Goal: Task Accomplishment & Management: Manage account settings

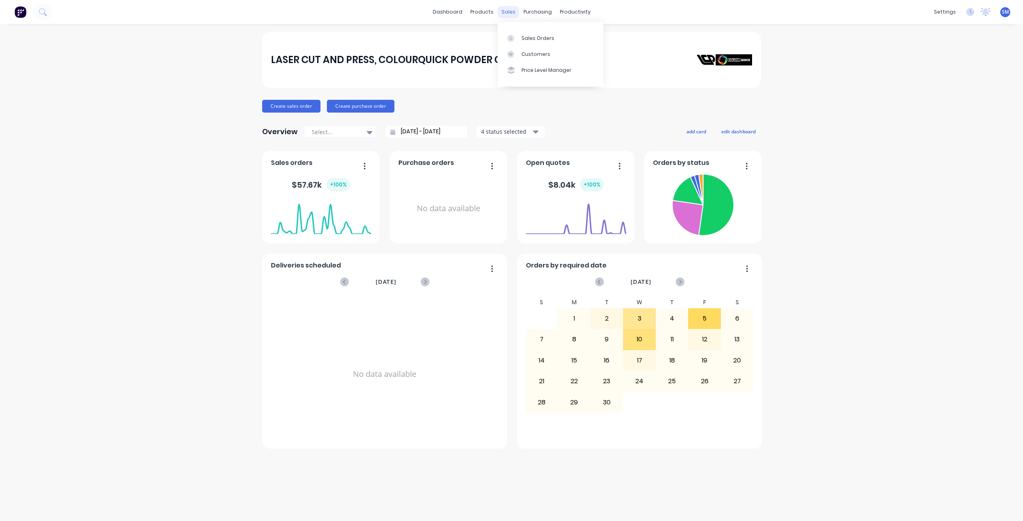
click at [508, 12] on div "sales" at bounding box center [508, 12] width 22 height 12
click at [533, 52] on div "Customers" at bounding box center [535, 54] width 29 height 7
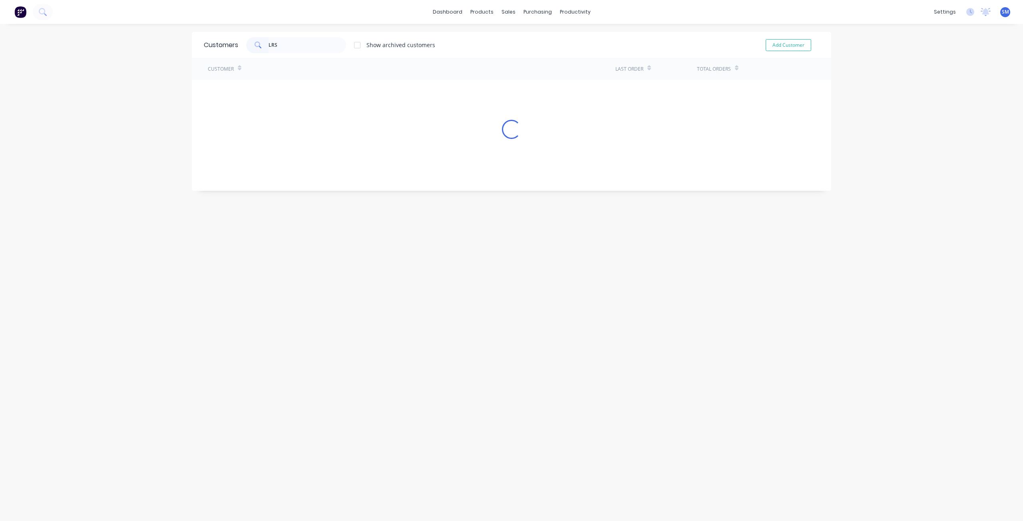
type input "LRS"
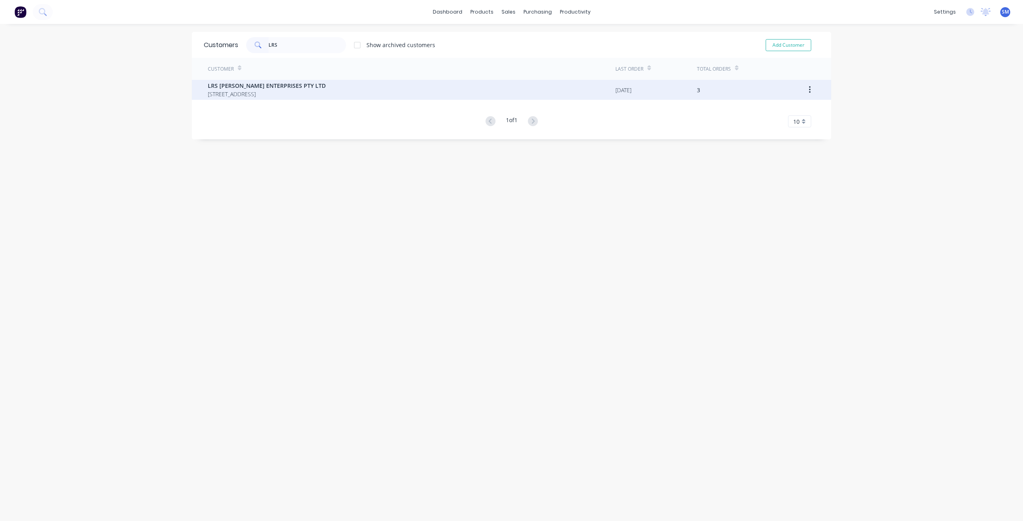
click at [254, 91] on span "LOT92 TAROME RD ROSEVALE Queensland 4340" at bounding box center [267, 94] width 118 height 8
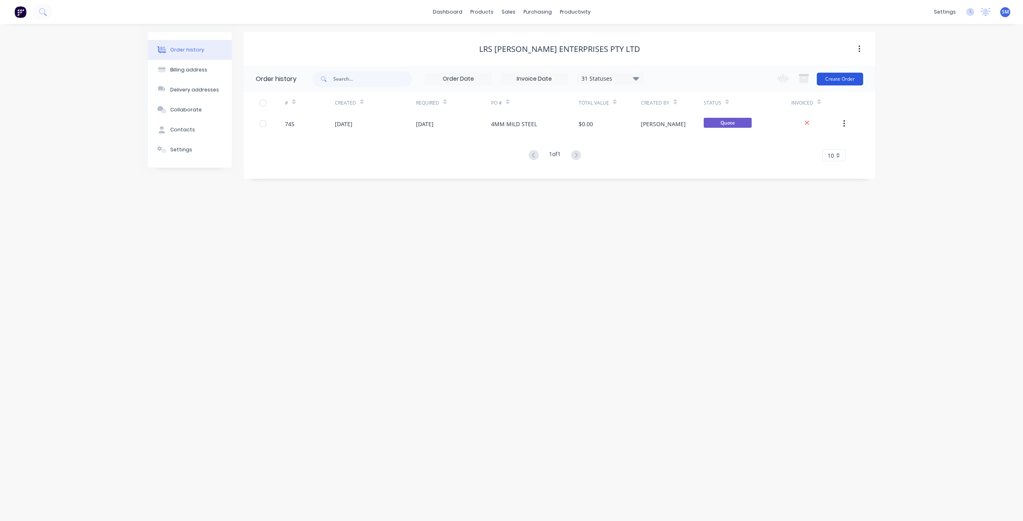
click at [848, 78] on button "Create Order" at bounding box center [840, 79] width 46 height 13
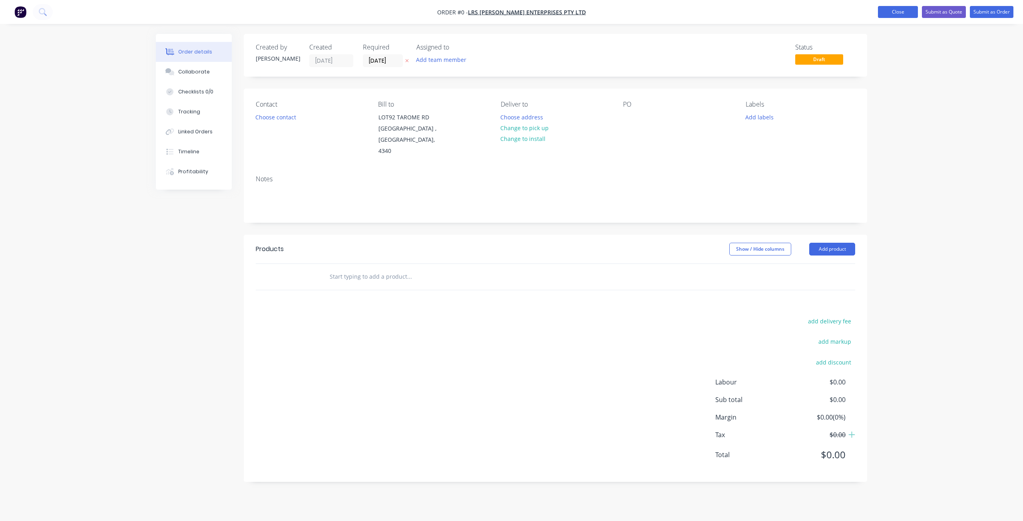
click at [898, 12] on button "Close" at bounding box center [898, 12] width 40 height 12
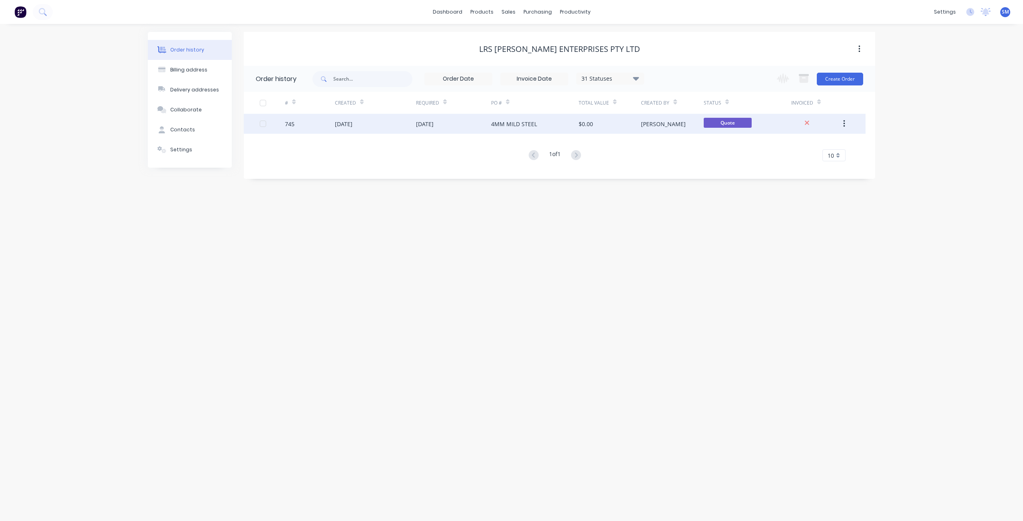
click at [461, 124] on div "12 Sep 2025" at bounding box center [453, 124] width 75 height 20
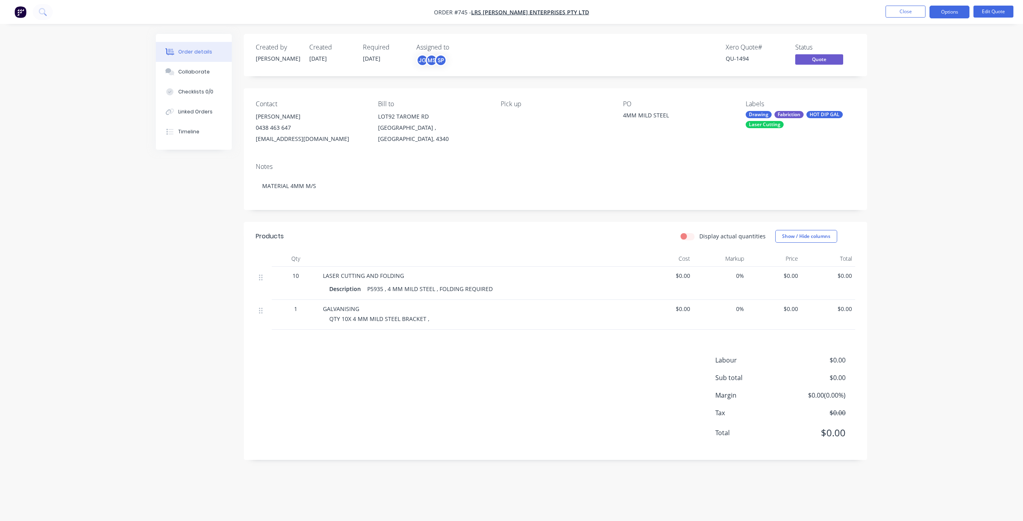
click at [689, 277] on span "$0.00" at bounding box center [667, 276] width 48 height 8
click at [1002, 12] on button "Edit Quote" at bounding box center [993, 12] width 40 height 12
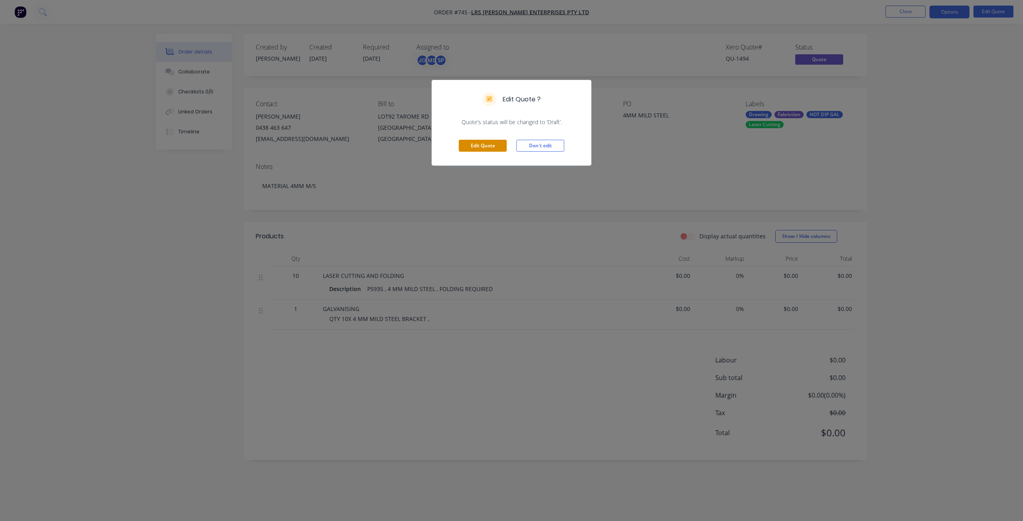
click at [479, 146] on button "Edit Quote" at bounding box center [483, 146] width 48 height 12
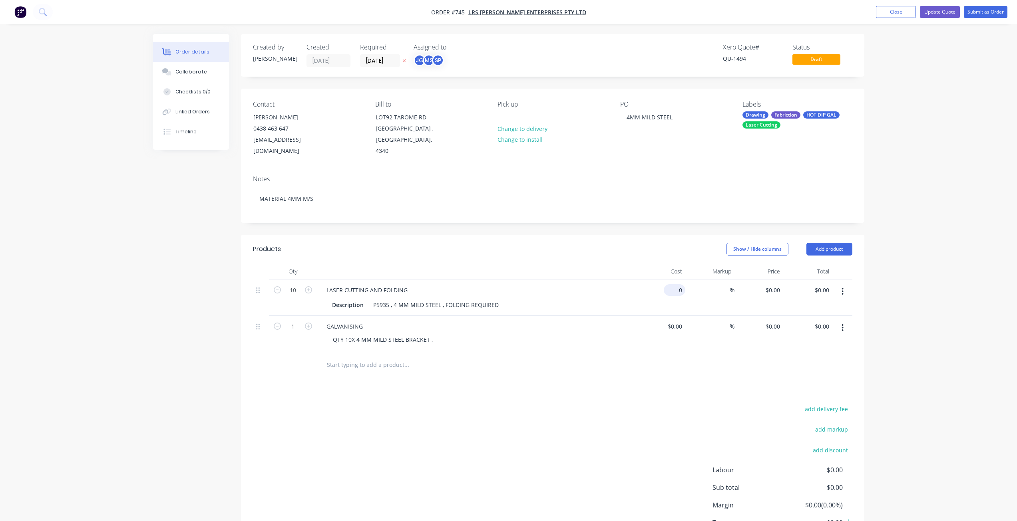
click at [675, 285] on div "0 $0.00" at bounding box center [675, 291] width 22 height 12
type input "$248.60"
type input "$2,486.00"
click at [691, 289] on div "%" at bounding box center [709, 298] width 49 height 36
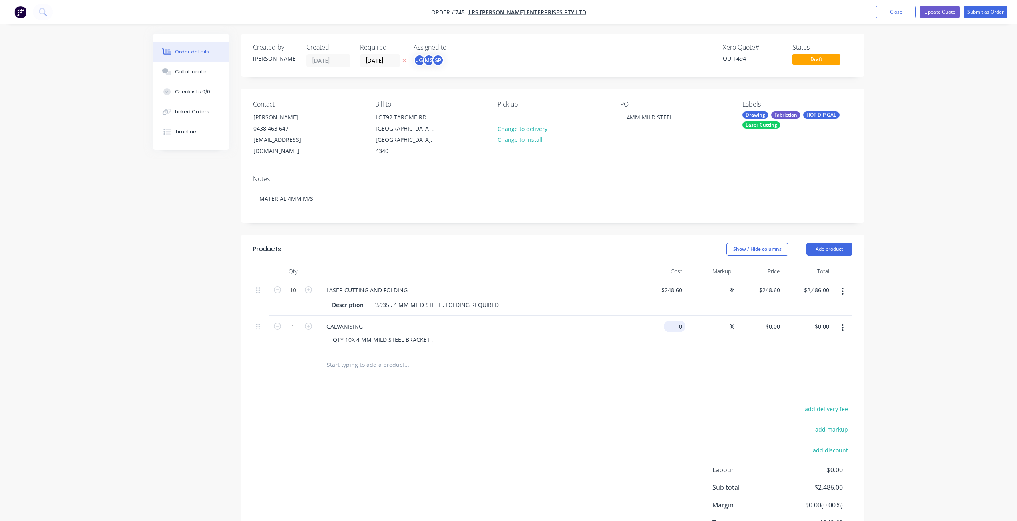
click at [679, 321] on input "0" at bounding box center [676, 327] width 18 height 12
type input "$300.00"
click at [450, 334] on div "QTY 10X 4 MM MILD STEEL BRACKET ," at bounding box center [479, 340] width 307 height 12
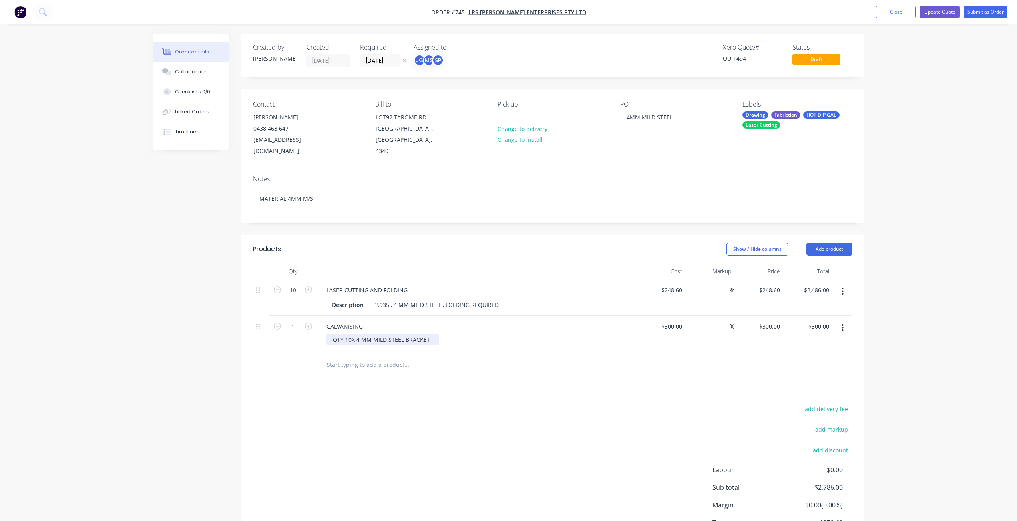
click at [432, 334] on div "QTY 10X 4 MM MILD STEEL BRACKET ," at bounding box center [382, 340] width 113 height 12
click at [677, 385] on div "Products Show / Hide columns Add product Qty Cost Markup Price Total 10 LASER C…" at bounding box center [552, 402] width 623 height 335
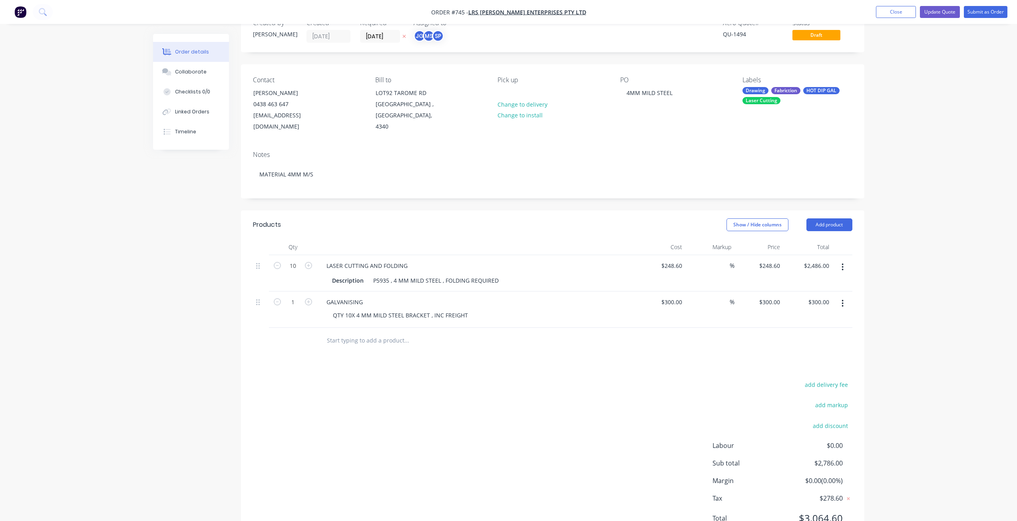
scroll to position [50, 0]
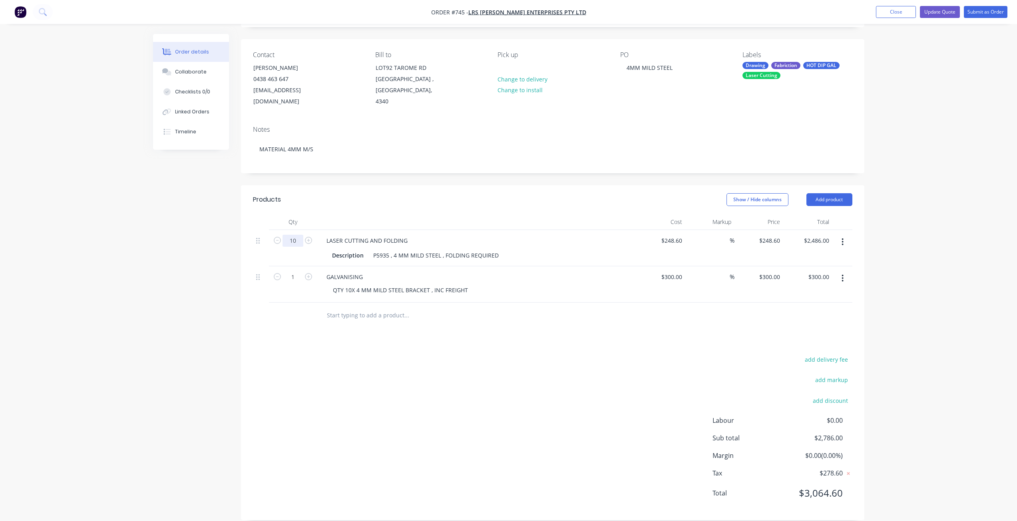
click at [291, 235] on input "10" at bounding box center [293, 241] width 21 height 12
type input "1"
type input "$248.60"
click at [371, 250] on div "P5935 , 4 MM MILD STEEL , FOLDING REQUIRED" at bounding box center [436, 256] width 132 height 12
click at [373, 250] on div "P5935 , 4 MM MILD STEEL , FOLDING REQUIRED" at bounding box center [436, 256] width 132 height 12
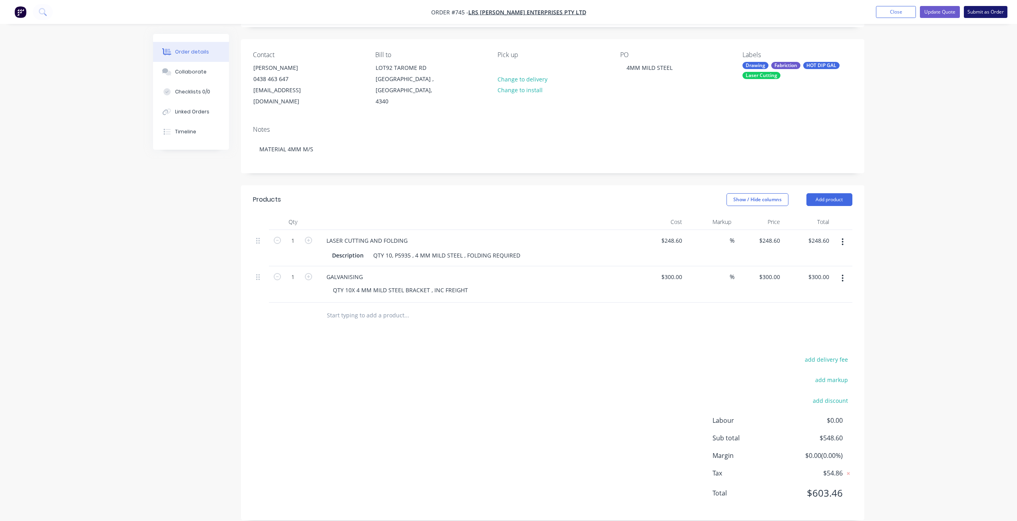
click at [978, 13] on button "Submit as Order" at bounding box center [986, 12] width 44 height 12
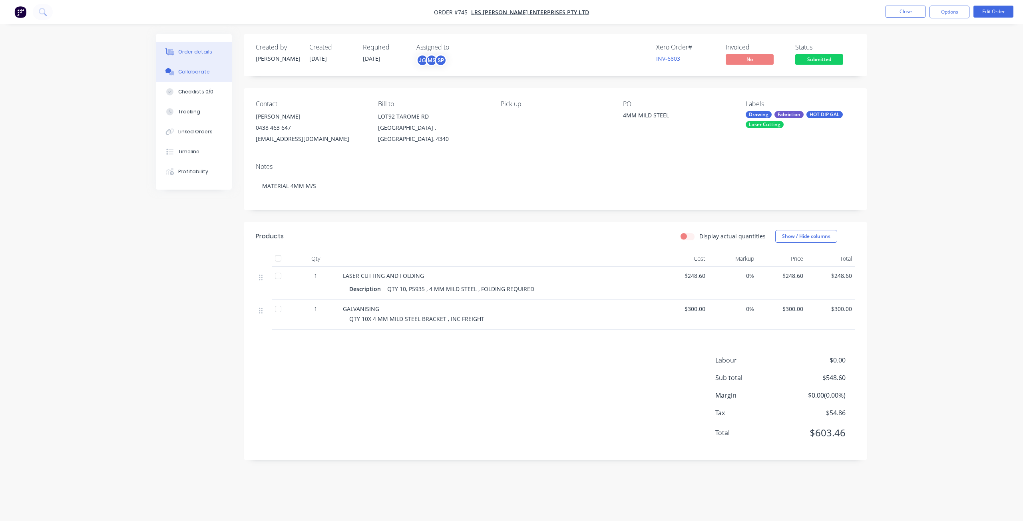
click at [188, 72] on div "Collaborate" at bounding box center [194, 71] width 32 height 7
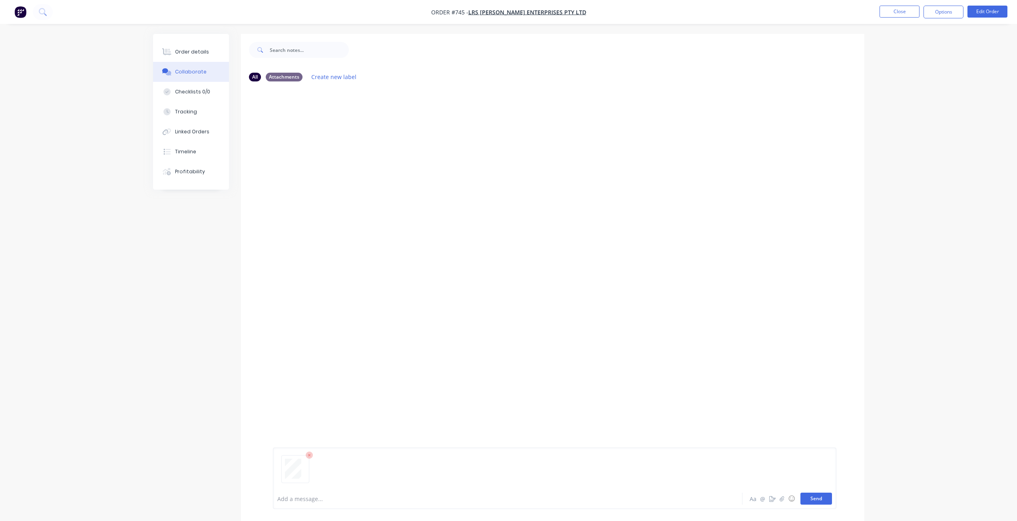
click at [814, 501] on button "Send" at bounding box center [816, 499] width 32 height 12
drag, startPoint x: 939, startPoint y: 8, endPoint x: 934, endPoint y: 20, distance: 13.3
click at [939, 8] on button "Options" at bounding box center [943, 12] width 40 height 13
click at [891, 99] on div "Work Order" at bounding box center [920, 97] width 74 height 12
click at [890, 79] on div "Without pricing" at bounding box center [920, 81] width 74 height 12
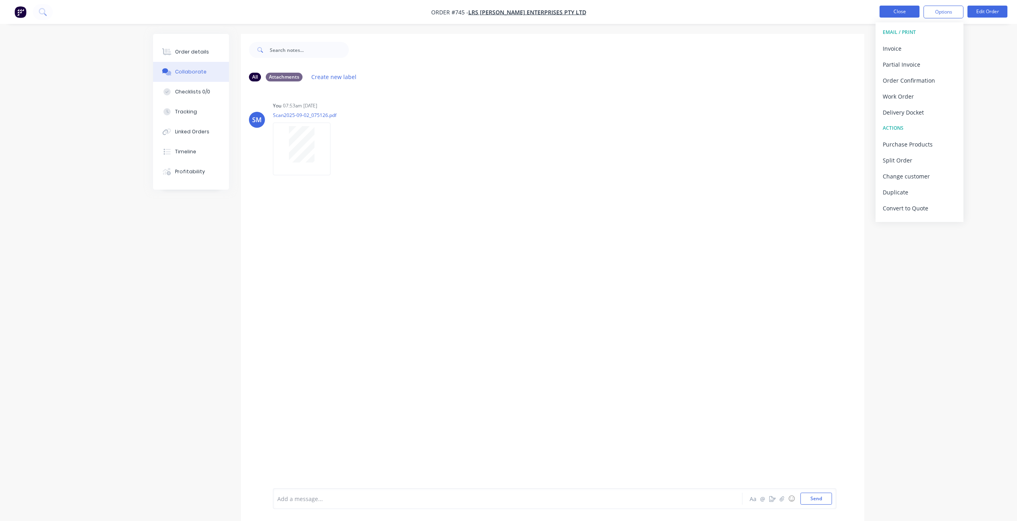
click at [893, 12] on button "Close" at bounding box center [900, 12] width 40 height 12
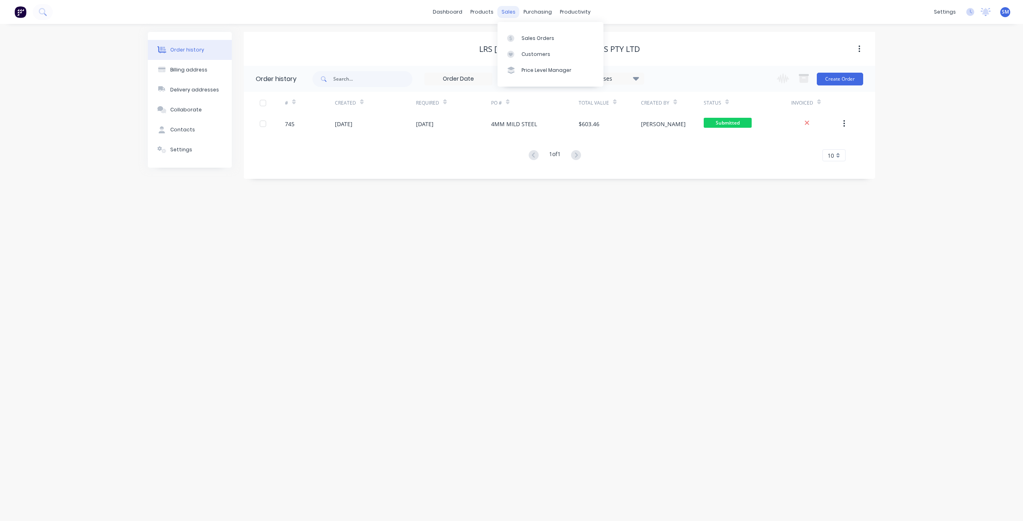
click at [505, 7] on div "sales" at bounding box center [508, 12] width 22 height 12
click at [530, 36] on div "Sales Orders" at bounding box center [537, 38] width 33 height 7
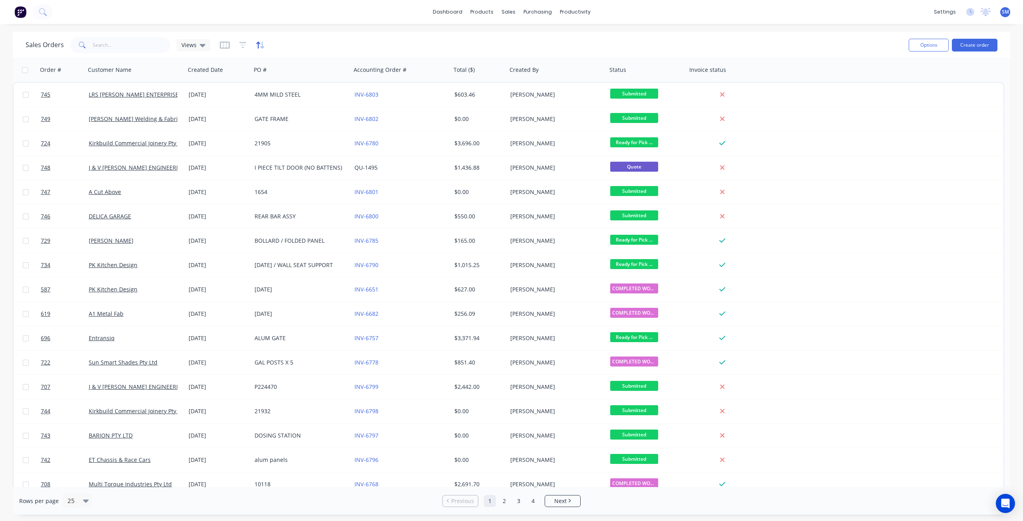
click at [258, 44] on icon "button" at bounding box center [260, 45] width 9 height 8
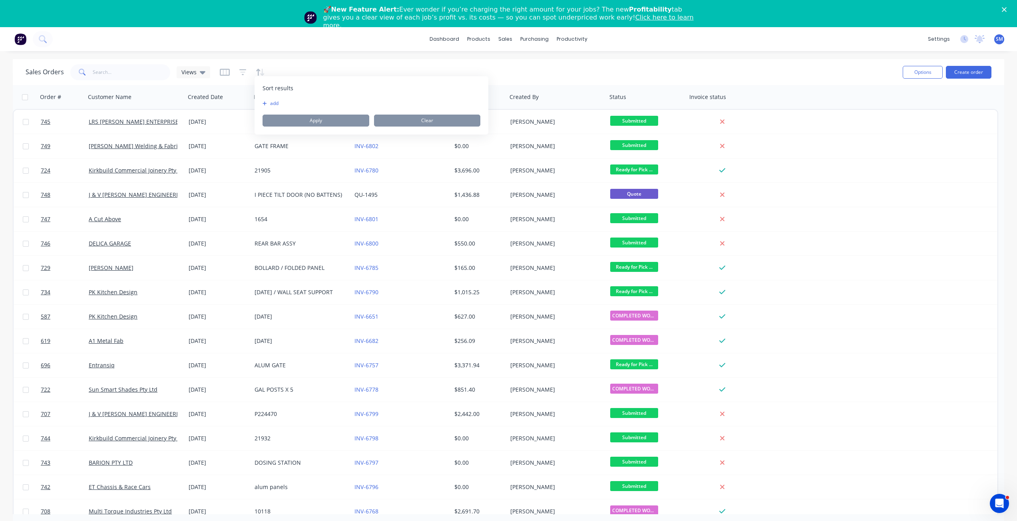
click at [270, 83] on div "Sort results To pick up a draggable item, press the space bar. While dragging, …" at bounding box center [372, 105] width 234 height 58
click at [270, 111] on button "add" at bounding box center [268, 110] width 10 height 6
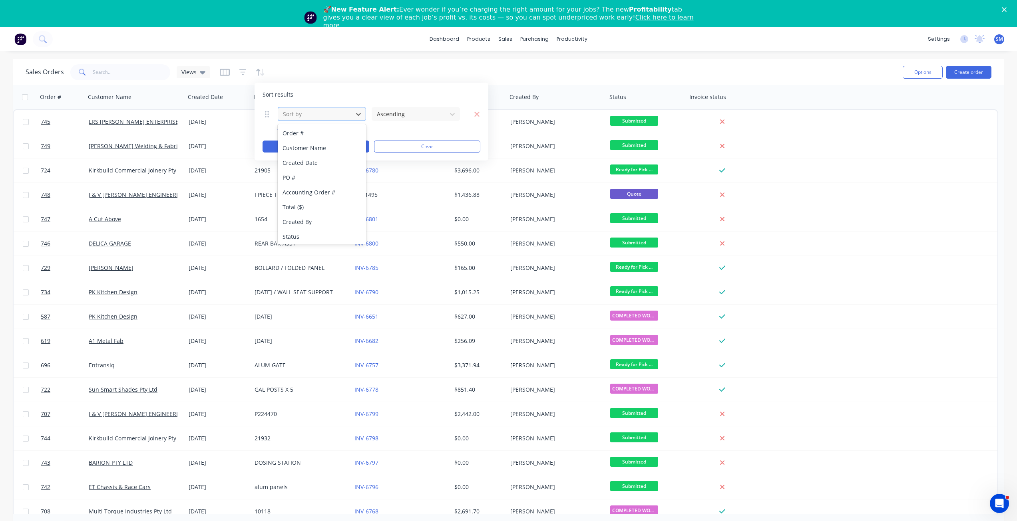
click at [295, 113] on div at bounding box center [315, 114] width 67 height 10
click at [293, 237] on div "Status" at bounding box center [322, 236] width 88 height 15
click at [320, 144] on button "Apply" at bounding box center [316, 147] width 107 height 12
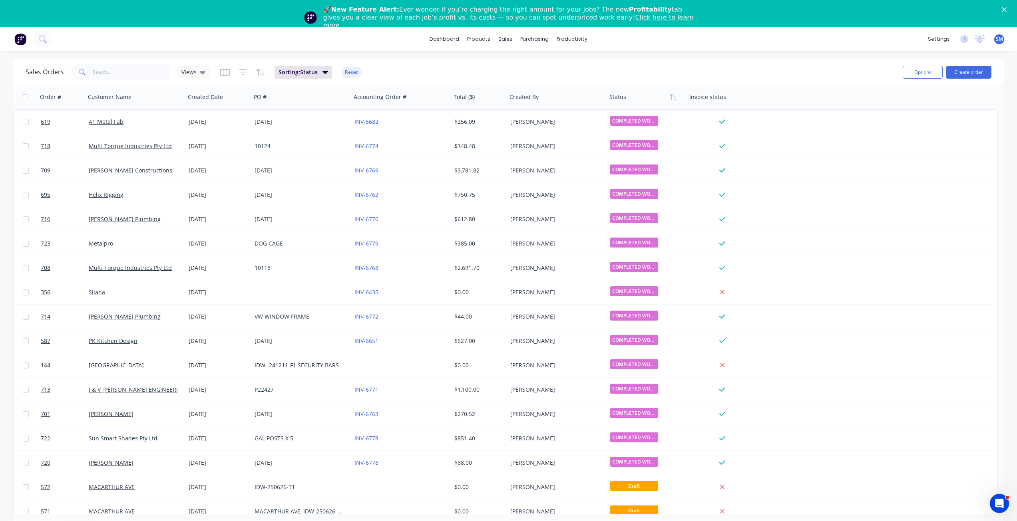
click at [1007, 8] on icon "Close" at bounding box center [1004, 9] width 5 height 5
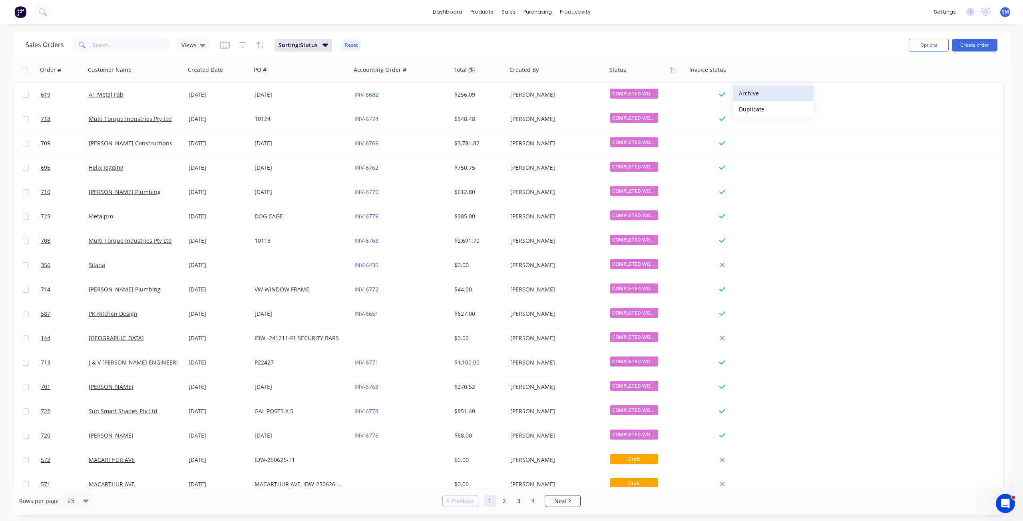
click at [750, 94] on button "Archive" at bounding box center [773, 94] width 80 height 16
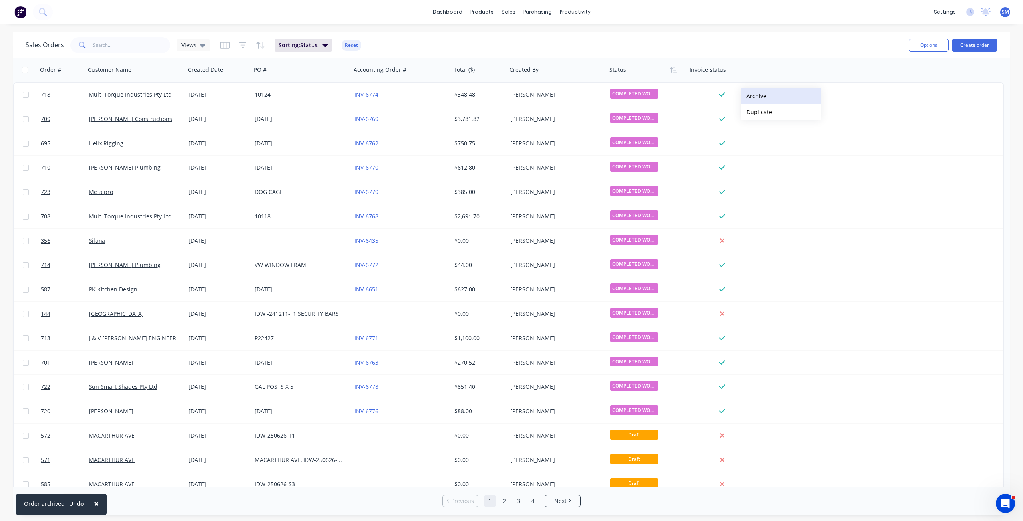
click at [754, 96] on button "Archive" at bounding box center [781, 96] width 80 height 16
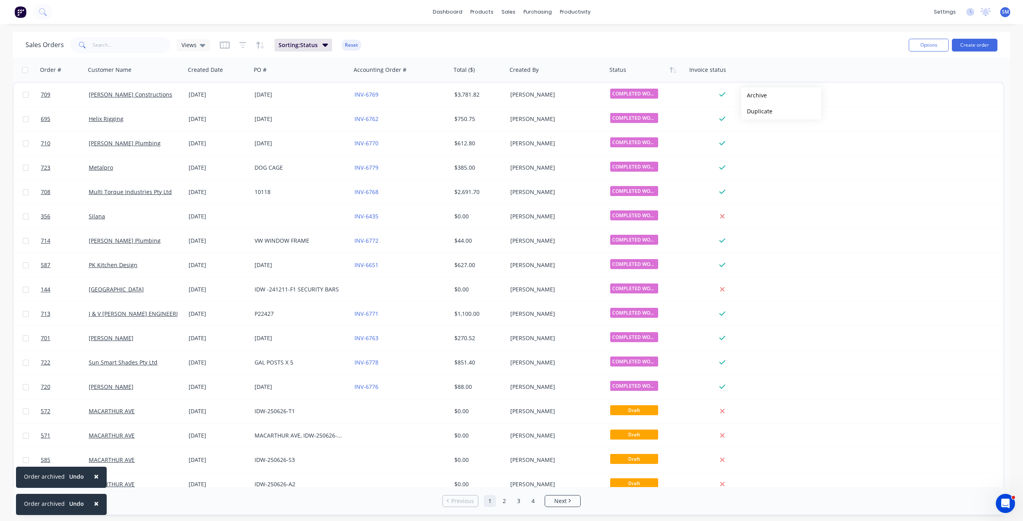
click at [754, 96] on button "Archive" at bounding box center [781, 96] width 80 height 16
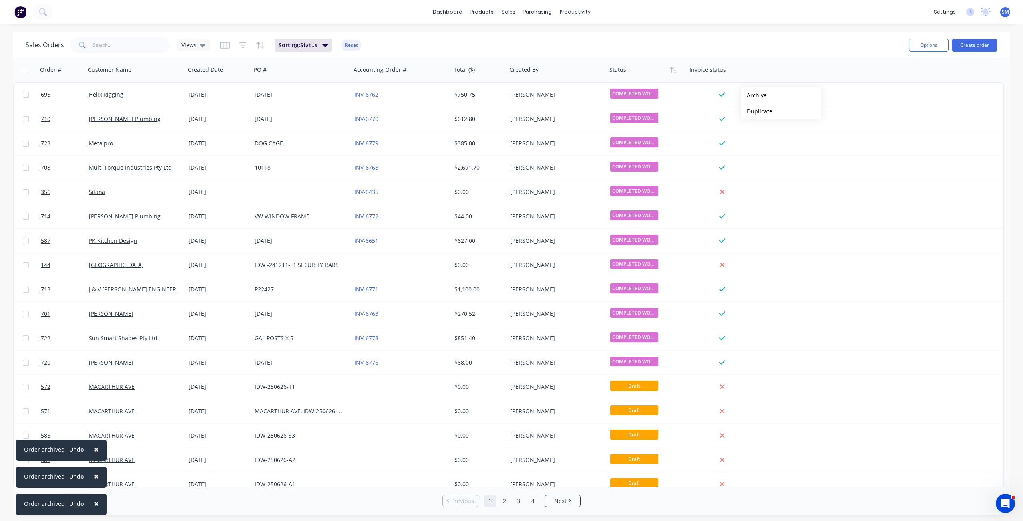
click at [754, 96] on button "Archive" at bounding box center [781, 96] width 80 height 16
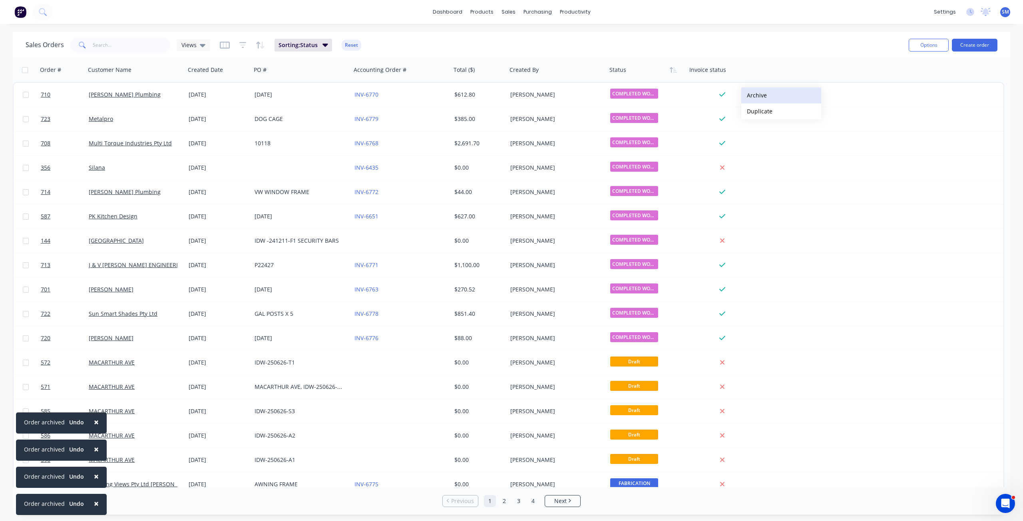
click at [754, 95] on button "Archive" at bounding box center [781, 96] width 80 height 16
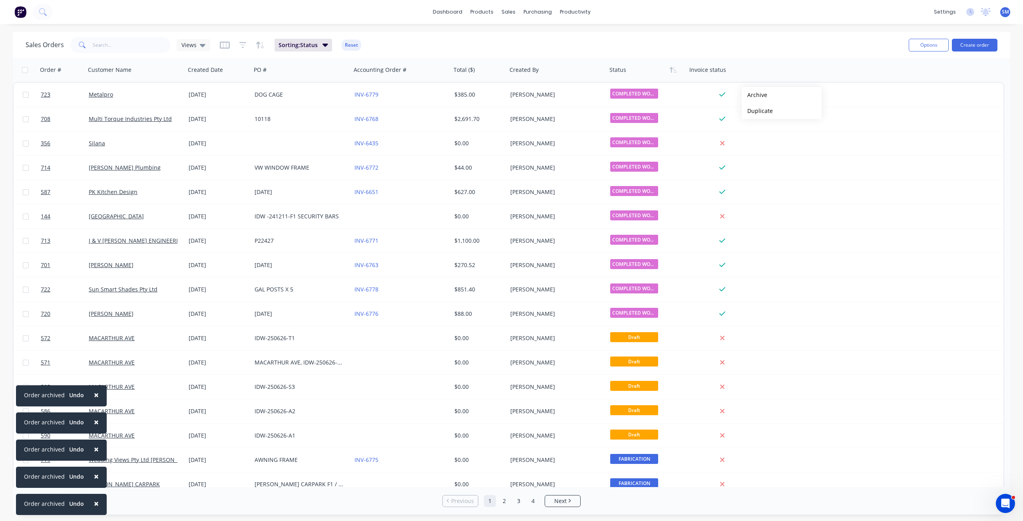
click at [754, 95] on button "Archive" at bounding box center [782, 95] width 80 height 16
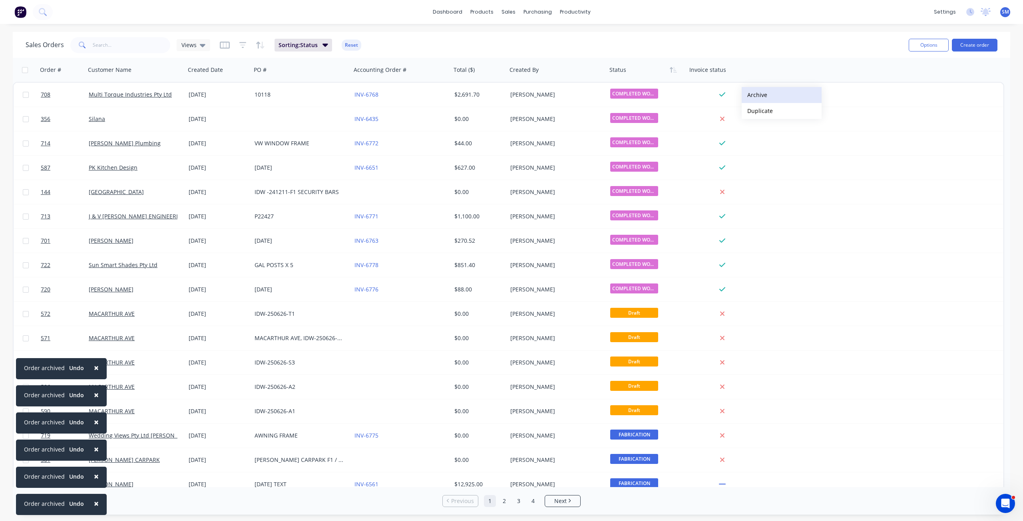
click at [755, 95] on button "Archive" at bounding box center [782, 95] width 80 height 16
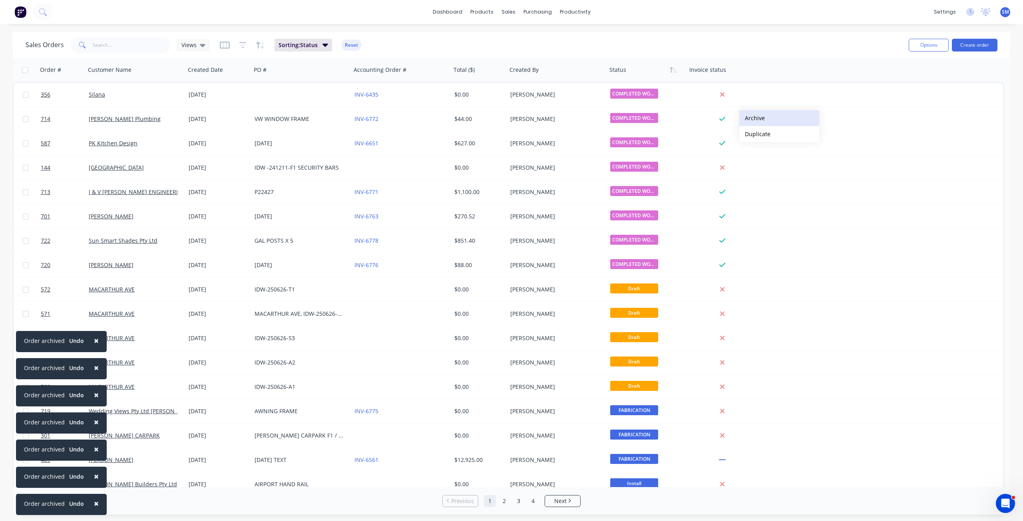
click at [753, 115] on button "Archive" at bounding box center [779, 118] width 80 height 16
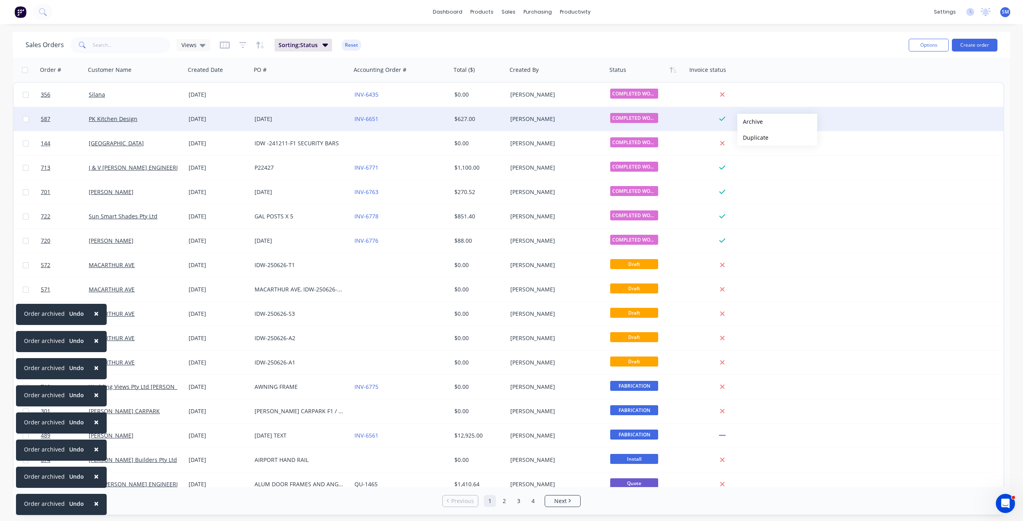
click at [751, 122] on button "Archive" at bounding box center [777, 122] width 80 height 16
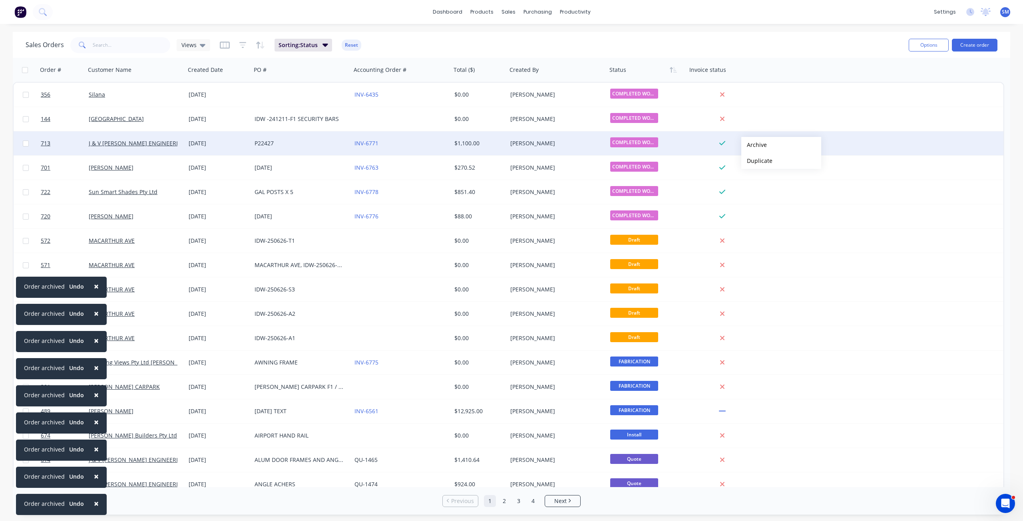
click at [755, 145] on button "Archive" at bounding box center [781, 145] width 80 height 16
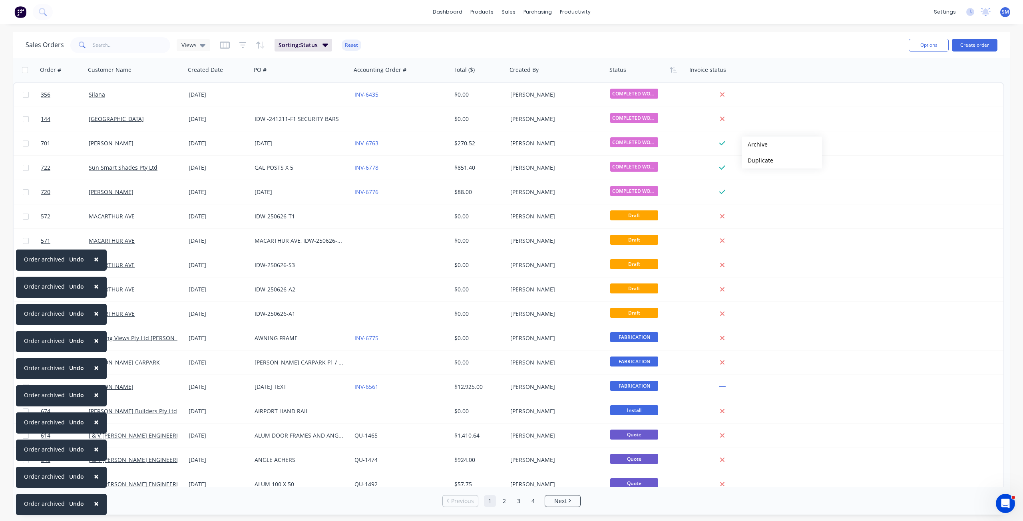
click at [755, 145] on button "Archive" at bounding box center [782, 145] width 80 height 16
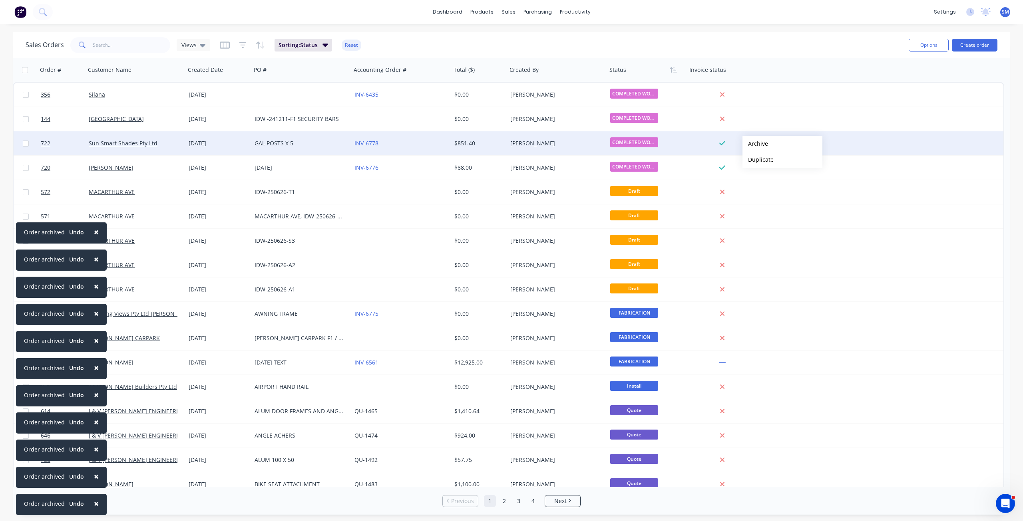
click at [755, 144] on button "Archive" at bounding box center [782, 144] width 80 height 16
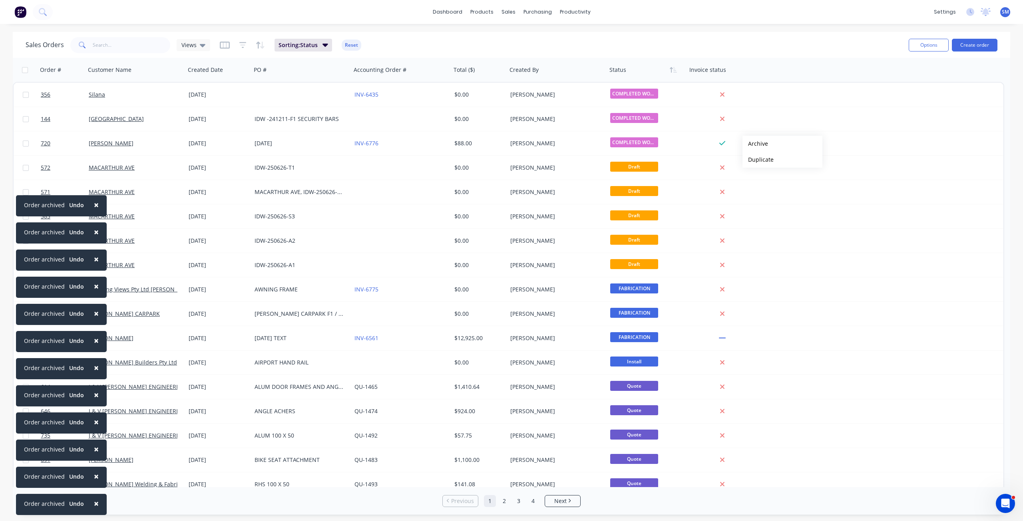
click at [755, 144] on button "Archive" at bounding box center [782, 144] width 80 height 16
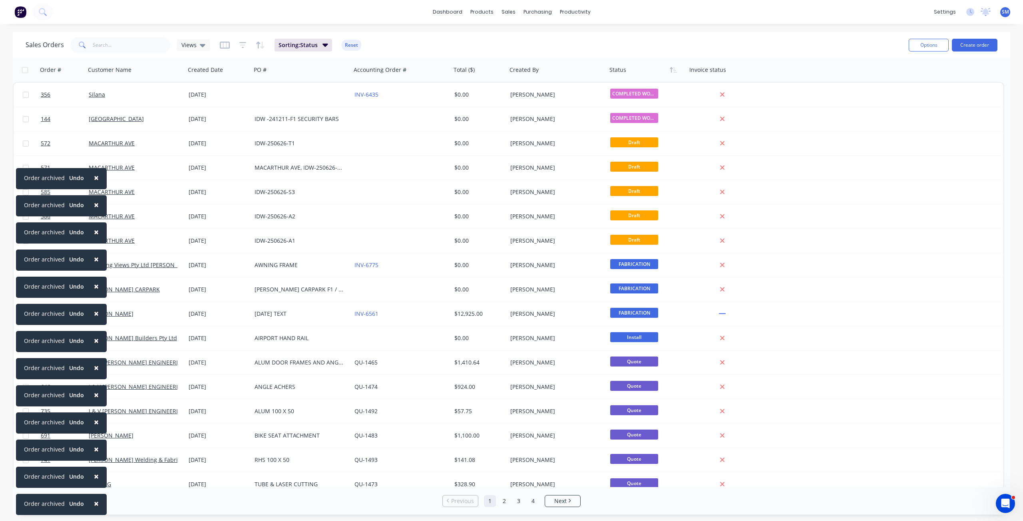
click at [94, 503] on span "×" at bounding box center [96, 503] width 5 height 11
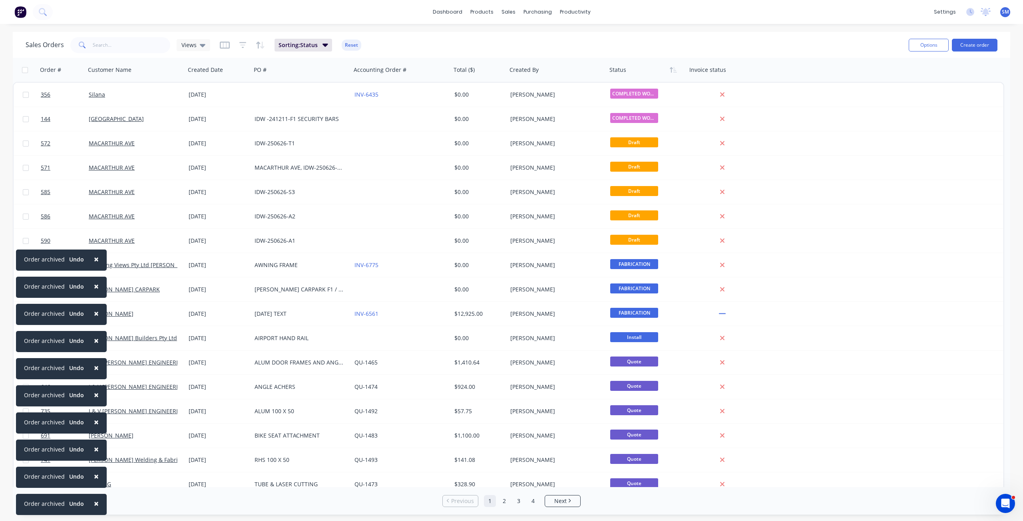
click at [94, 503] on span "×" at bounding box center [96, 503] width 5 height 11
click at [94, 482] on span "×" at bounding box center [96, 476] width 5 height 11
click at [94, 503] on span "×" at bounding box center [96, 503] width 5 height 11
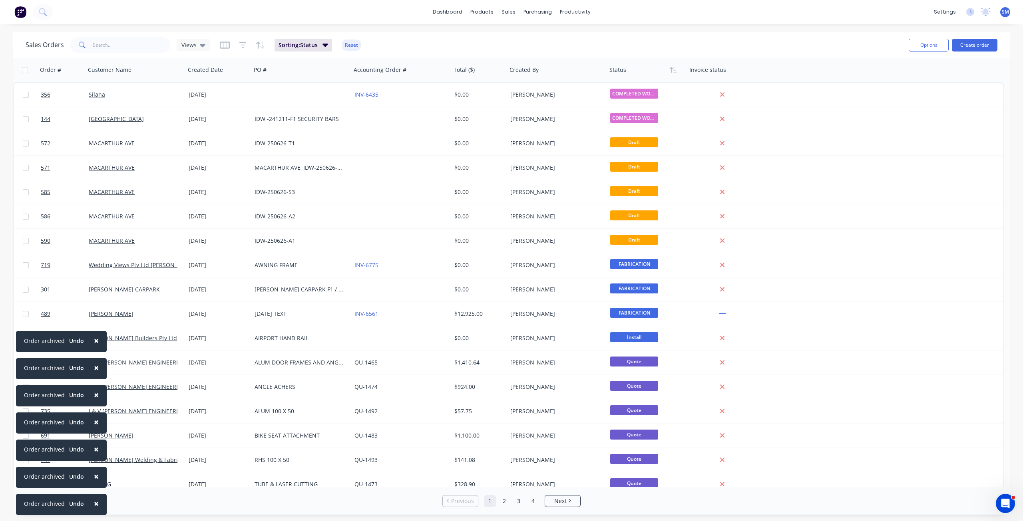
click at [94, 503] on span "×" at bounding box center [96, 503] width 5 height 11
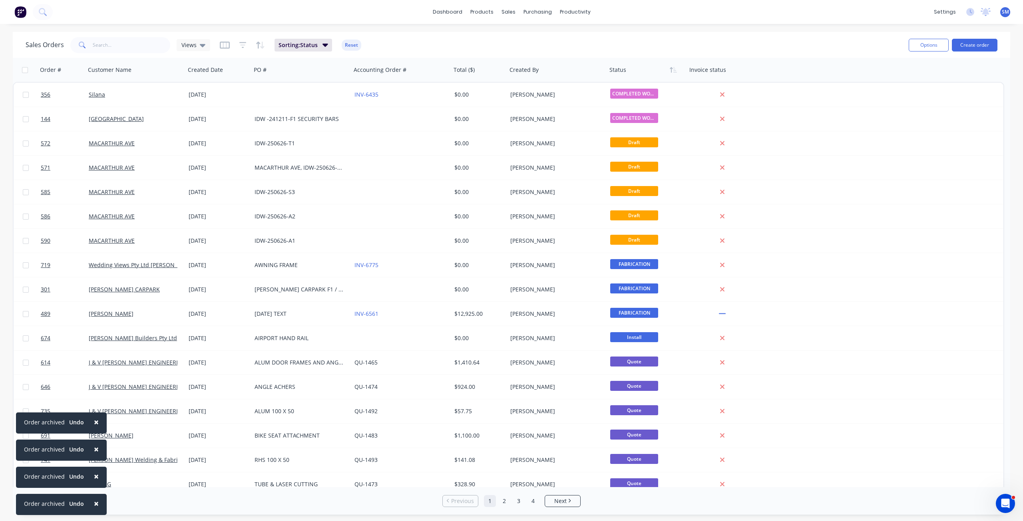
click at [94, 503] on span "×" at bounding box center [96, 503] width 5 height 11
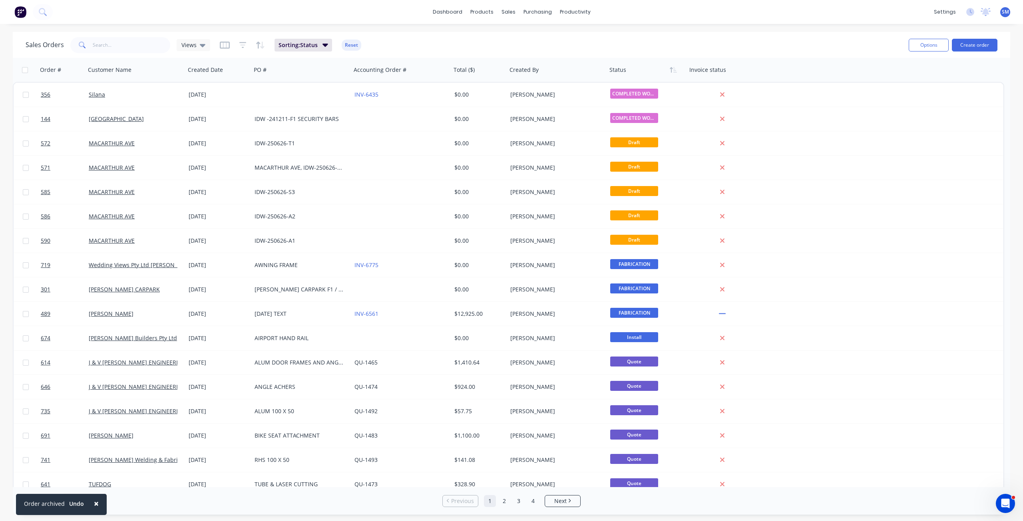
click at [94, 503] on span "×" at bounding box center [96, 503] width 5 height 11
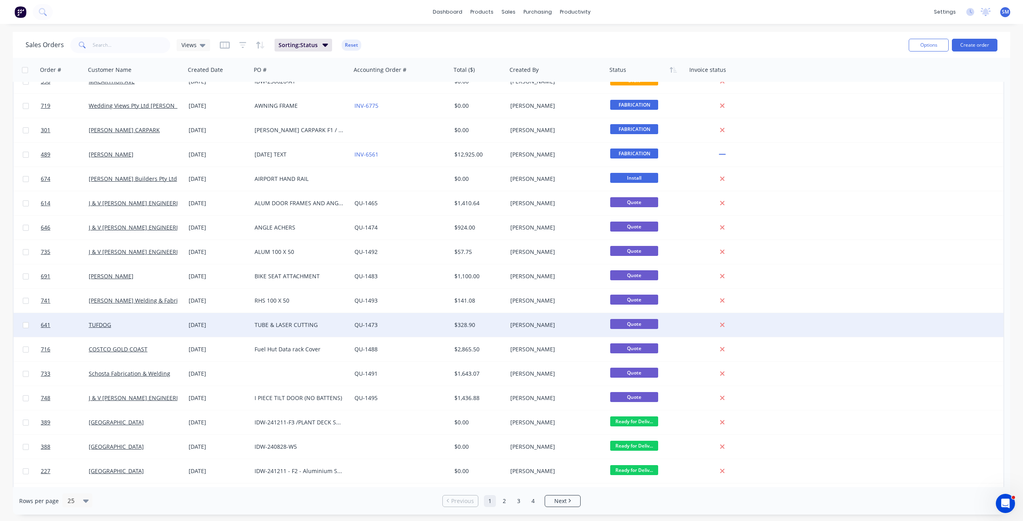
scroll to position [160, 0]
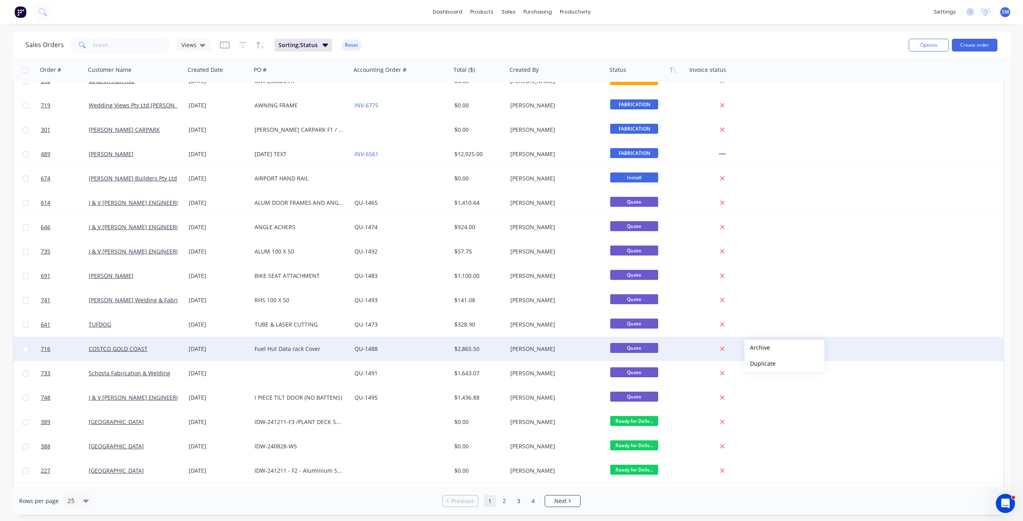
click at [758, 349] on button "Archive" at bounding box center [784, 348] width 80 height 16
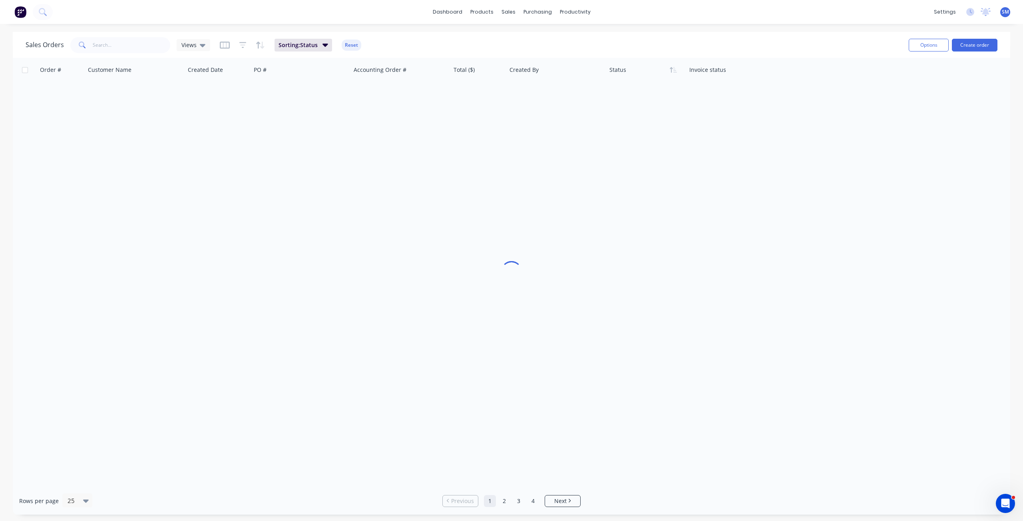
scroll to position [0, 0]
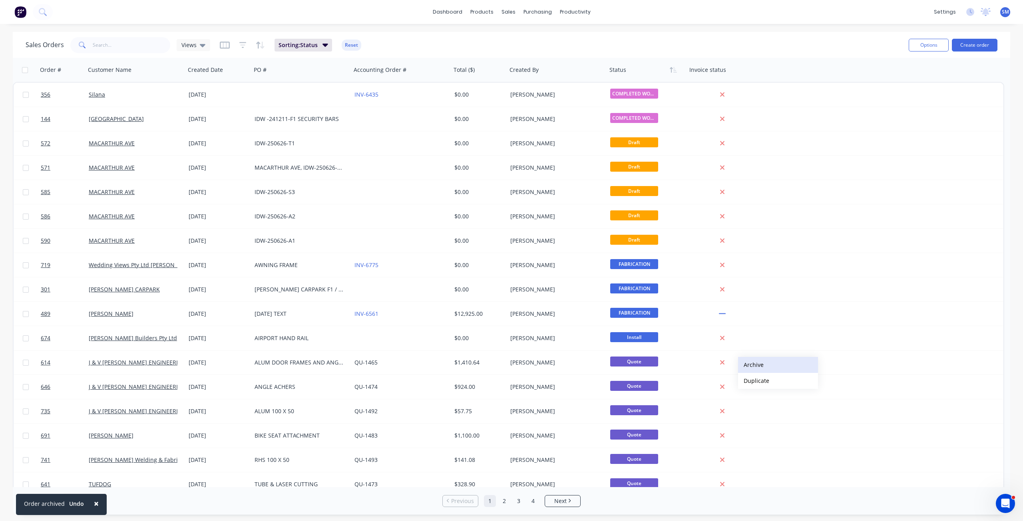
click at [752, 365] on button "Archive" at bounding box center [778, 365] width 80 height 16
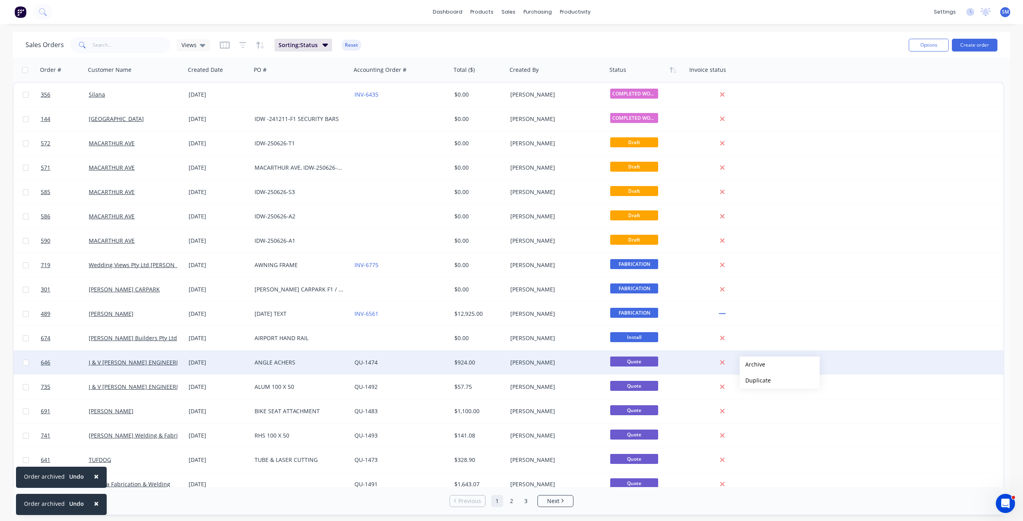
click at [752, 365] on button "Archive" at bounding box center [780, 365] width 80 height 16
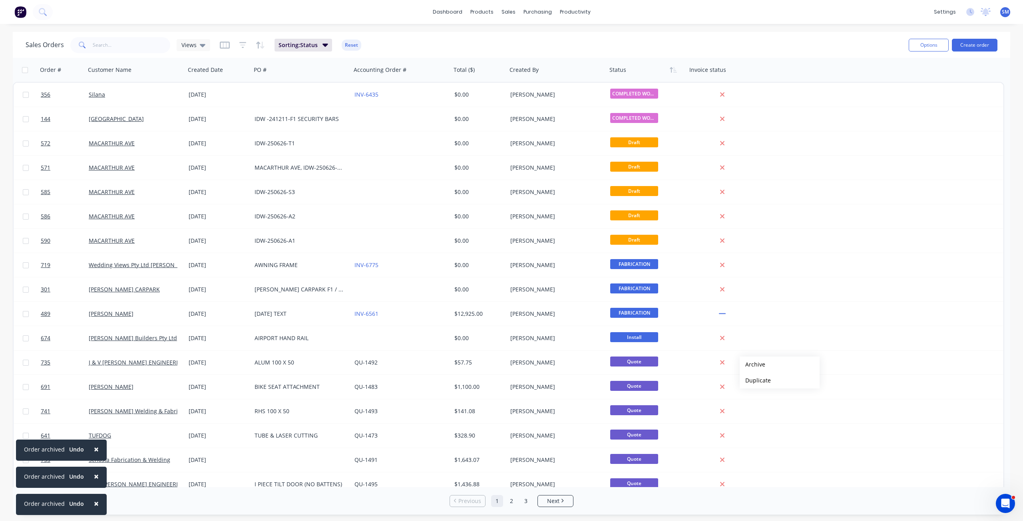
click at [752, 365] on button "Archive" at bounding box center [780, 365] width 80 height 16
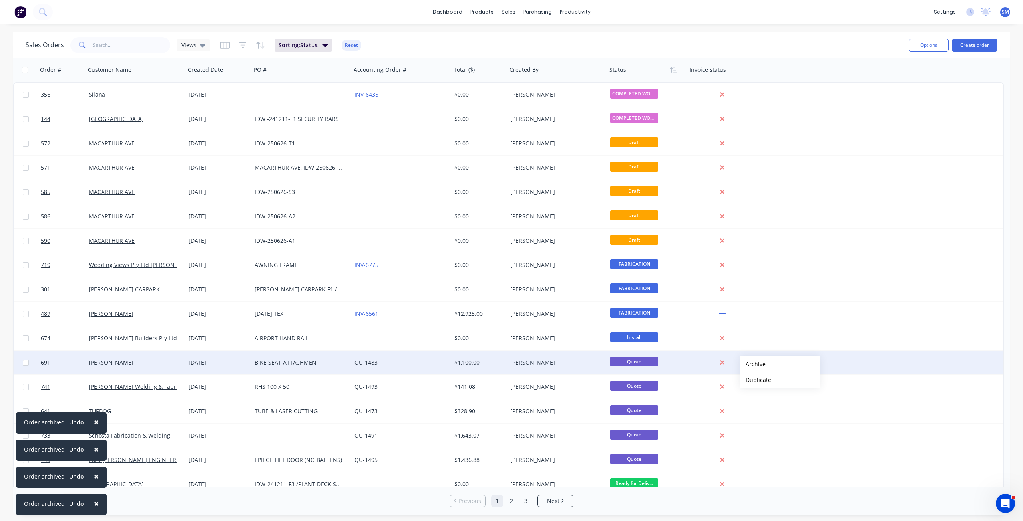
click at [753, 364] on button "Archive" at bounding box center [780, 364] width 80 height 16
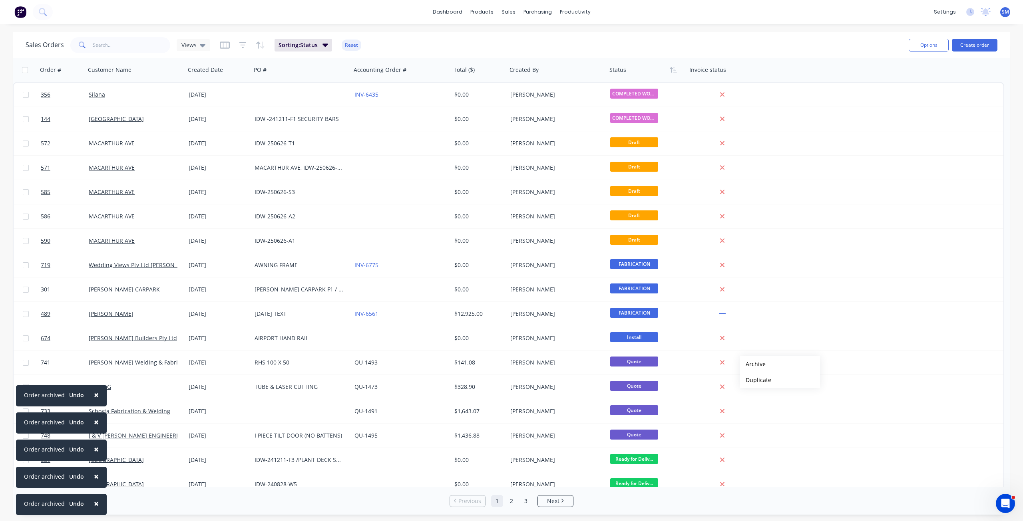
click at [753, 364] on button "Archive" at bounding box center [780, 364] width 80 height 16
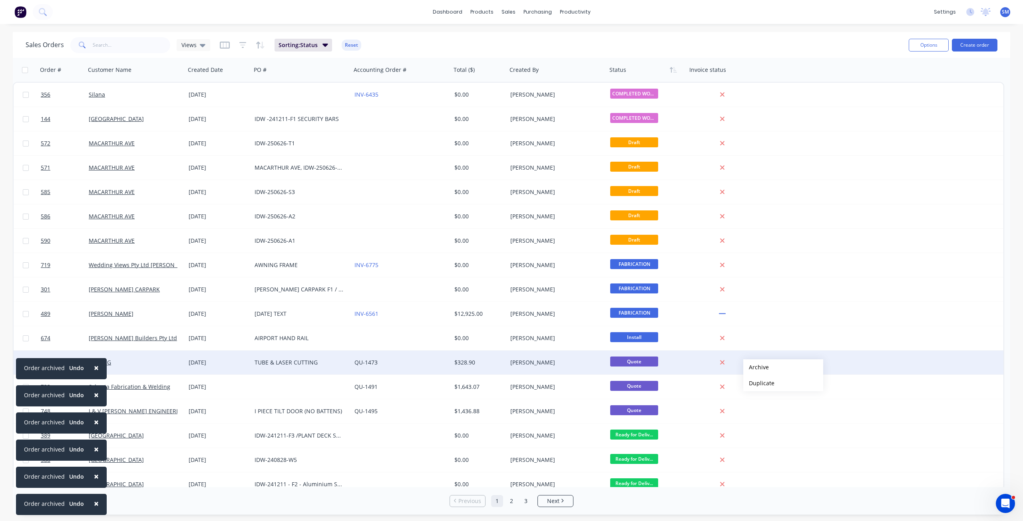
click at [756, 368] on button "Archive" at bounding box center [783, 368] width 80 height 16
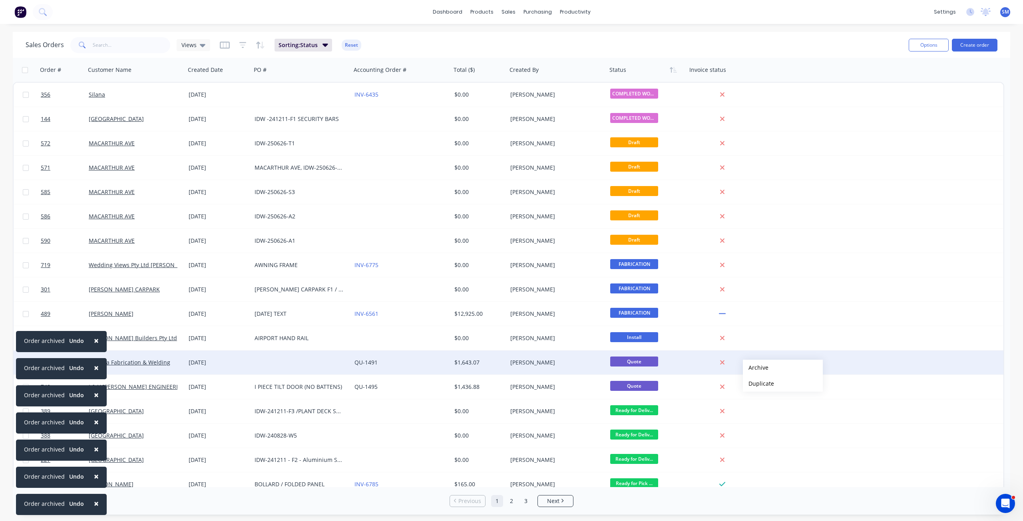
click at [756, 368] on button "Archive" at bounding box center [783, 368] width 80 height 16
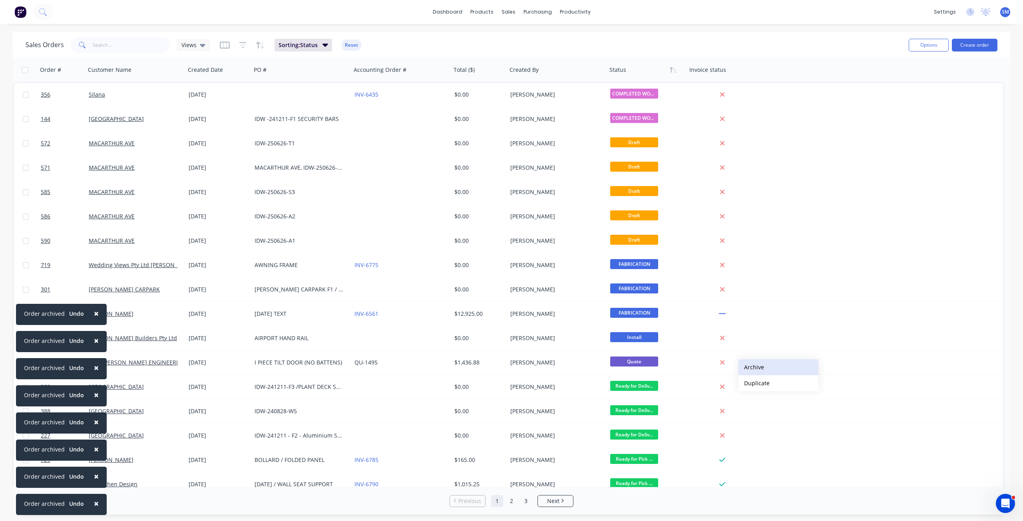
click at [752, 368] on button "Archive" at bounding box center [778, 368] width 80 height 16
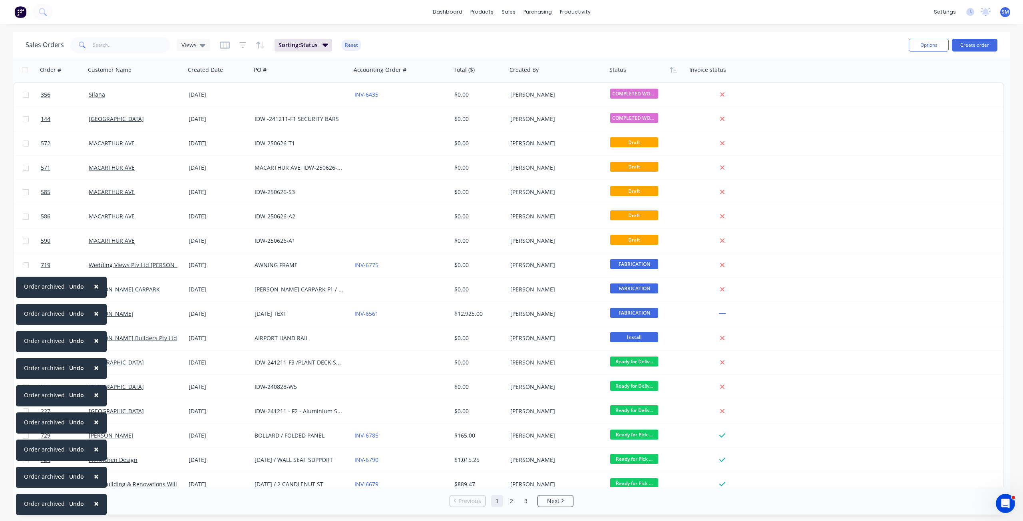
click at [95, 506] on span "×" at bounding box center [96, 503] width 5 height 11
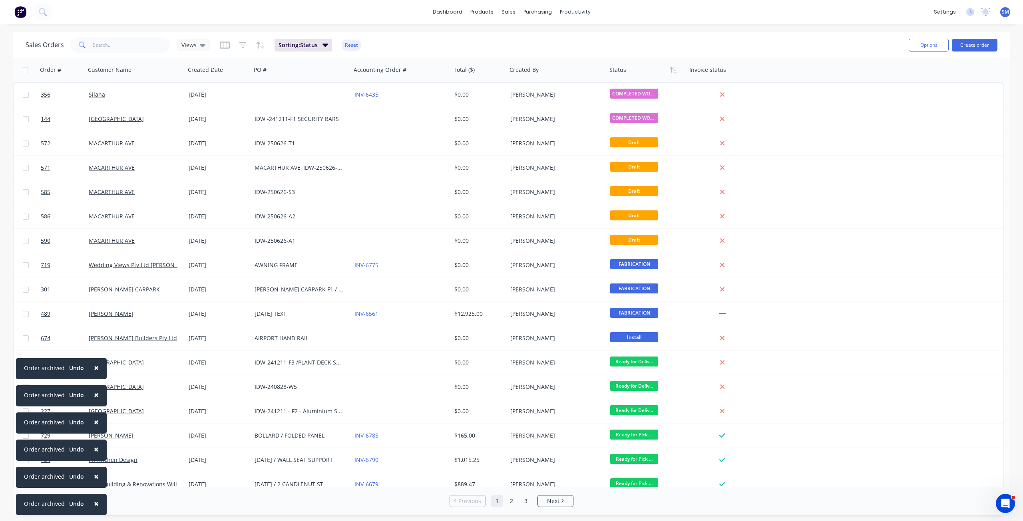
click at [95, 505] on span "×" at bounding box center [96, 503] width 5 height 11
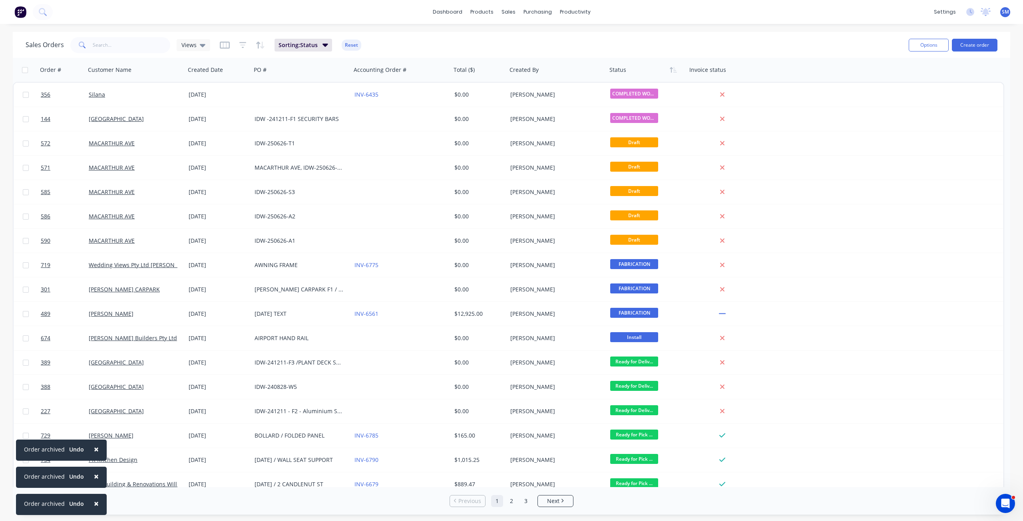
click at [95, 505] on span "×" at bounding box center [96, 503] width 5 height 11
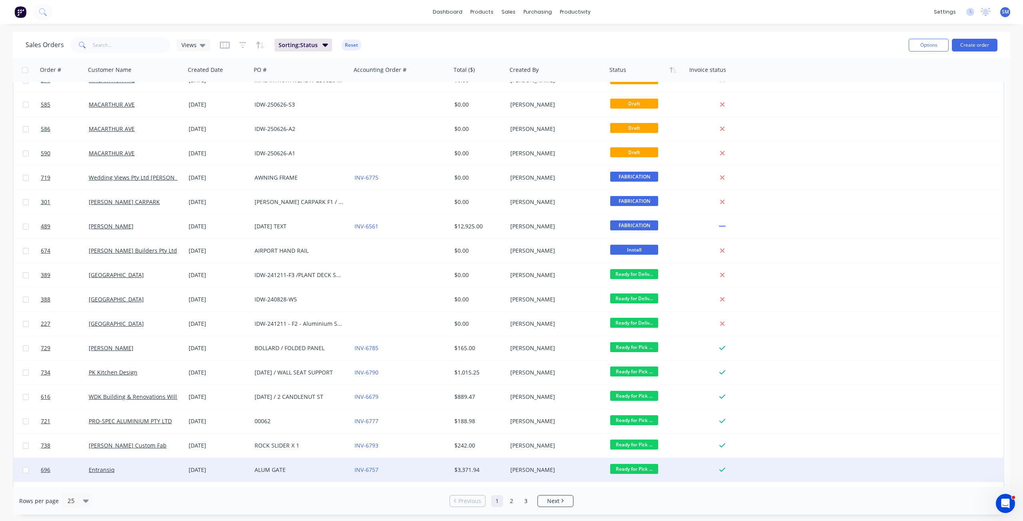
scroll to position [204, 0]
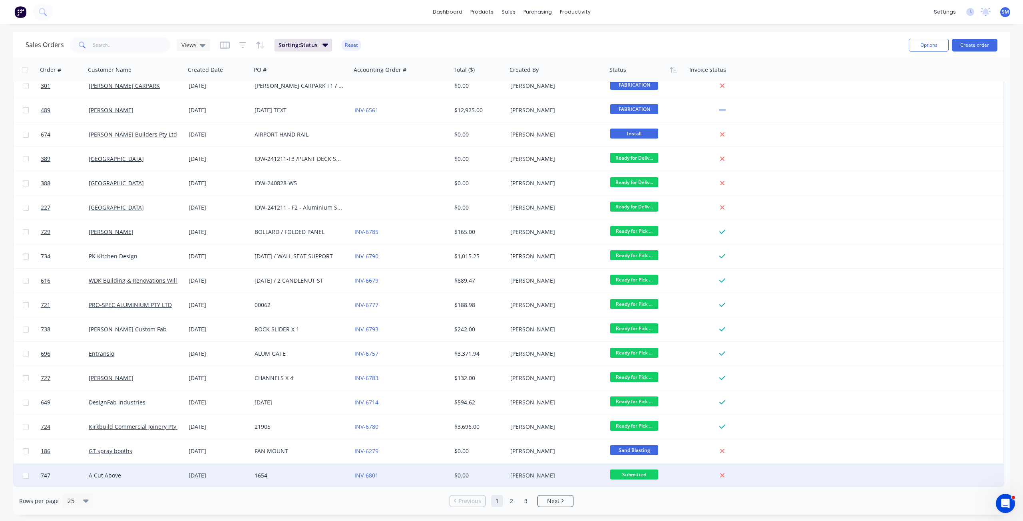
click at [329, 478] on div "1654" at bounding box center [299, 476] width 89 height 8
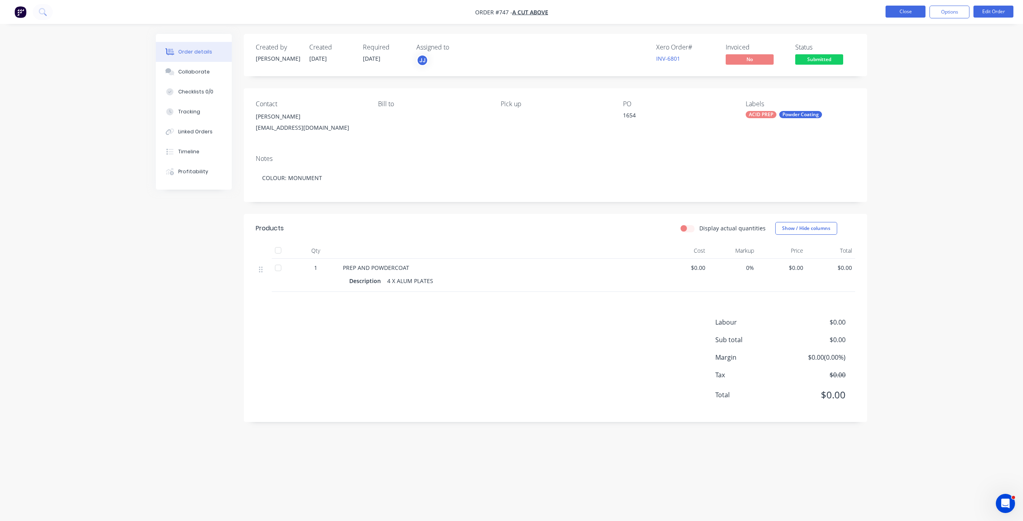
click at [903, 16] on button "Close" at bounding box center [906, 12] width 40 height 12
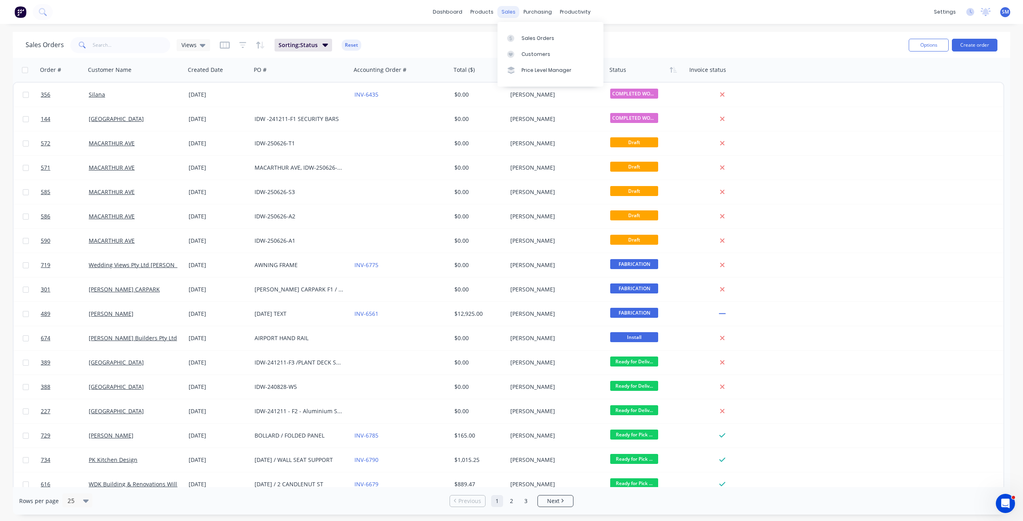
click at [507, 11] on div "sales" at bounding box center [508, 12] width 22 height 12
click at [525, 54] on div "Customers" at bounding box center [535, 54] width 29 height 7
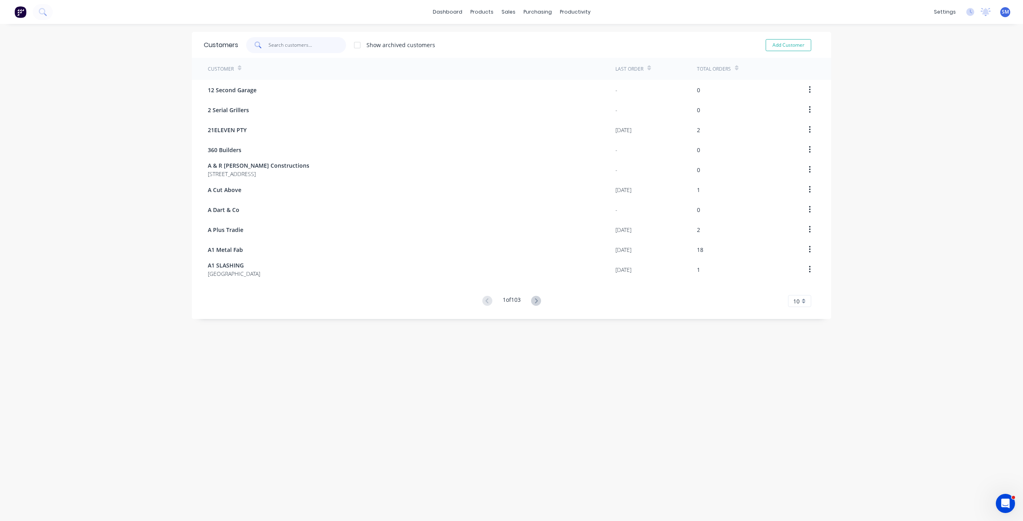
click at [276, 46] on input "text" at bounding box center [308, 45] width 78 height 16
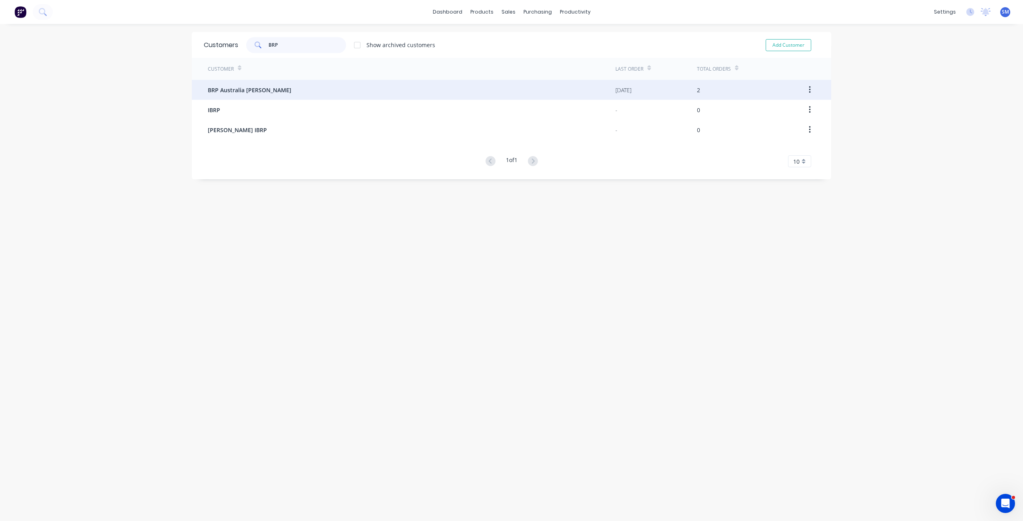
type input "BRP"
click at [242, 92] on span "BRP Australia David Clark" at bounding box center [250, 90] width 84 height 8
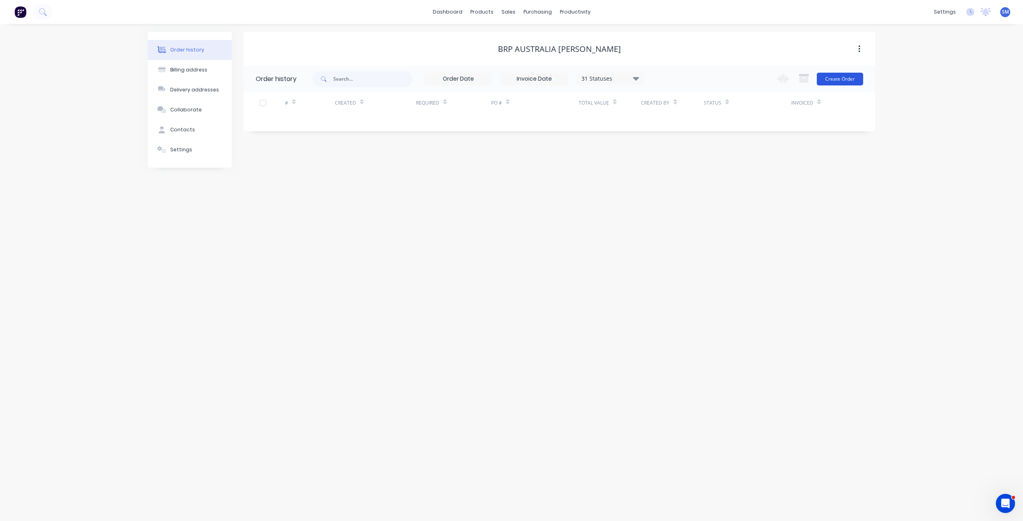
click at [830, 77] on button "Create Order" at bounding box center [840, 79] width 46 height 13
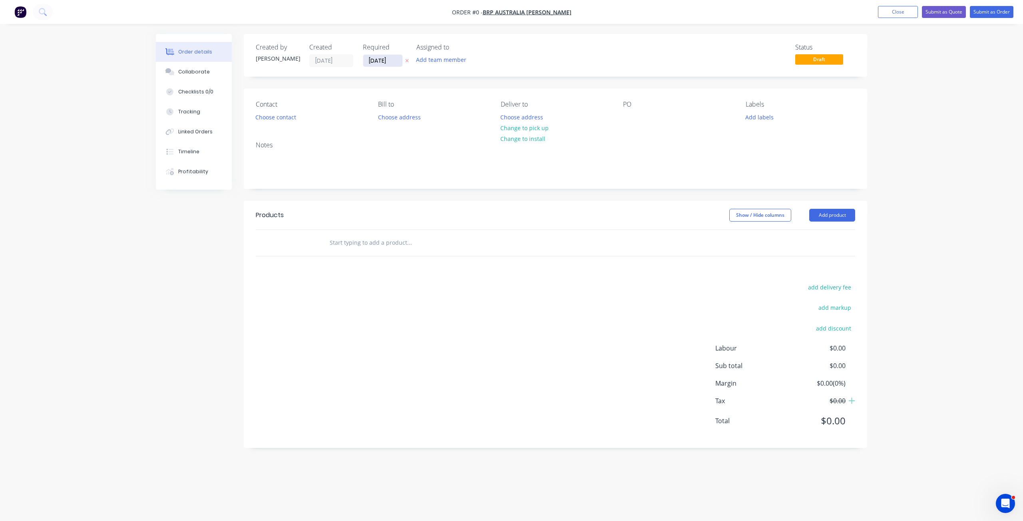
click at [378, 58] on input "02/09/25" at bounding box center [382, 61] width 39 height 12
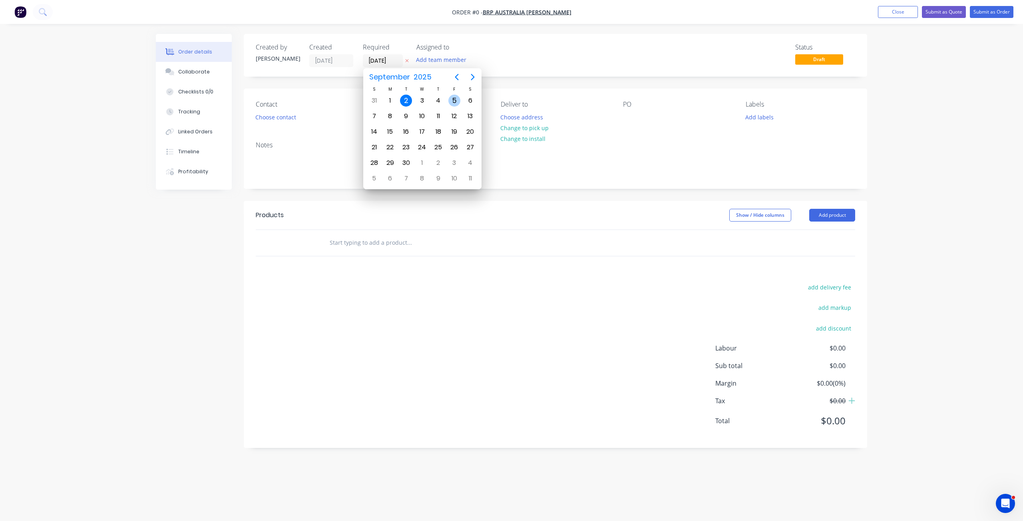
click at [454, 101] on div "5" at bounding box center [454, 101] width 12 height 12
type input "05/09/25"
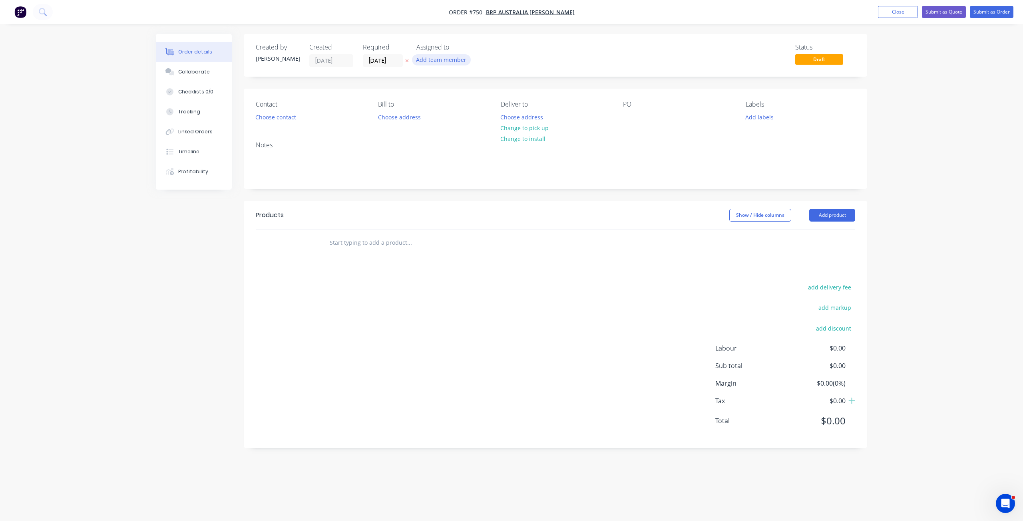
click at [440, 59] on button "Add team member" at bounding box center [441, 59] width 59 height 11
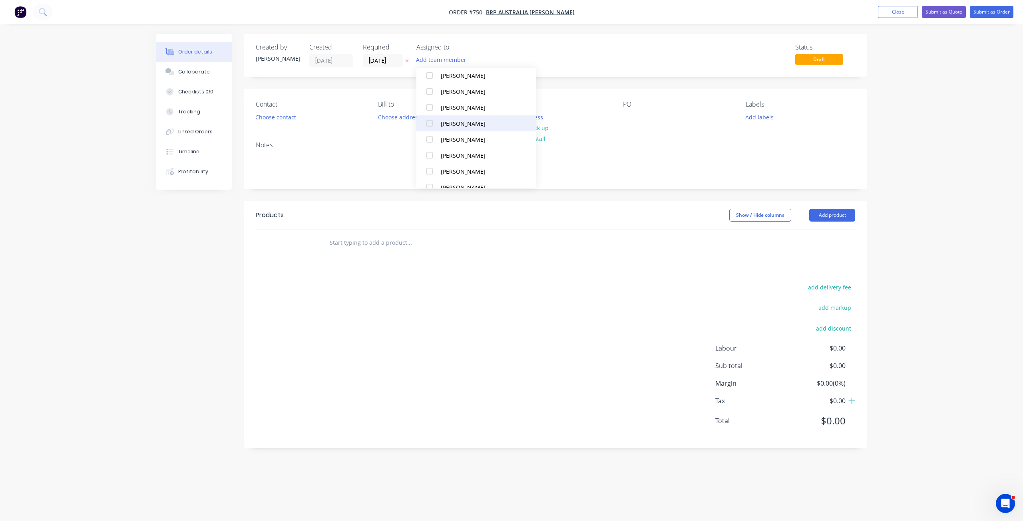
scroll to position [80, 0]
click at [432, 169] on div at bounding box center [430, 168] width 16 height 16
click at [428, 177] on div at bounding box center [430, 176] width 16 height 16
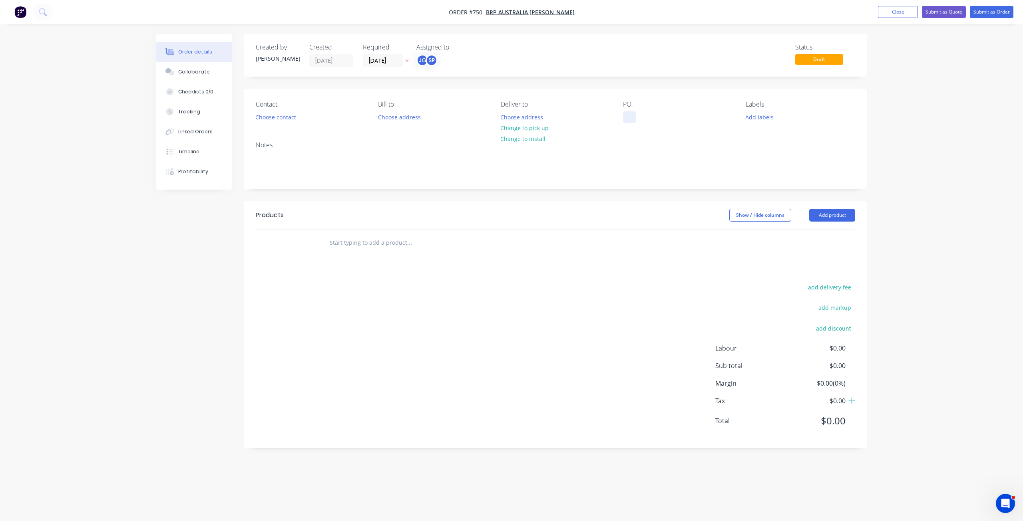
click at [629, 118] on div at bounding box center [629, 117] width 13 height 12
click at [522, 127] on button "Change to pick up" at bounding box center [524, 128] width 57 height 11
click at [261, 112] on button "Choose contact" at bounding box center [275, 116] width 49 height 11
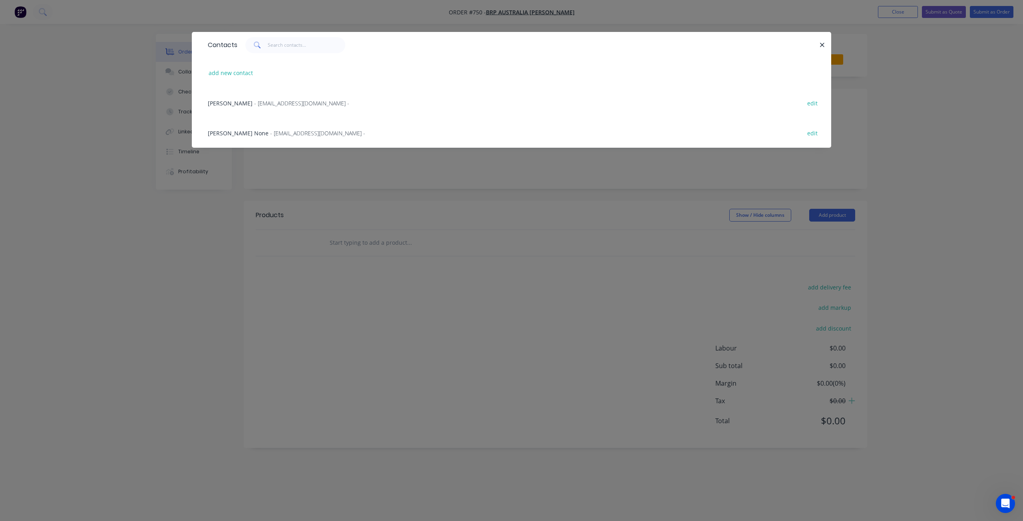
click at [254, 102] on span "- brpaust@hotmail.com -" at bounding box center [301, 103] width 95 height 8
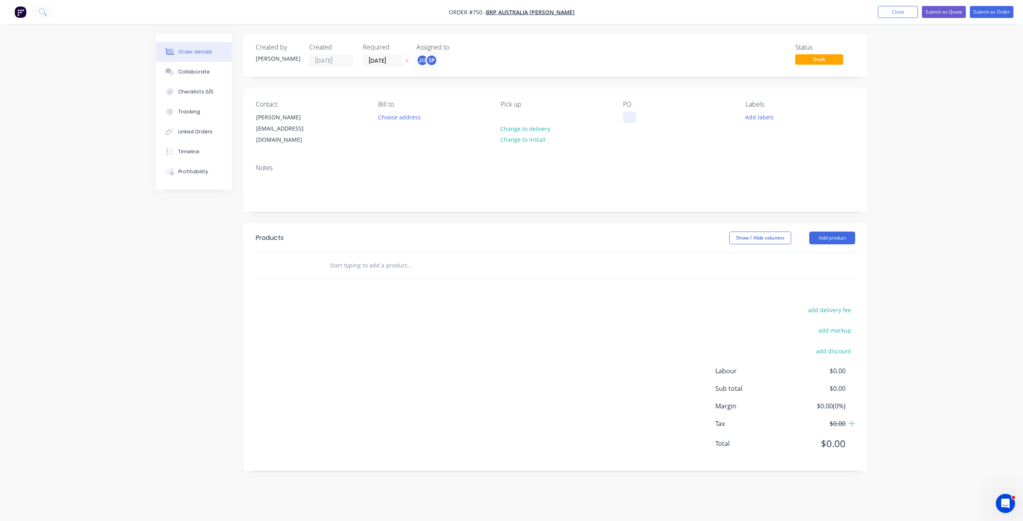
drag, startPoint x: 624, startPoint y: 117, endPoint x: 629, endPoint y: 117, distance: 4.4
click at [626, 117] on div at bounding box center [629, 117] width 13 height 12
click at [754, 117] on button "Add labels" at bounding box center [759, 116] width 37 height 11
click at [762, 179] on div at bounding box center [760, 181] width 16 height 16
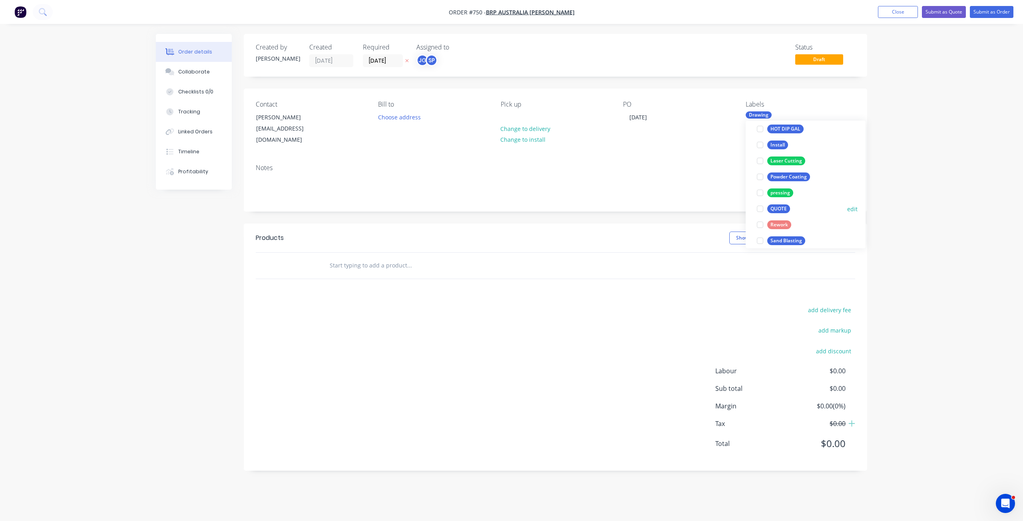
scroll to position [120, 0]
click at [762, 161] on div at bounding box center [760, 161] width 16 height 16
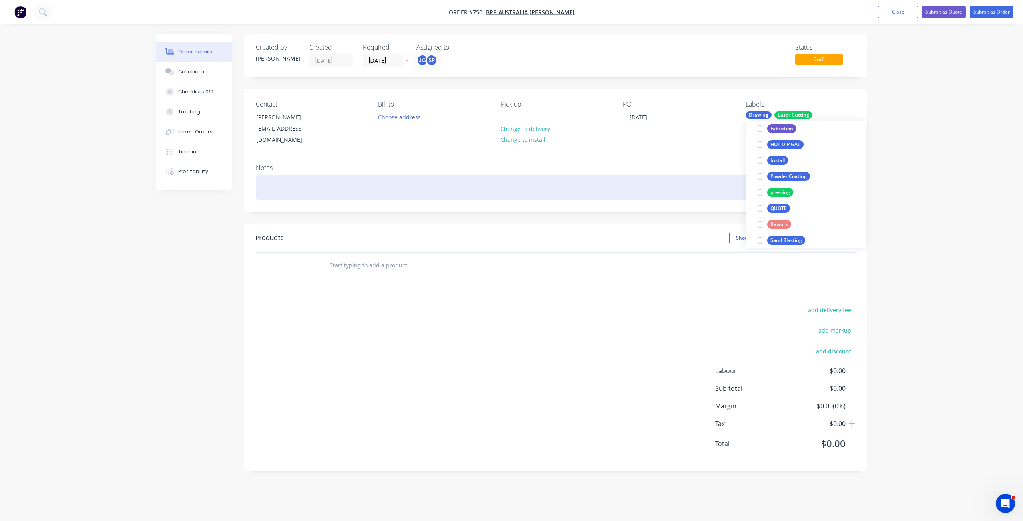
scroll to position [40, 0]
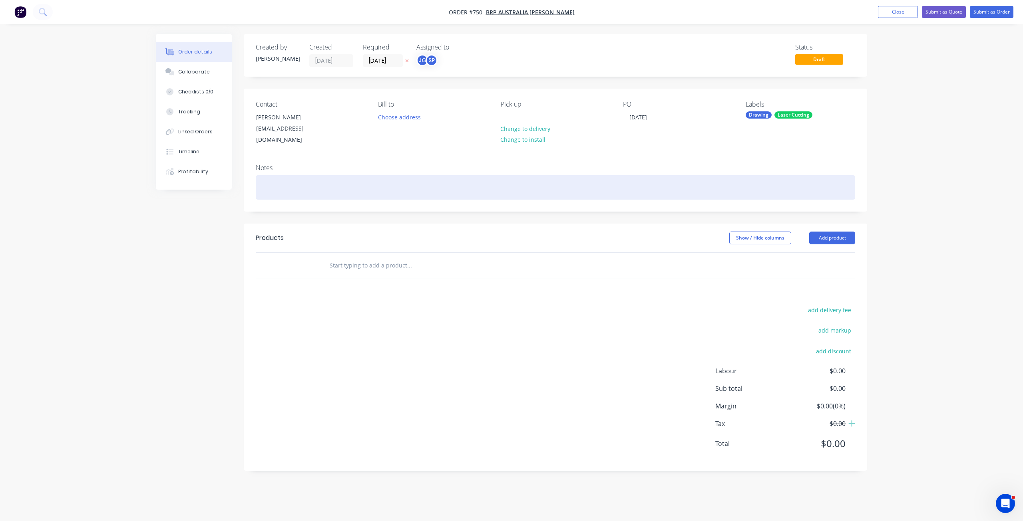
click at [279, 175] on div at bounding box center [555, 187] width 599 height 24
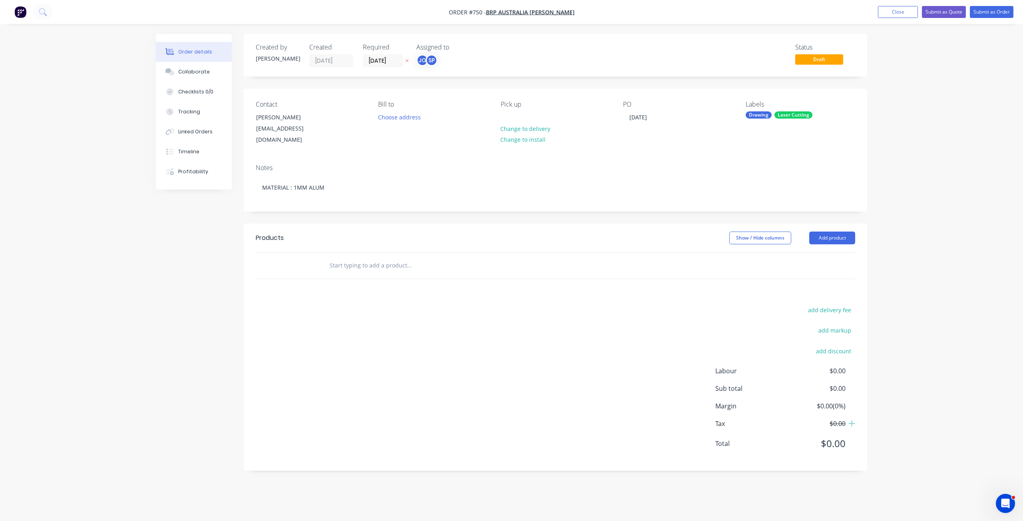
click at [342, 262] on input "text" at bounding box center [409, 266] width 160 height 16
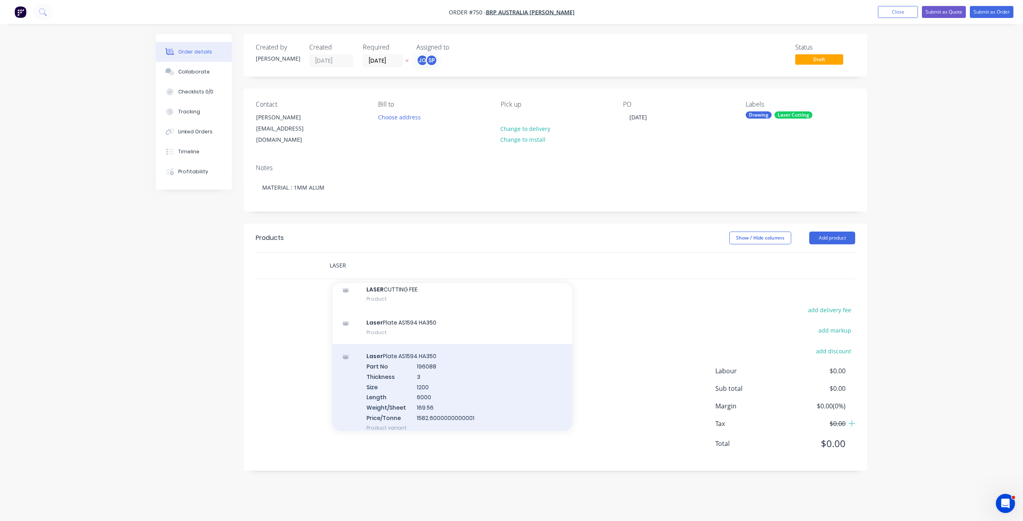
scroll to position [160, 0]
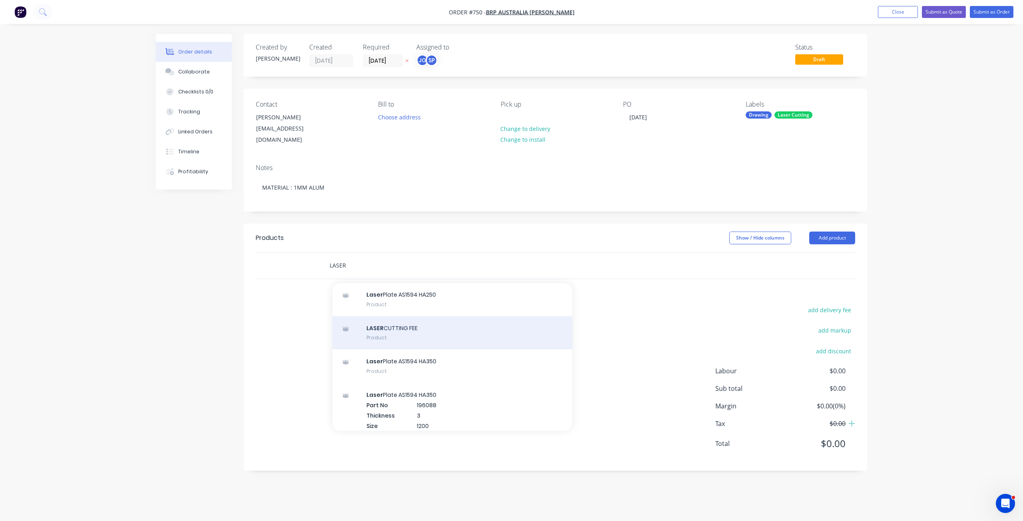
type input "LASER"
click at [390, 322] on div "LASER CUTTING FEE Product" at bounding box center [452, 333] width 240 height 34
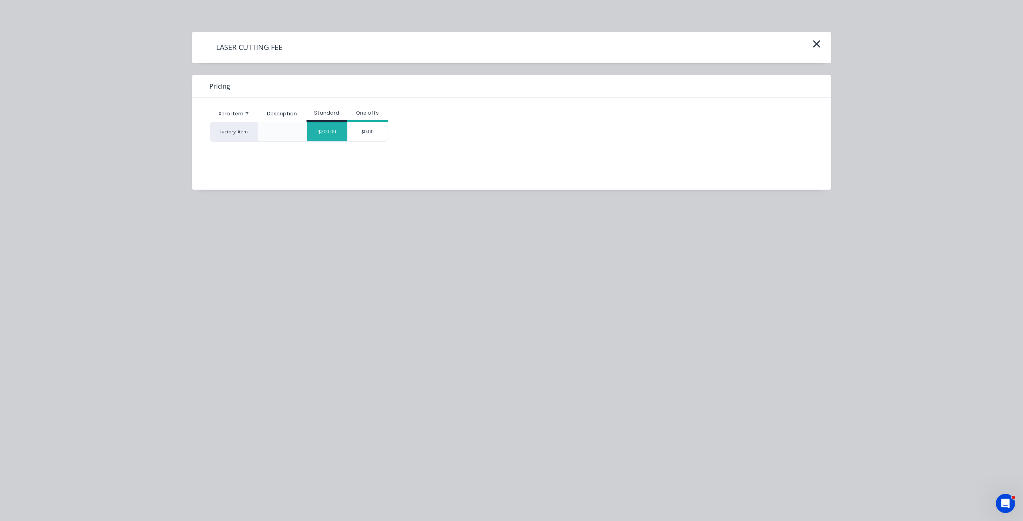
click at [323, 133] on div "$200.00" at bounding box center [327, 131] width 40 height 19
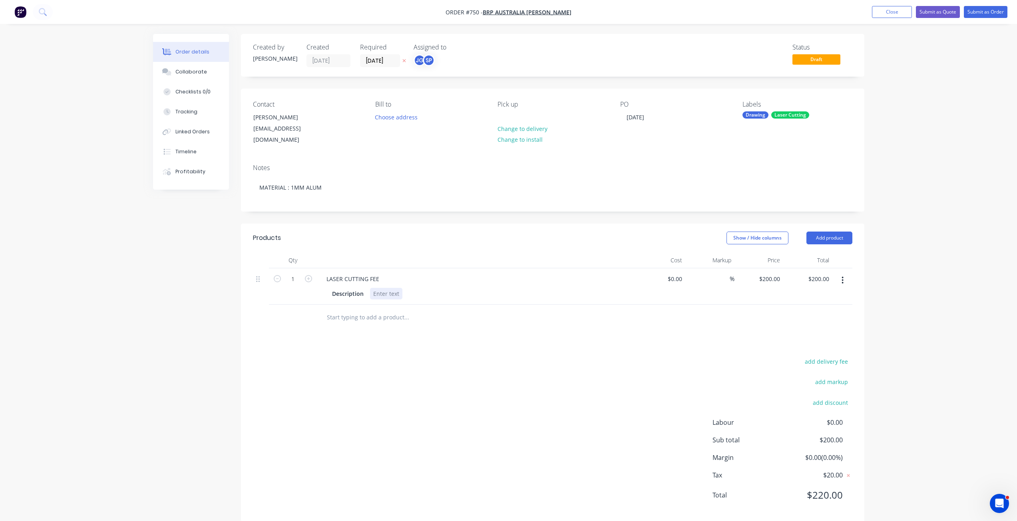
click at [388, 289] on div at bounding box center [386, 294] width 32 height 12
click at [677, 273] on input at bounding box center [680, 279] width 9 height 12
type input "$125.00"
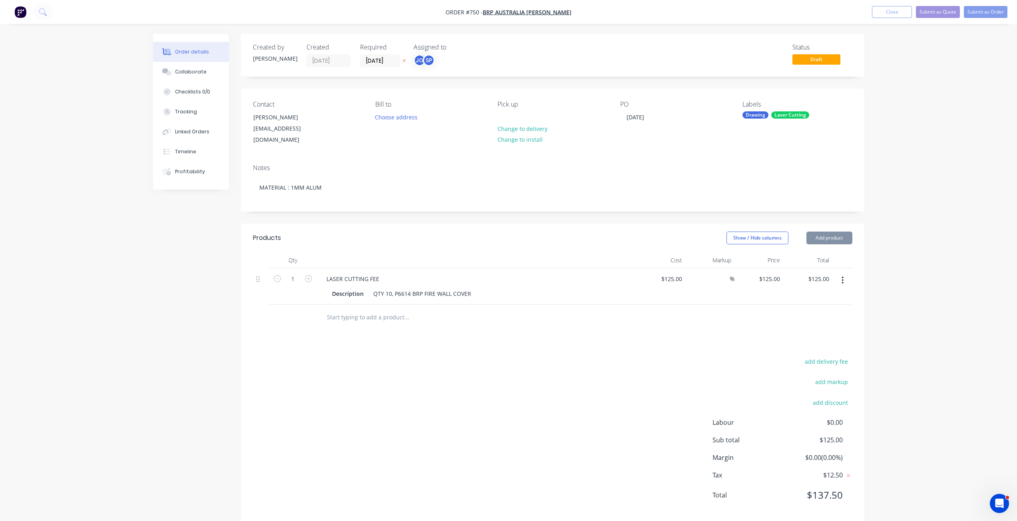
click at [557, 314] on div at bounding box center [440, 318] width 240 height 16
click at [179, 70] on div "Collaborate" at bounding box center [191, 71] width 32 height 7
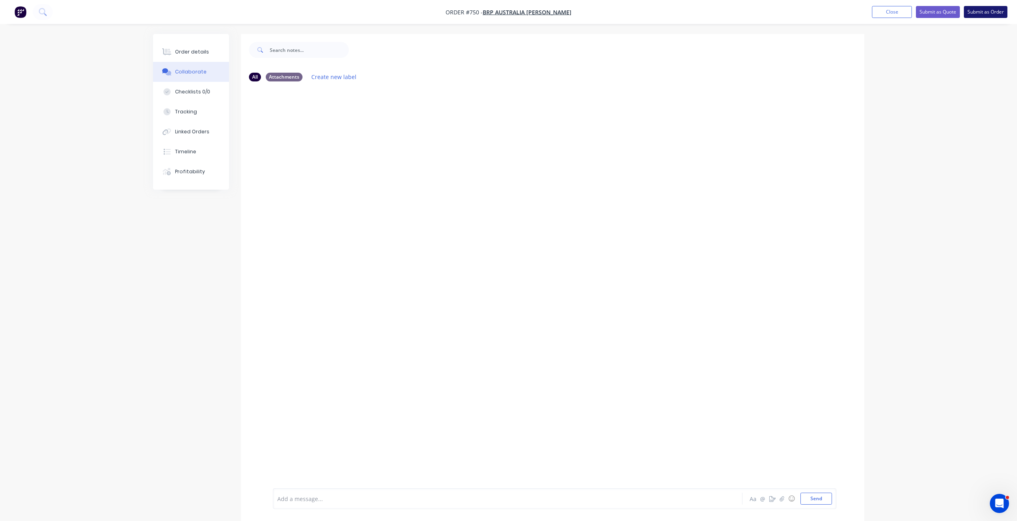
click at [976, 13] on button "Submit as Order" at bounding box center [986, 12] width 44 height 12
click at [938, 14] on button "Options" at bounding box center [943, 12] width 40 height 13
click at [891, 99] on div "Work Order" at bounding box center [920, 97] width 74 height 12
click at [898, 79] on div "Without pricing" at bounding box center [920, 81] width 74 height 12
click at [189, 74] on div "Collaborate" at bounding box center [191, 71] width 32 height 7
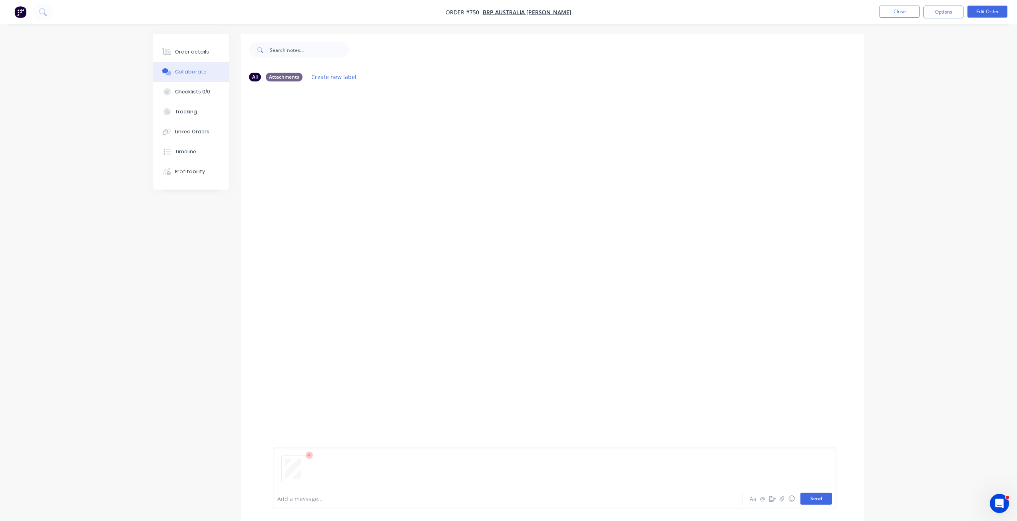
click at [822, 503] on button "Send" at bounding box center [816, 499] width 32 height 12
click at [897, 6] on button "Close" at bounding box center [900, 12] width 40 height 12
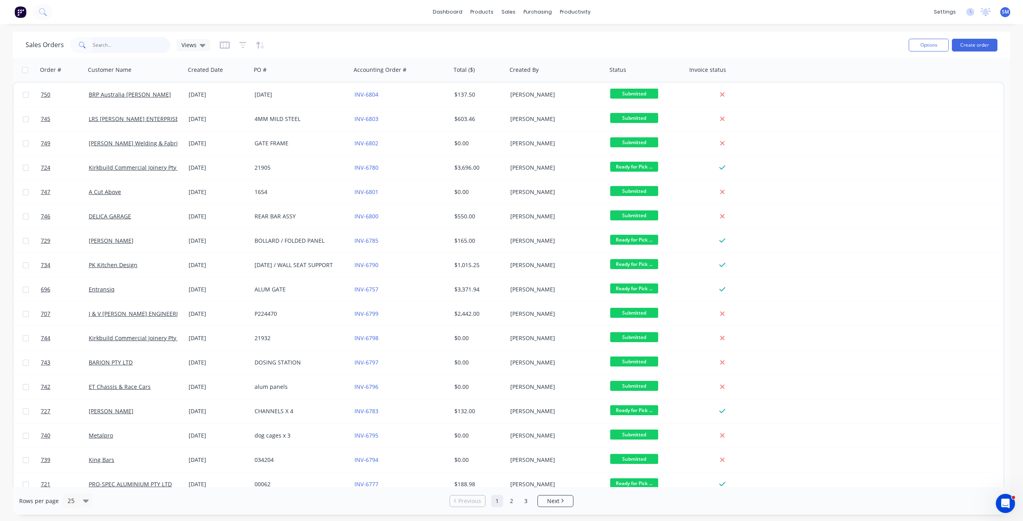
click at [108, 46] on input "text" at bounding box center [132, 45] width 78 height 16
type input "PK"
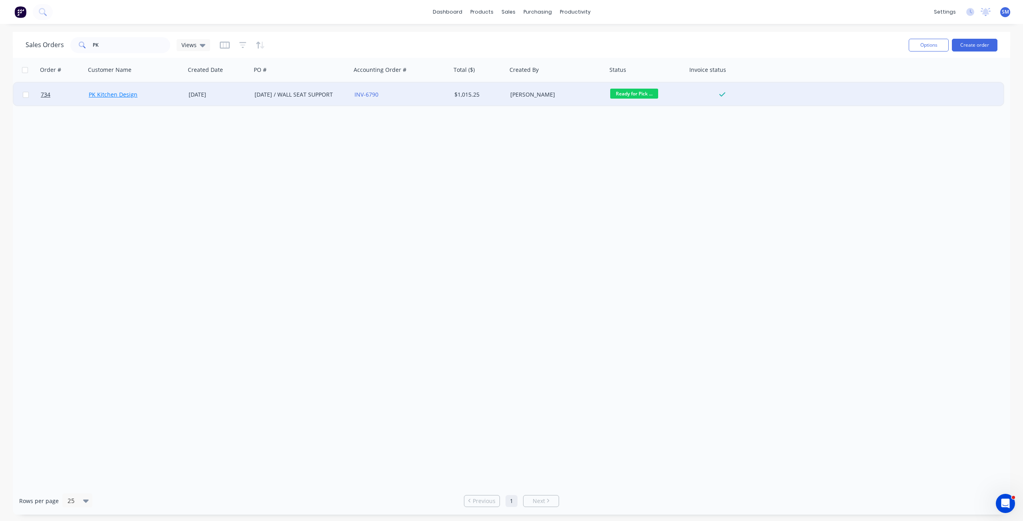
click at [115, 96] on link "PK Kitchen Design" at bounding box center [113, 95] width 49 height 8
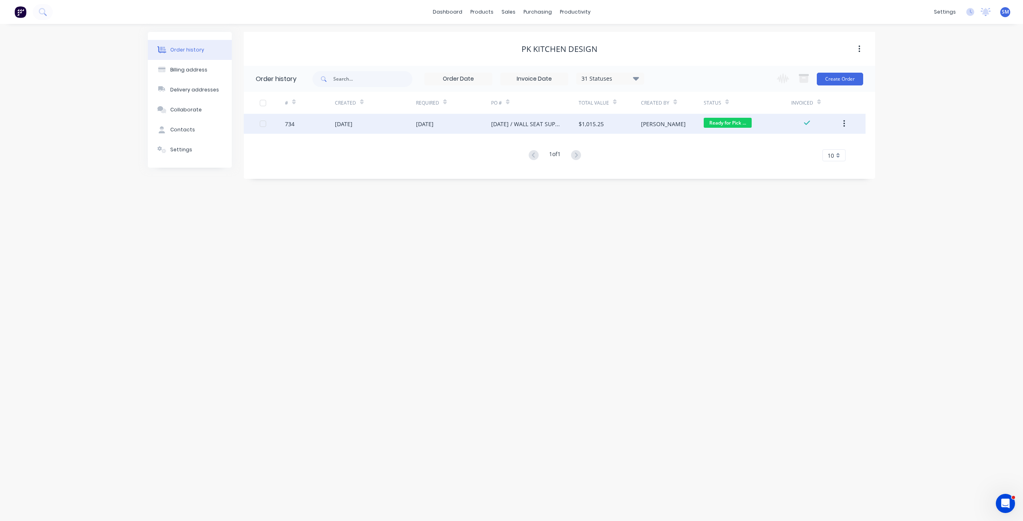
click at [397, 127] on div "[DATE]" at bounding box center [375, 124] width 81 height 20
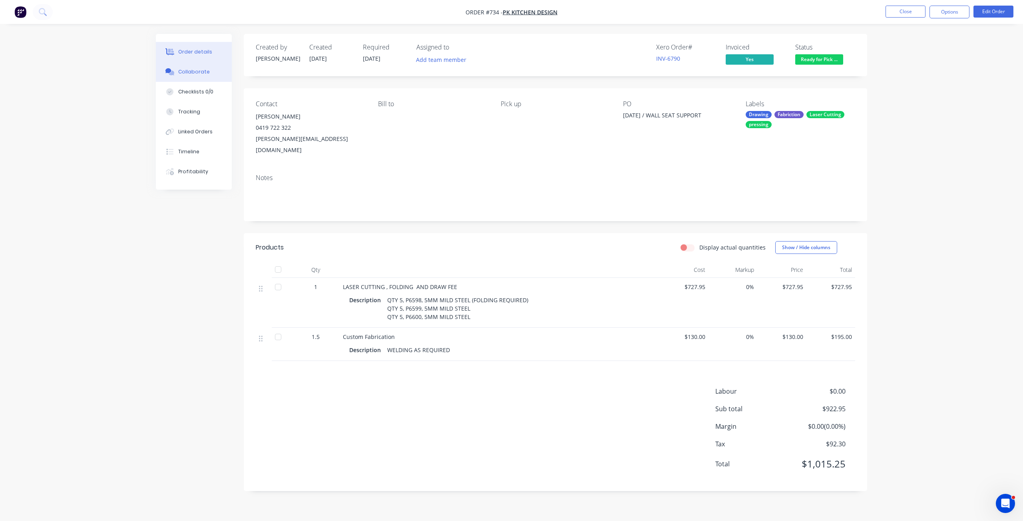
click at [187, 73] on div "Collaborate" at bounding box center [194, 71] width 32 height 7
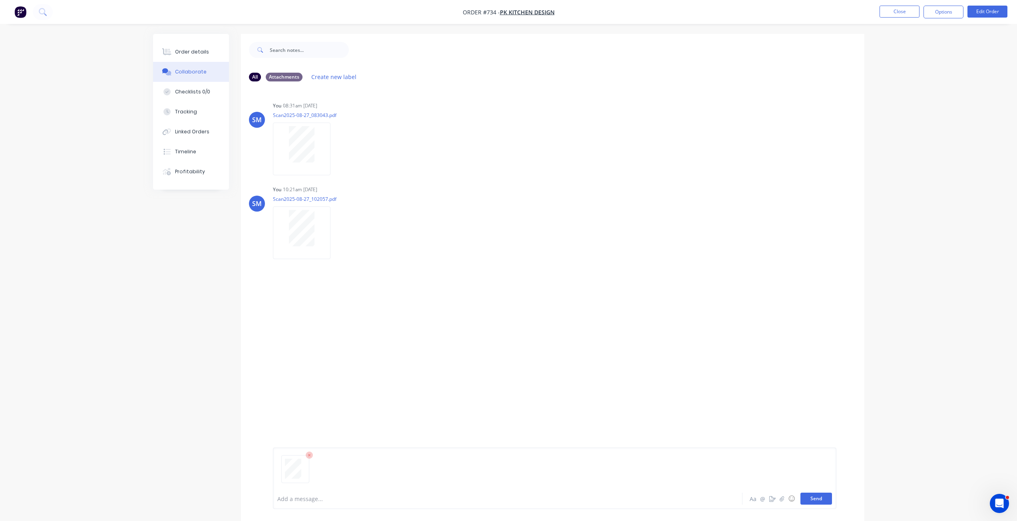
click at [814, 495] on button "Send" at bounding box center [816, 499] width 32 height 12
click at [893, 12] on button "Close" at bounding box center [900, 12] width 40 height 12
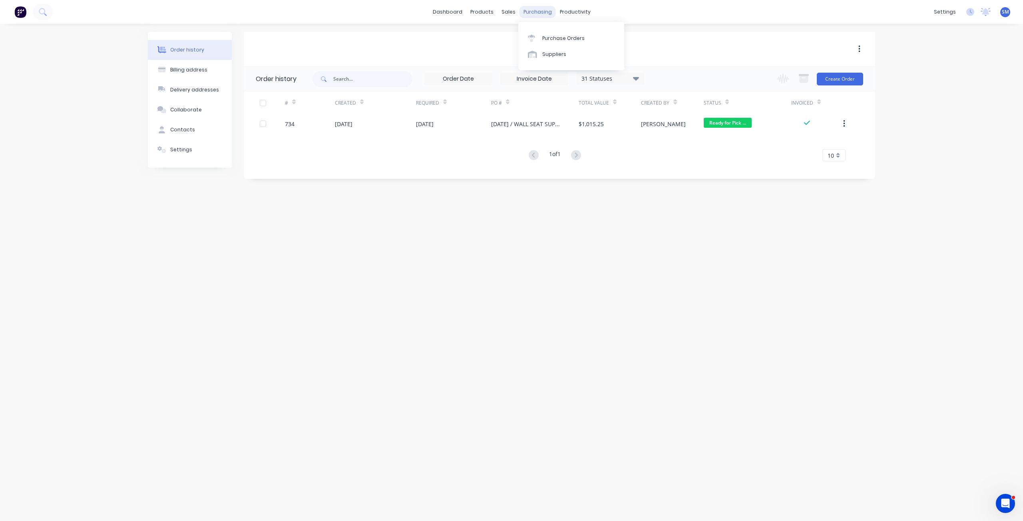
click at [529, 12] on div "purchasing" at bounding box center [537, 12] width 36 height 12
click at [549, 41] on div "Purchase Orders" at bounding box center [563, 38] width 42 height 7
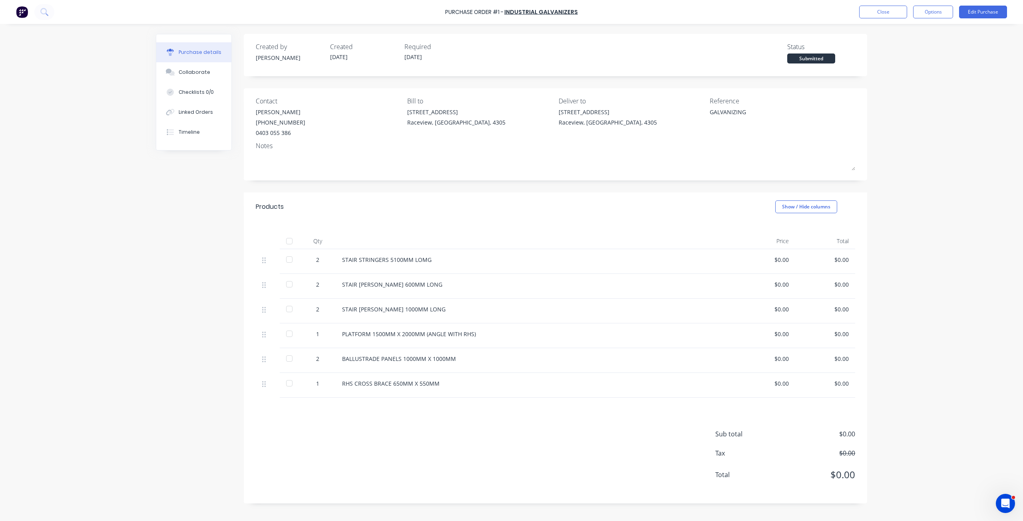
click at [288, 382] on div at bounding box center [289, 384] width 16 height 16
click at [980, 15] on button "Edit Purchase" at bounding box center [983, 12] width 48 height 13
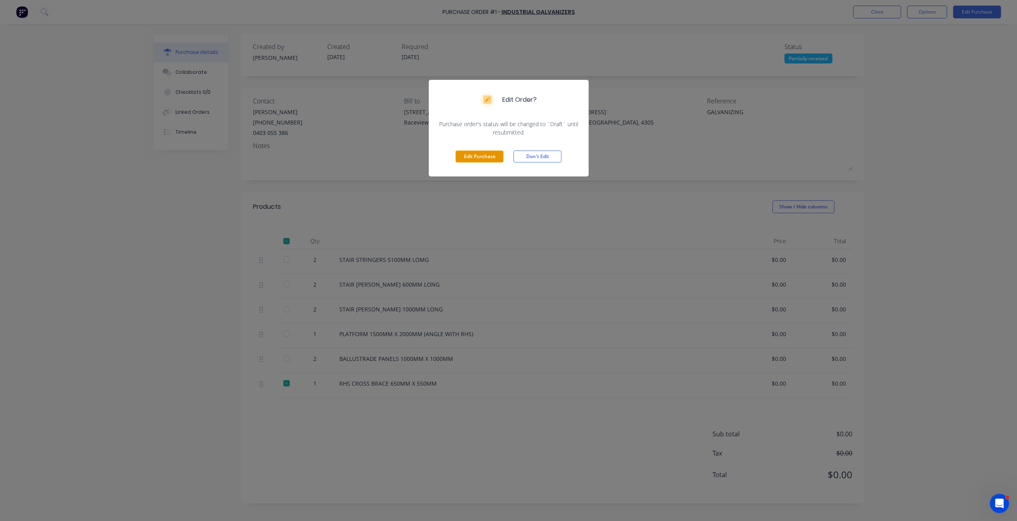
click at [483, 157] on button "Edit Purchase" at bounding box center [480, 157] width 48 height 12
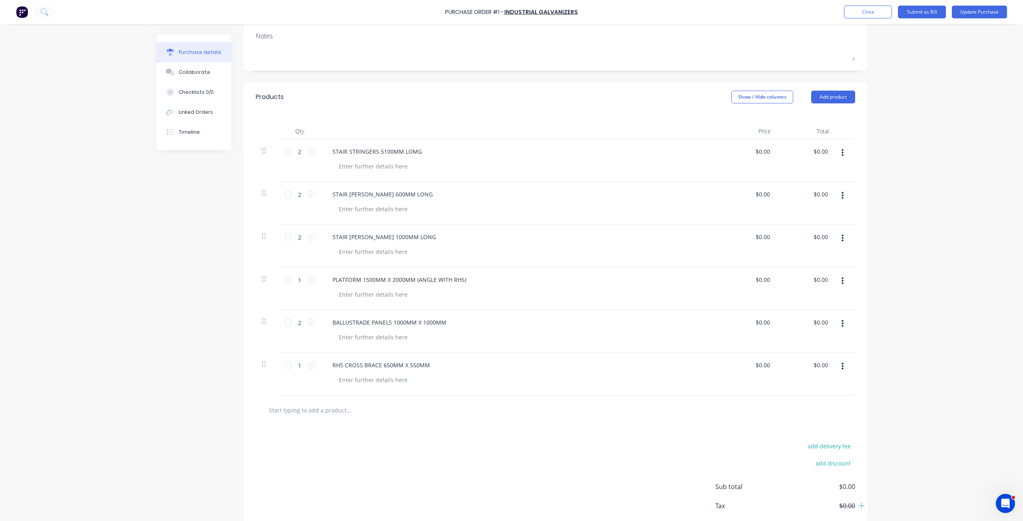
scroll to position [159, 0]
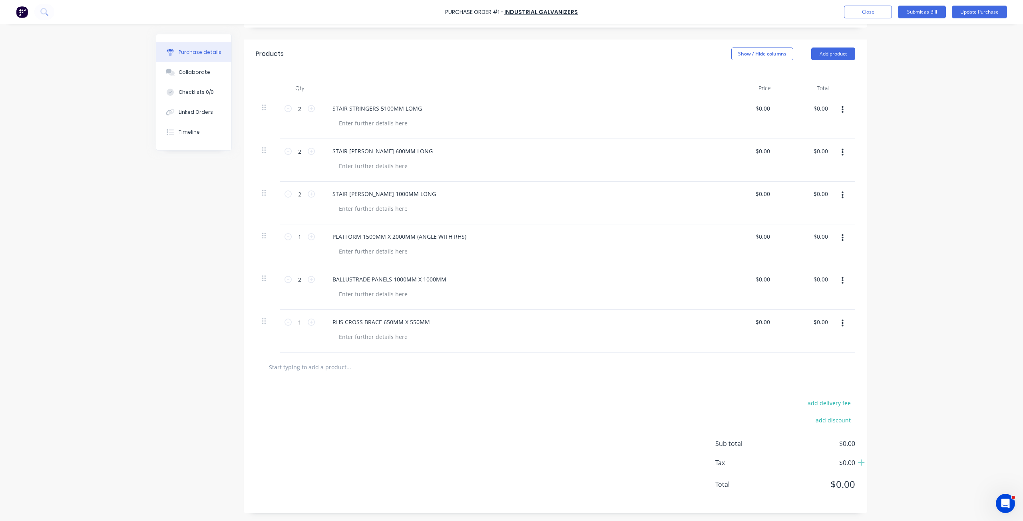
click at [836, 324] on button "button" at bounding box center [842, 323] width 19 height 14
click at [803, 392] on button "Delete" at bounding box center [818, 393] width 68 height 16
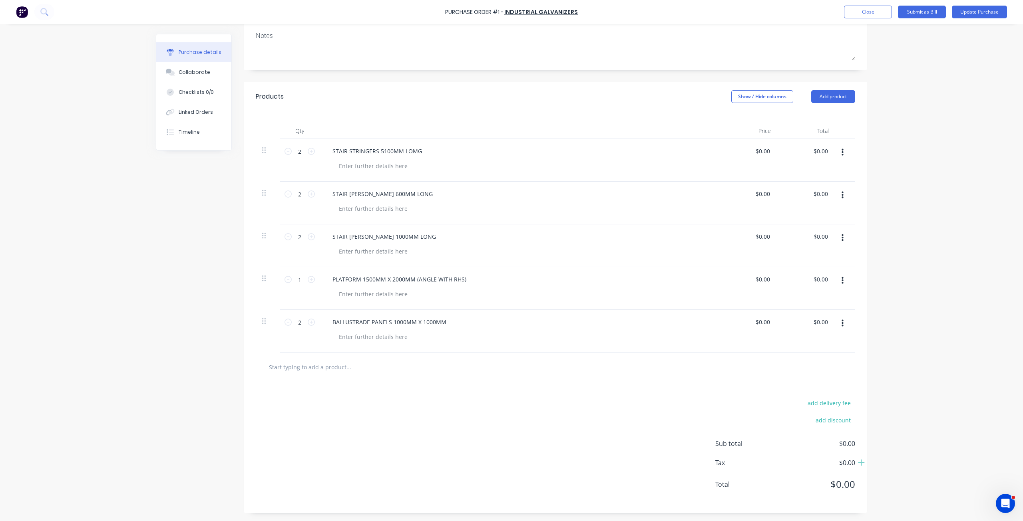
scroll to position [116, 0]
click at [842, 320] on icon "button" at bounding box center [843, 323] width 2 height 9
drag, startPoint x: 794, startPoint y: 389, endPoint x: 802, endPoint y: 381, distance: 11.6
click at [794, 390] on button "Delete" at bounding box center [818, 393] width 68 height 16
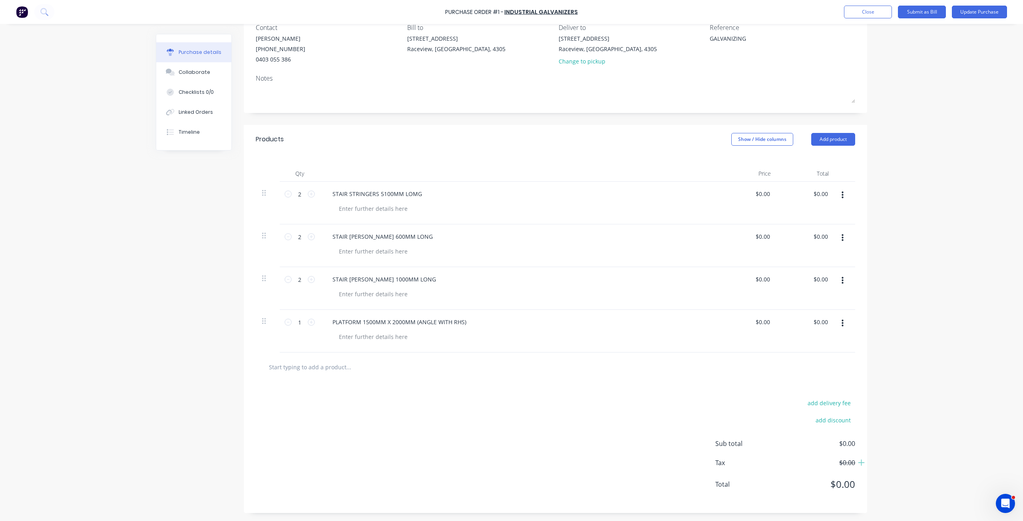
scroll to position [74, 0]
click at [841, 323] on button "button" at bounding box center [842, 323] width 19 height 14
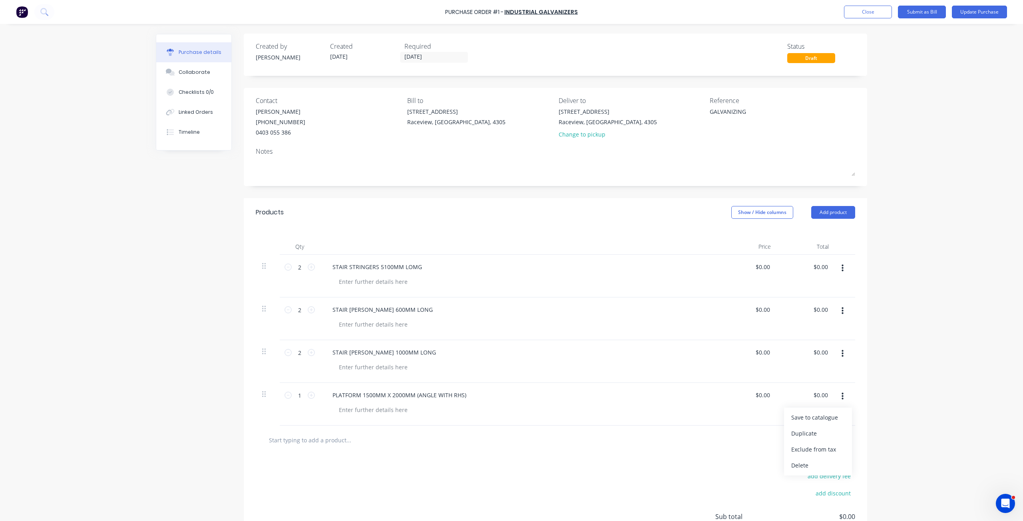
scroll to position [0, 0]
click at [861, 11] on button "Close" at bounding box center [868, 12] width 48 height 13
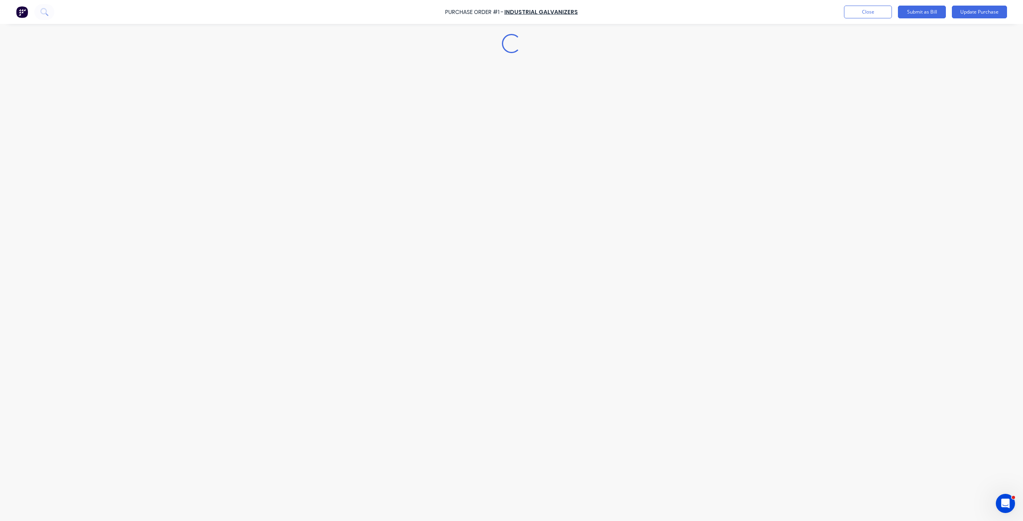
type textarea "x"
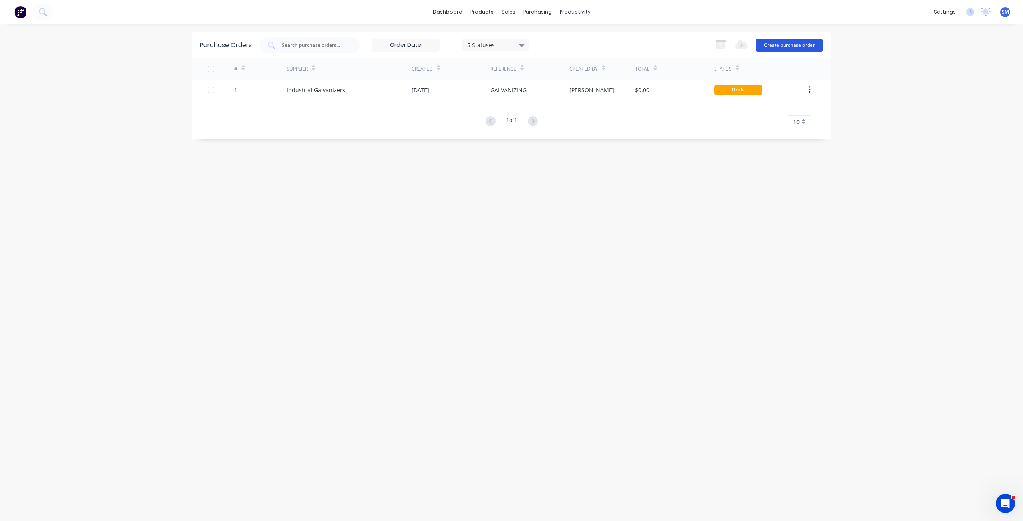
click at [790, 46] on button "Create purchase order" at bounding box center [790, 45] width 68 height 13
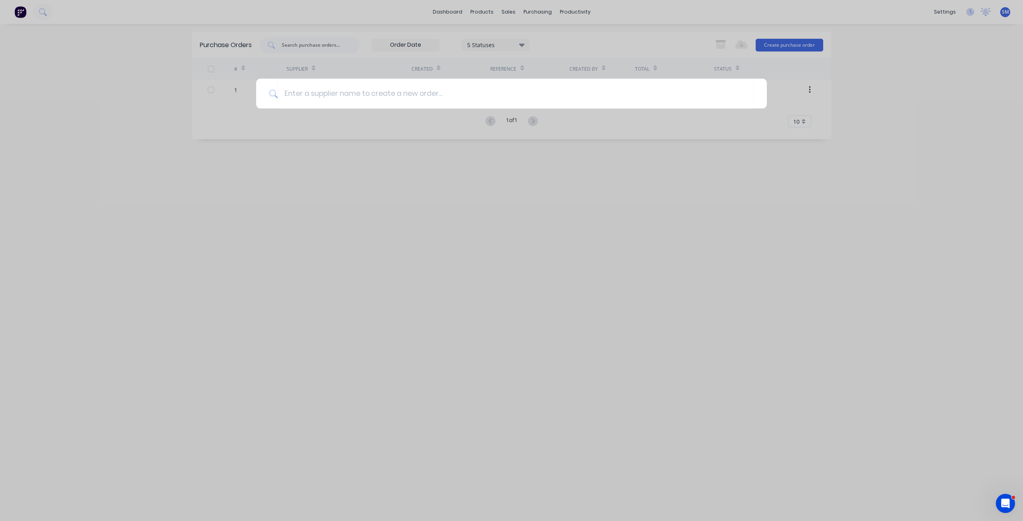
click at [796, 51] on div at bounding box center [511, 260] width 1023 height 521
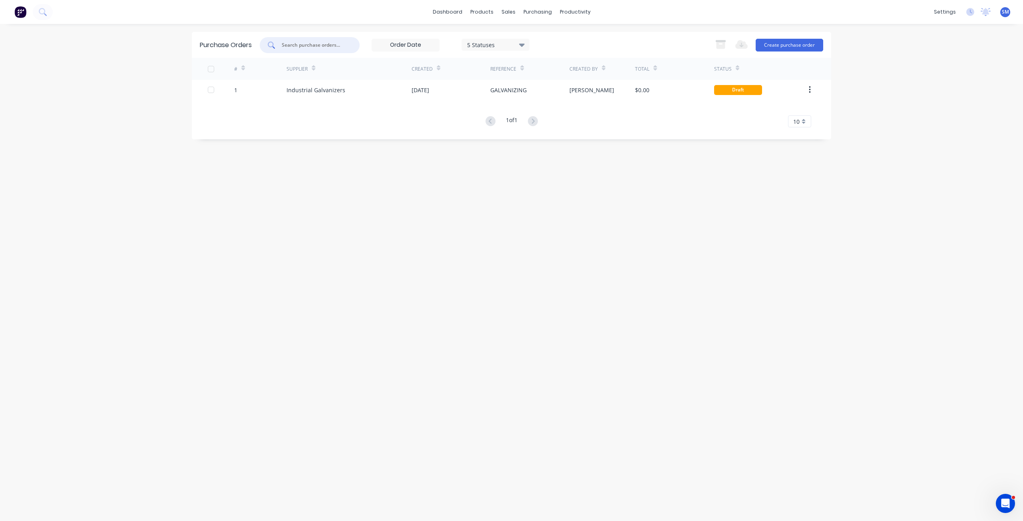
click at [300, 45] on input "text" at bounding box center [314, 45] width 66 height 8
type input "IND"
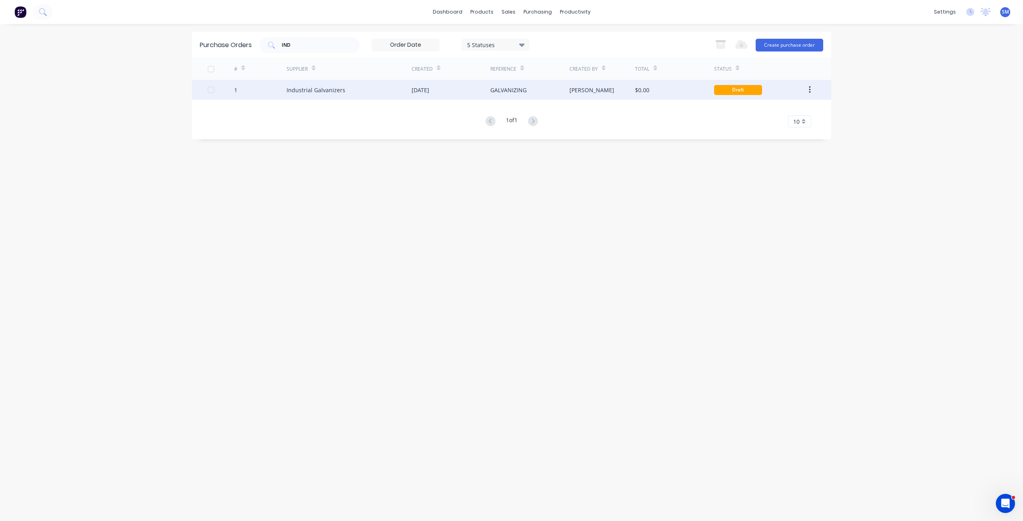
click at [337, 88] on div "Industrial Galvanizers" at bounding box center [316, 90] width 59 height 8
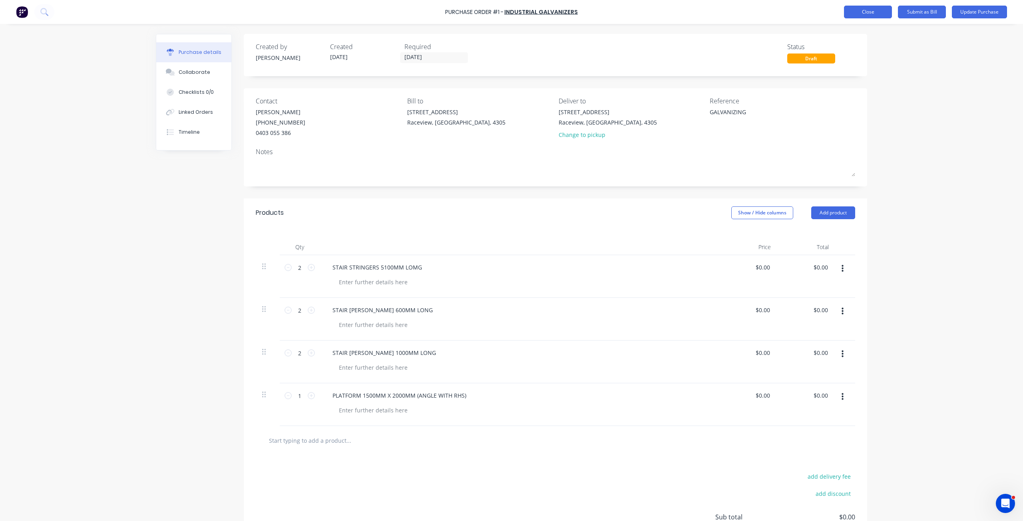
type textarea "x"
click at [863, 11] on button "Close" at bounding box center [868, 12] width 48 height 13
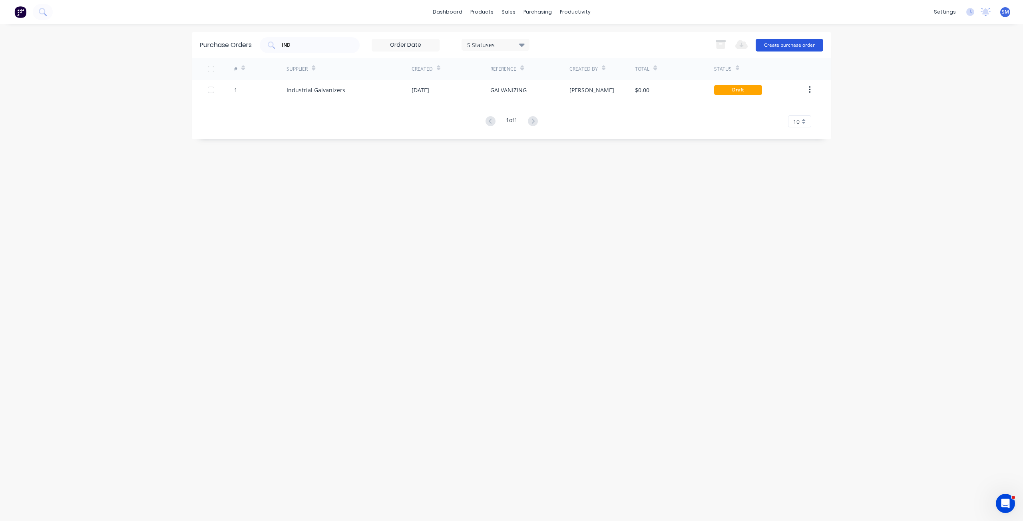
click at [783, 43] on button "Create purchase order" at bounding box center [790, 45] width 68 height 13
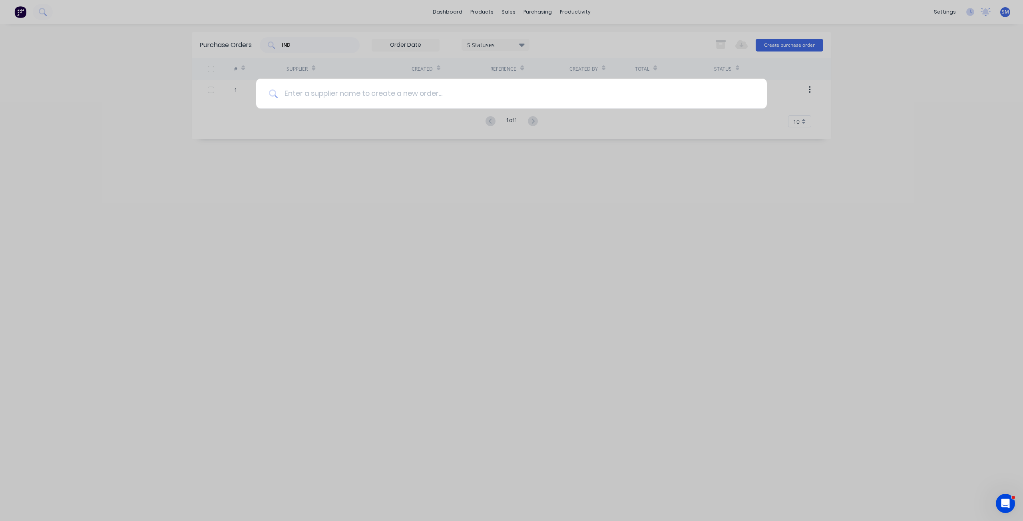
click at [306, 92] on input at bounding box center [516, 94] width 476 height 30
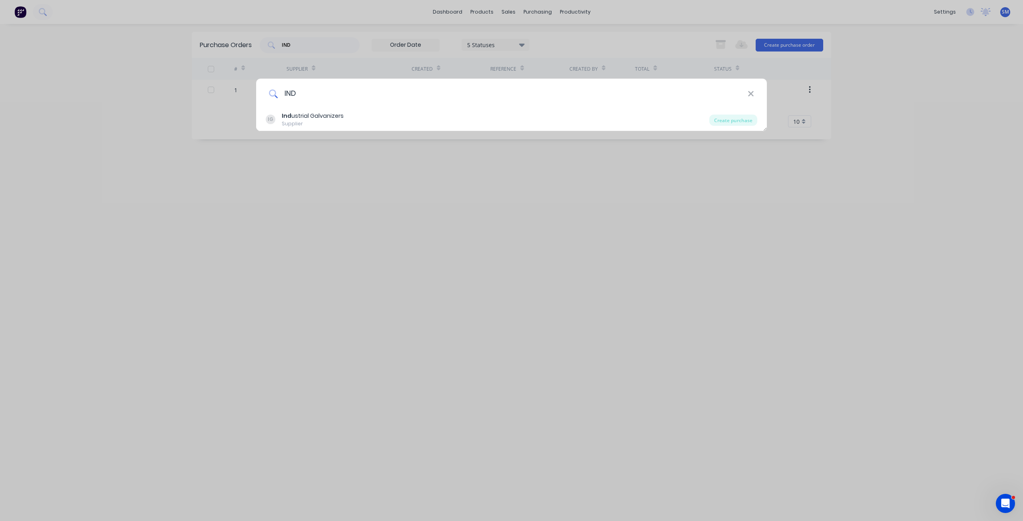
type input "IND"
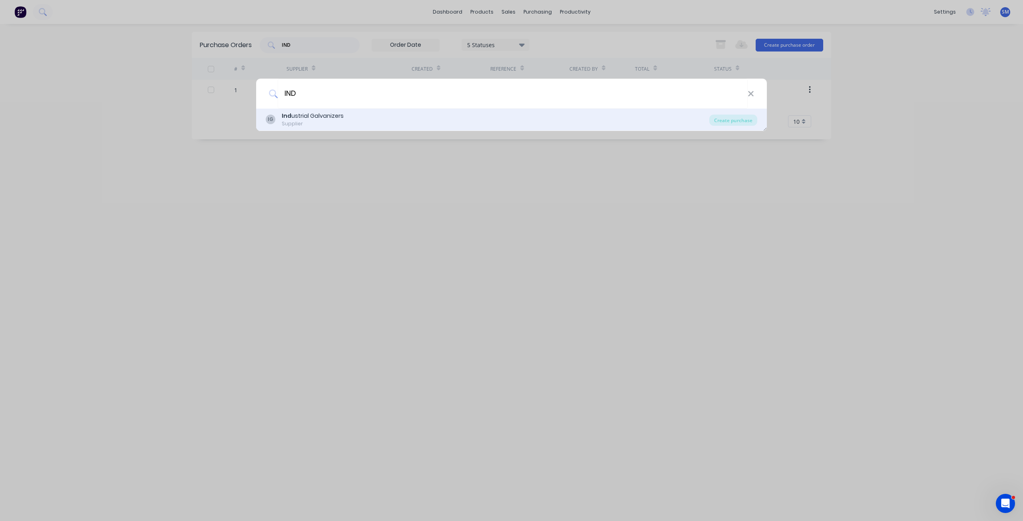
click at [305, 120] on div "Ind ustrial Galvanizers" at bounding box center [313, 116] width 62 height 8
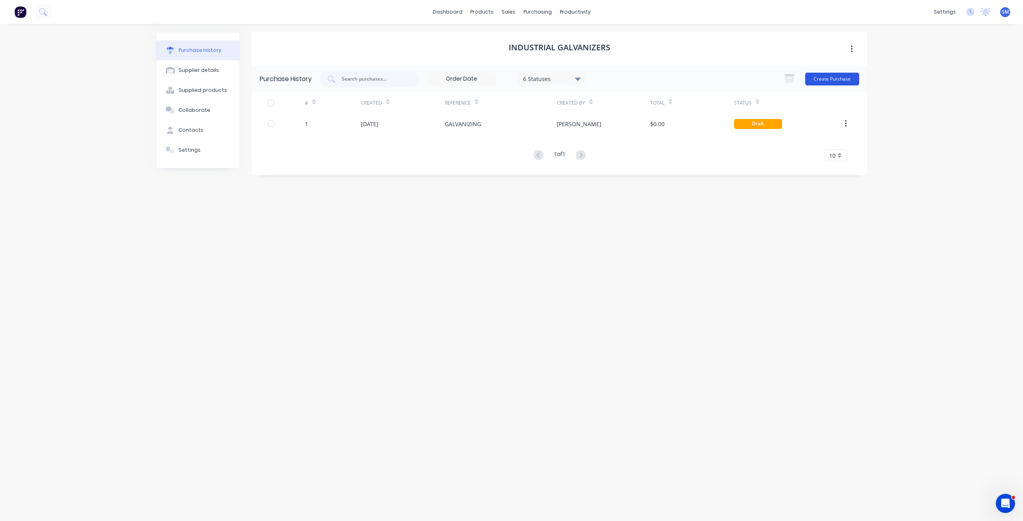
click at [834, 77] on button "Create Purchase" at bounding box center [832, 79] width 54 height 13
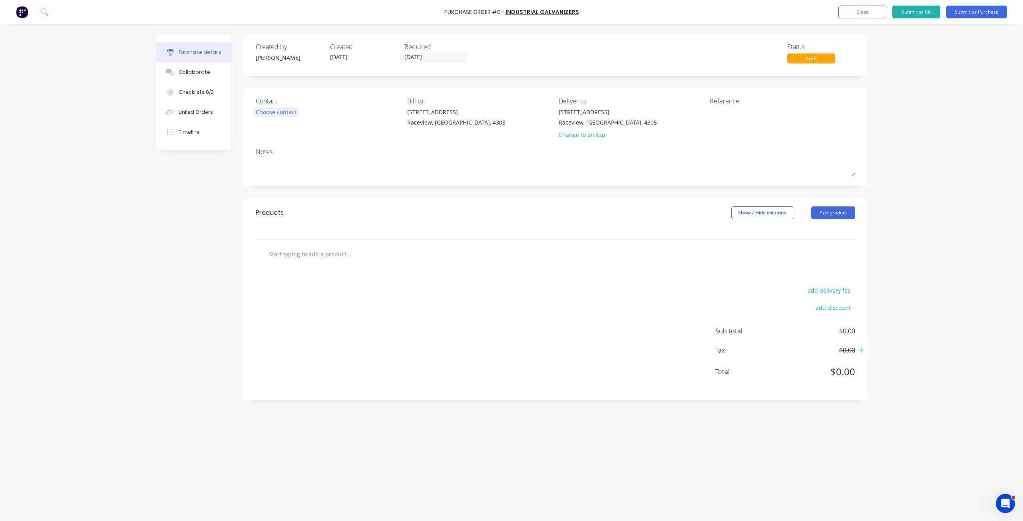
click at [274, 111] on div "Choose contact" at bounding box center [276, 112] width 41 height 8
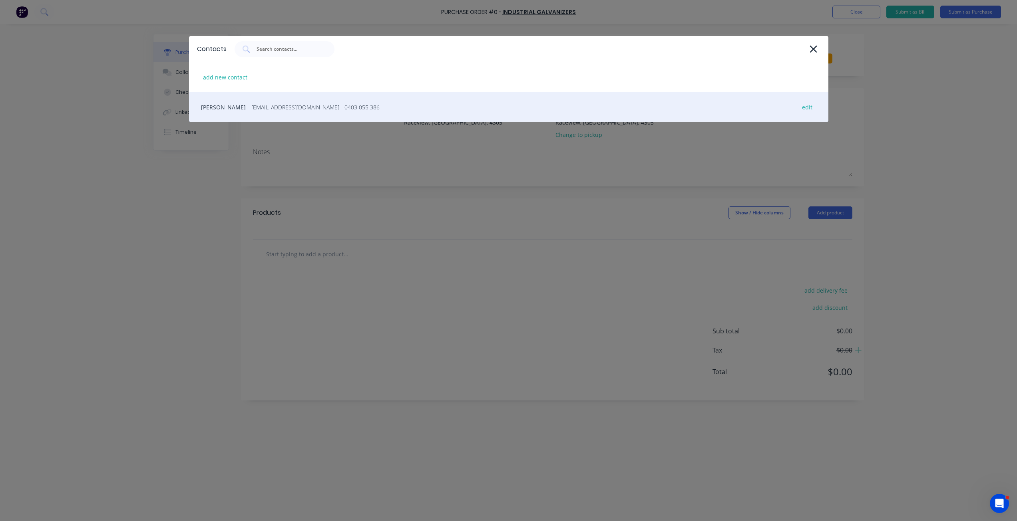
click at [257, 109] on span "- [EMAIL_ADDRESS][DOMAIN_NAME] - 0403 055 386" at bounding box center [314, 107] width 132 height 8
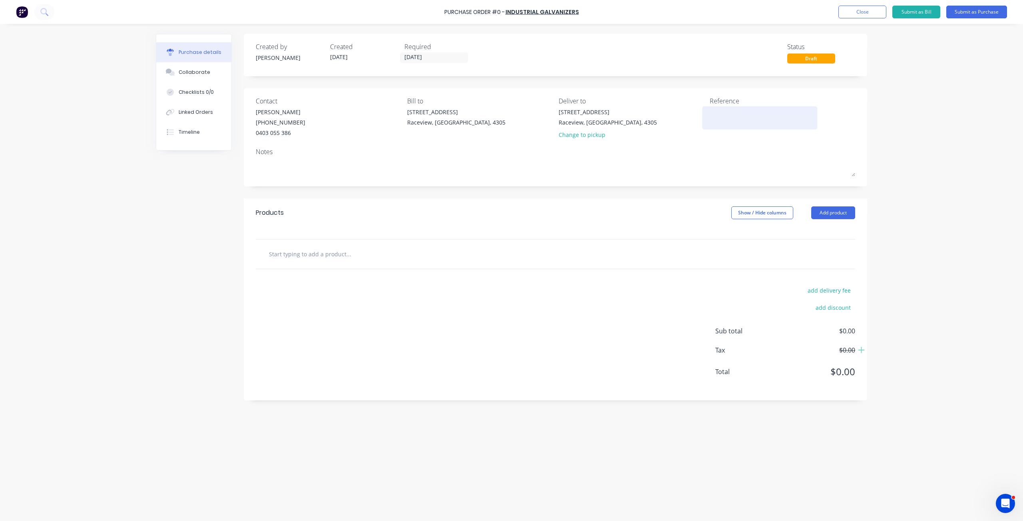
click at [725, 115] on textarea at bounding box center [760, 117] width 100 height 18
type textarea "ACIRL/"
type textarea "x"
type textarea "ACIRL/L"
type textarea "x"
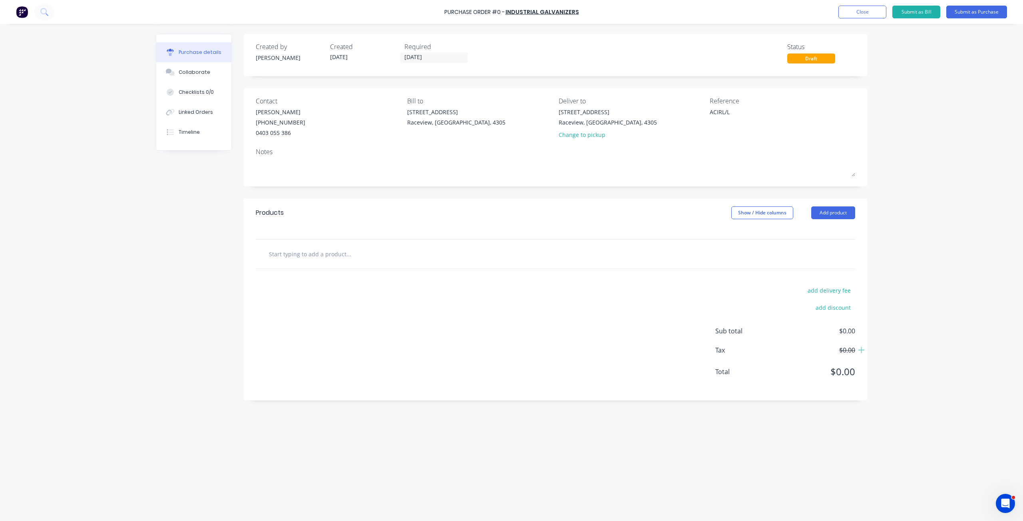
type textarea "ACIRL/LR"
type textarea "x"
type textarea "ACIRL/LRS"
type textarea "x"
type textarea "ACIRL/LRS"
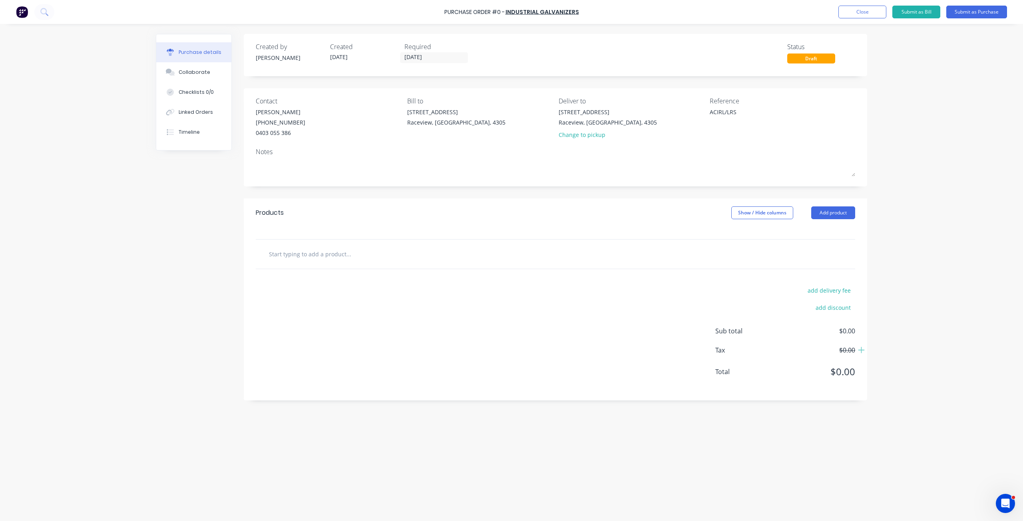
click at [285, 255] on input "text" at bounding box center [349, 254] width 160 height 16
type textarea "x"
type input "4"
type textarea "x"
type input "4"
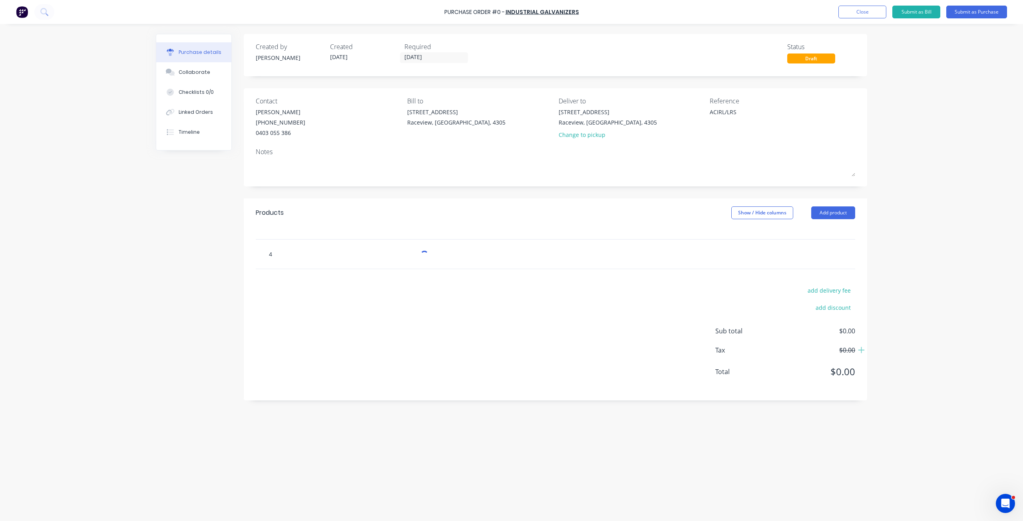
type textarea "x"
type input "4 X"
type textarea "x"
type input "4 X"
type textarea "x"
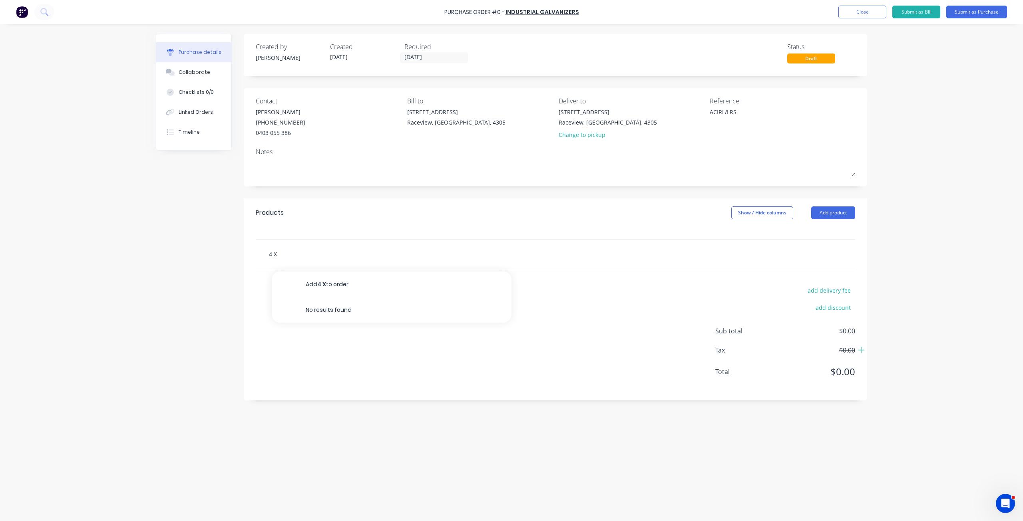
type input "4 X"
type textarea "x"
type input "4"
type textarea "x"
type input "4"
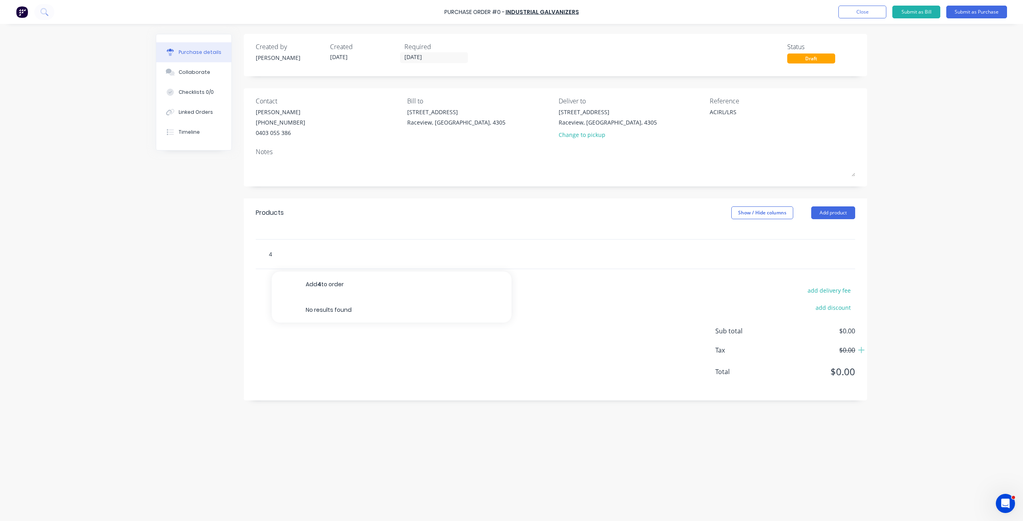
type textarea "x"
click at [846, 7] on button "Close" at bounding box center [862, 12] width 48 height 13
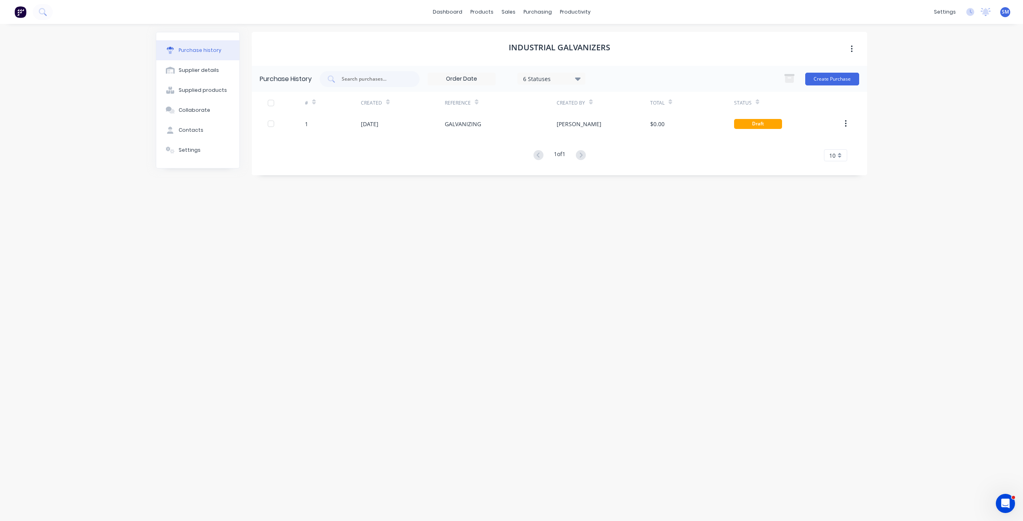
click at [579, 77] on icon at bounding box center [578, 78] width 6 height 9
click at [607, 115] on div at bounding box center [605, 115] width 16 height 16
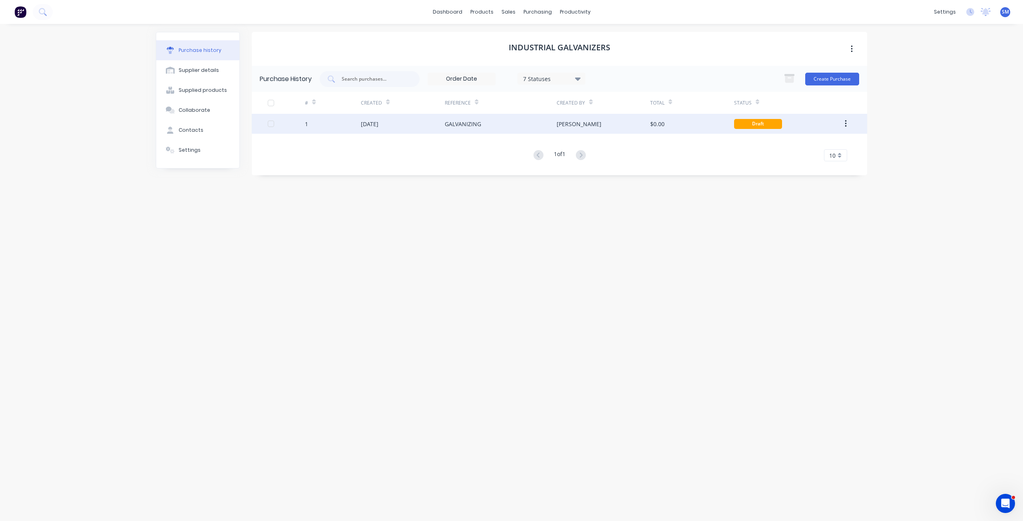
click at [378, 124] on div "02 Jul 2025" at bounding box center [370, 124] width 18 height 8
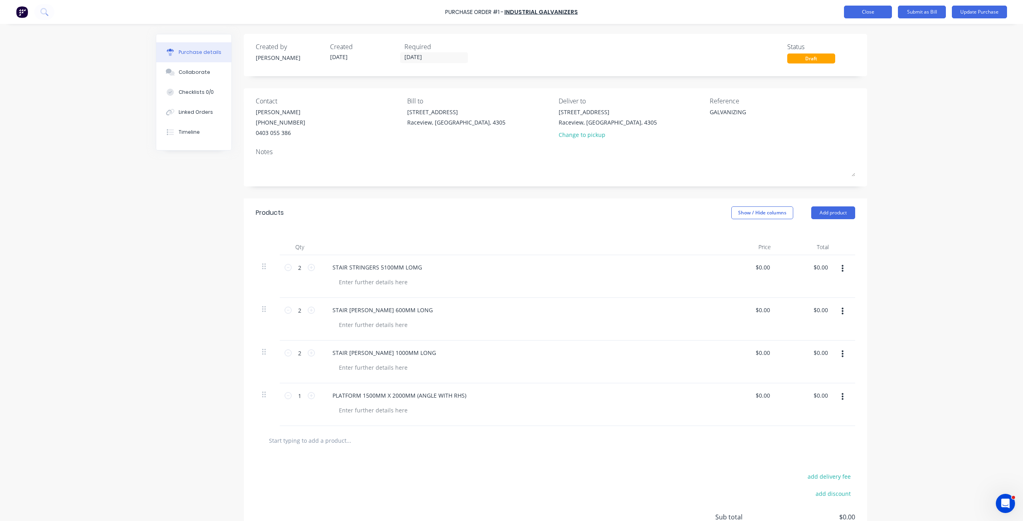
type textarea "x"
click at [866, 8] on button "Close" at bounding box center [868, 12] width 48 height 13
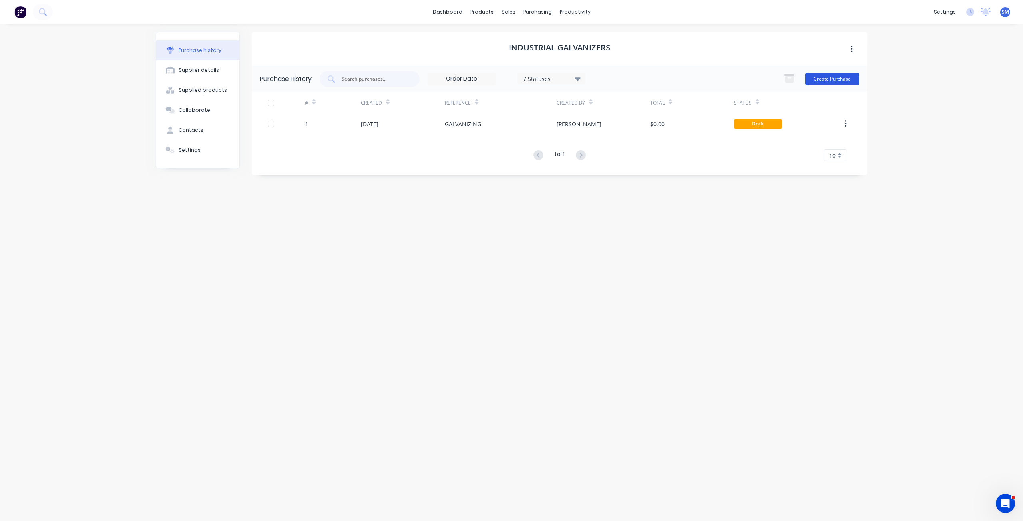
click at [819, 79] on button "Create Purchase" at bounding box center [832, 79] width 54 height 13
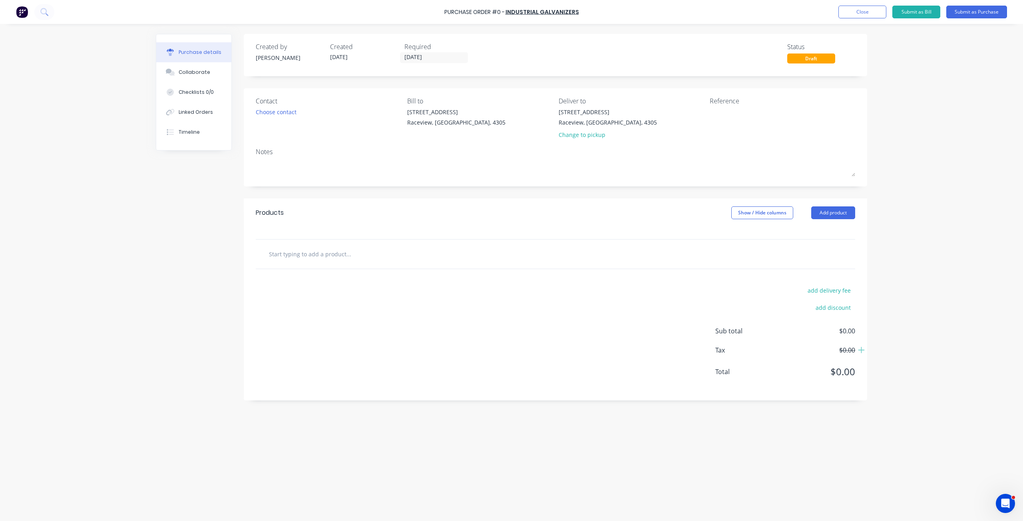
click at [302, 255] on input "text" at bounding box center [349, 254] width 160 height 16
click at [280, 107] on div "Contact Choose contact" at bounding box center [328, 119] width 145 height 47
click at [277, 115] on div "Choose contact" at bounding box center [276, 112] width 41 height 8
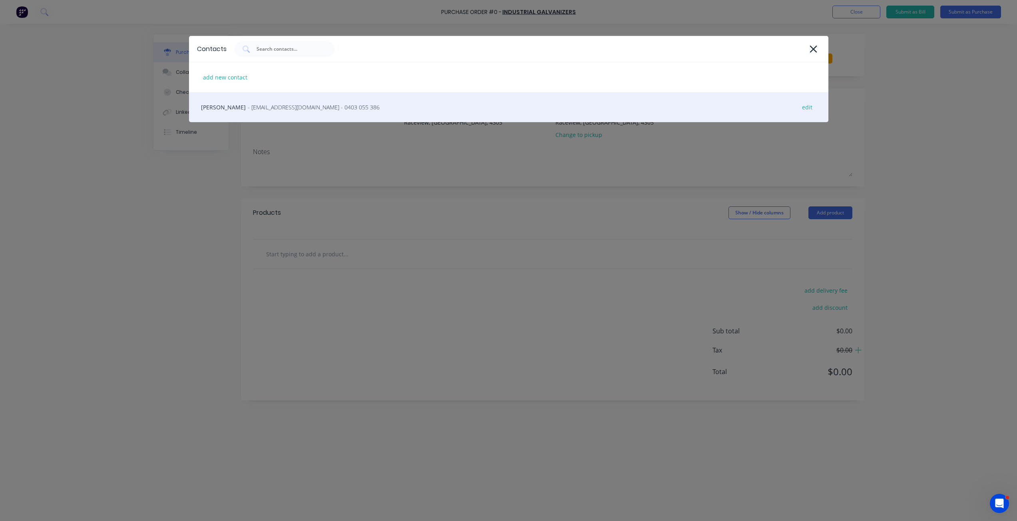
click at [251, 110] on span "- INFO@LCP1.COM.AU - 0403 055 386" at bounding box center [314, 107] width 132 height 8
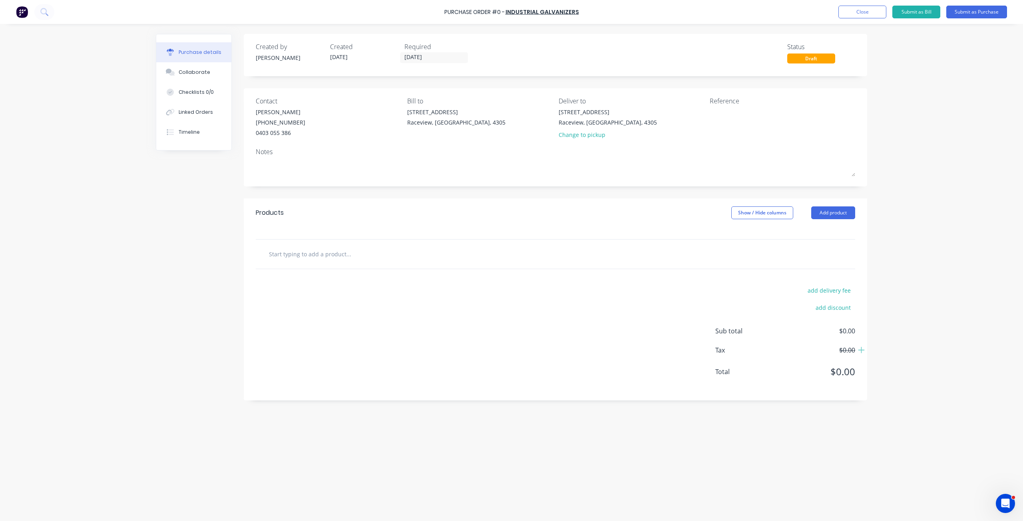
click at [298, 258] on input "text" at bounding box center [349, 254] width 160 height 16
type input "G"
click at [291, 253] on input "4 X POST WITH BASE PLATES , BASE PLATES 200 X 200" at bounding box center [349, 254] width 160 height 16
type input "4 X POST 75 X75 WITH BASE PLATES , BASE PLATES 200 X 200"
click at [431, 253] on div "4 X POST 75 X75 WITH BASE PLATES , BASE PLATES 200 X 200 Add 4 X POST 75 X75 WI…" at bounding box center [382, 254] width 240 height 16
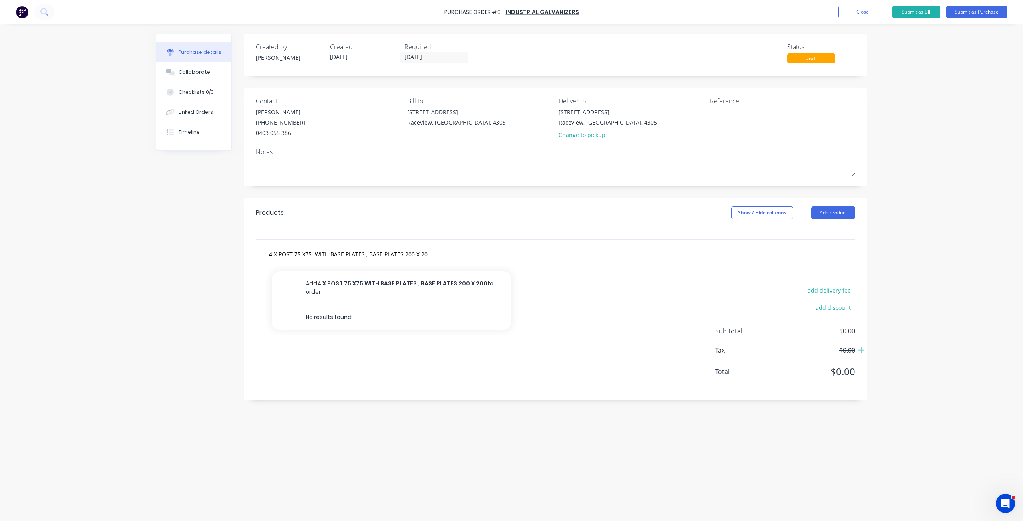
click at [435, 254] on div "4 X POST 75 X75 WITH BASE PLATES , BASE PLATES 200 X 200 Add 4 X POST 75 X75 WI…" at bounding box center [382, 254] width 240 height 16
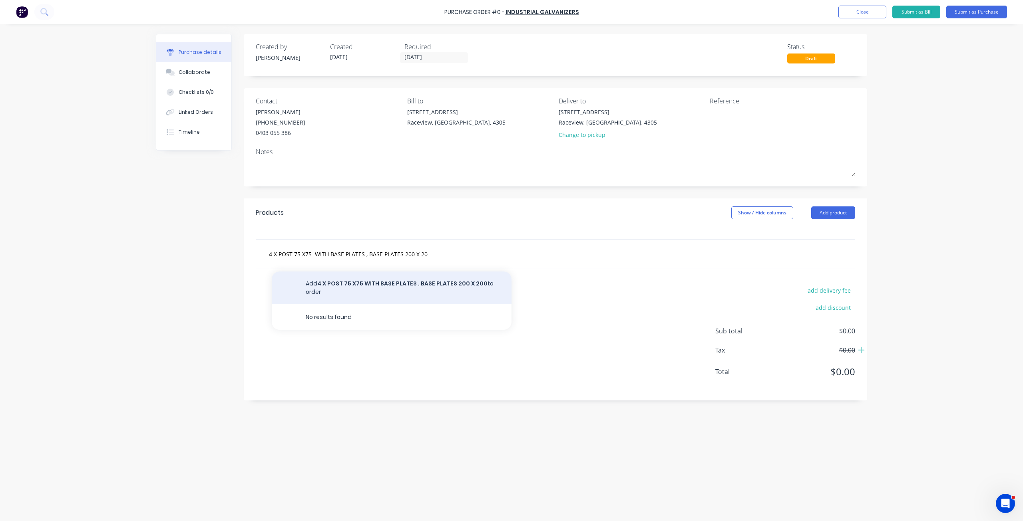
click at [351, 284] on button "Add 4 X POST 75 X75 WITH BASE PLATES , BASE PLATES 200 X 200 to order" at bounding box center [392, 288] width 240 height 33
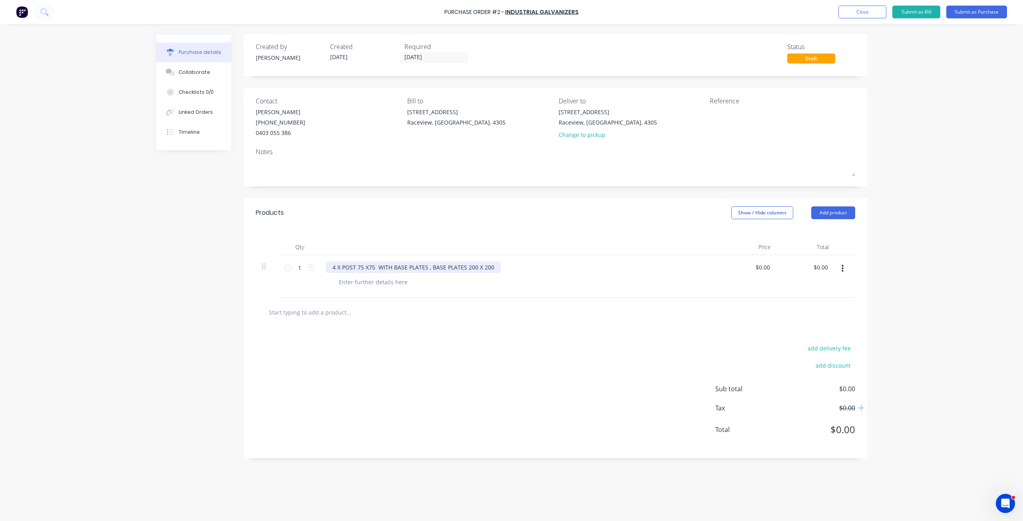
click at [339, 265] on div "4 X POST 75 X75 WITH BASE PLATES , BASE PLATES 200 X 200" at bounding box center [413, 268] width 175 height 12
click at [300, 266] on input "1" at bounding box center [300, 268] width 16 height 12
type input "4"
click at [303, 311] on input "text" at bounding box center [349, 312] width 160 height 16
click at [306, 313] on input "BRACKETS" at bounding box center [349, 312] width 160 height 16
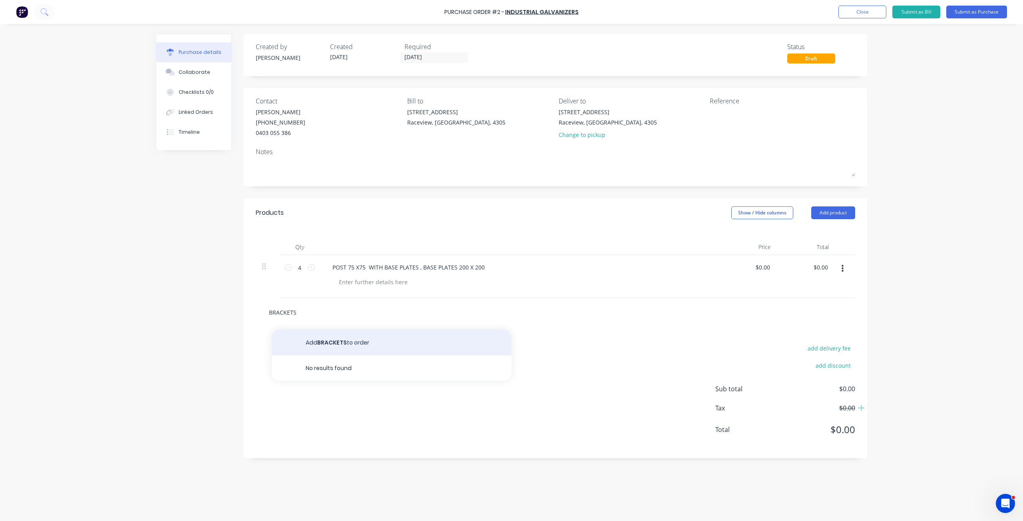
type input "BRACKETS"
click at [333, 341] on button "Add BRACKETS to order" at bounding box center [392, 343] width 240 height 26
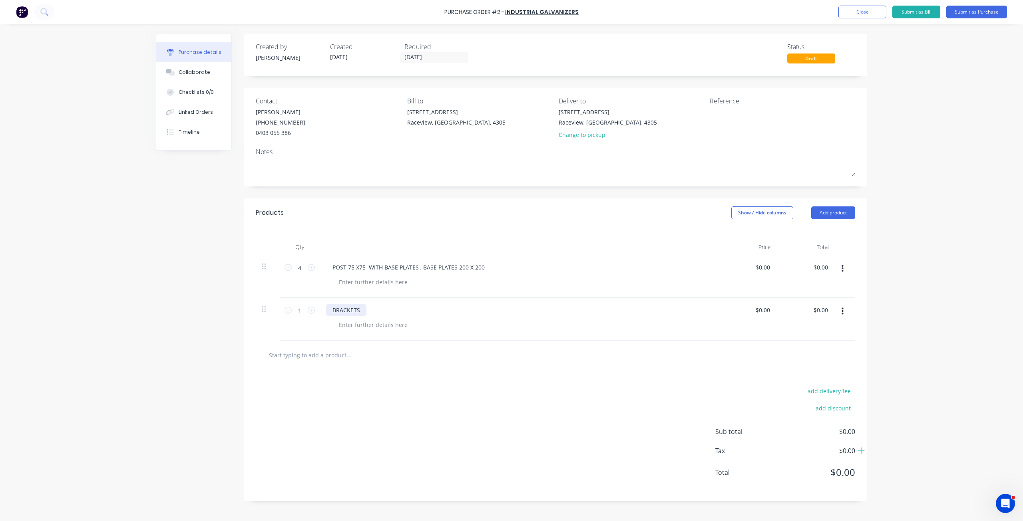
click at [363, 308] on div "BRACKETS" at bounding box center [346, 310] width 40 height 12
click at [303, 308] on input "1" at bounding box center [300, 310] width 16 height 12
type input "10"
click at [362, 313] on div "BRACKET" at bounding box center [344, 310] width 37 height 12
click at [971, 10] on button "Submit as Purchase" at bounding box center [976, 12] width 61 height 13
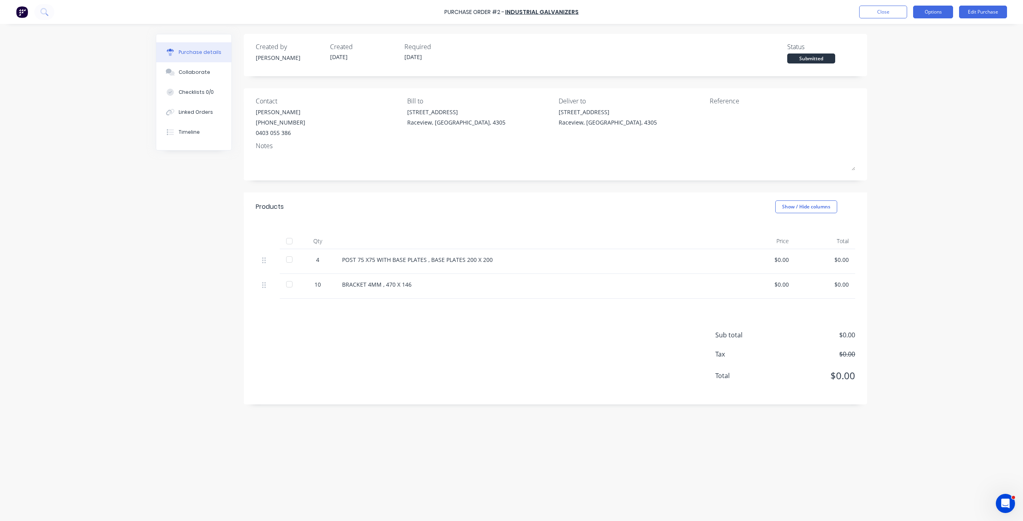
click at [919, 13] on button "Options" at bounding box center [933, 12] width 40 height 13
click at [895, 32] on div "Print / Email" at bounding box center [915, 33] width 62 height 12
click at [898, 61] on div "Without pricing" at bounding box center [915, 65] width 62 height 12
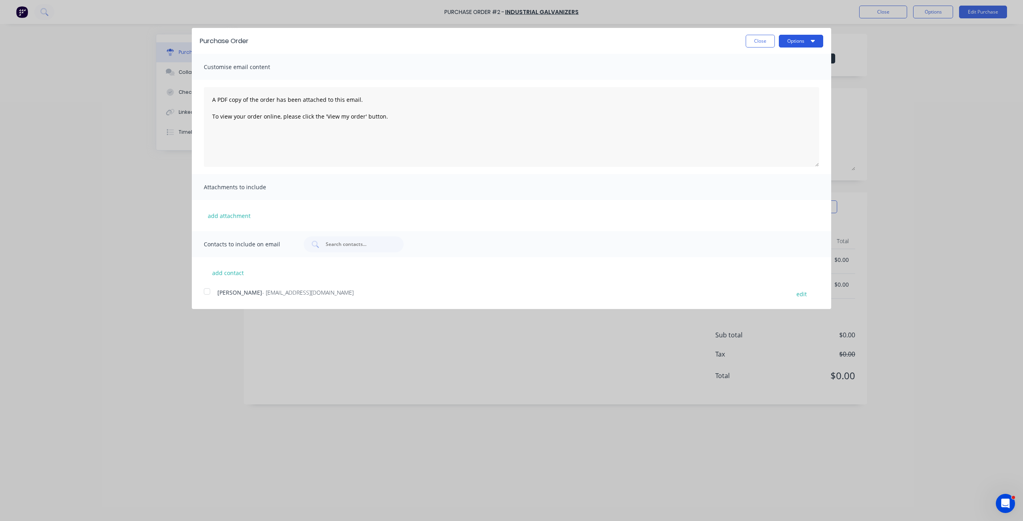
click at [791, 42] on button "Options" at bounding box center [801, 41] width 44 height 13
click at [760, 61] on div "Print" at bounding box center [785, 62] width 62 height 12
drag, startPoint x: 763, startPoint y: 40, endPoint x: 758, endPoint y: 40, distance: 5.2
click at [762, 40] on button "Close" at bounding box center [760, 41] width 29 height 13
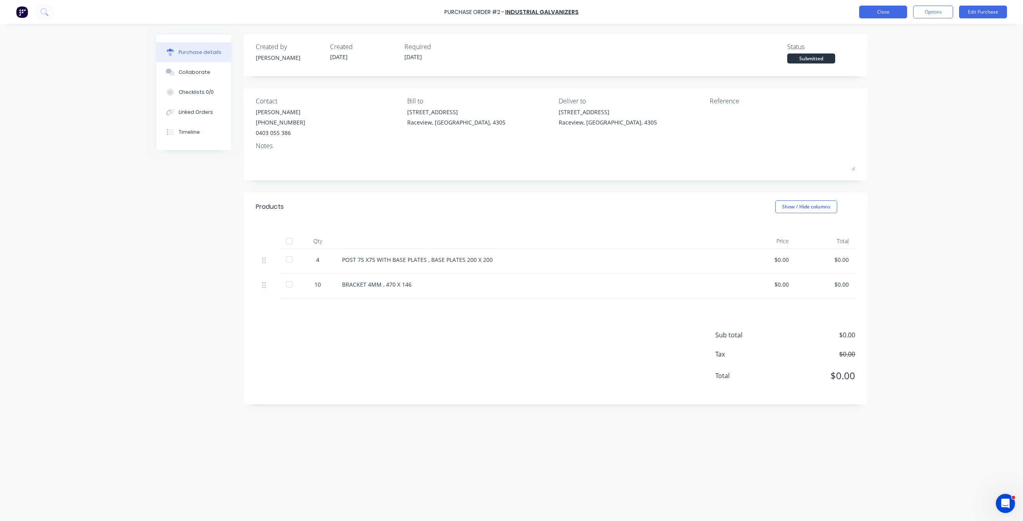
click at [888, 12] on button "Close" at bounding box center [883, 12] width 48 height 13
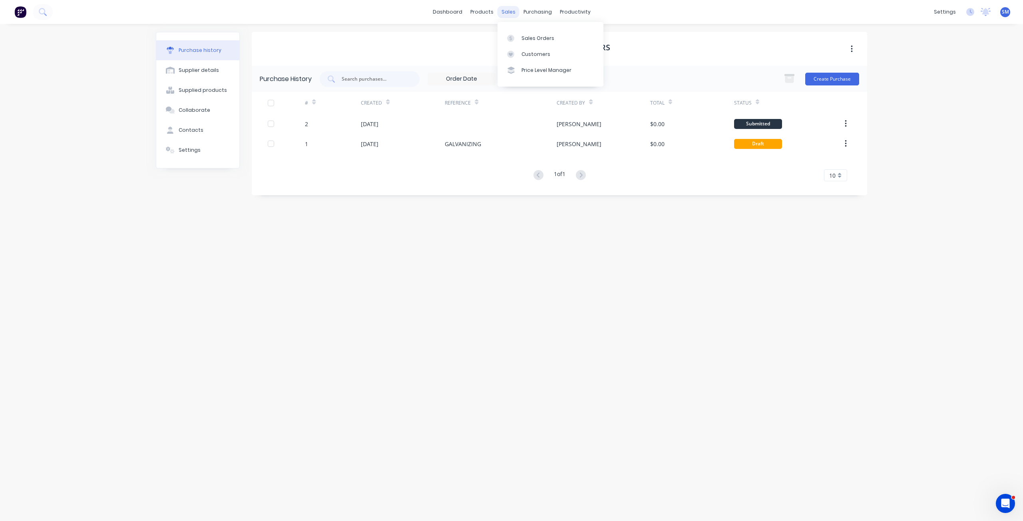
click at [505, 10] on div "sales" at bounding box center [508, 12] width 22 height 12
click at [532, 54] on div "Customers" at bounding box center [535, 54] width 29 height 7
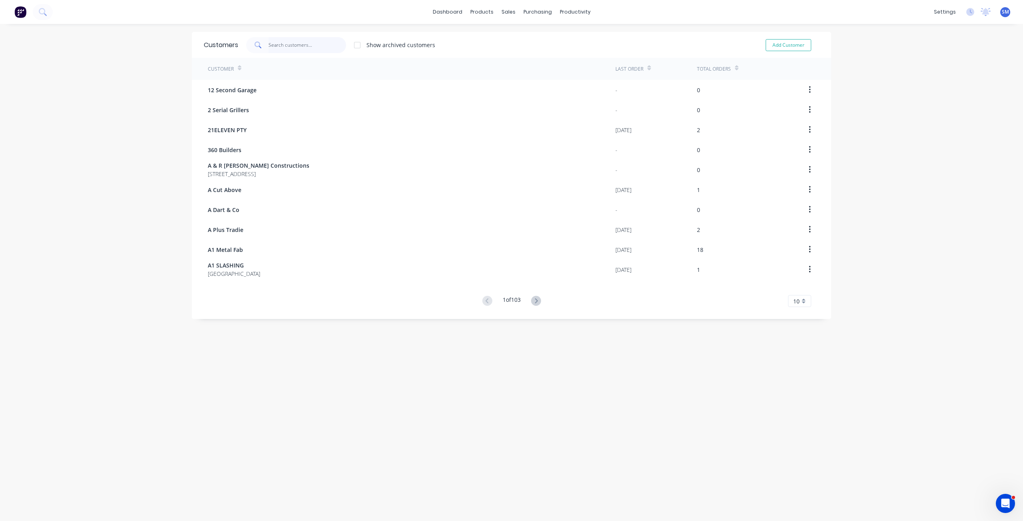
click at [275, 48] on input "text" at bounding box center [308, 45] width 78 height 16
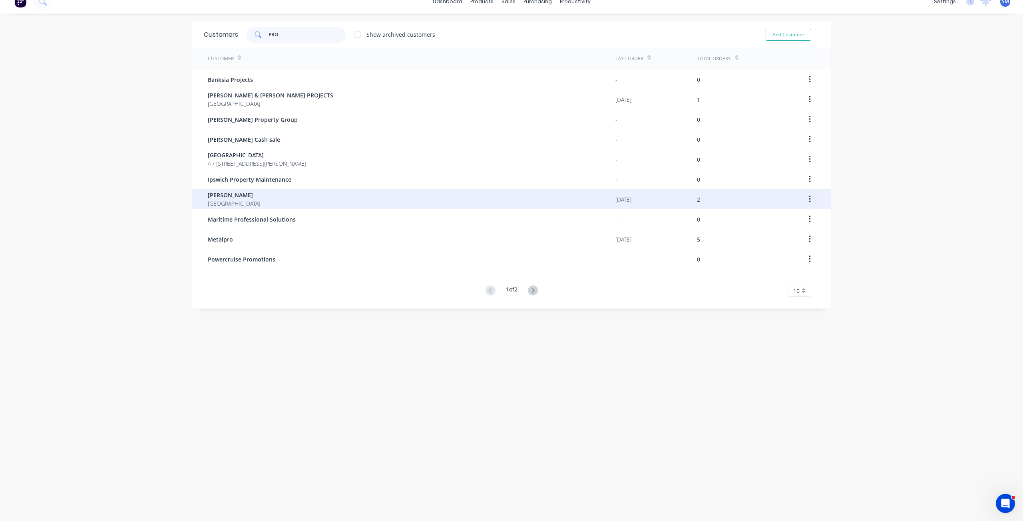
scroll to position [16, 0]
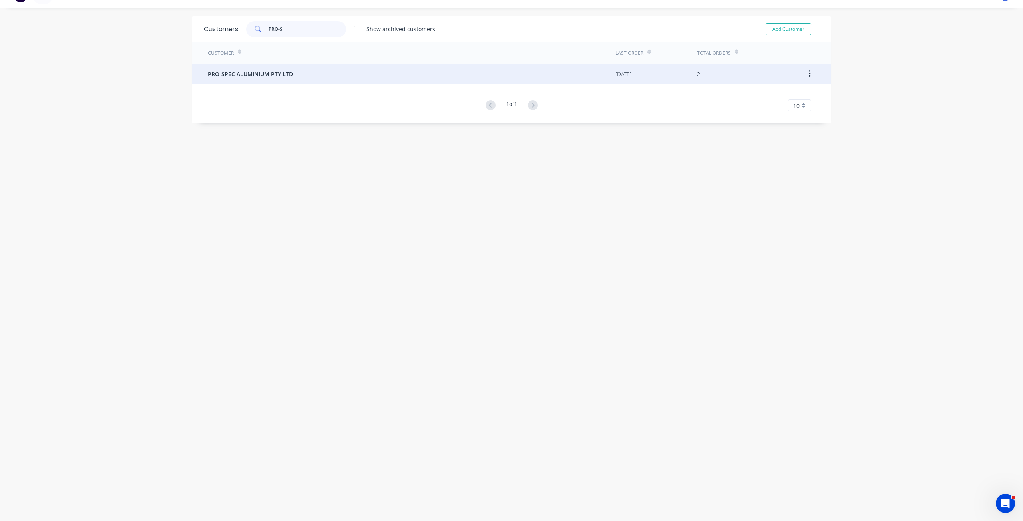
type input "PRO-S"
click at [258, 71] on span "PRO-SPEC ALUMINIUM PTY LTD" at bounding box center [250, 74] width 85 height 8
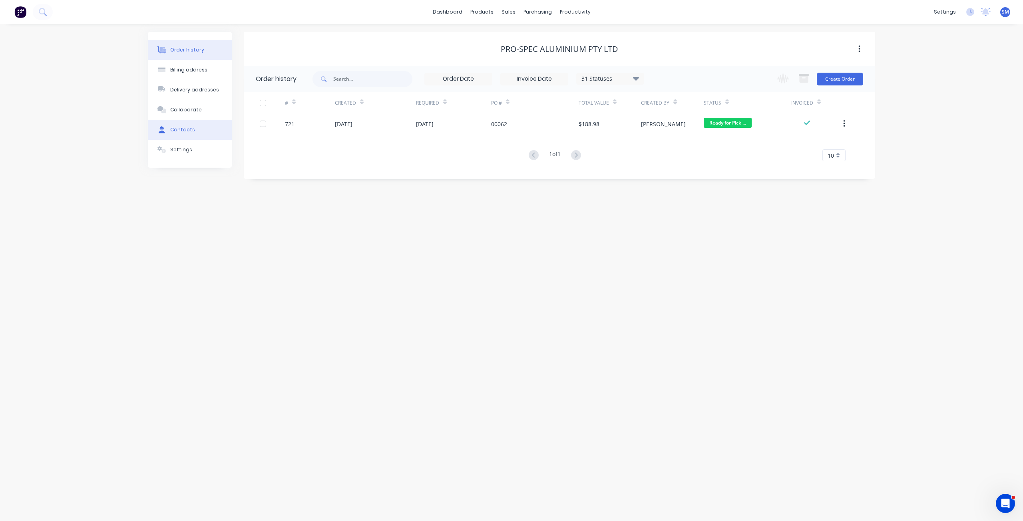
click at [179, 127] on div "Contacts" at bounding box center [182, 129] width 25 height 7
select select "AU"
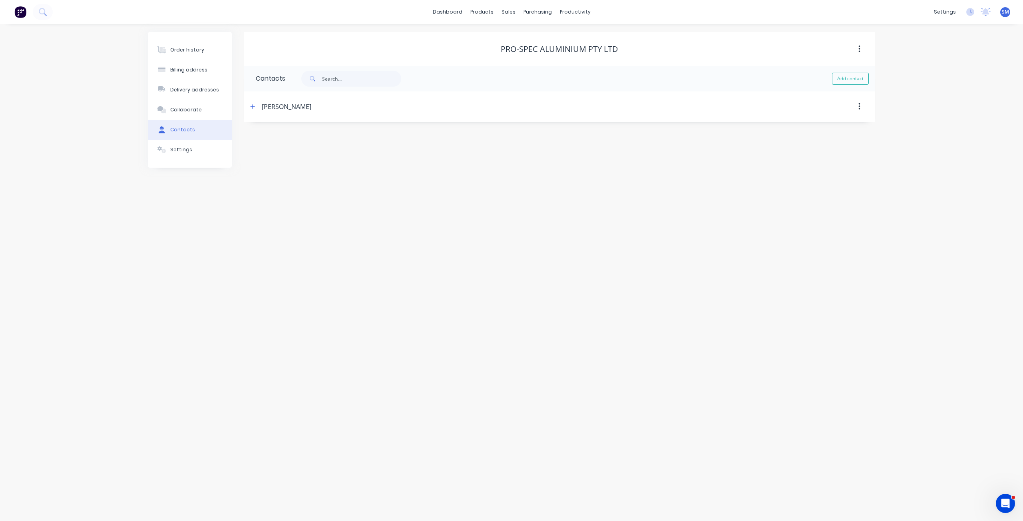
click at [279, 109] on div "[PERSON_NAME]" at bounding box center [287, 107] width 50 height 10
click at [255, 108] on button "button" at bounding box center [253, 106] width 10 height 10
click at [297, 107] on div "[PERSON_NAME]" at bounding box center [483, 106] width 471 height 14
click at [507, 11] on div "sales" at bounding box center [508, 12] width 22 height 12
click at [530, 37] on div "Sales Orders" at bounding box center [537, 38] width 33 height 7
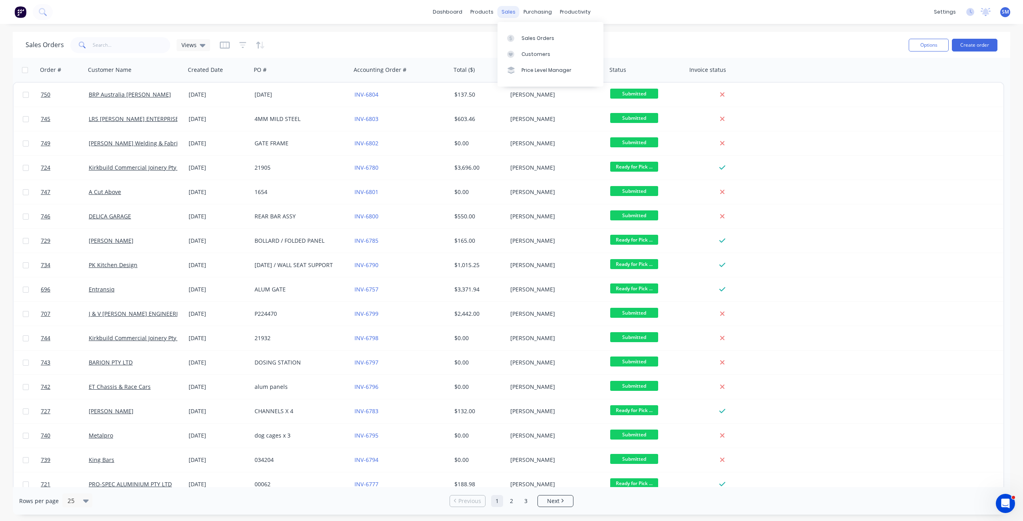
click at [506, 10] on div "sales" at bounding box center [508, 12] width 22 height 12
click at [524, 55] on div "Customers" at bounding box center [535, 54] width 29 height 7
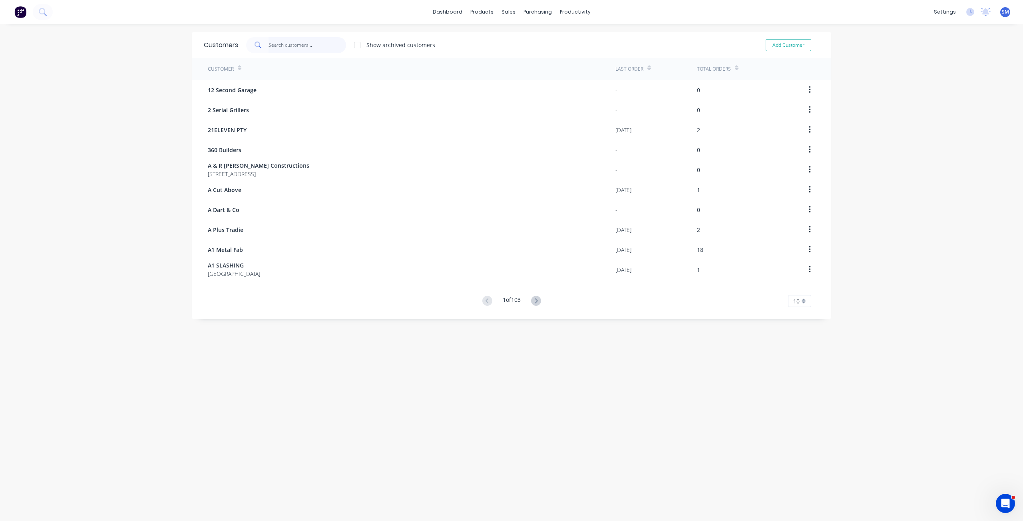
click at [270, 46] on input "text" at bounding box center [308, 45] width 78 height 16
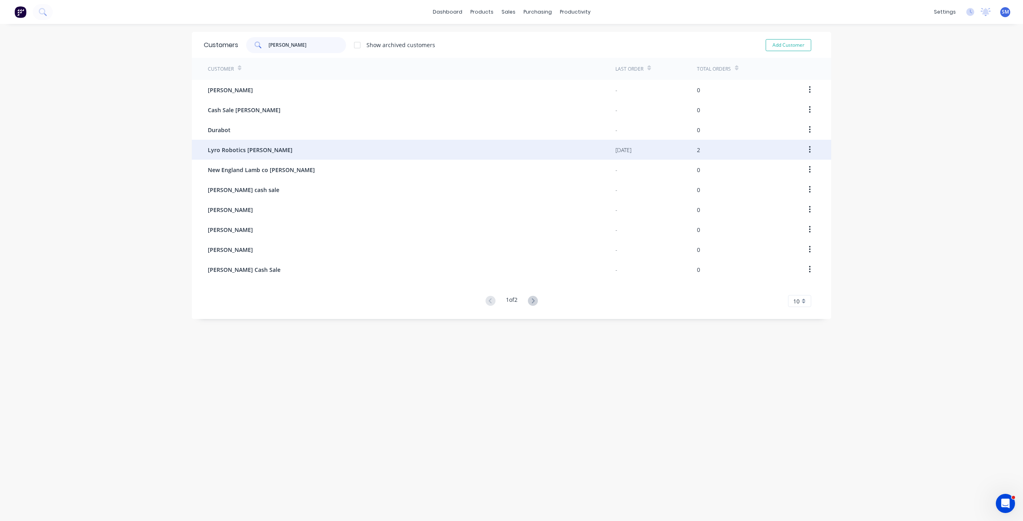
type input "[PERSON_NAME]"
click at [243, 150] on span "Lyro Robotics [PERSON_NAME]" at bounding box center [250, 150] width 85 height 8
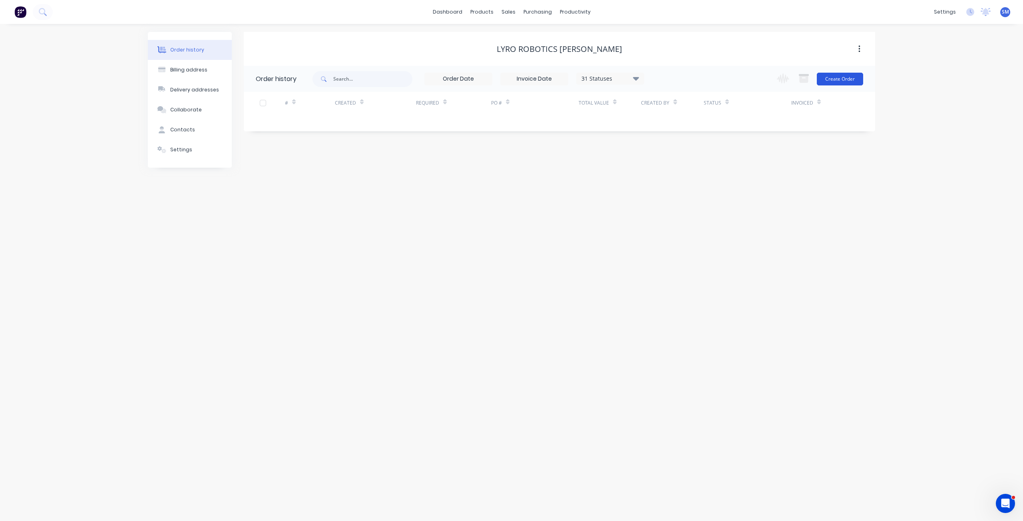
click at [847, 80] on button "Create Order" at bounding box center [840, 79] width 46 height 13
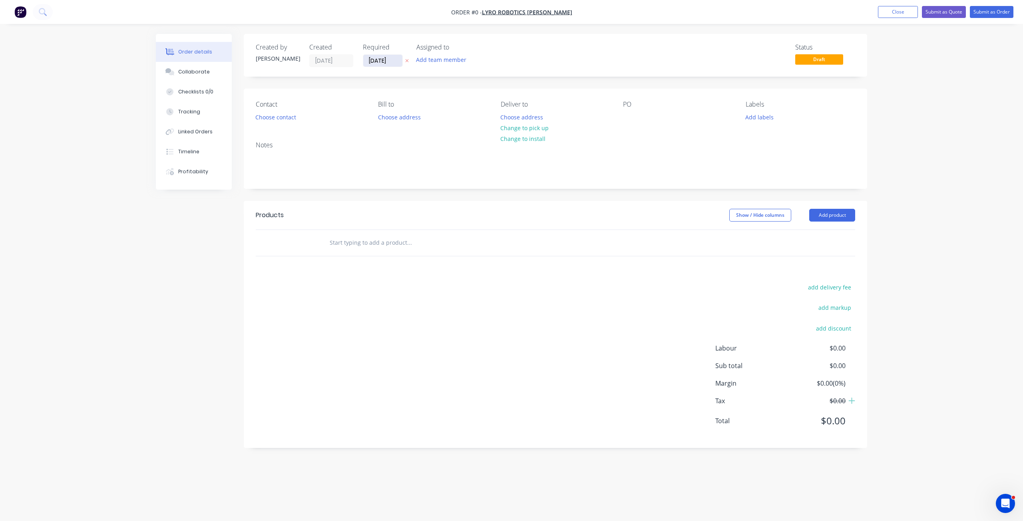
click at [375, 59] on input "[DATE]" at bounding box center [382, 61] width 39 height 12
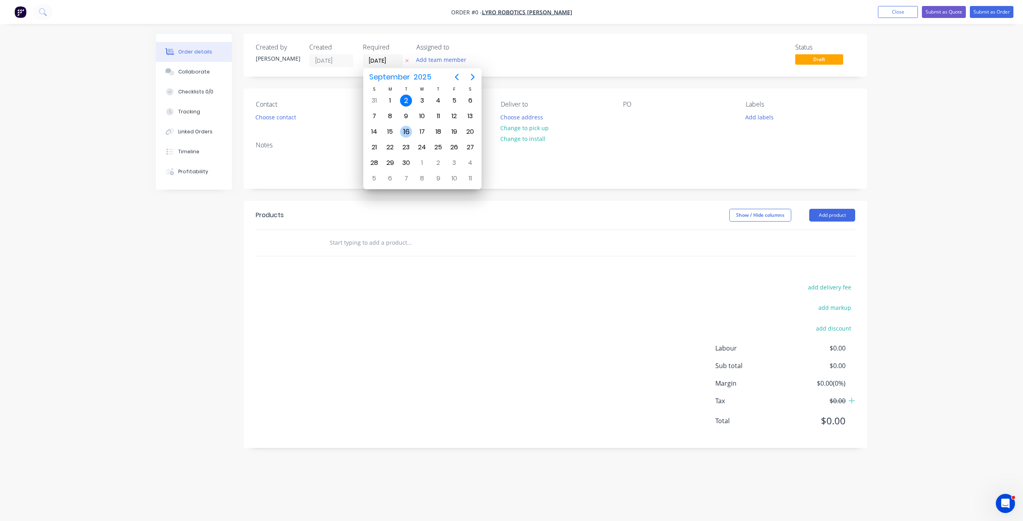
click at [409, 129] on div "16" at bounding box center [406, 132] width 12 height 12
type input "16/09/25"
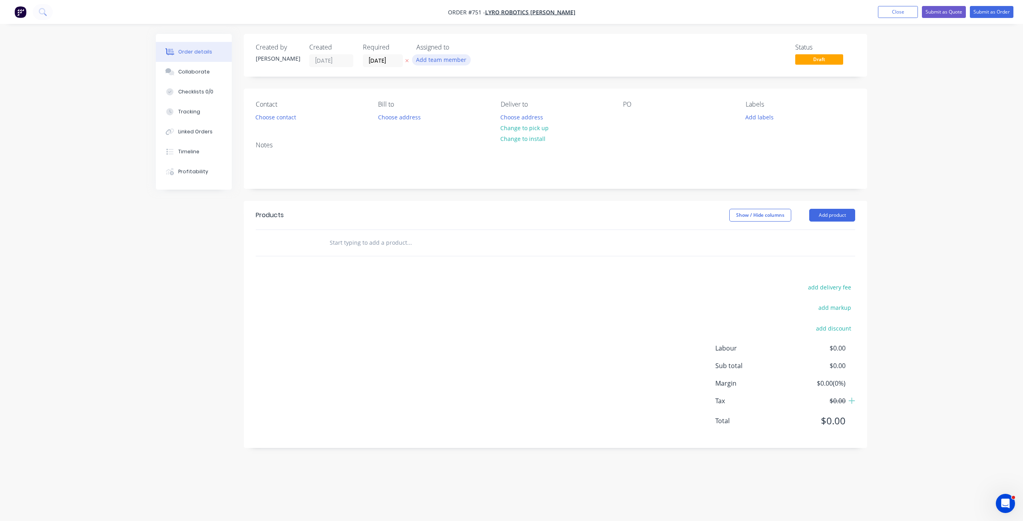
click at [442, 61] on button "Add team member" at bounding box center [441, 59] width 59 height 11
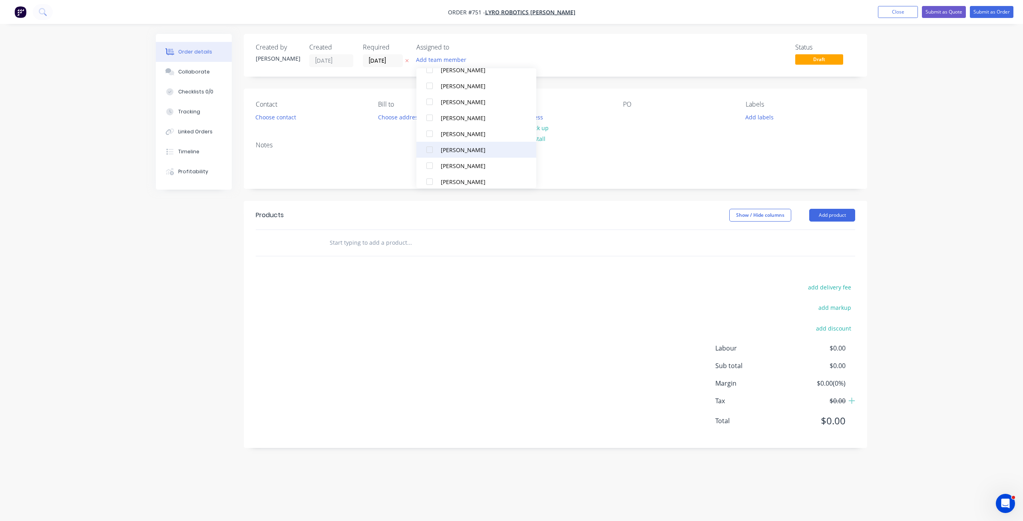
scroll to position [80, 0]
click at [431, 169] on div at bounding box center [430, 168] width 16 height 16
click at [429, 175] on div at bounding box center [430, 176] width 16 height 16
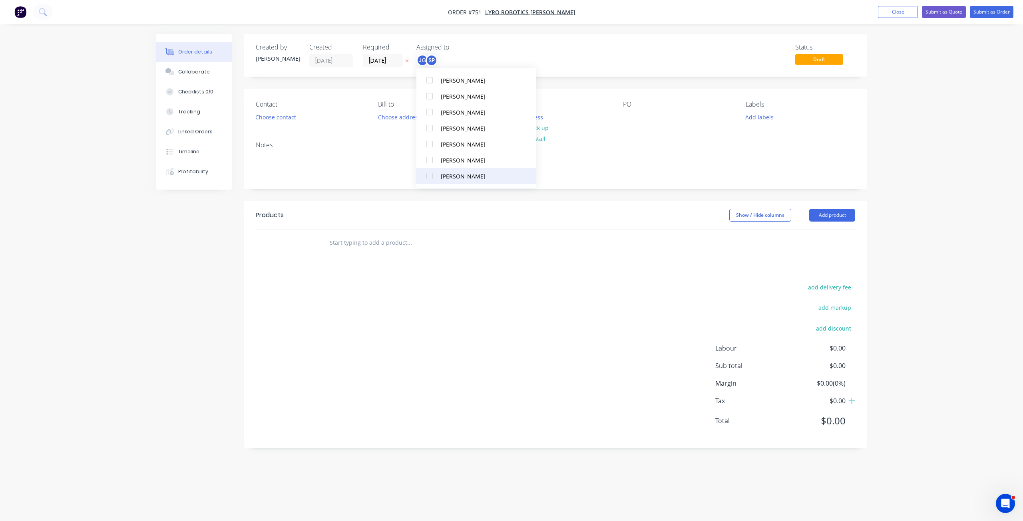
click at [431, 179] on div at bounding box center [430, 176] width 16 height 16
click at [430, 161] on div at bounding box center [430, 160] width 16 height 16
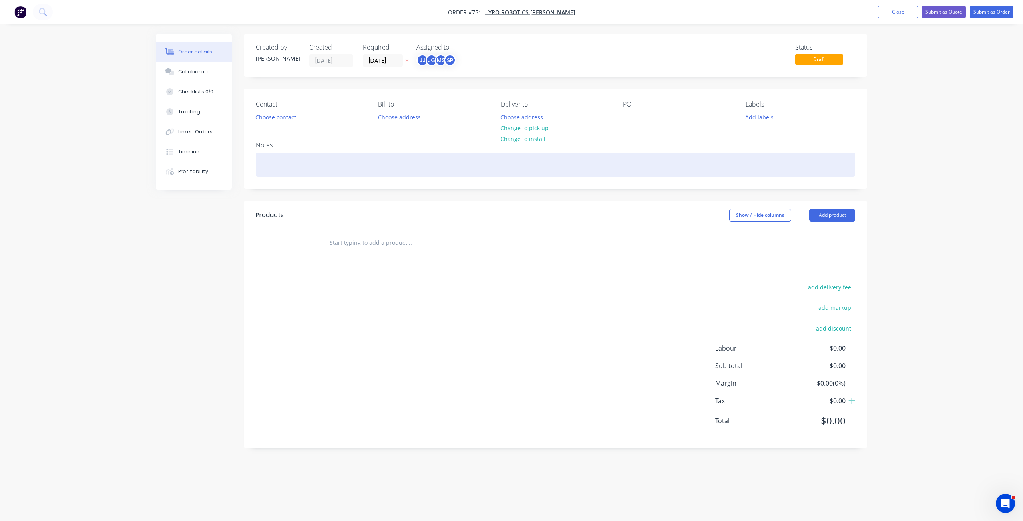
click at [605, 155] on div at bounding box center [555, 165] width 599 height 24
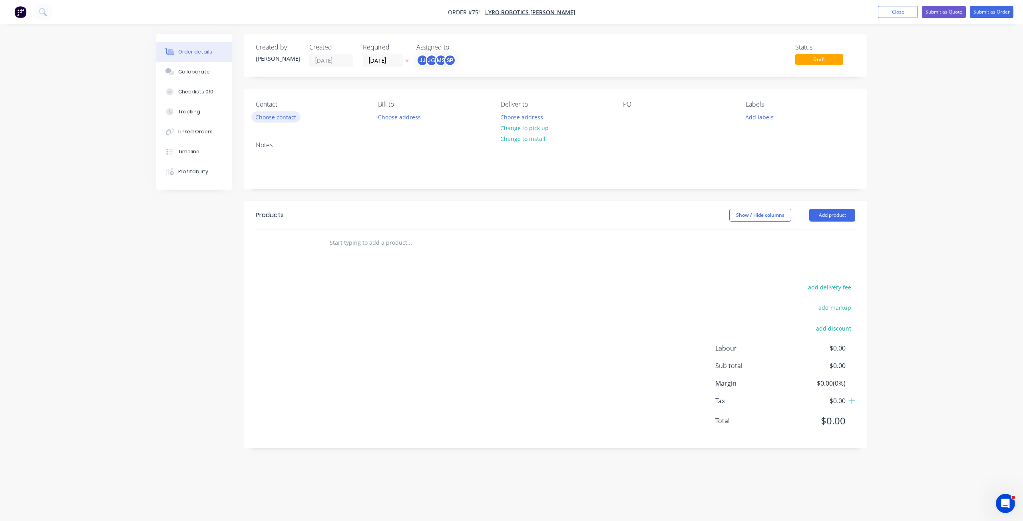
click at [277, 121] on button "Choose contact" at bounding box center [275, 116] width 49 height 11
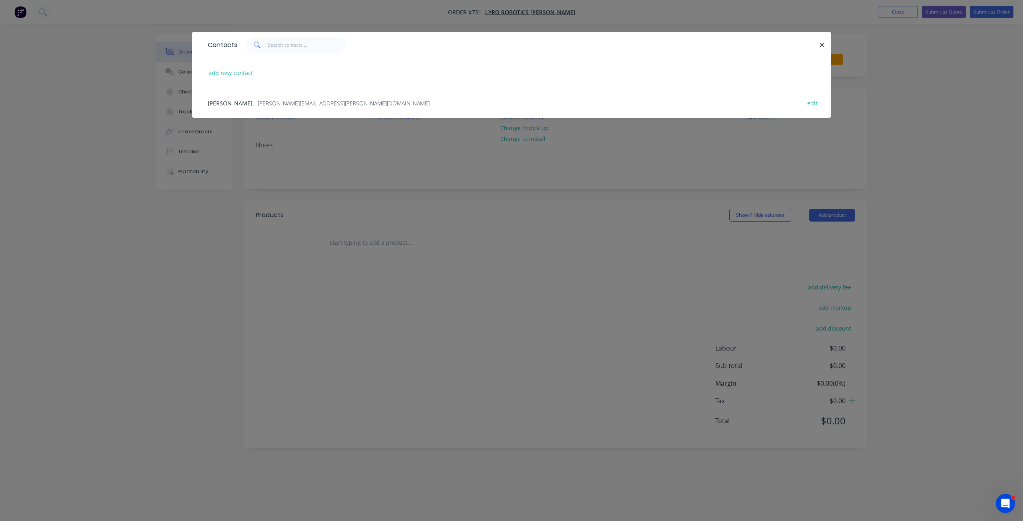
drag, startPoint x: 252, startPoint y: 102, endPoint x: 363, endPoint y: 121, distance: 113.0
click at [254, 102] on span "- peter.kujala@lyro.io -" at bounding box center [343, 103] width 179 height 8
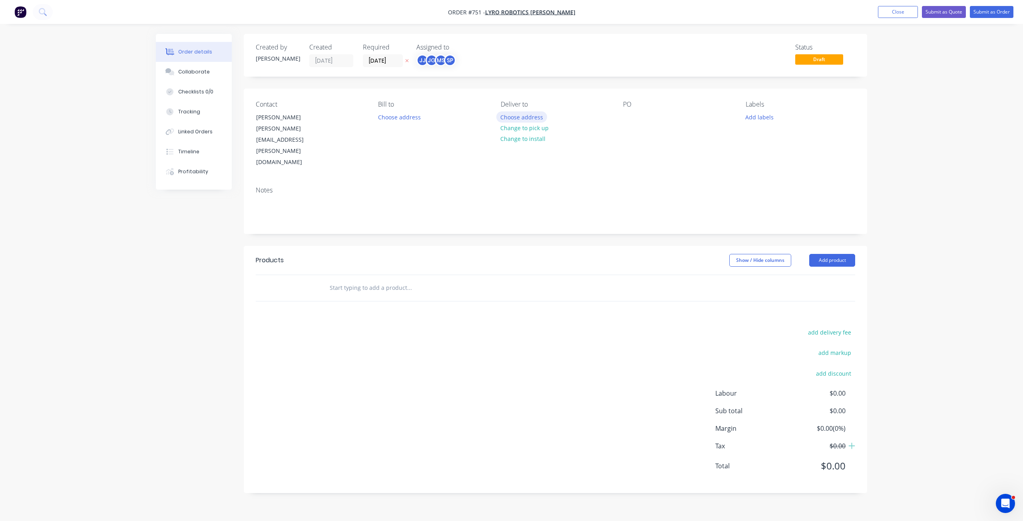
click at [523, 116] on button "Choose address" at bounding box center [521, 116] width 51 height 11
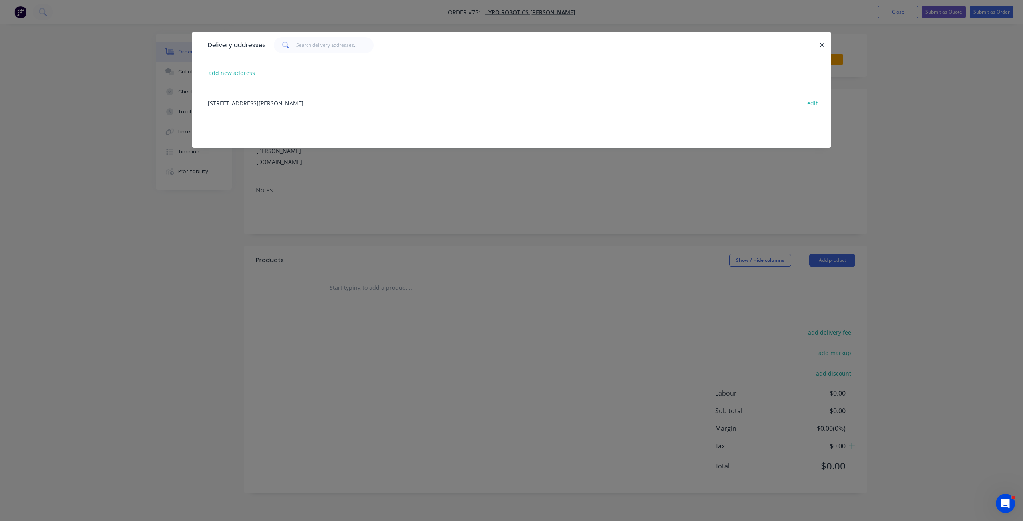
click at [328, 100] on div "1/12 MORRISON CLOSE, MANSFIELD, Queensland, Australia, 4122 edit" at bounding box center [511, 103] width 615 height 30
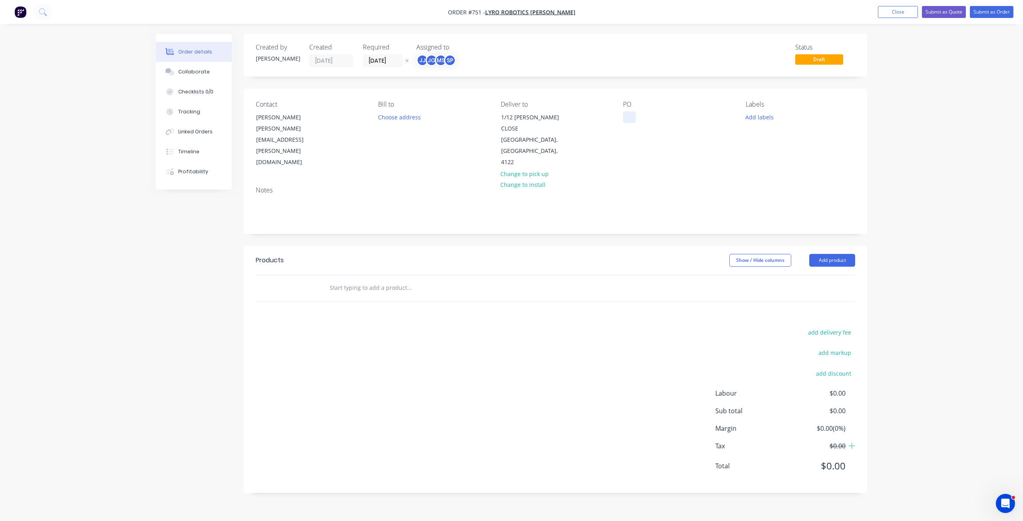
click at [627, 119] on div at bounding box center [629, 117] width 13 height 12
click at [762, 117] on button "Add labels" at bounding box center [759, 116] width 37 height 11
click at [760, 181] on div at bounding box center [760, 181] width 16 height 16
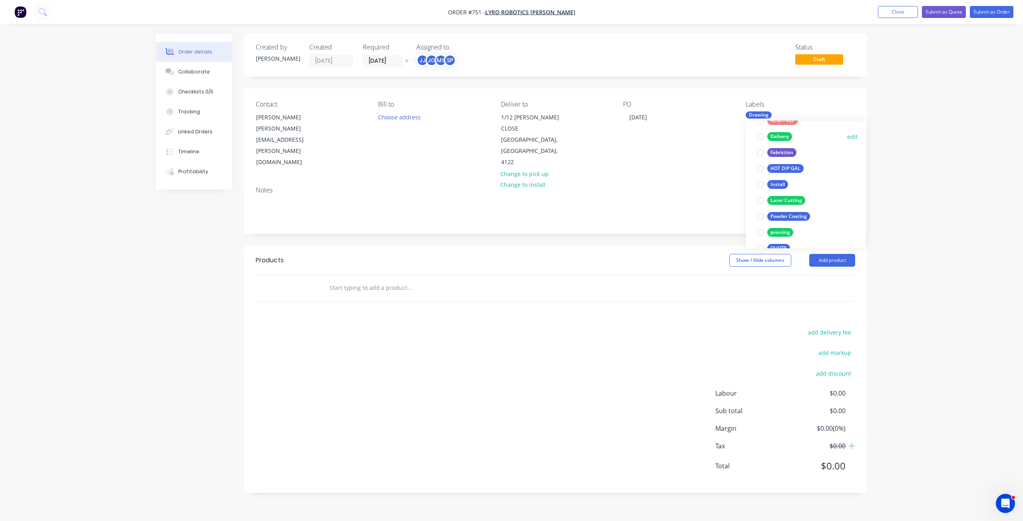
click at [760, 137] on div at bounding box center [760, 137] width 16 height 16
click at [760, 145] on div at bounding box center [760, 145] width 16 height 16
click at [760, 144] on div at bounding box center [760, 145] width 16 height 16
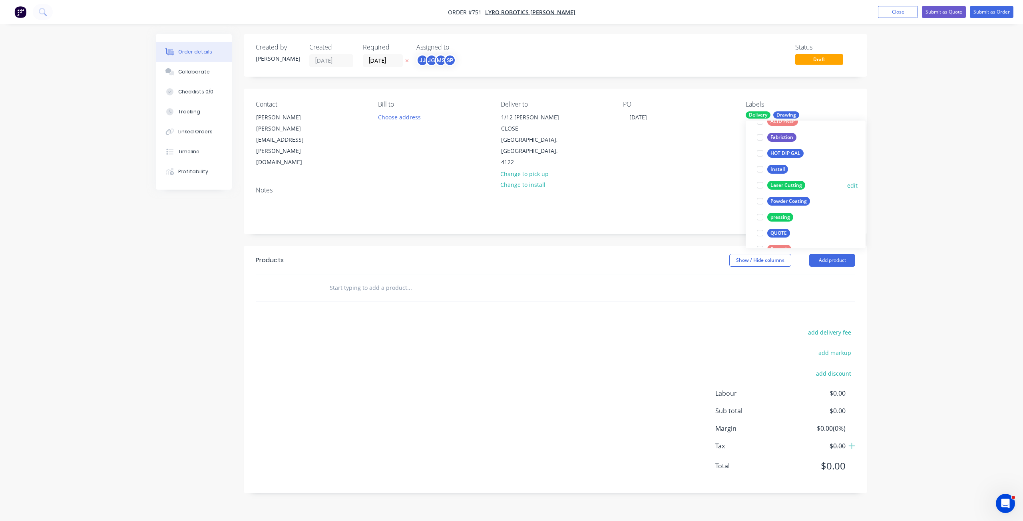
scroll to position [160, 0]
click at [759, 153] on div at bounding box center [760, 153] width 16 height 16
click at [759, 152] on div at bounding box center [760, 153] width 16 height 16
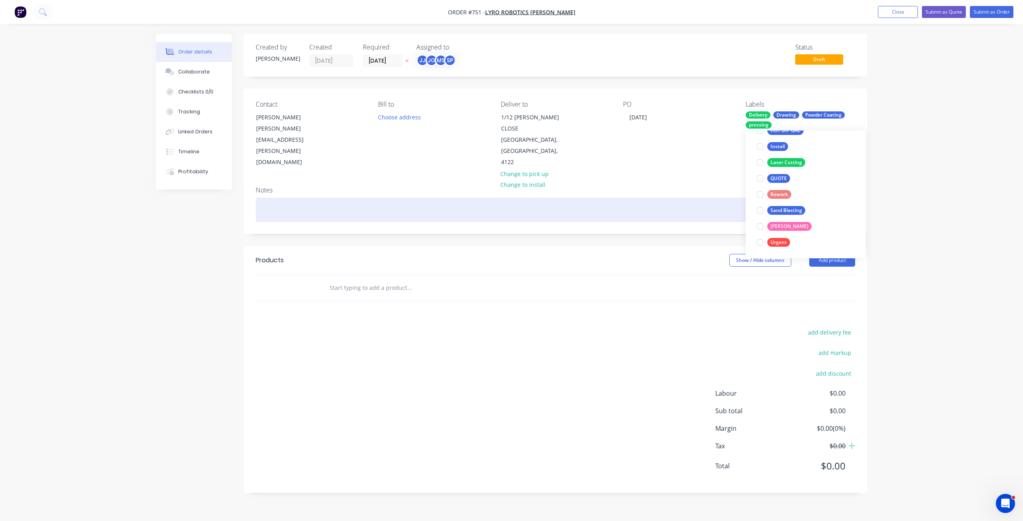
click at [706, 198] on div at bounding box center [555, 210] width 599 height 24
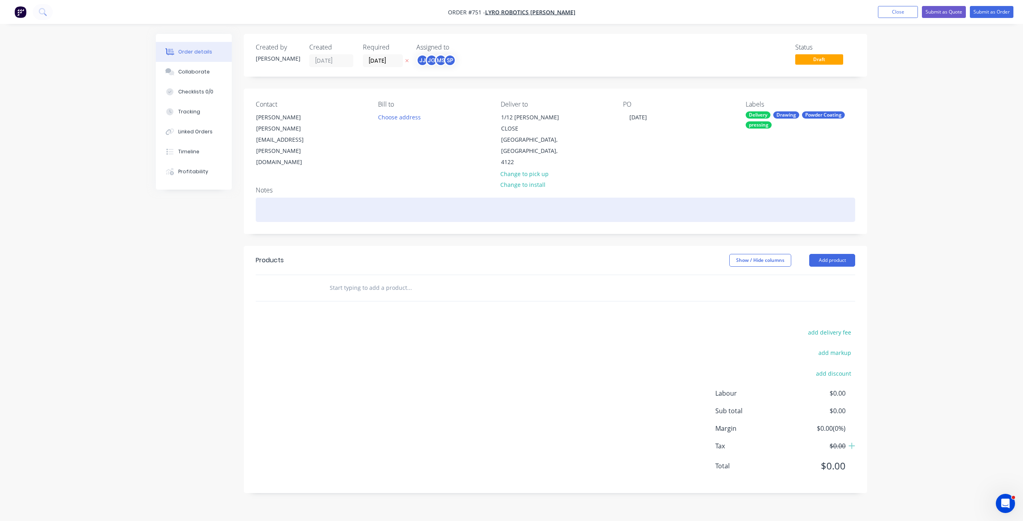
click at [272, 198] on div at bounding box center [555, 210] width 599 height 24
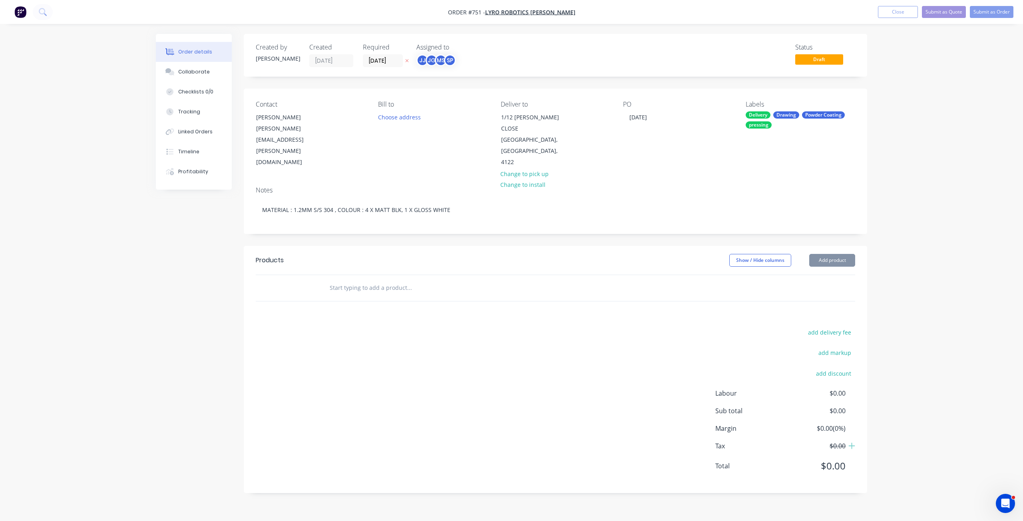
click at [338, 280] on input "text" at bounding box center [409, 288] width 160 height 16
click at [336, 280] on input "text" at bounding box center [409, 288] width 160 height 16
click at [352, 280] on input "text" at bounding box center [409, 288] width 160 height 16
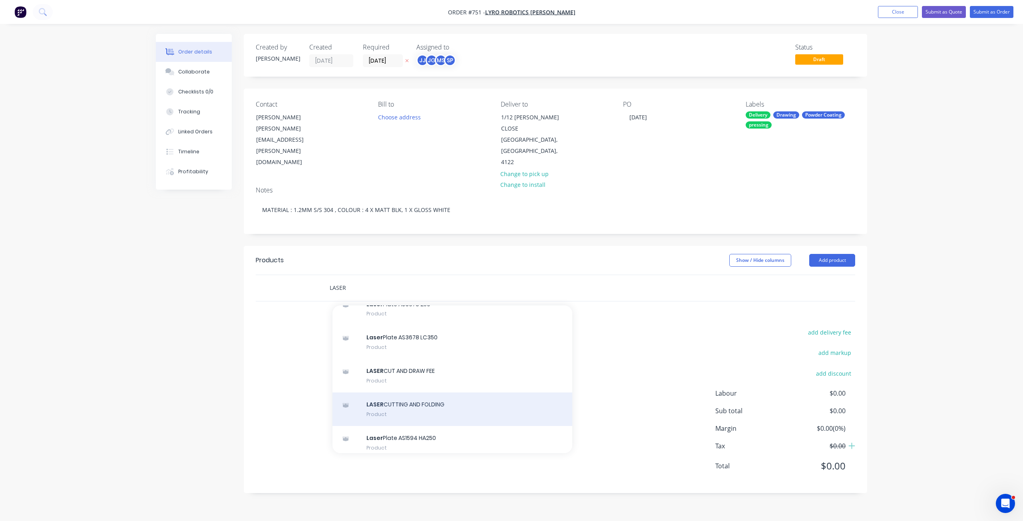
scroll to position [0, 0]
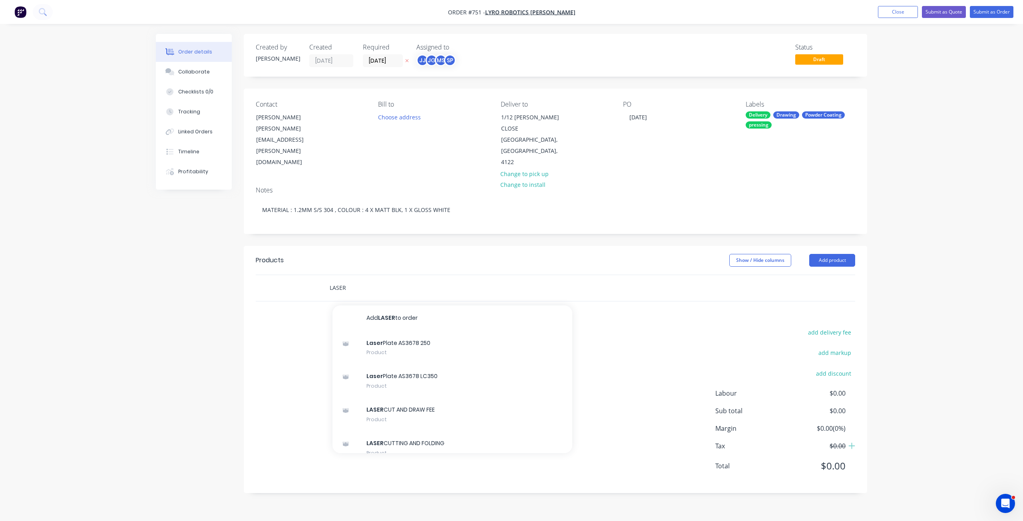
type input "LASER"
click at [709, 275] on div "LASER" at bounding box center [555, 288] width 599 height 26
click at [893, 10] on button "Close" at bounding box center [898, 12] width 40 height 12
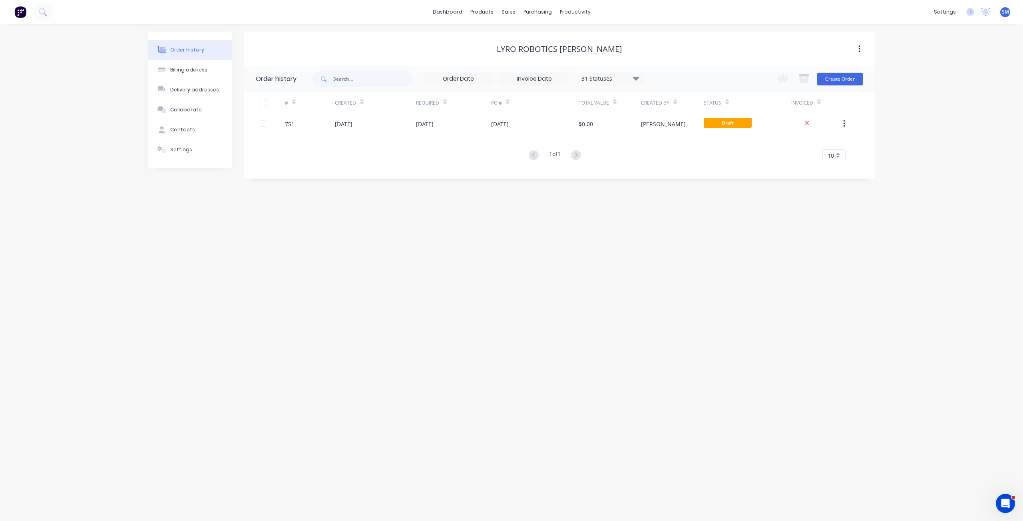
drag, startPoint x: 840, startPoint y: 124, endPoint x: 689, endPoint y: 147, distance: 152.9
click at [689, 147] on div "# Created Required PO # Total Value Created By Status Invoiced 751 02 Sep 2025 …" at bounding box center [555, 127] width 622 height 70
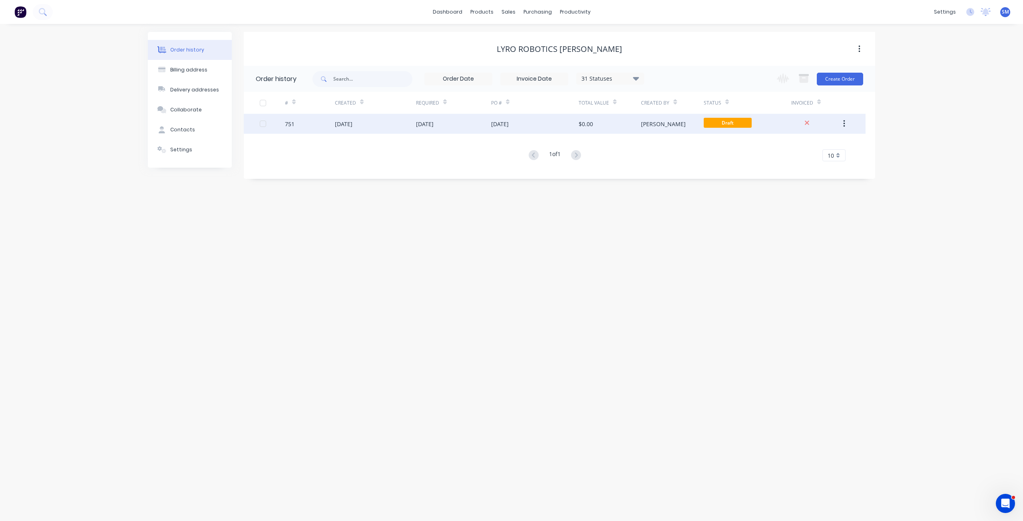
click at [333, 125] on div "751" at bounding box center [310, 124] width 50 height 20
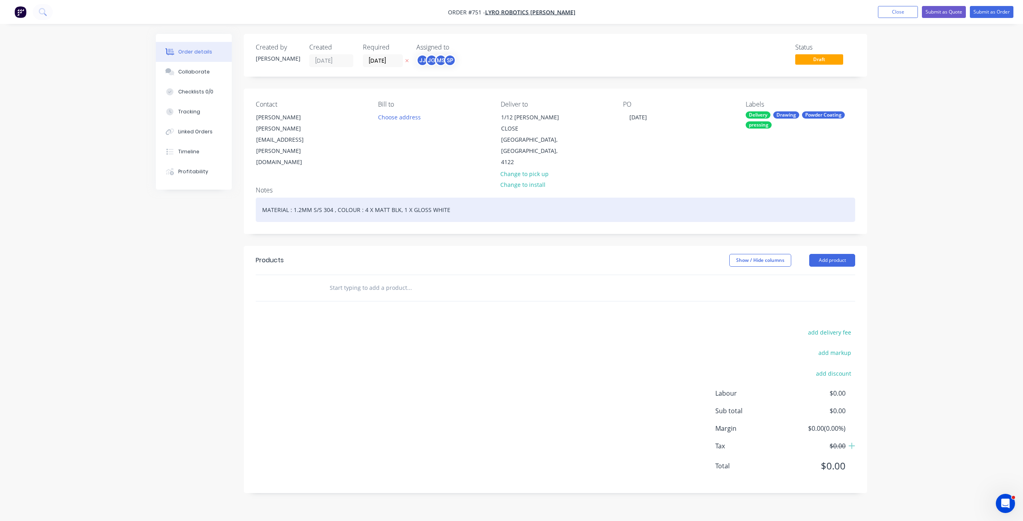
drag, startPoint x: 459, startPoint y: 189, endPoint x: 232, endPoint y: 184, distance: 227.4
click at [232, 183] on div "Order details Collaborate Checklists 0/0 Tracking Linked Orders Timeline Profit…" at bounding box center [511, 270] width 727 height 472
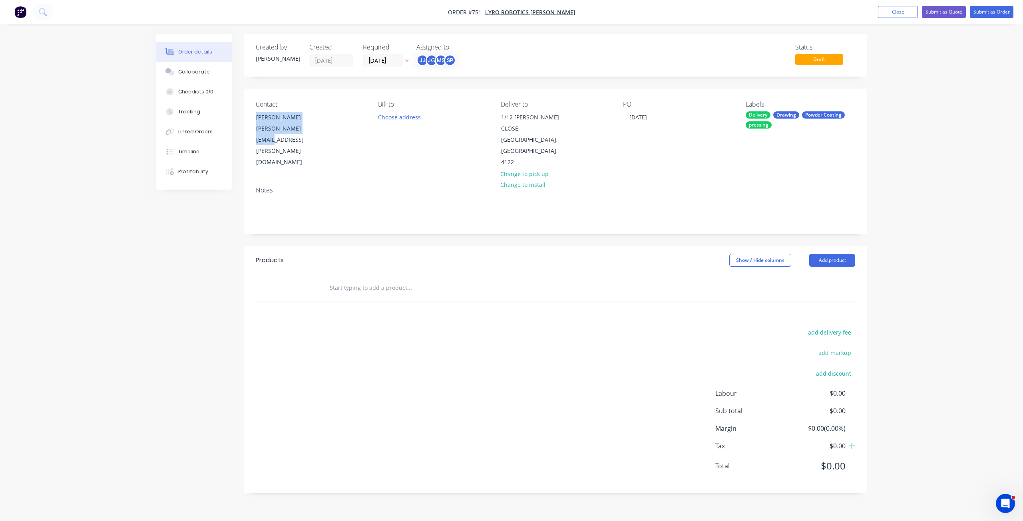
drag, startPoint x: 306, startPoint y: 131, endPoint x: 249, endPoint y: 111, distance: 60.9
click at [249, 111] on div "Contact Peter Kujala peter.kujala@lyro.io Bill to Choose address Deliver to 1/1…" at bounding box center [555, 135] width 623 height 92
drag, startPoint x: 570, startPoint y: 141, endPoint x: 488, endPoint y: 122, distance: 84.3
click at [488, 122] on div "Contact Peter Kujala peter.kujala@lyro.io Bill to Choose address Deliver to 1/1…" at bounding box center [555, 135] width 623 height 92
click at [535, 137] on div "MANSFIELD, Queensland, 4122" at bounding box center [534, 151] width 66 height 34
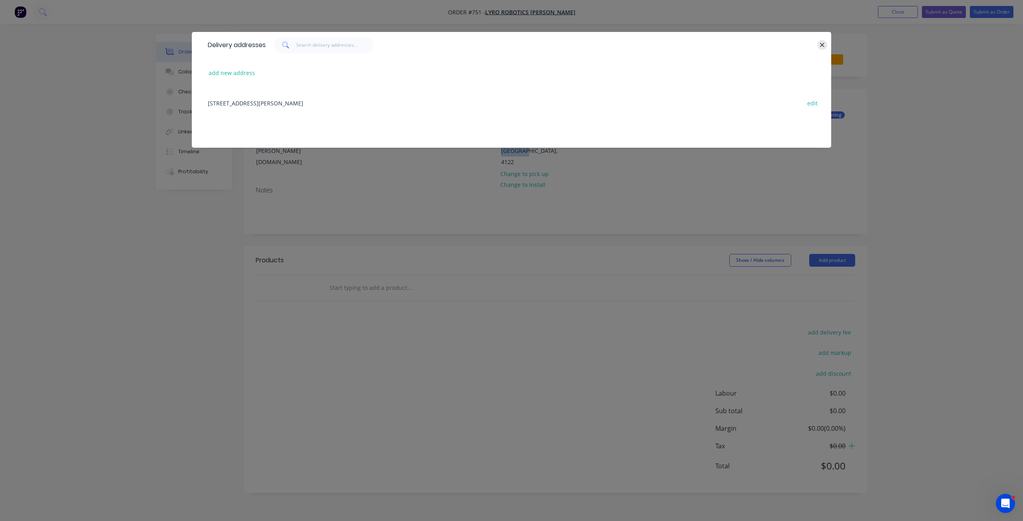
click at [820, 47] on icon "button" at bounding box center [822, 45] width 4 height 4
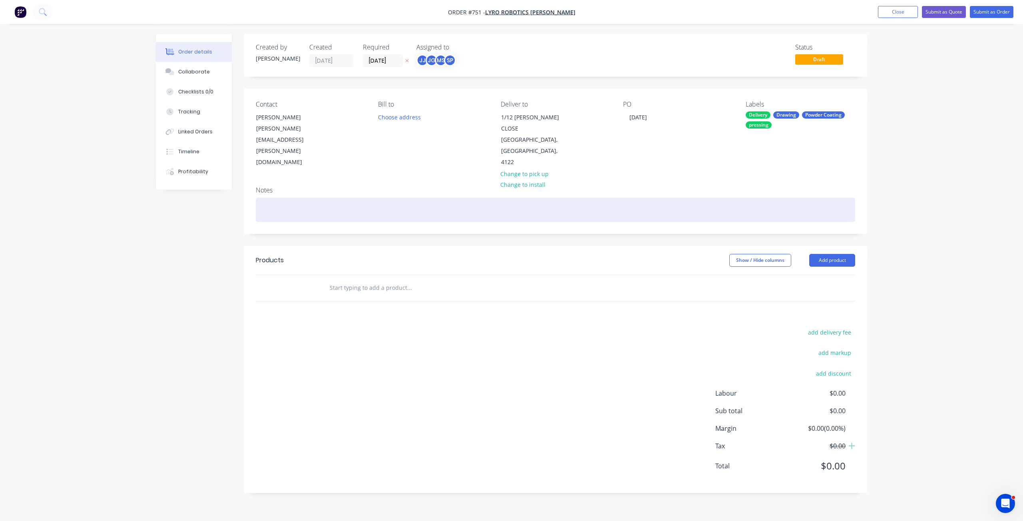
click at [597, 198] on div at bounding box center [555, 210] width 599 height 24
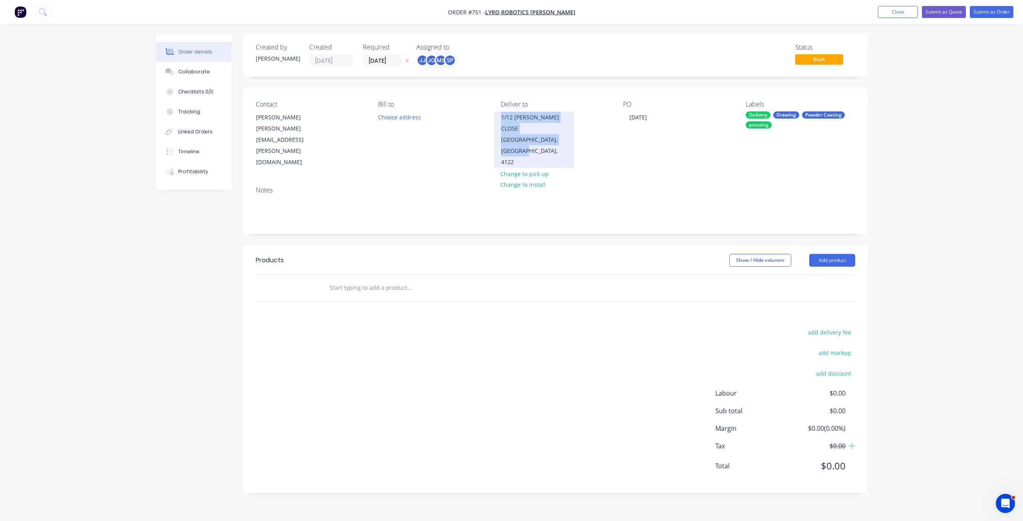
drag, startPoint x: 522, startPoint y: 141, endPoint x: 495, endPoint y: 119, distance: 34.4
click at [495, 119] on div "1/12 MORRISON CLOSE MANSFIELD, Queensland, 4122" at bounding box center [534, 139] width 80 height 57
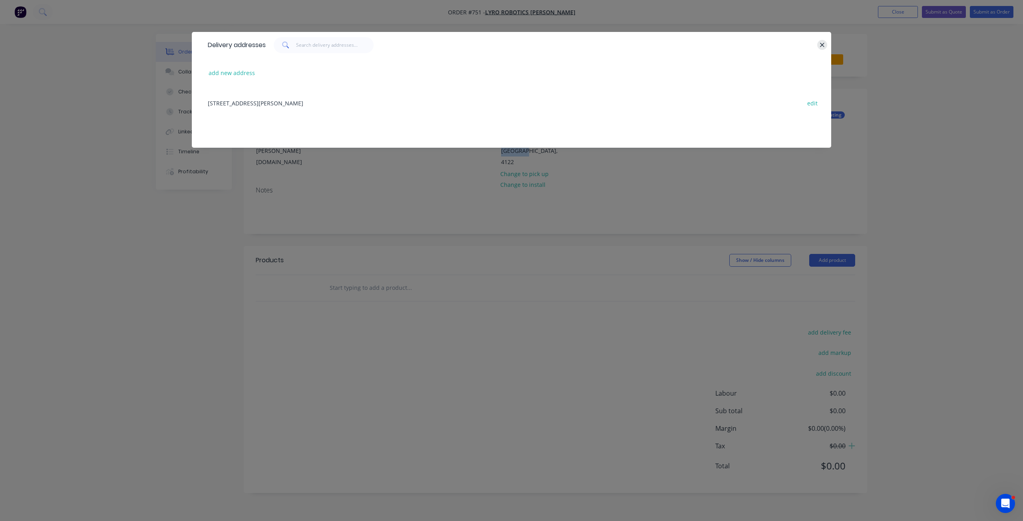
click at [823, 43] on icon "button" at bounding box center [822, 45] width 5 height 7
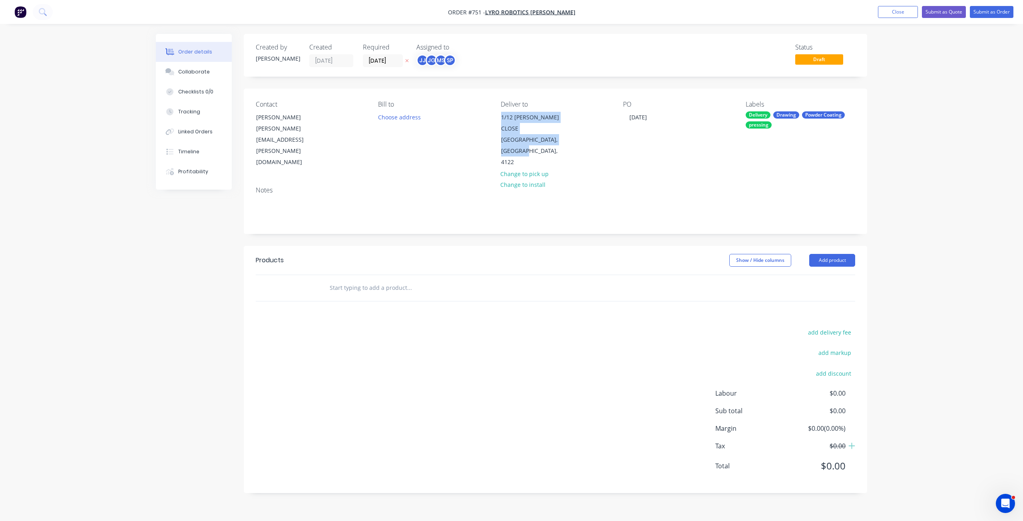
click at [602, 155] on div "Contact Peter Kujala peter.kujala@lyro.io Bill to Choose address Deliver to 1/1…" at bounding box center [555, 135] width 623 height 92
click at [529, 168] on button "Change to pick up" at bounding box center [524, 173] width 57 height 11
drag, startPoint x: 636, startPoint y: 117, endPoint x: 596, endPoint y: 120, distance: 40.4
click at [597, 117] on div "Contact Peter Kujala peter.kujala@lyro.io Bill to Choose address Pick up Change…" at bounding box center [555, 135] width 623 height 92
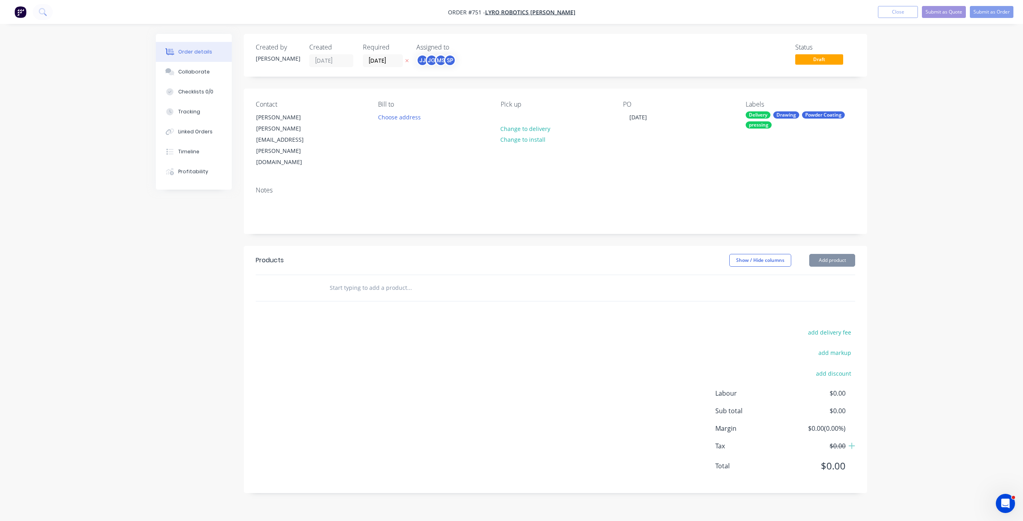
drag, startPoint x: 631, startPoint y: 117, endPoint x: 617, endPoint y: 139, distance: 26.1
click at [614, 141] on div "Contact Peter Kujala peter.kujala@lyro.io Bill to Choose address Pick up Change…" at bounding box center [555, 135] width 623 height 92
drag, startPoint x: 652, startPoint y: 117, endPoint x: 619, endPoint y: 121, distance: 33.1
click at [619, 120] on div "Contact Peter Kujala peter.kujala@lyro.io Bill to Choose address Pick up Change…" at bounding box center [555, 135] width 623 height 92
click at [764, 123] on div "pressing" at bounding box center [759, 124] width 26 height 7
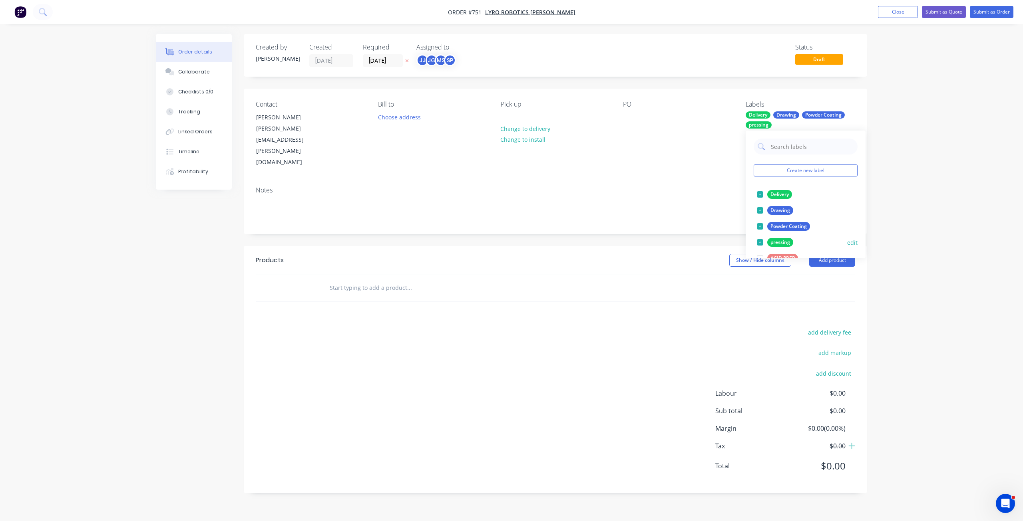
drag, startPoint x: 762, startPoint y: 194, endPoint x: 757, endPoint y: 209, distance: 16.2
click at [761, 194] on div at bounding box center [760, 195] width 16 height 16
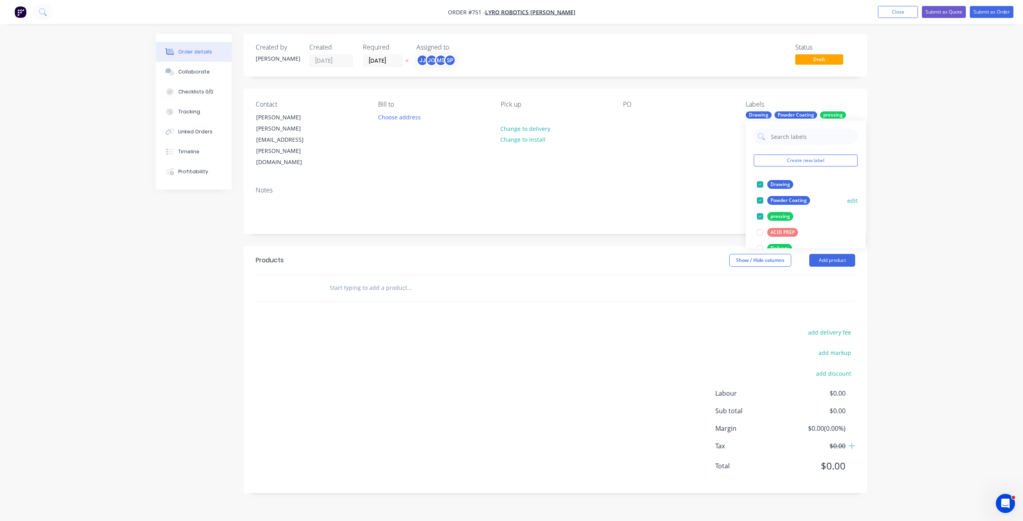
click at [762, 200] on div at bounding box center [760, 201] width 16 height 16
click at [759, 200] on div at bounding box center [760, 201] width 16 height 16
click at [760, 185] on div at bounding box center [760, 185] width 16 height 16
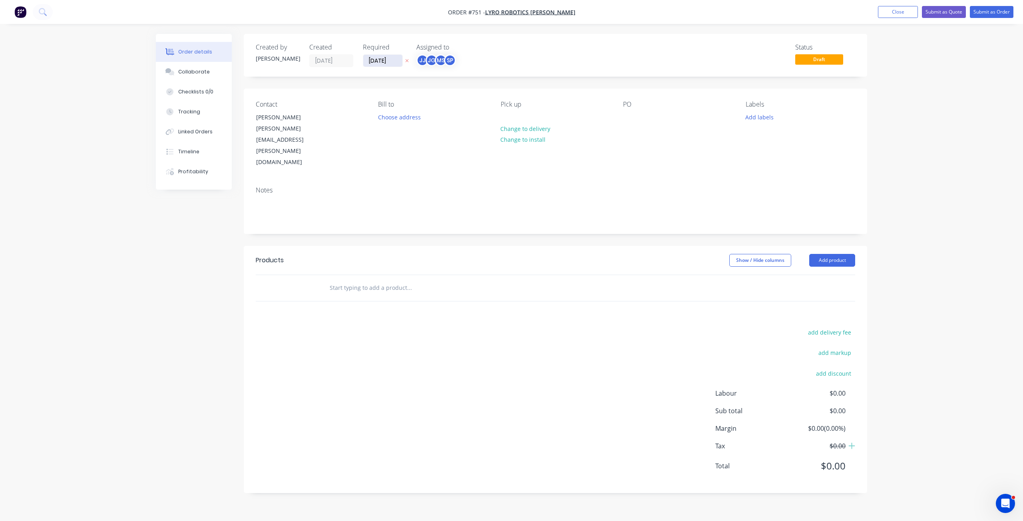
click at [384, 64] on input "16/09/25" at bounding box center [382, 61] width 39 height 12
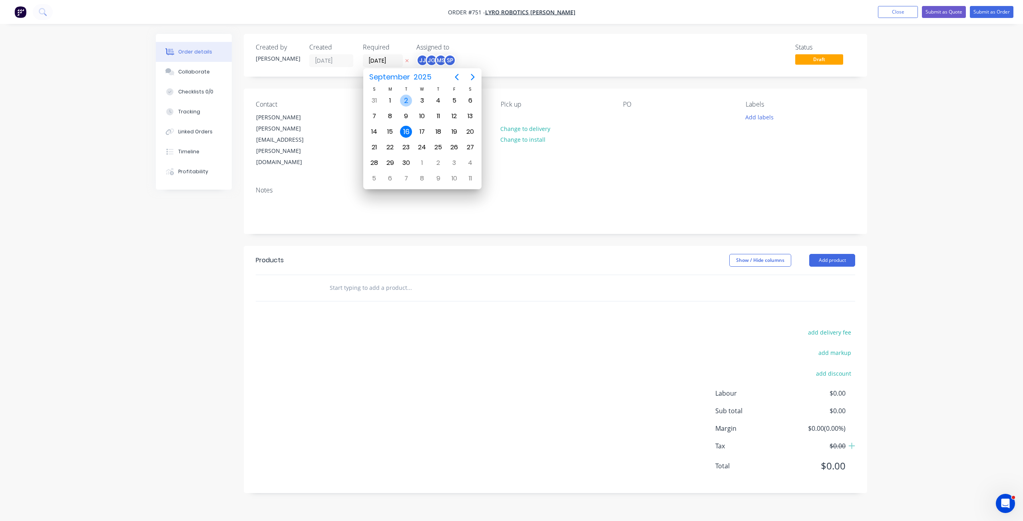
click at [404, 101] on div "2" at bounding box center [406, 101] width 12 height 12
type input "[DATE]"
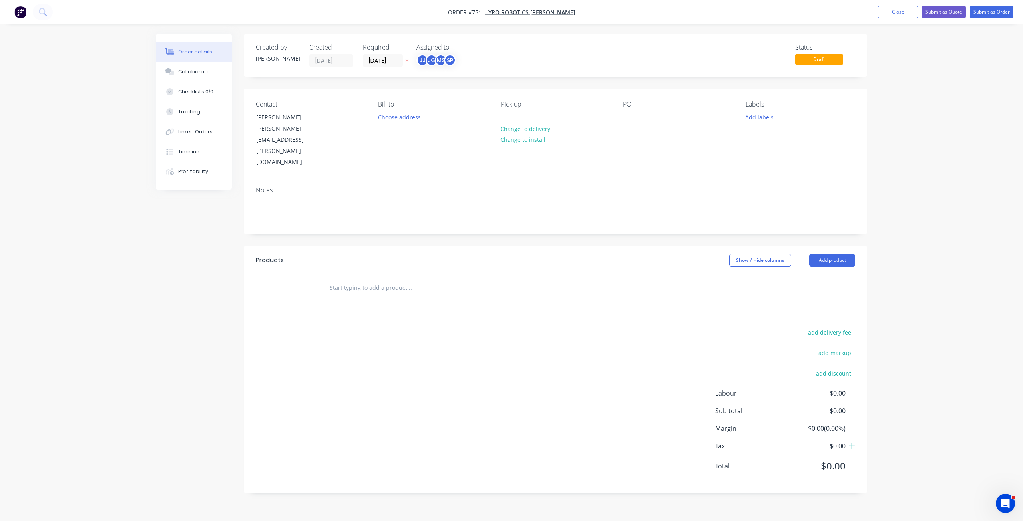
click at [492, 63] on div "JJ JG MS SP" at bounding box center [456, 60] width 80 height 12
click at [430, 105] on div at bounding box center [430, 104] width 16 height 16
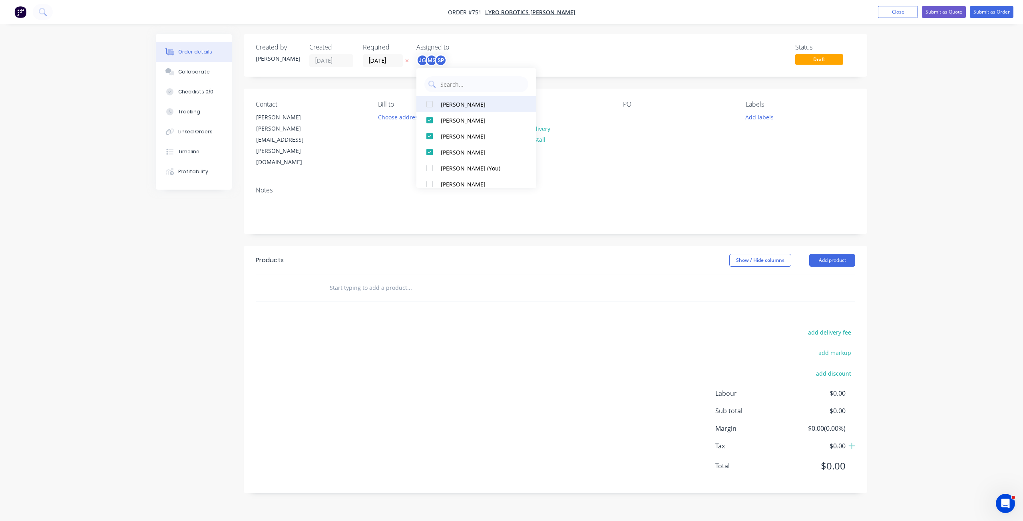
click at [430, 112] on div at bounding box center [430, 120] width 16 height 16
click at [430, 105] on div at bounding box center [430, 104] width 16 height 16
click at [429, 105] on div at bounding box center [430, 104] width 16 height 16
click at [432, 103] on div at bounding box center [430, 104] width 16 height 16
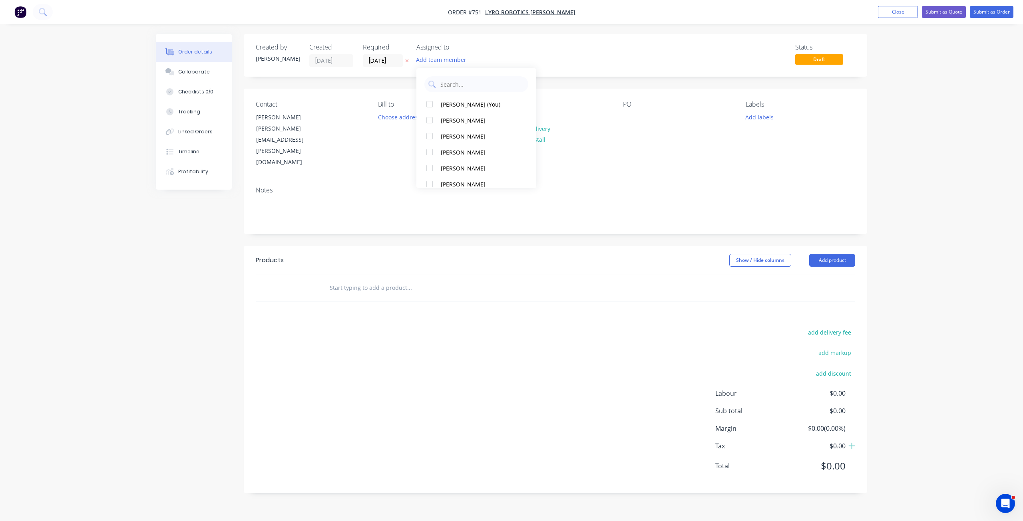
click at [583, 56] on div "Status Draft" at bounding box center [675, 56] width 359 height 24
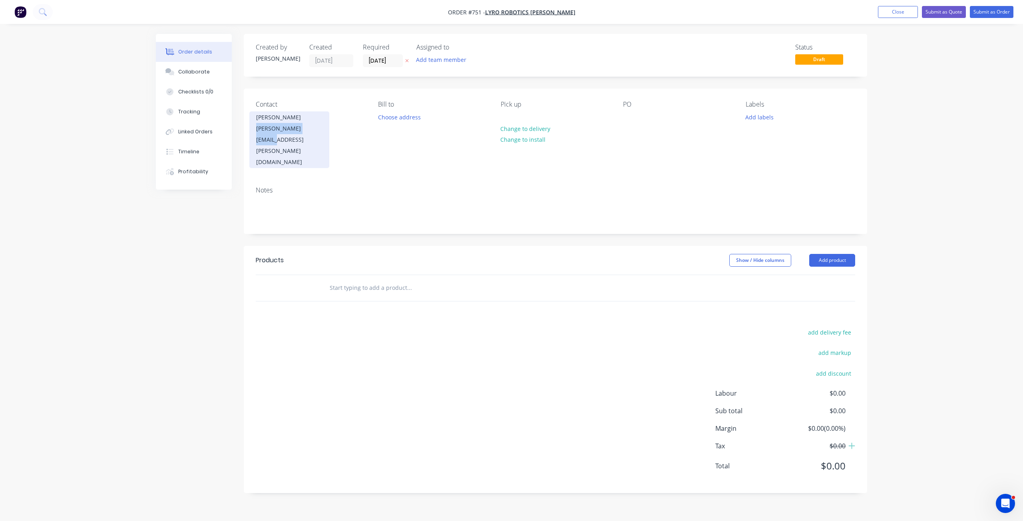
drag, startPoint x: 299, startPoint y: 129, endPoint x: 251, endPoint y: 121, distance: 48.4
click at [251, 121] on div "Peter Kujala peter.kujala@lyro.io" at bounding box center [289, 139] width 80 height 57
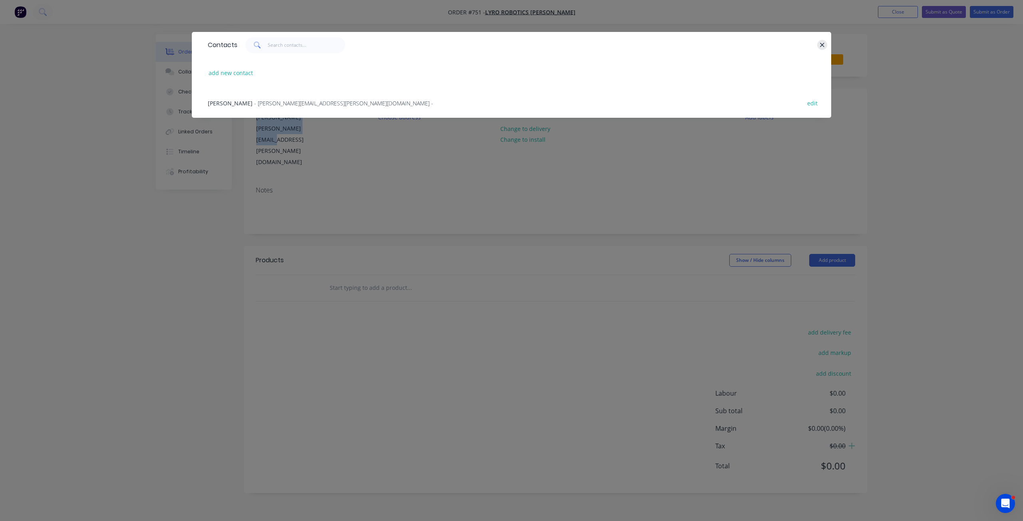
click at [822, 44] on icon "button" at bounding box center [822, 45] width 5 height 7
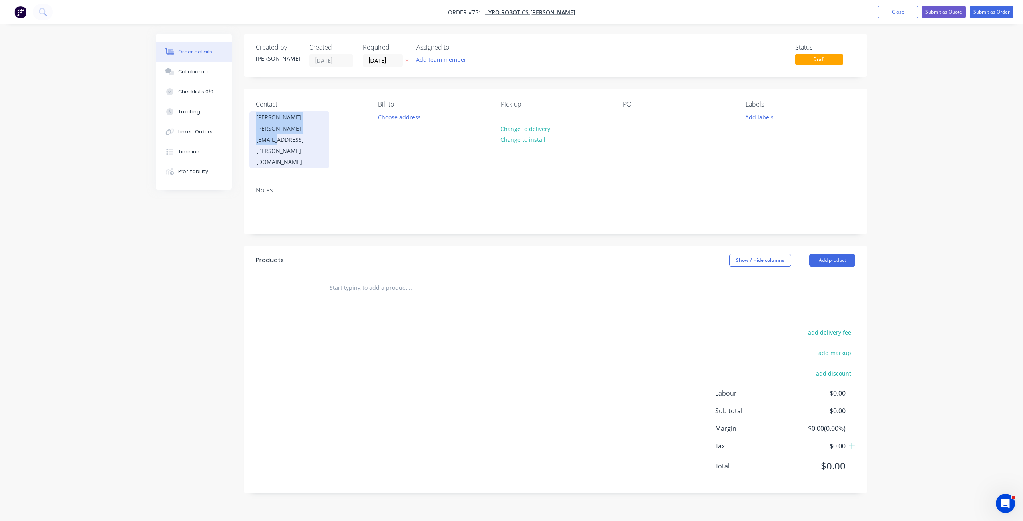
click at [275, 132] on div "peter.kujala@lyro.io" at bounding box center [289, 145] width 66 height 45
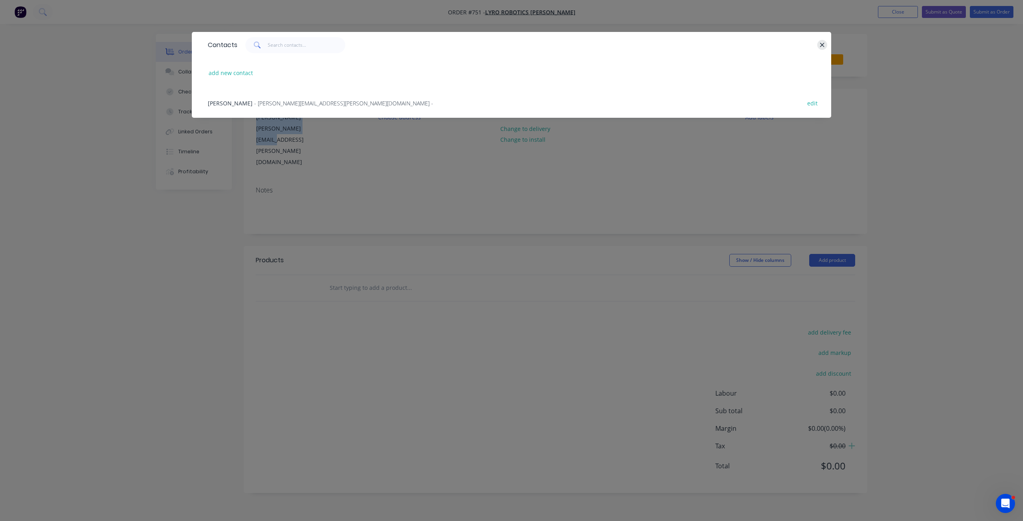
click at [822, 43] on icon "button" at bounding box center [822, 45] width 5 height 7
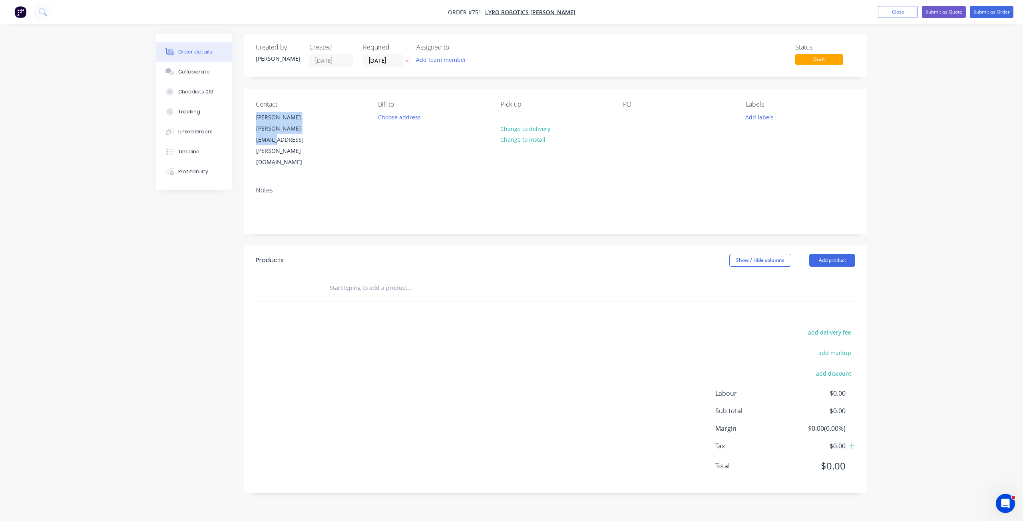
click at [341, 130] on div "Contact Peter Kujala peter.kujala@lyro.io" at bounding box center [310, 135] width 109 height 68
click at [302, 133] on div "peter.kujala@lyro.io" at bounding box center [289, 145] width 66 height 45
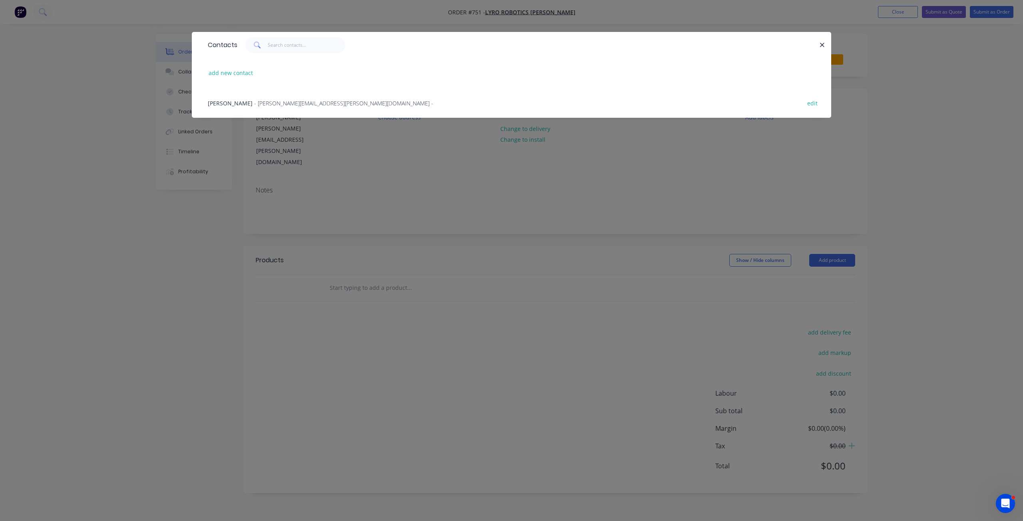
drag, startPoint x: 822, startPoint y: 40, endPoint x: 795, endPoint y: 50, distance: 29.0
click at [822, 41] on button "button" at bounding box center [822, 45] width 10 height 10
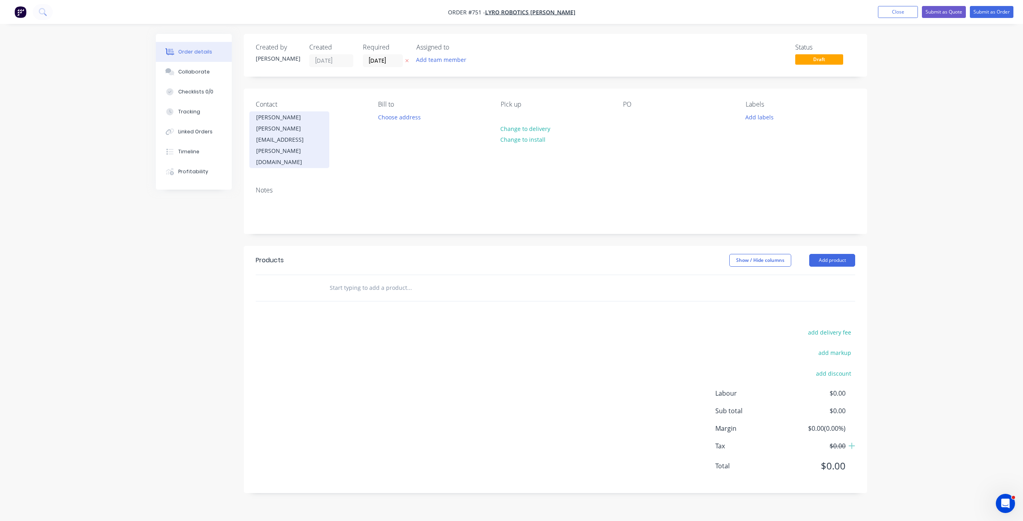
click at [323, 126] on div "Peter Kujala peter.kujala@lyro.io" at bounding box center [289, 139] width 80 height 57
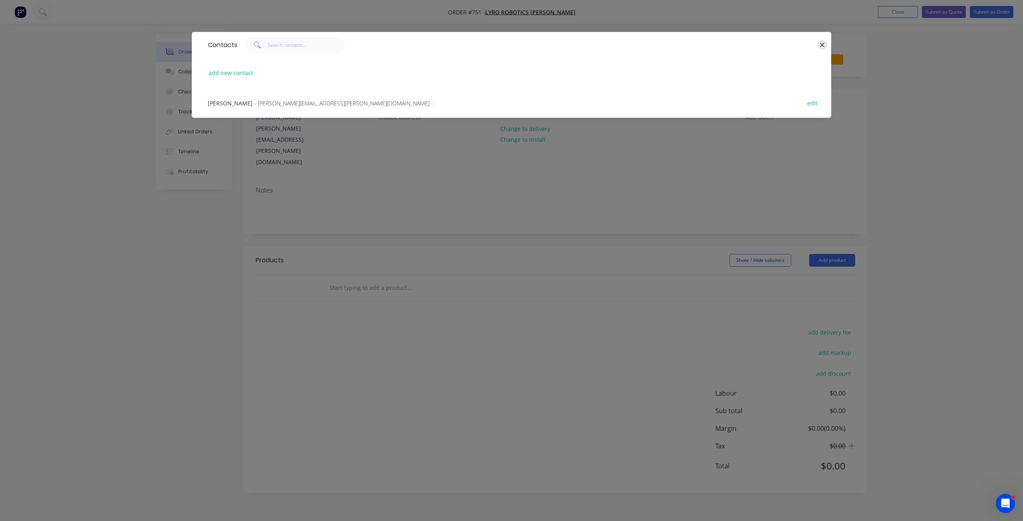
click at [823, 45] on icon "button" at bounding box center [822, 45] width 4 height 4
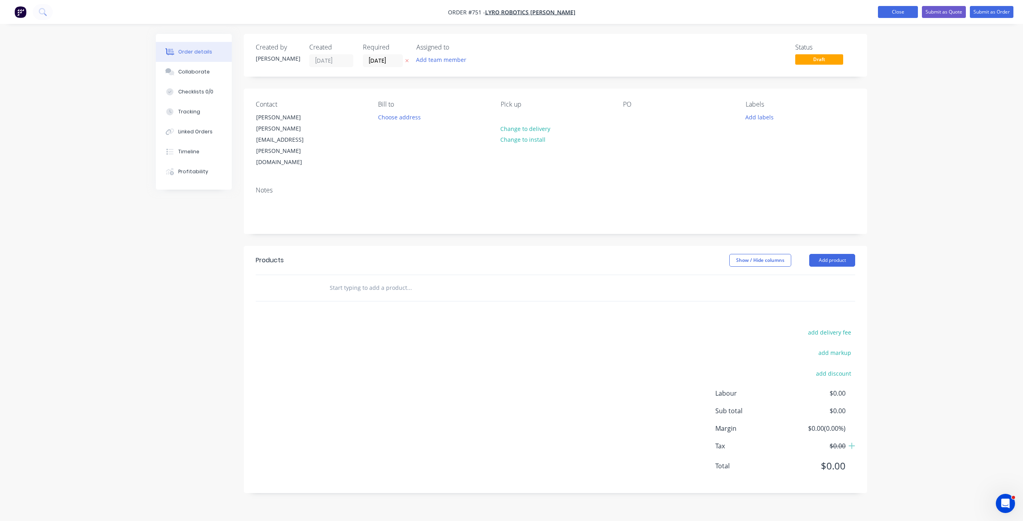
click at [892, 10] on button "Close" at bounding box center [898, 12] width 40 height 12
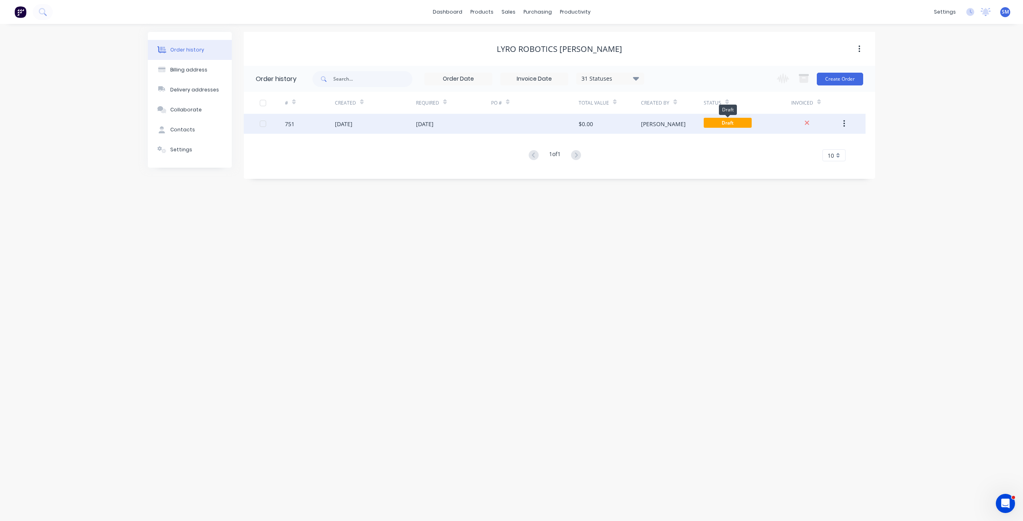
click at [715, 125] on span "Draft" at bounding box center [728, 123] width 48 height 10
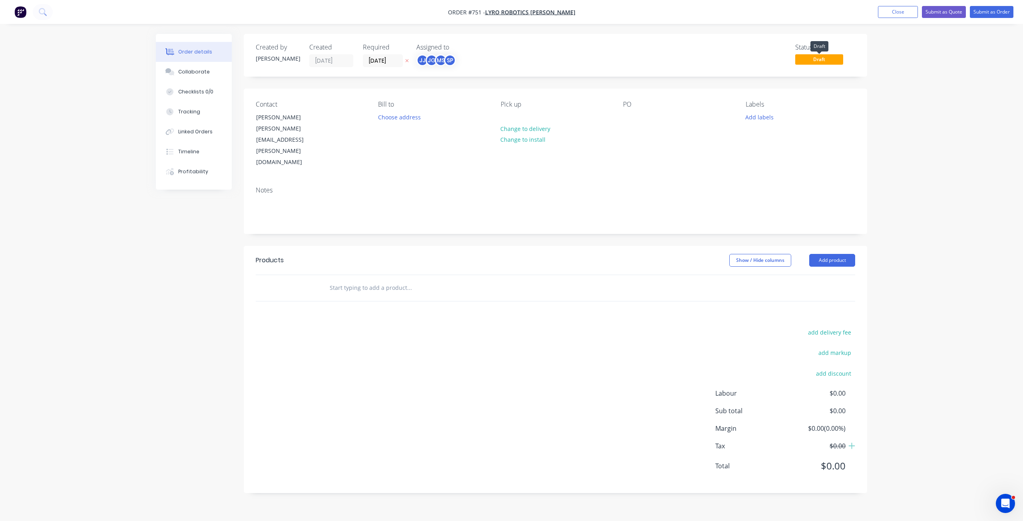
click at [815, 56] on span "Draft" at bounding box center [819, 59] width 48 height 10
click at [817, 61] on span "Draft" at bounding box center [819, 59] width 48 height 10
click at [894, 11] on button "Close" at bounding box center [898, 12] width 40 height 12
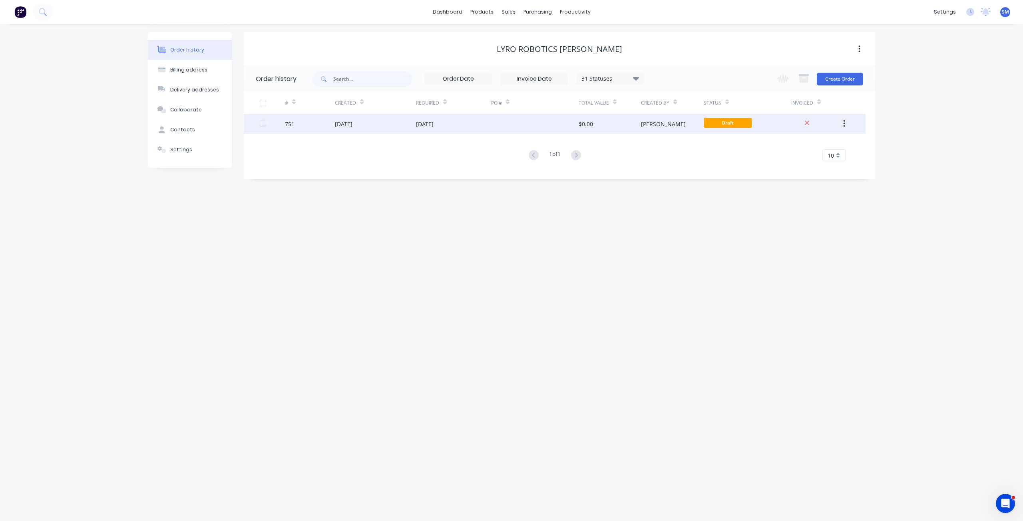
click at [844, 124] on icon "button" at bounding box center [844, 123] width 2 height 7
click at [796, 141] on div "Archive" at bounding box center [816, 145] width 62 height 12
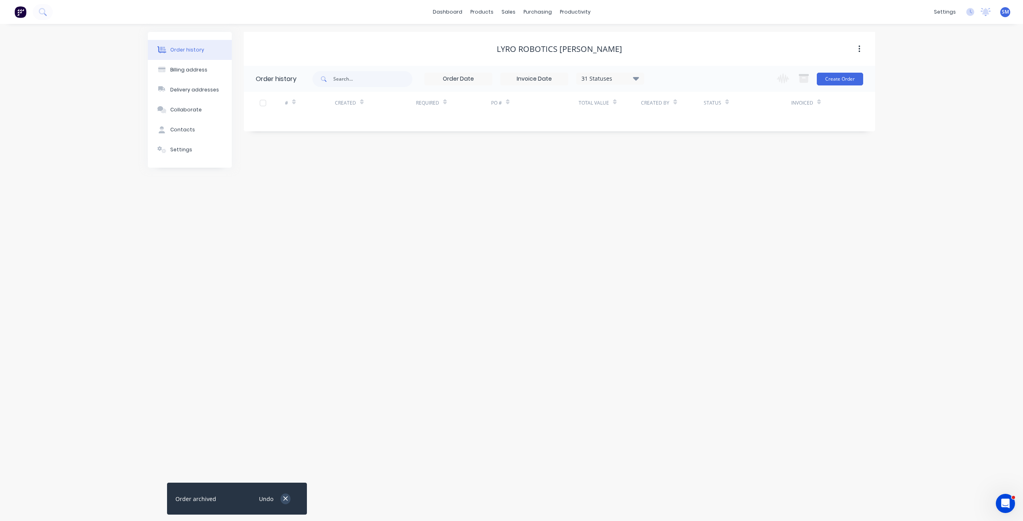
click at [289, 499] on button "button" at bounding box center [286, 499] width 10 height 11
click at [634, 77] on icon at bounding box center [636, 79] width 6 height 4
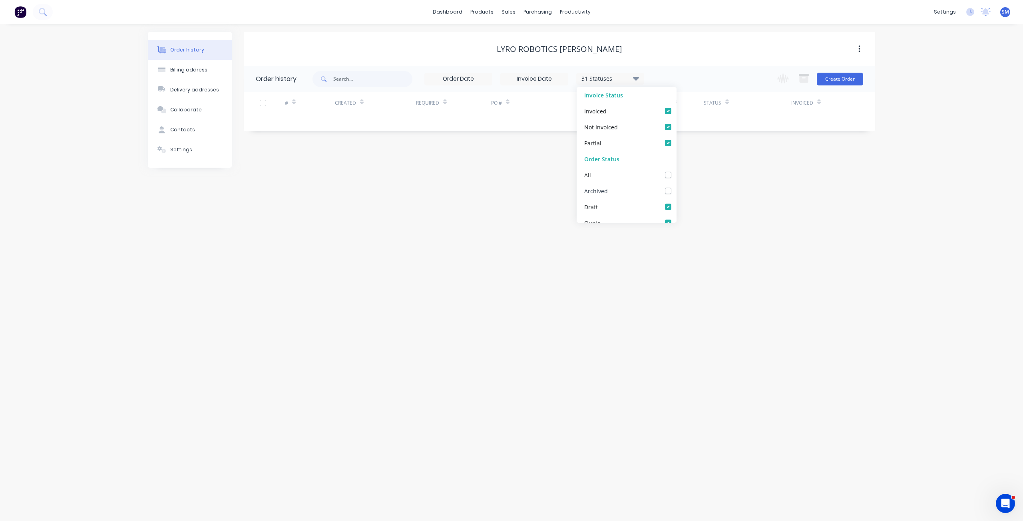
click at [676, 187] on label at bounding box center [676, 187] width 0 height 0
click at [676, 192] on input "checkbox" at bounding box center [679, 191] width 6 height 8
checkbox input "true"
click at [541, 174] on div "Order history Billing address Delivery addresses Collaborate Contacts Settings …" at bounding box center [511, 272] width 1023 height 497
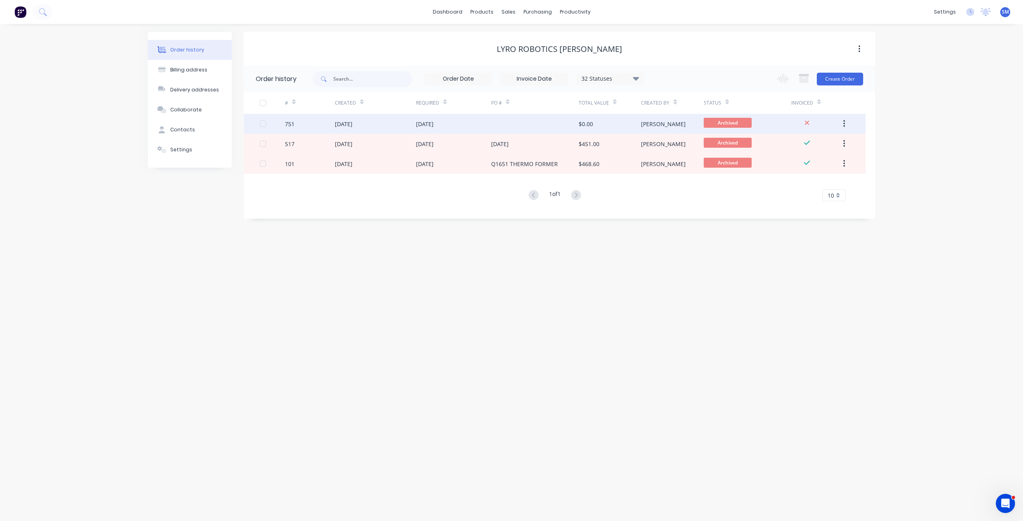
click at [843, 123] on icon "button" at bounding box center [844, 123] width 2 height 9
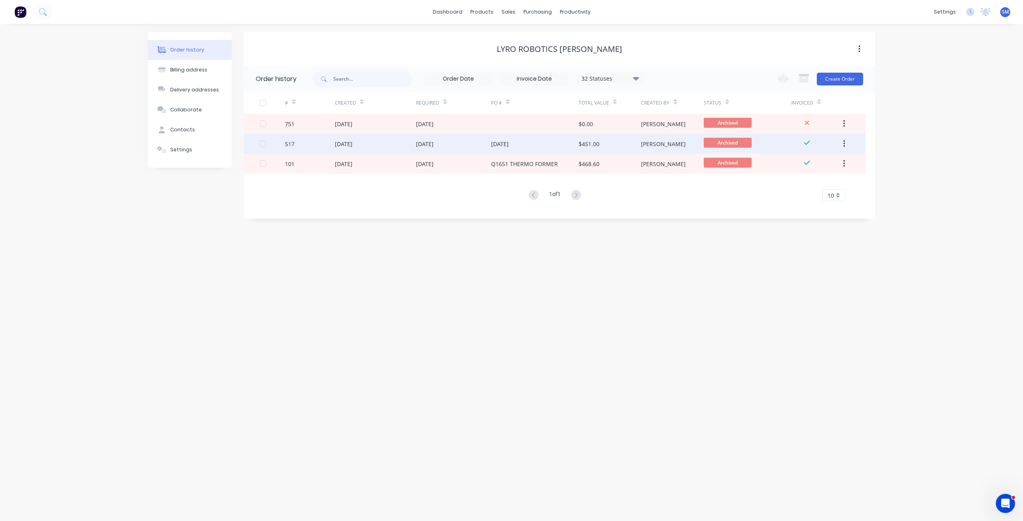
click at [352, 145] on div "18 Jun 2025" at bounding box center [344, 144] width 18 height 8
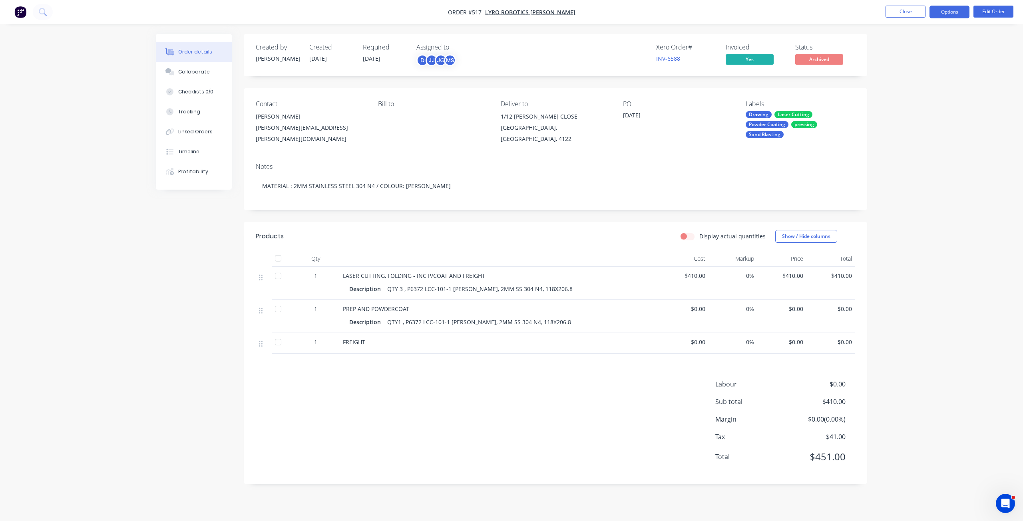
click at [953, 14] on button "Options" at bounding box center [949, 12] width 40 height 13
click at [904, 174] on div "Duplicate" at bounding box center [926, 177] width 74 height 12
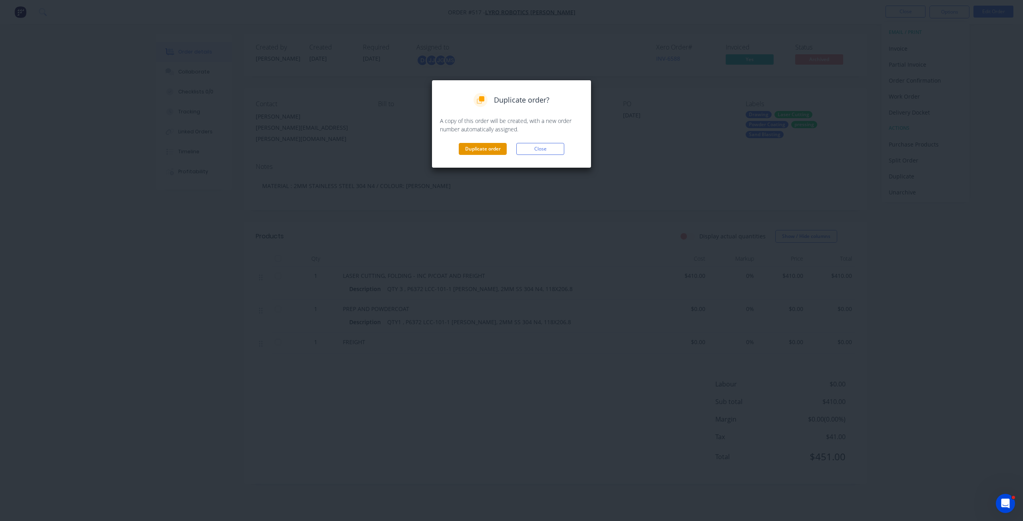
click at [480, 147] on button "Duplicate order" at bounding box center [483, 149] width 48 height 12
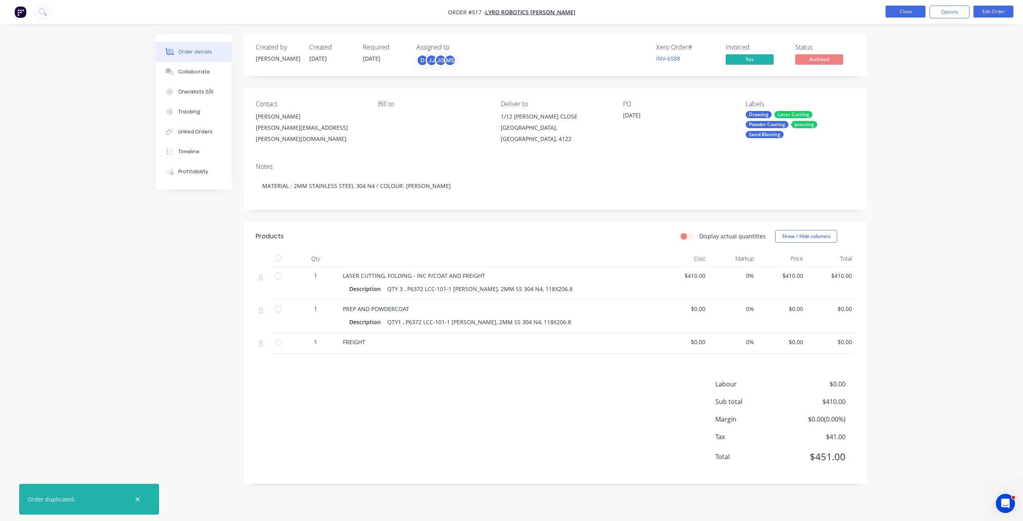
click at [909, 13] on button "Close" at bounding box center [906, 12] width 40 height 12
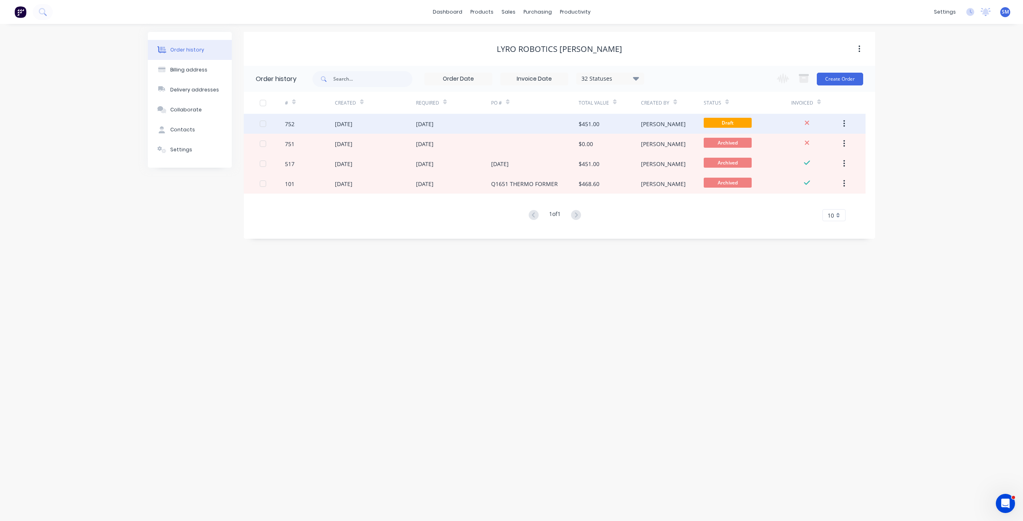
click at [396, 124] on div "[DATE]" at bounding box center [375, 124] width 81 height 20
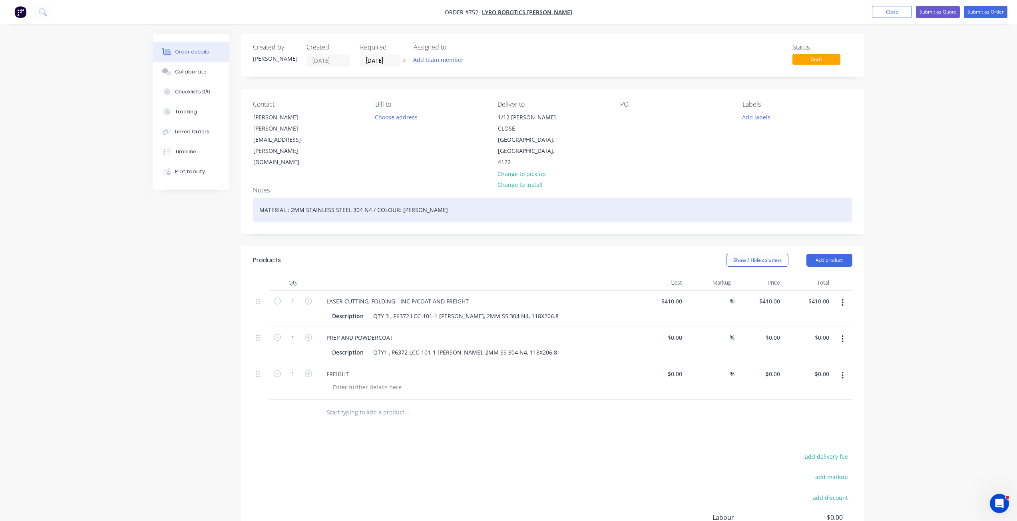
click at [289, 198] on div "MATERIAL : 2MM STAINLESS STEEL 304 N4 / COLOUR: MATT BLK" at bounding box center [552, 210] width 599 height 24
click at [432, 198] on div "MATERIAL : 1.2MM STAINLESS STEEL 304 N4 / COLOUR: MATT BLK" at bounding box center [552, 210] width 599 height 24
click at [402, 198] on div "MATERIAL : 1.2MM STAINLESS STEEL 304 N4 / COLOUR: MATT BLK" at bounding box center [552, 210] width 599 height 24
click at [444, 198] on div "MATERIAL : 1.2MM STAINLESS STEEL 304 N4 / COLOUR: 4 X MATT BLK" at bounding box center [552, 210] width 599 height 24
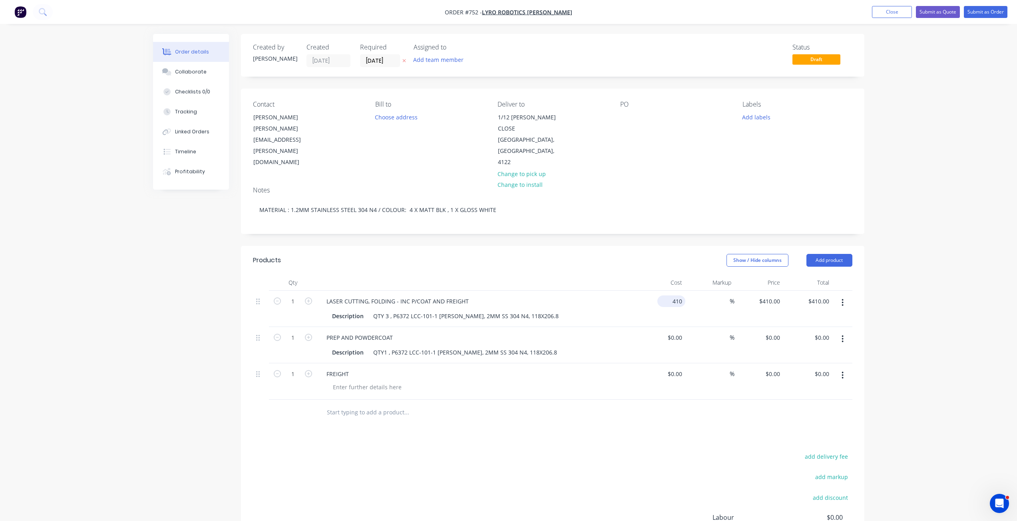
click at [666, 291] on div "410 $410.00" at bounding box center [661, 309] width 49 height 36
type input "$465.00"
click at [617, 310] on div "Description QTY 3 , P6372 LCC-101-1 REVA, 2MM SS 304 N4, 118X206.8" at bounding box center [475, 316] width 293 height 12
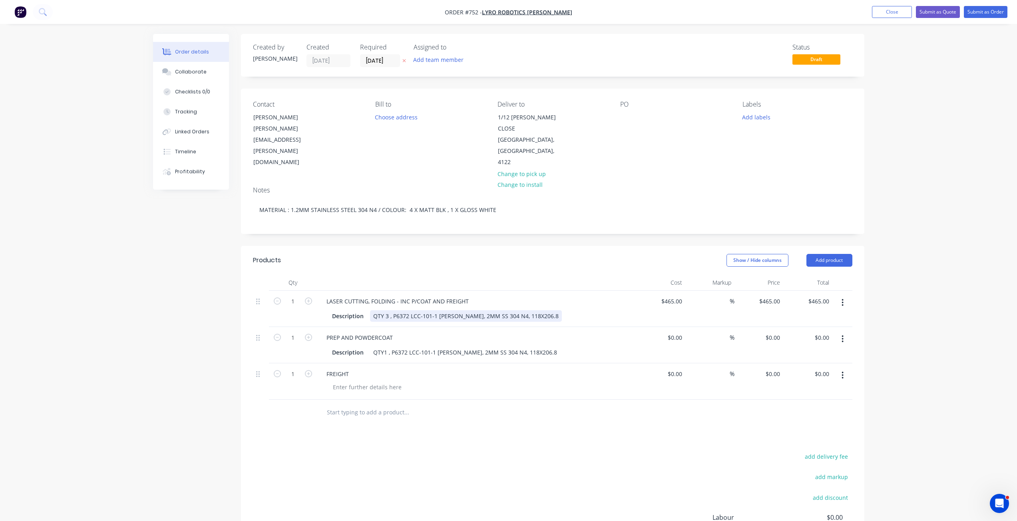
click at [453, 310] on div "QTY 3 , P6372 LCC-101-1 REVA, 2MM SS 304 N4, 118X206.8" at bounding box center [466, 316] width 192 height 12
click at [453, 347] on div "QTY1 , P6372 LCC-101-1 REVA, 2MM SS 304 N4, 118X206.8" at bounding box center [465, 353] width 190 height 12
click at [450, 382] on div at bounding box center [479, 388] width 307 height 12
click at [386, 347] on div "QTY1 , P6372 LCC-101-1 REVA, 1.2MM SS 304 N4, 118X206.8" at bounding box center [467, 353] width 195 height 12
click at [535, 347] on div "Description QTY 5 , P6372 LCC-101-1 REVA, 1.2MM SS 304 N4, 118X206.8" at bounding box center [475, 353] width 293 height 12
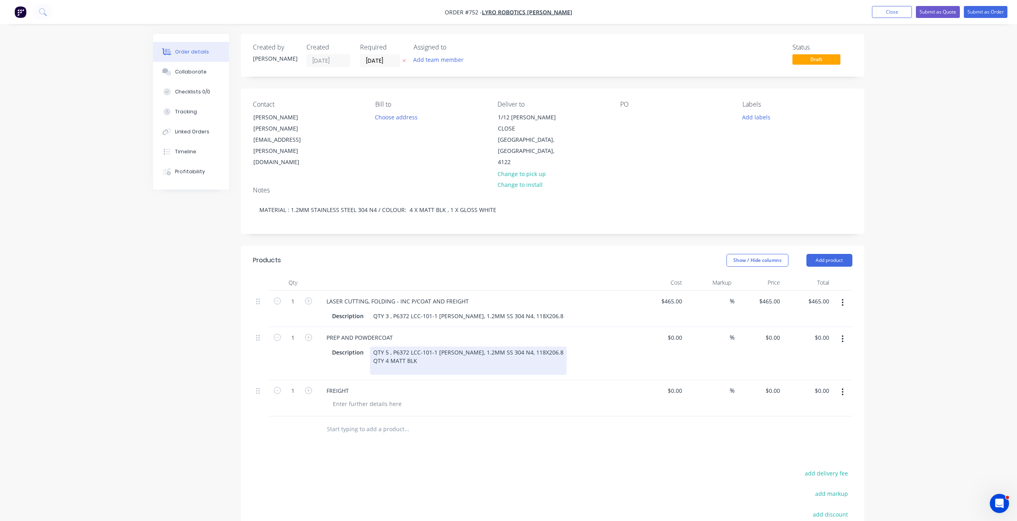
click at [386, 347] on div "QTY 5 , P6372 LCC-101-1 REVA, 1.2MM SS 304 N4, 118X206.8 QTY 4 MATT BLK" at bounding box center [468, 361] width 197 height 28
click at [385, 347] on div "QTY 5 , P6372 LCC-101-1 REVA, 1.2MM SS 304 N4, 118X206.8 QTY 4 MATT BLK" at bounding box center [468, 361] width 197 height 28
drag, startPoint x: 374, startPoint y: 339, endPoint x: 378, endPoint y: 343, distance: 5.7
click at [374, 347] on div "QTY 5 , P6372 LCC-101-1 REVA, 1.2MM SS 304 N4, 118X206.8 4 MATT BLK" at bounding box center [468, 361] width 197 height 28
click at [379, 347] on div "QTY 5 , P6372 LCC-101-1 REVA, 1.2MM SS 304 N4, 118X206.8 4 MATT BLK" at bounding box center [468, 361] width 197 height 28
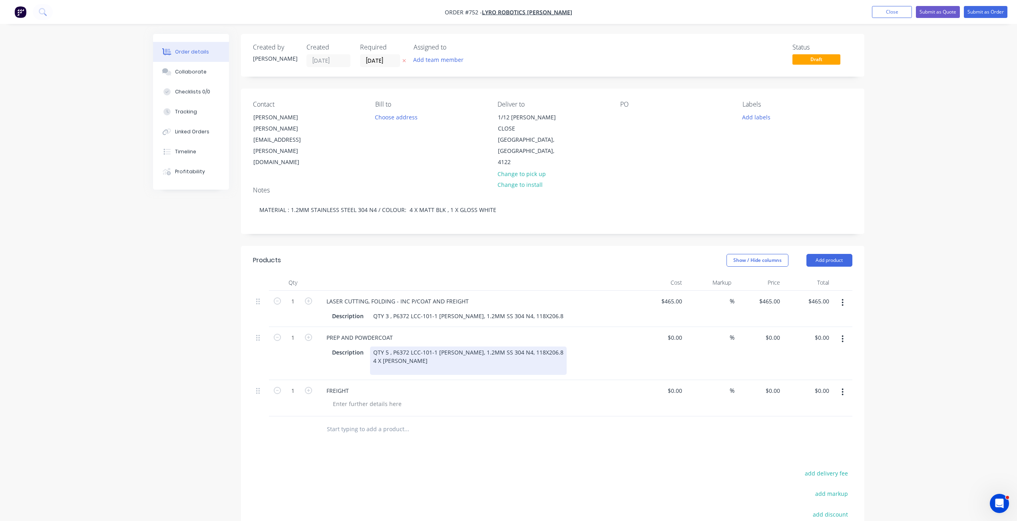
click at [410, 347] on div "QTY 5 , P6372 LCC-101-1 REVA, 1.2MM SS 304 N4, 118X206.8 4 X MATT BLK" at bounding box center [468, 361] width 197 height 28
click at [625, 118] on div at bounding box center [626, 117] width 13 height 12
click at [431, 61] on button "Add team member" at bounding box center [438, 59] width 59 height 11
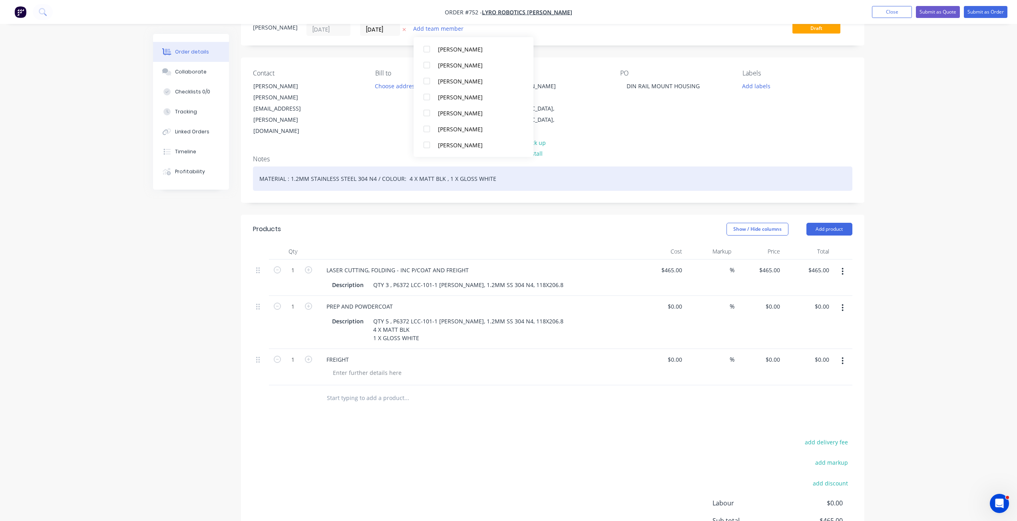
scroll to position [111, 0]
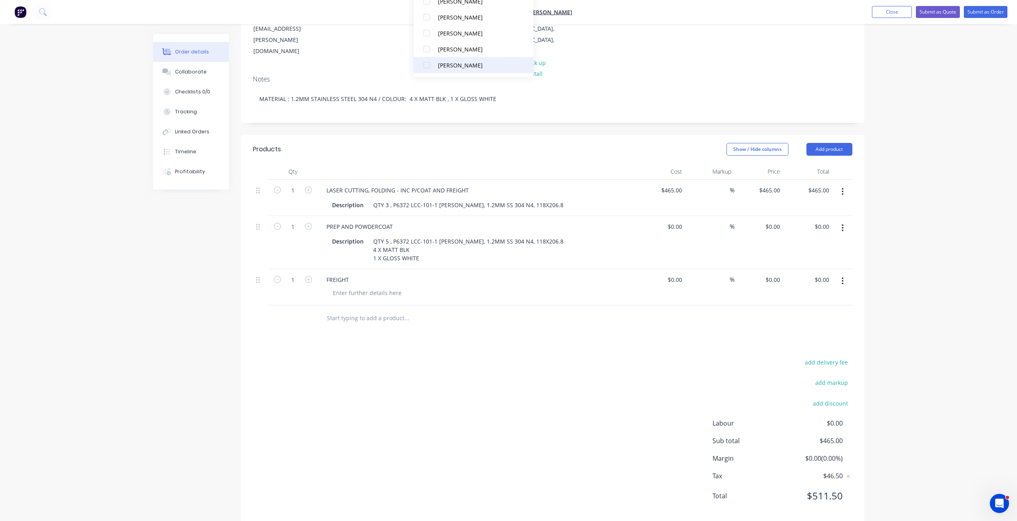
click at [427, 65] on div at bounding box center [427, 65] width 16 height 16
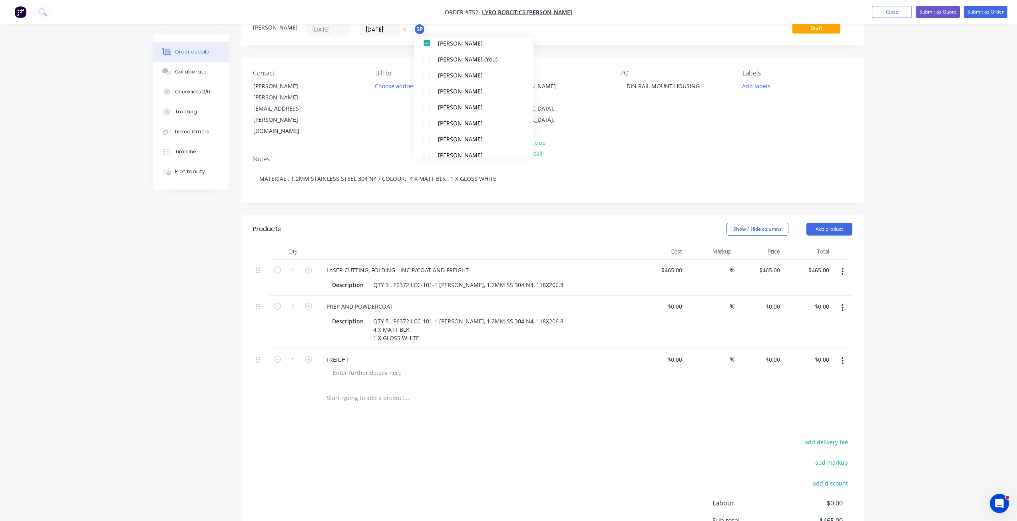
scroll to position [80, 0]
click at [427, 140] on div at bounding box center [427, 137] width 16 height 16
click at [427, 114] on div at bounding box center [427, 113] width 16 height 16
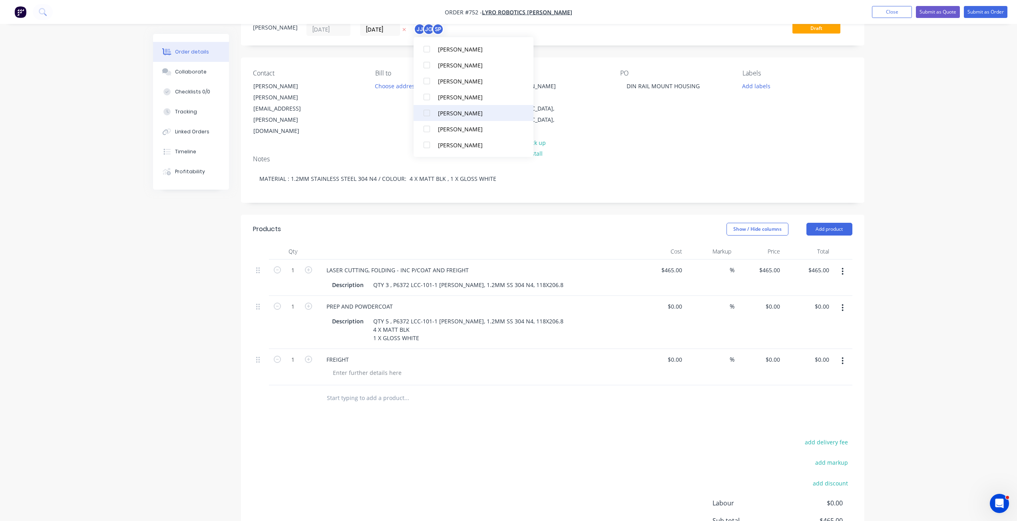
click at [427, 113] on div at bounding box center [427, 113] width 16 height 16
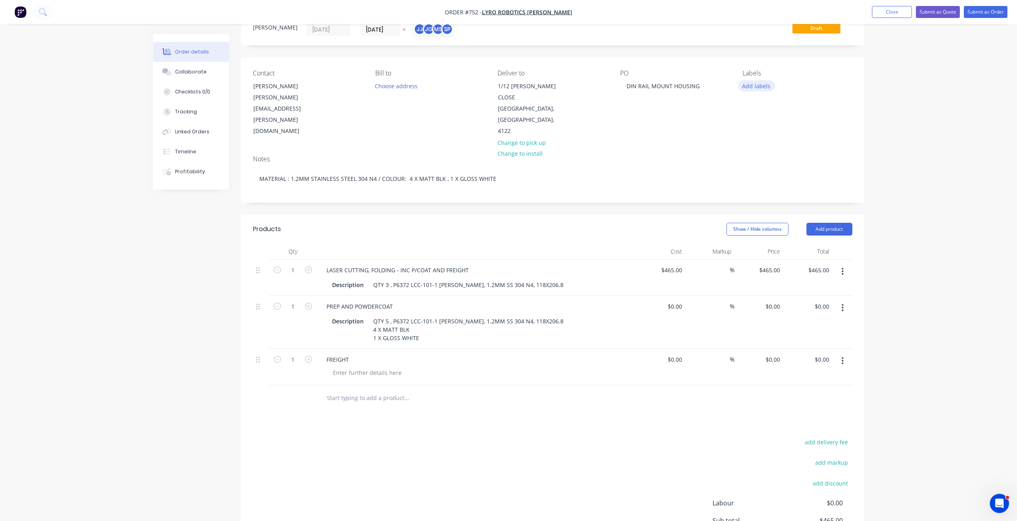
click at [748, 88] on button "Add labels" at bounding box center [756, 85] width 37 height 11
click at [756, 149] on div at bounding box center [757, 149] width 16 height 16
click at [758, 184] on div at bounding box center [757, 185] width 16 height 16
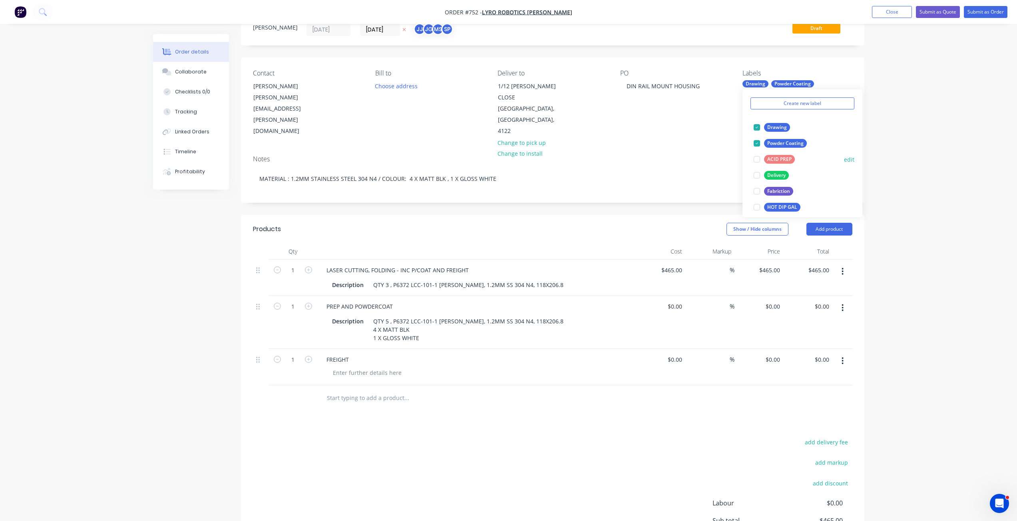
scroll to position [40, 0]
click at [757, 163] on div at bounding box center [757, 161] width 16 height 16
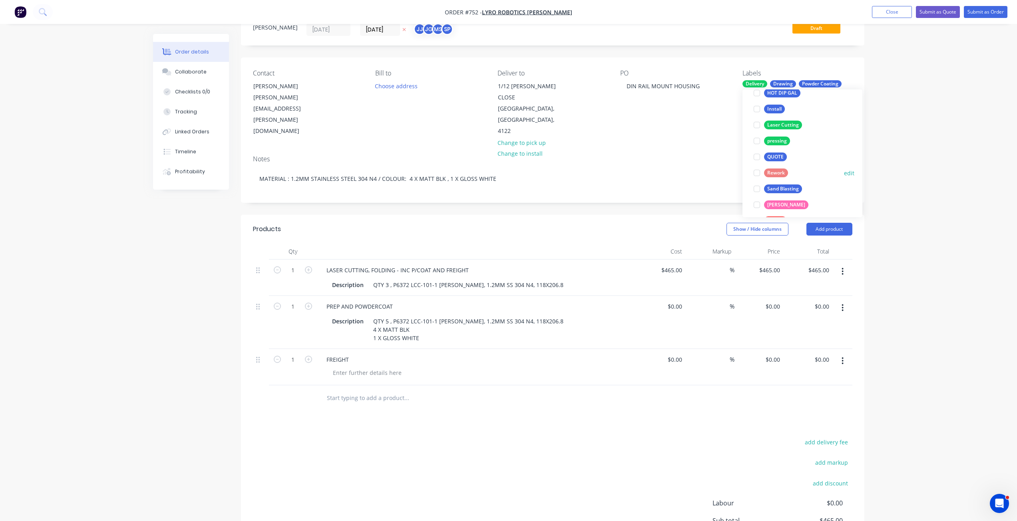
scroll to position [160, 0]
click at [757, 172] on div at bounding box center [757, 169] width 16 height 16
click at [759, 195] on div at bounding box center [757, 195] width 16 height 16
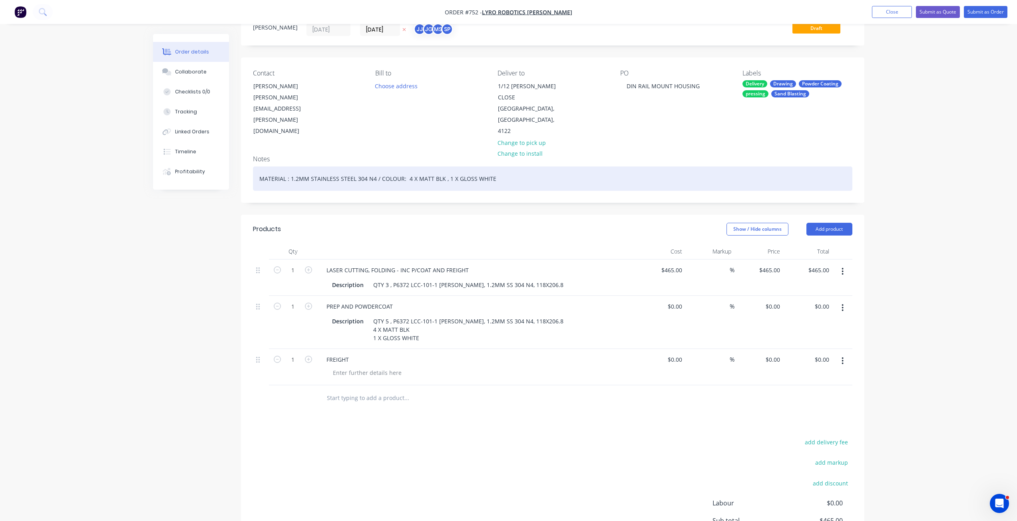
click at [718, 167] on div "MATERIAL : 1.2MM STAINLESS STEEL 304 N4 / COLOUR: 4 X MATT BLK , 1 X GLOSS WHITE" at bounding box center [552, 179] width 599 height 24
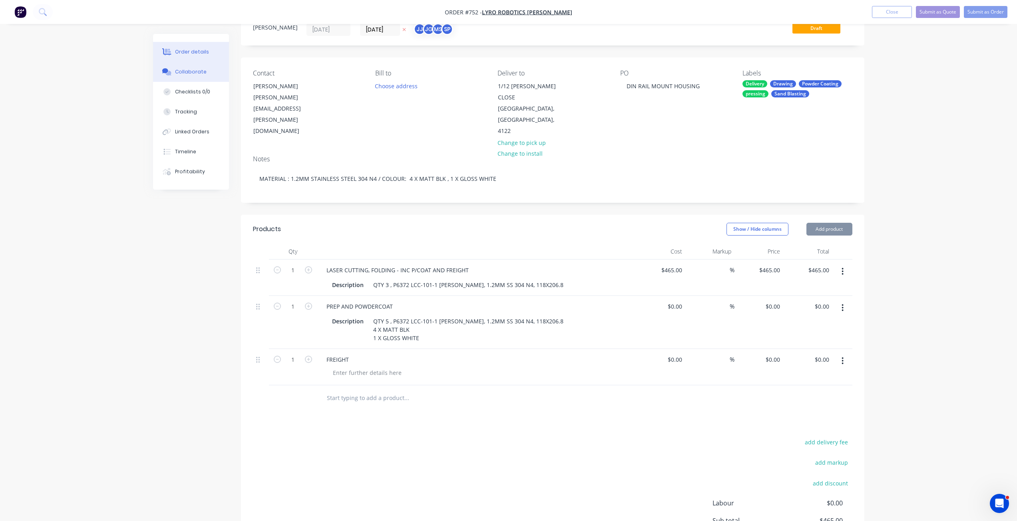
click at [194, 72] on div "Collaborate" at bounding box center [191, 71] width 32 height 7
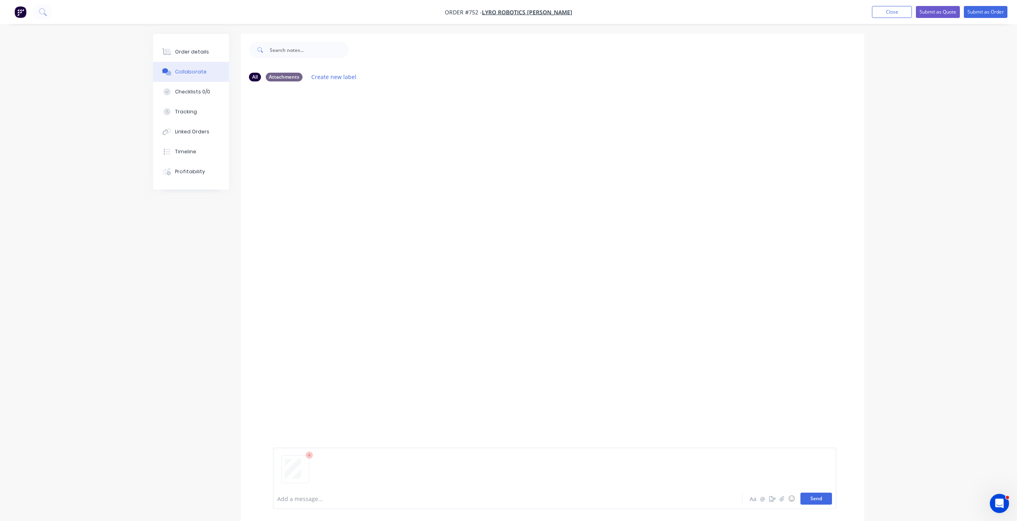
click at [814, 502] on button "Send" at bounding box center [816, 499] width 32 height 12
click at [982, 12] on button "Submit as Order" at bounding box center [986, 12] width 44 height 12
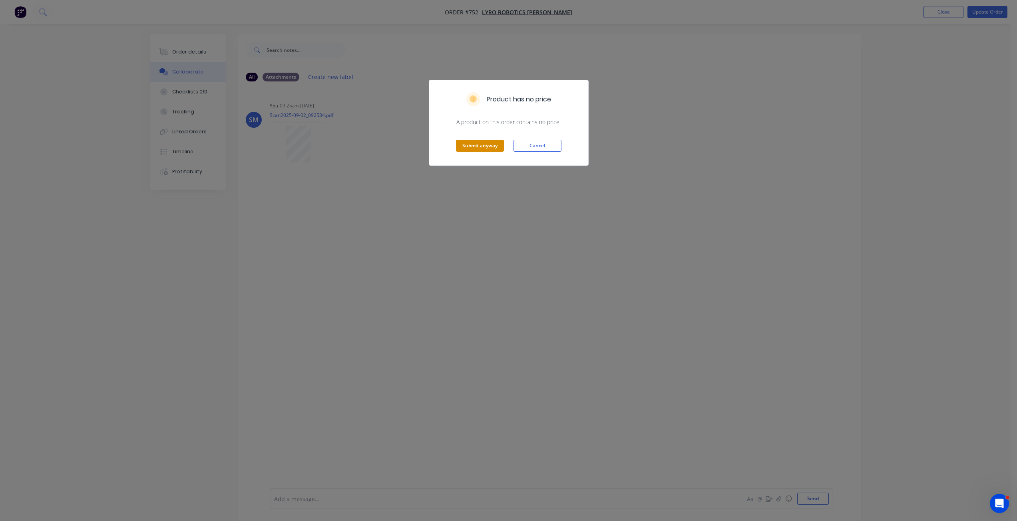
click at [486, 144] on button "Submit anyway" at bounding box center [480, 146] width 48 height 12
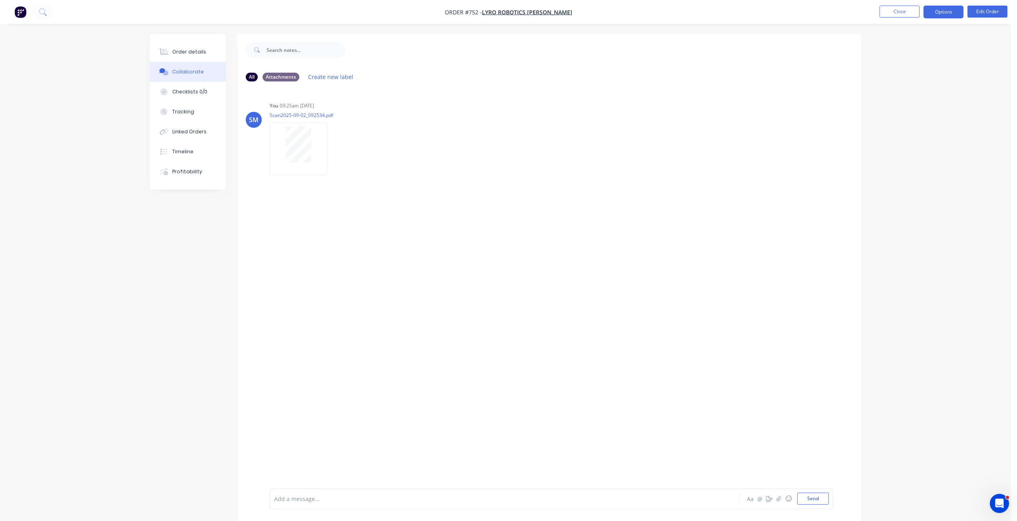
click at [946, 14] on button "Options" at bounding box center [943, 12] width 40 height 13
click at [896, 94] on div "Work Order" at bounding box center [920, 97] width 74 height 12
click at [896, 79] on div "Without pricing" at bounding box center [920, 81] width 74 height 12
click at [898, 8] on button "Close" at bounding box center [900, 12] width 40 height 12
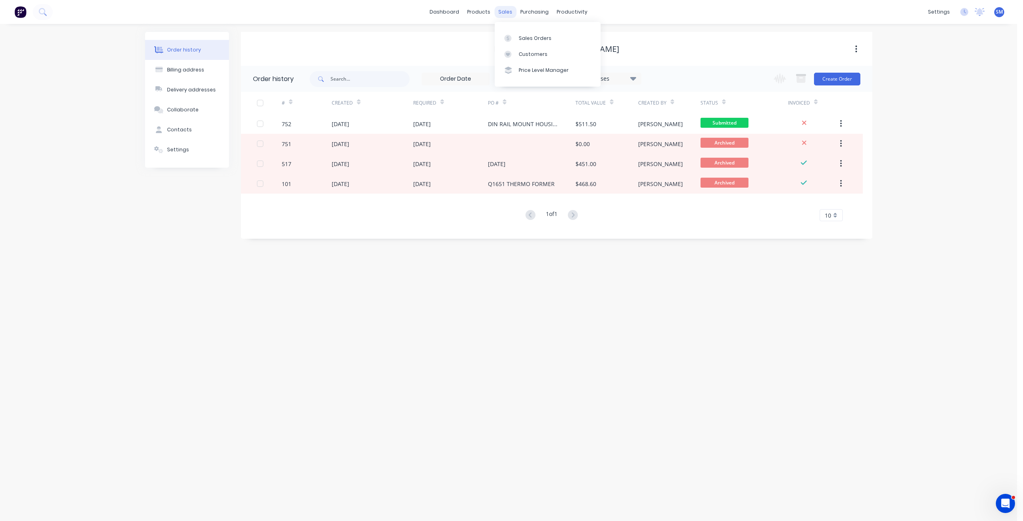
click at [505, 12] on div "sales" at bounding box center [505, 12] width 22 height 12
click at [528, 37] on div "Sales Orders" at bounding box center [535, 38] width 33 height 7
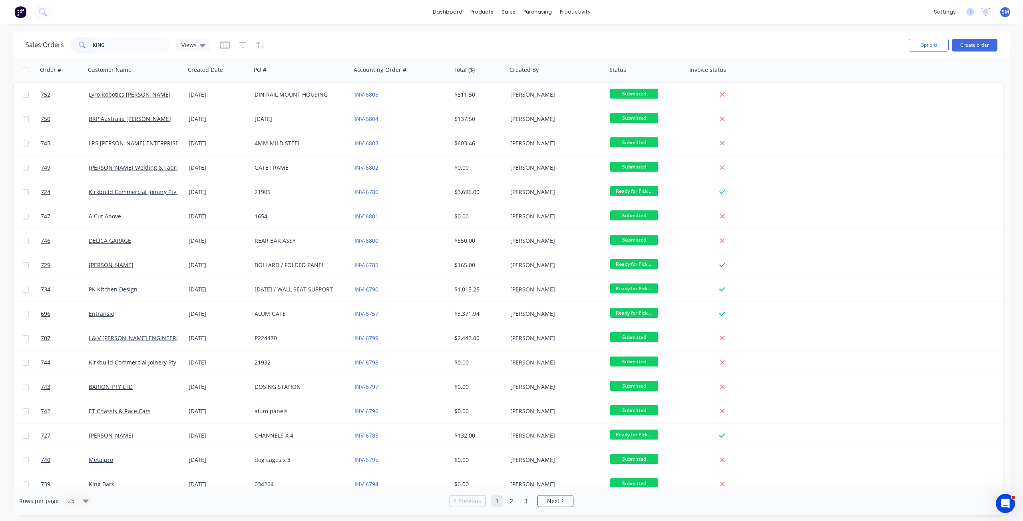
type input "KING"
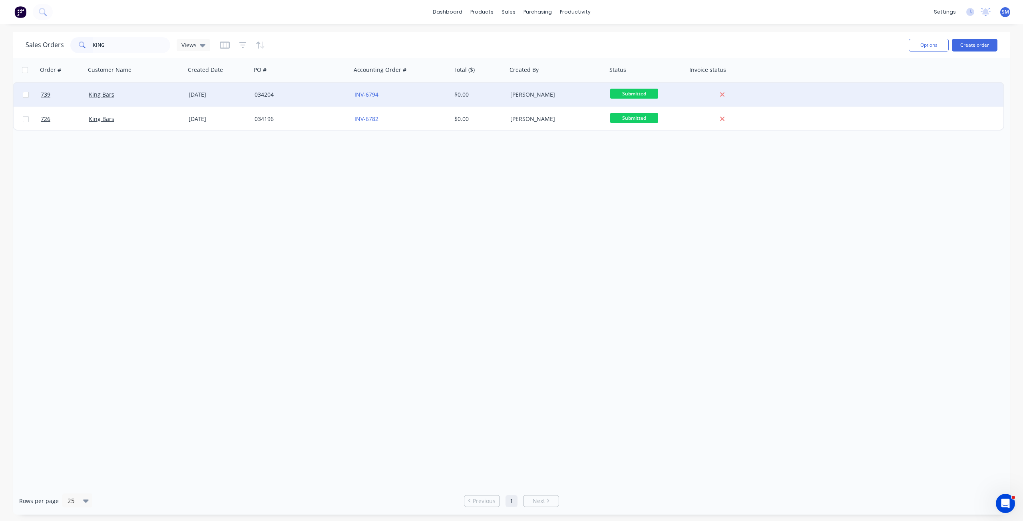
click at [298, 100] on div "034204" at bounding box center [301, 95] width 100 height 24
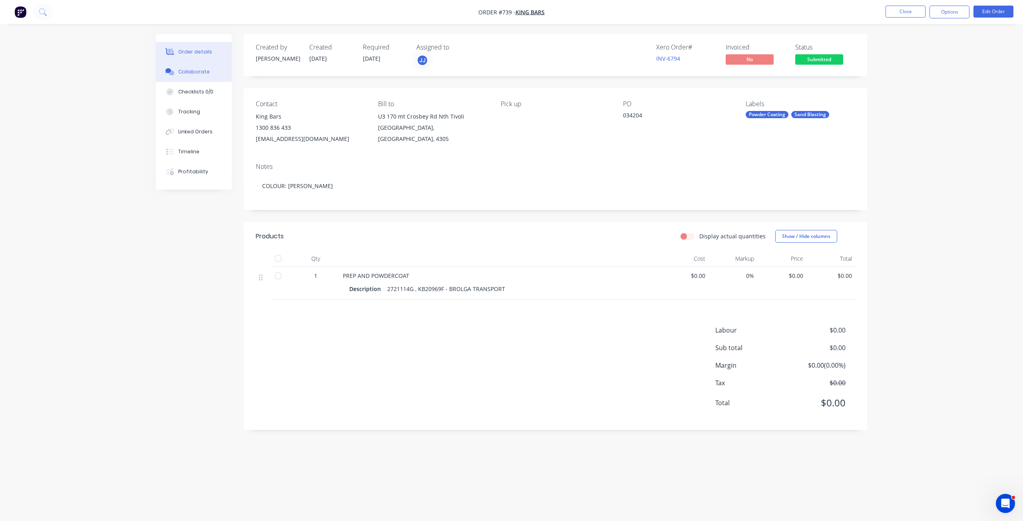
click at [193, 72] on div "Collaborate" at bounding box center [194, 71] width 32 height 7
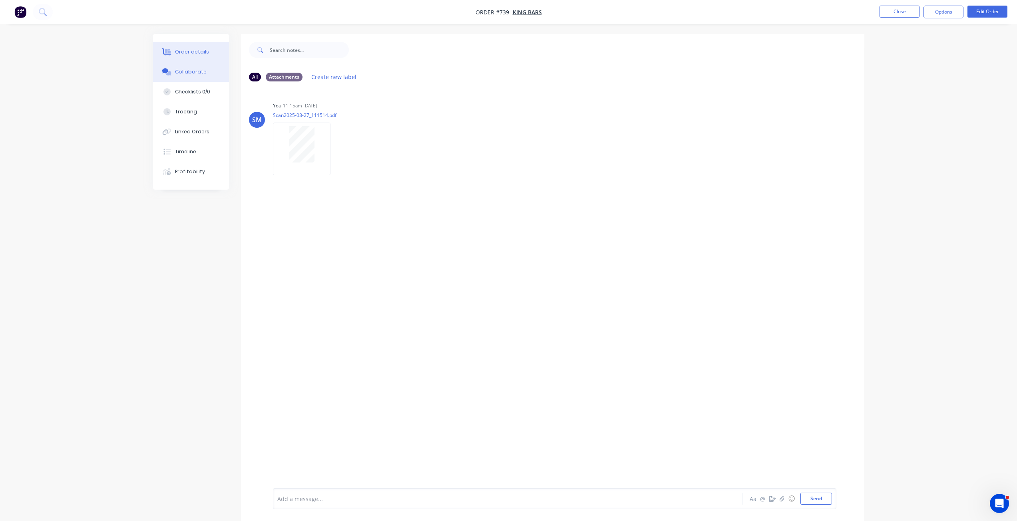
click at [192, 49] on div "Order details" at bounding box center [192, 51] width 34 height 7
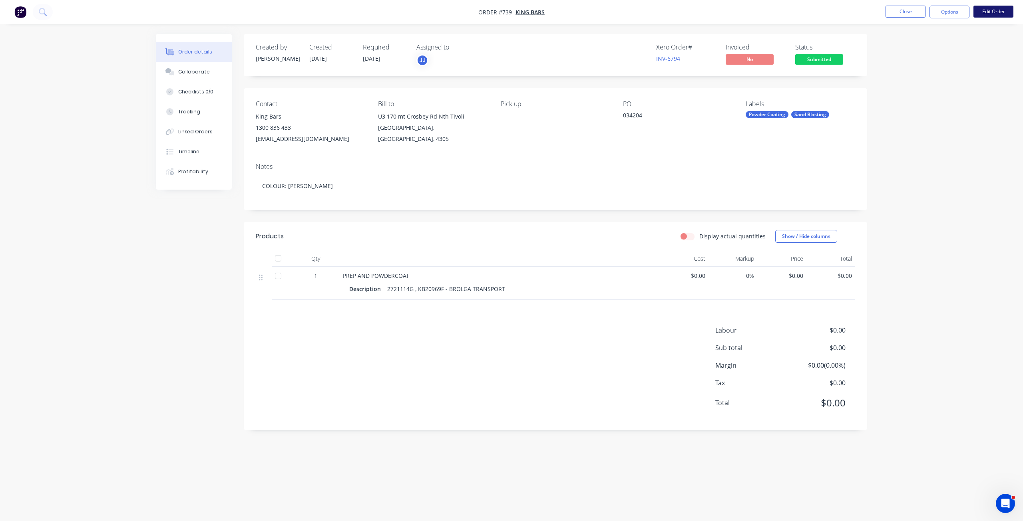
click at [988, 13] on button "Edit Order" at bounding box center [993, 12] width 40 height 12
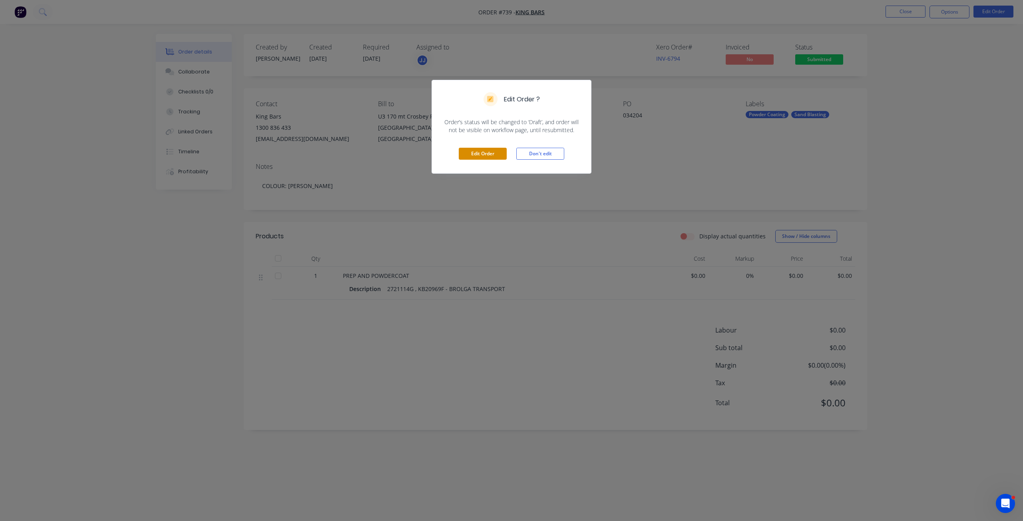
click at [484, 155] on button "Edit Order" at bounding box center [483, 154] width 48 height 12
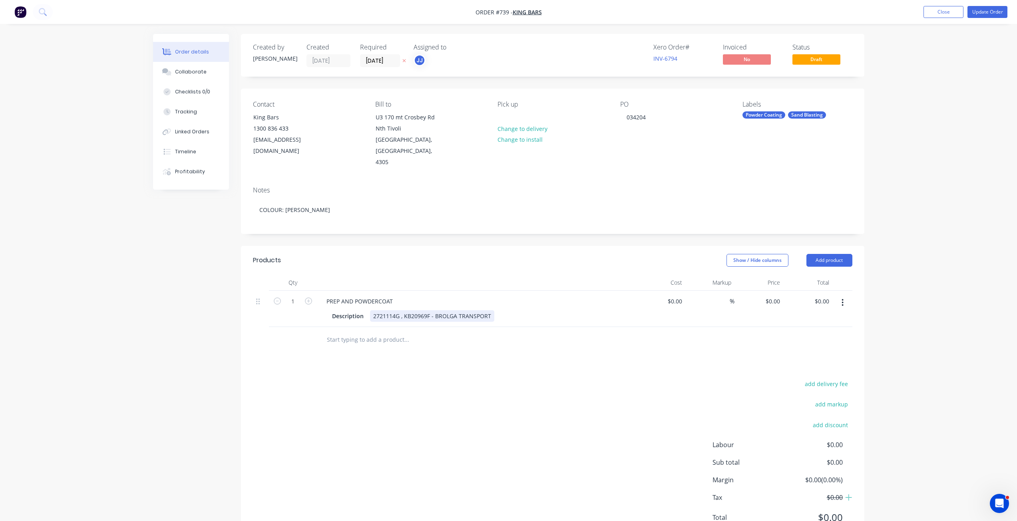
click at [428, 310] on div "2721114G , KB20969F - BROLGA TRANSPORT" at bounding box center [432, 316] width 124 height 12
click at [776, 296] on input "0" at bounding box center [778, 302] width 9 height 12
type input "$1,200.00"
drag, startPoint x: 722, startPoint y: 322, endPoint x: 715, endPoint y: 330, distance: 11.4
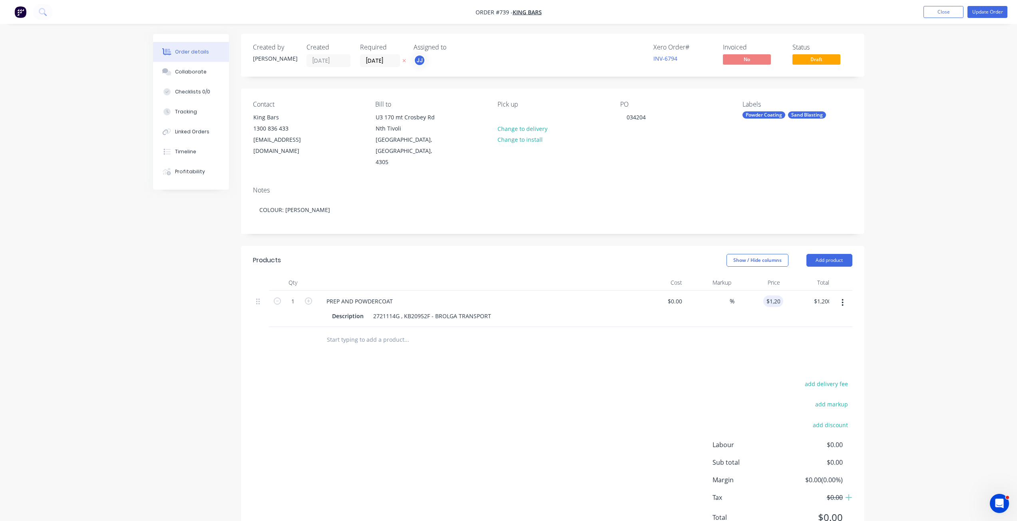
click at [722, 327] on div at bounding box center [552, 340] width 599 height 26
click at [194, 74] on div "Collaborate" at bounding box center [191, 71] width 32 height 7
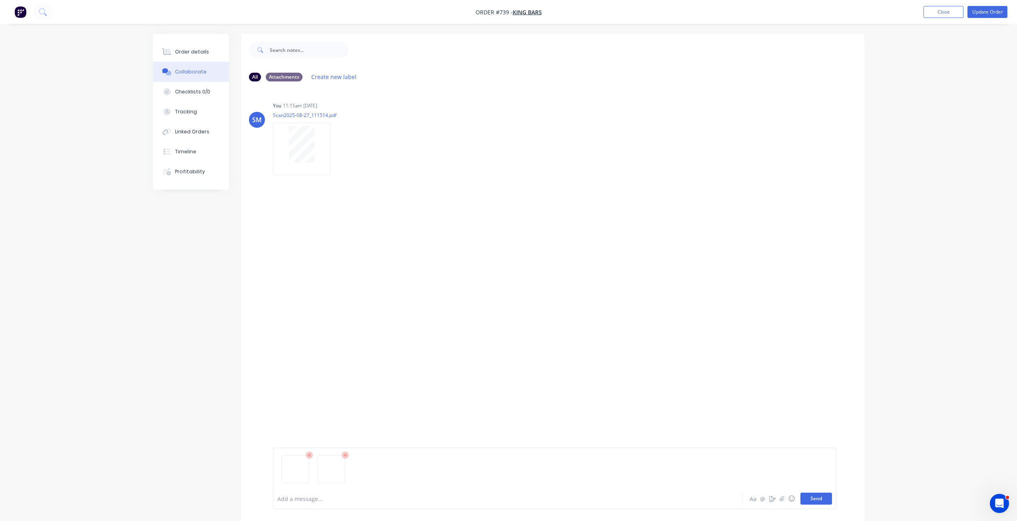
click at [818, 500] on button "Send" at bounding box center [816, 499] width 32 height 12
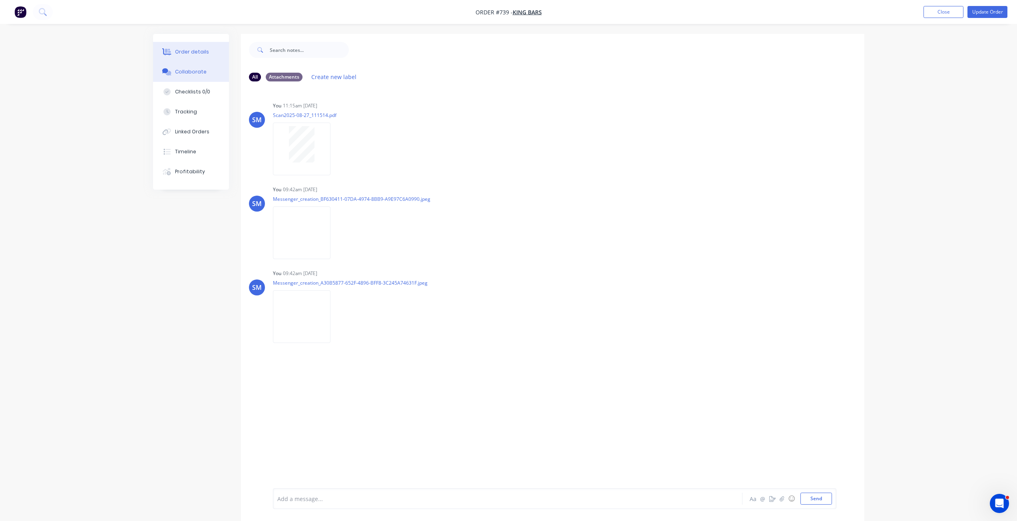
click at [196, 51] on div "Order details" at bounding box center [192, 51] width 34 height 7
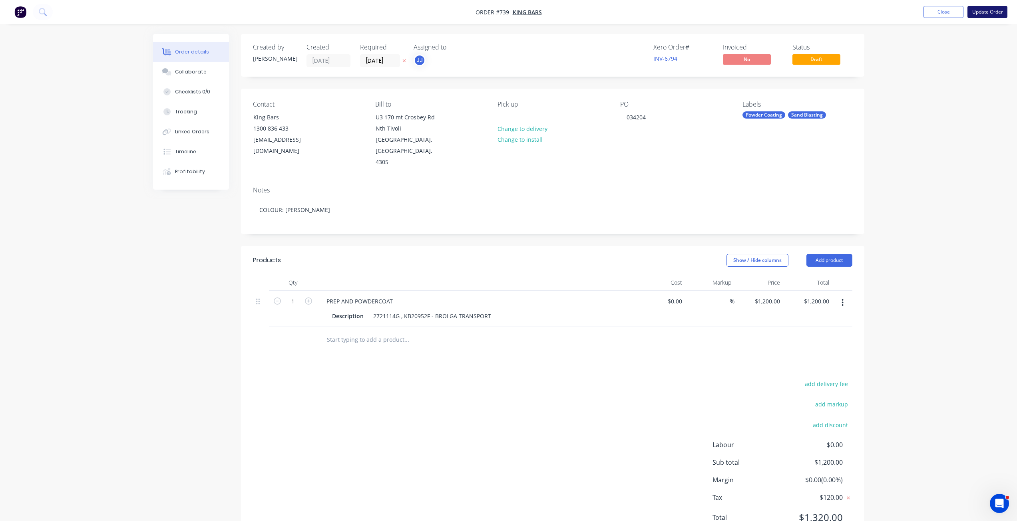
click at [989, 12] on button "Update Order" at bounding box center [987, 12] width 40 height 12
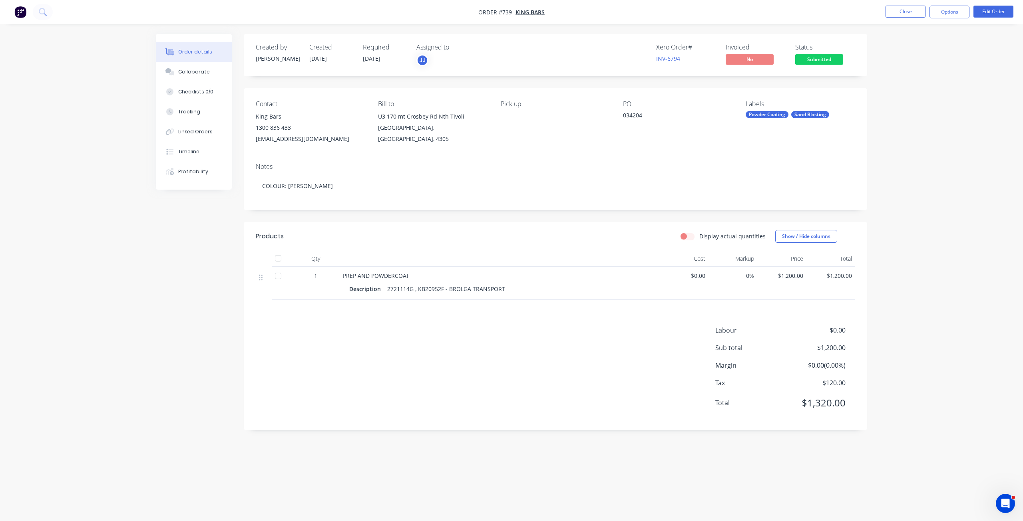
click at [819, 60] on span "Submitted" at bounding box center [819, 59] width 48 height 10
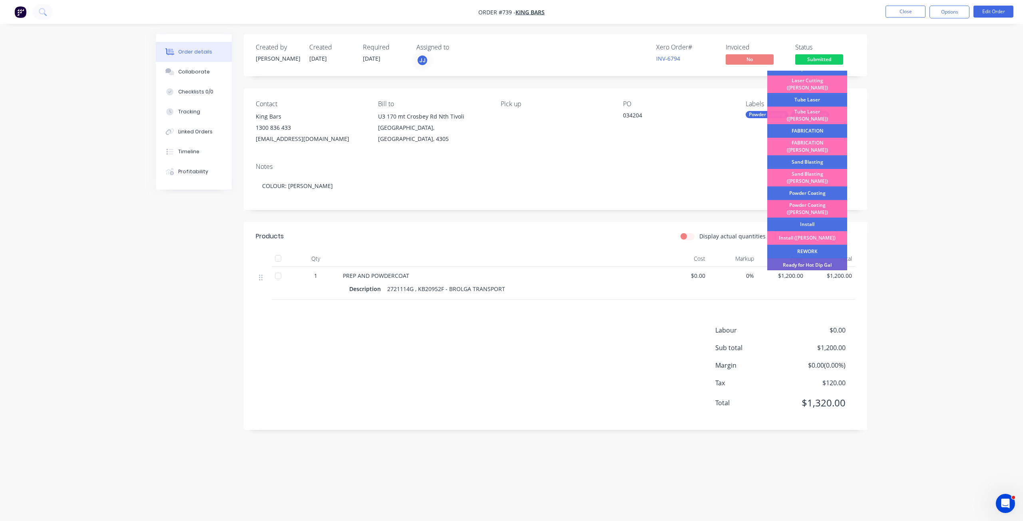
scroll to position [80, 0]
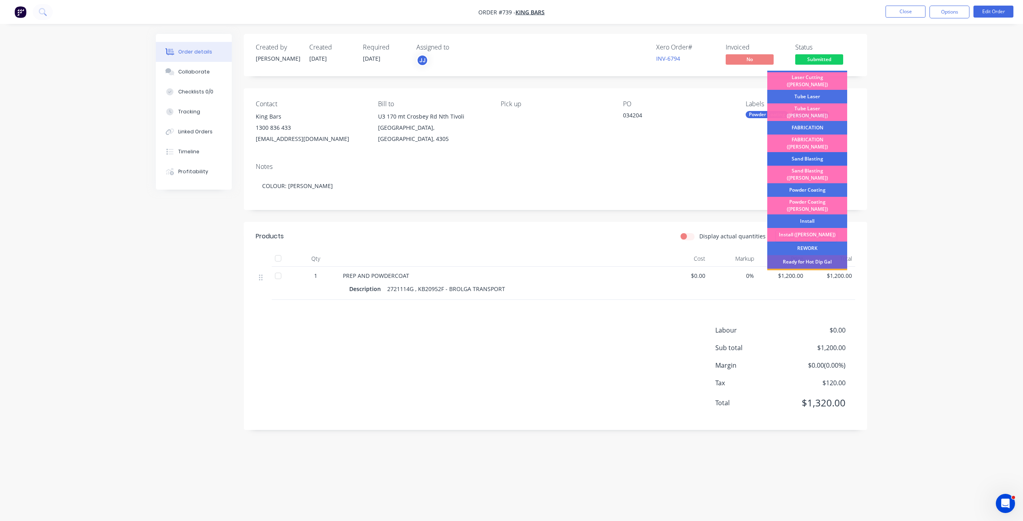
click at [800, 152] on div "Sand Blasting" at bounding box center [807, 159] width 80 height 14
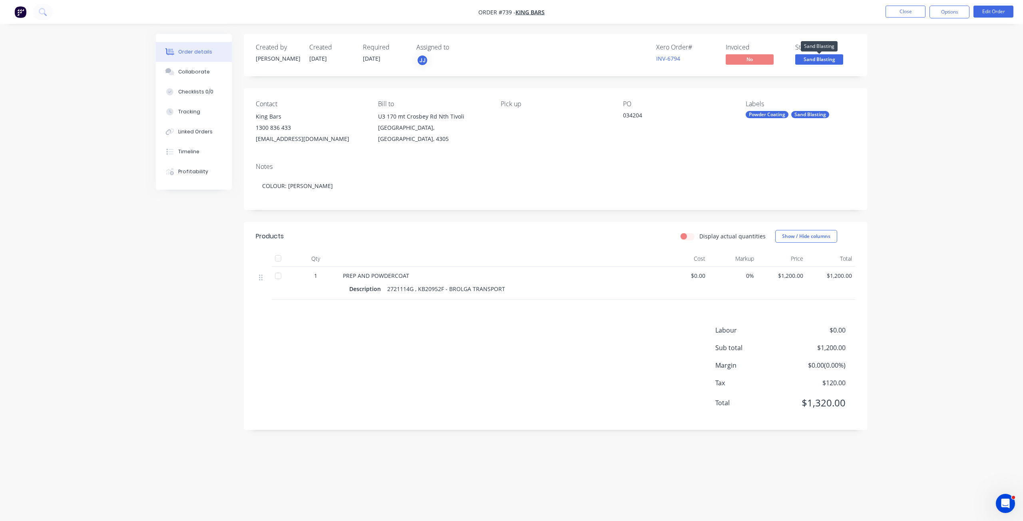
click at [814, 60] on span "Sand Blasting" at bounding box center [819, 59] width 48 height 10
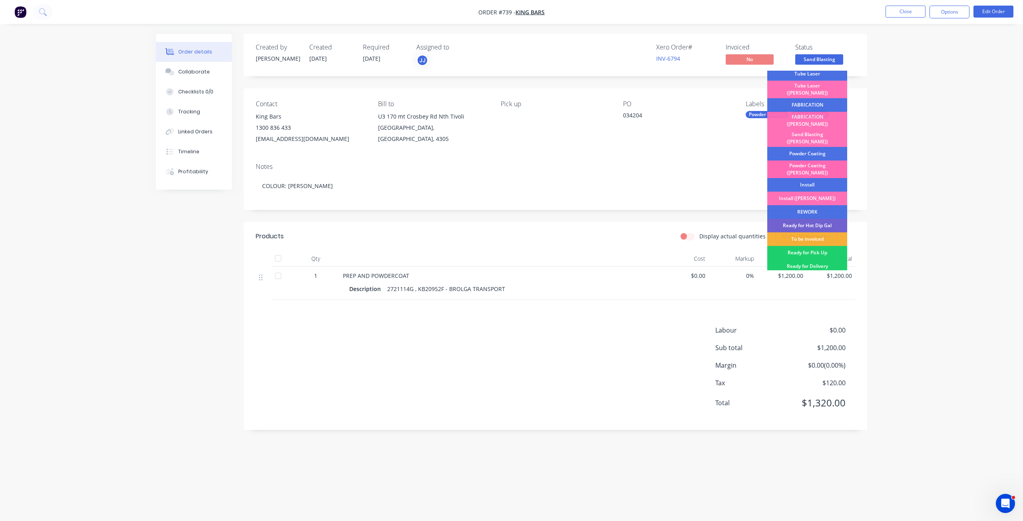
scroll to position [120, 0]
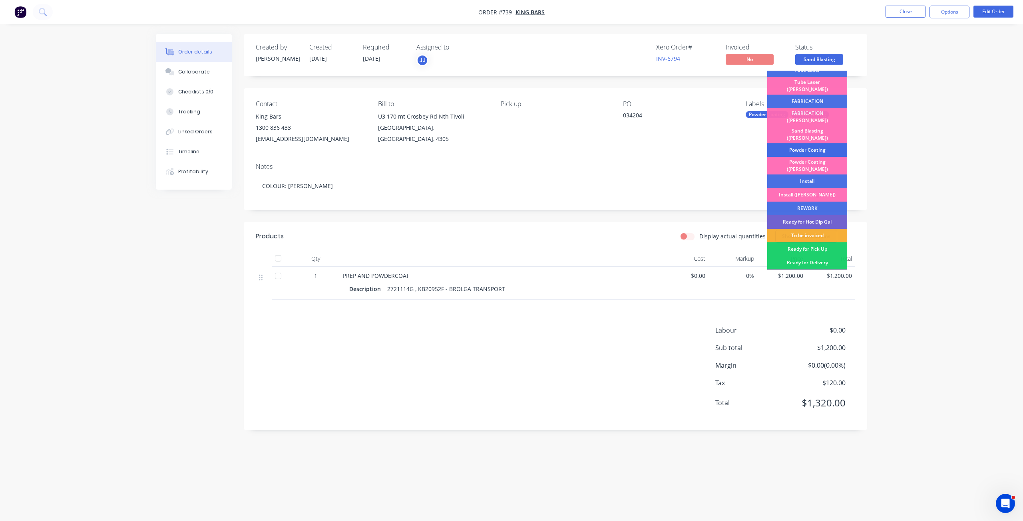
click at [806, 143] on div "Powder Coating" at bounding box center [807, 150] width 80 height 14
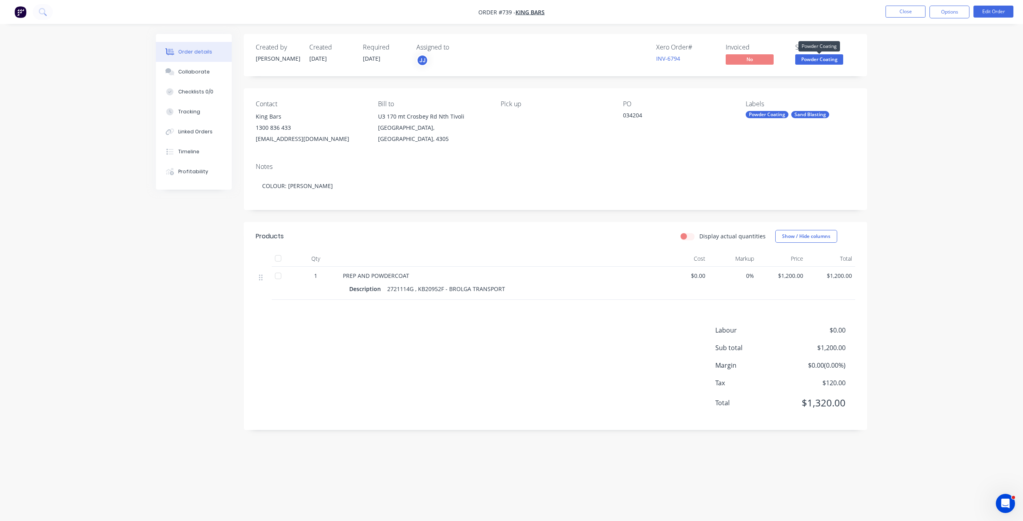
click at [817, 61] on span "Powder Coating" at bounding box center [819, 59] width 48 height 10
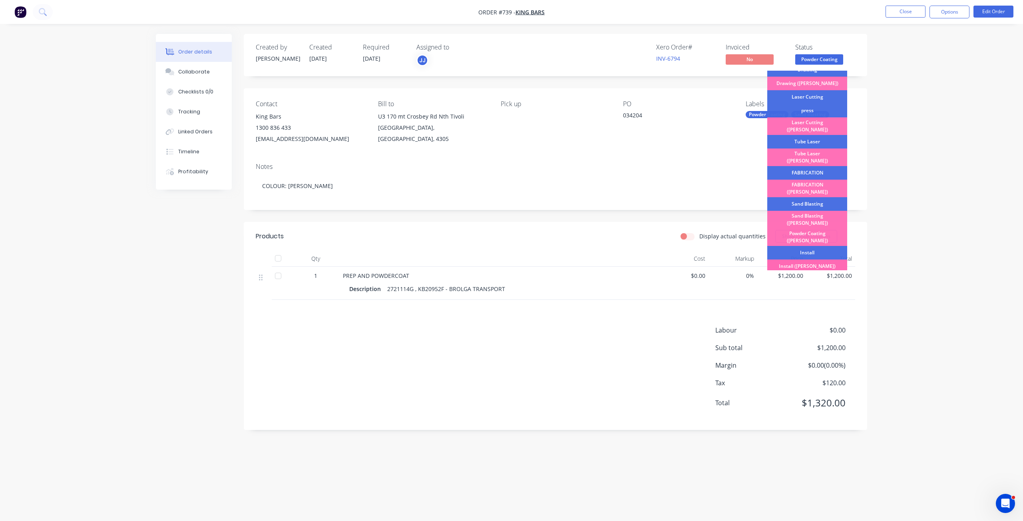
scroll to position [140, 0]
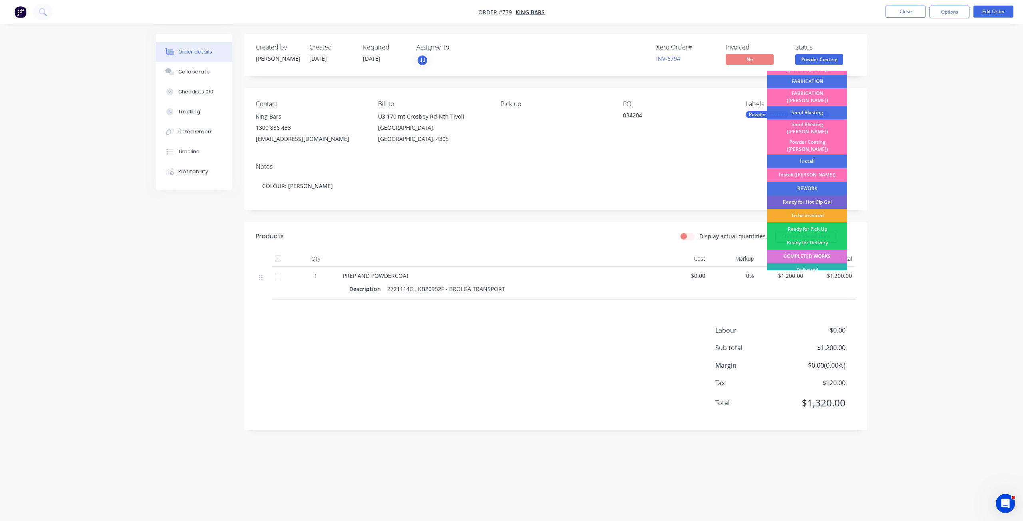
click at [806, 209] on div "To be invoiced" at bounding box center [807, 216] width 80 height 14
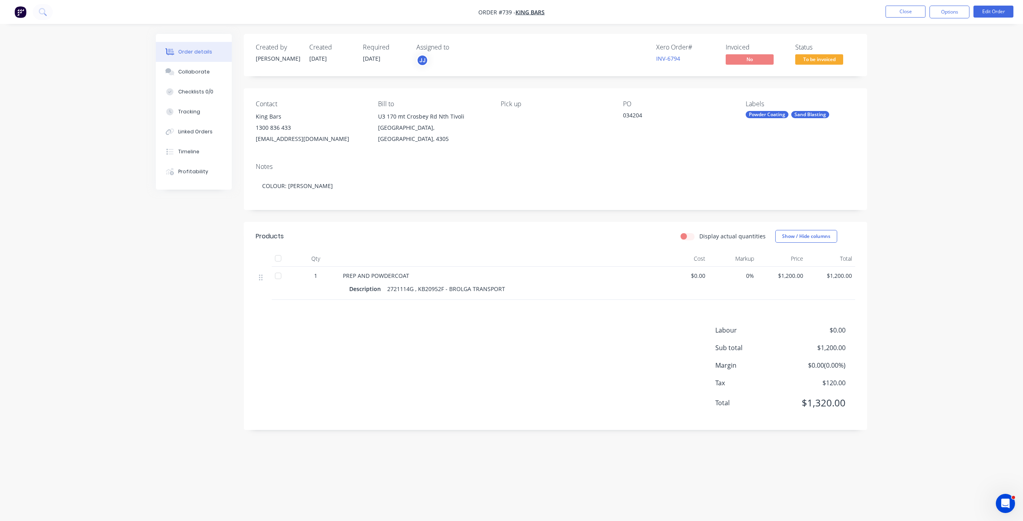
click at [820, 60] on span "To be invoiced" at bounding box center [819, 59] width 48 height 10
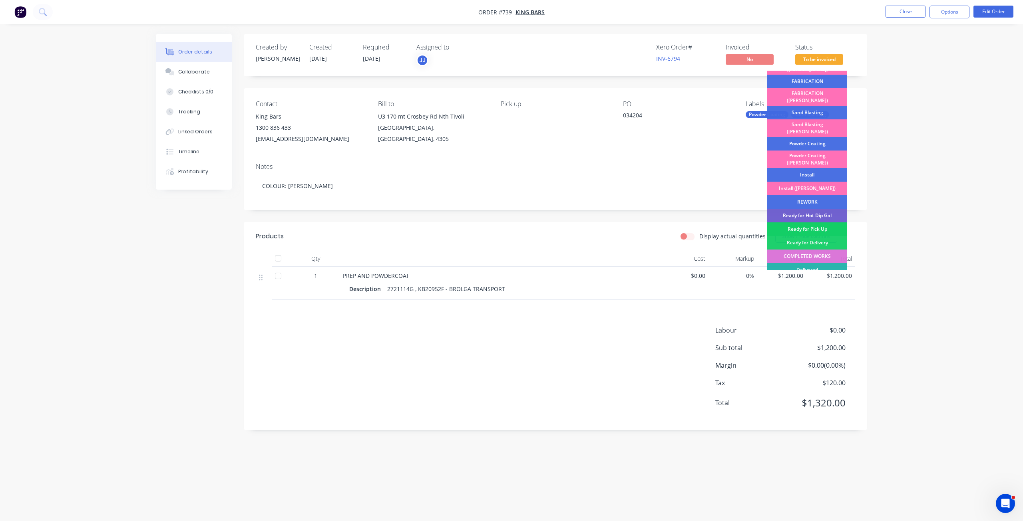
click at [811, 223] on div "Ready for Pick Up" at bounding box center [807, 230] width 80 height 14
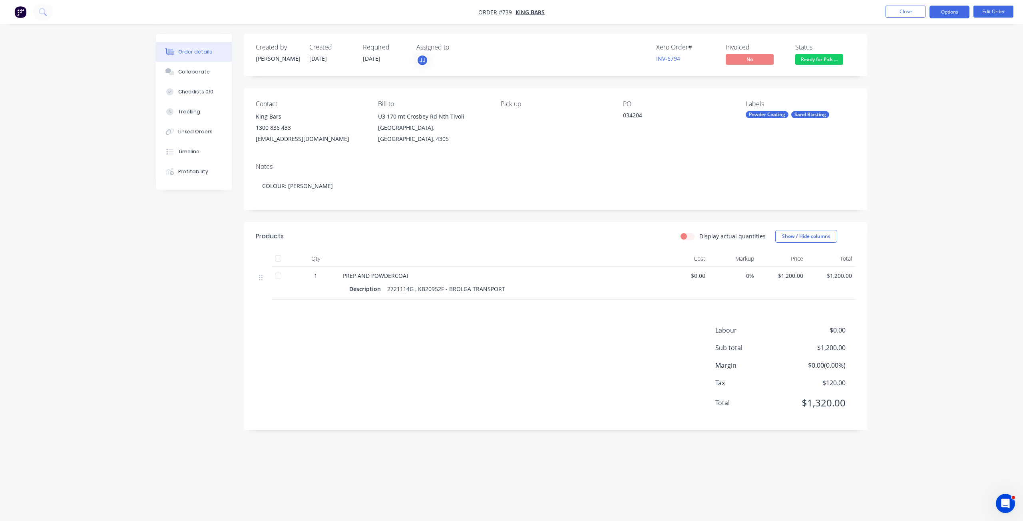
click at [946, 14] on button "Options" at bounding box center [949, 12] width 40 height 13
click at [898, 48] on div "Invoice" at bounding box center [926, 49] width 74 height 12
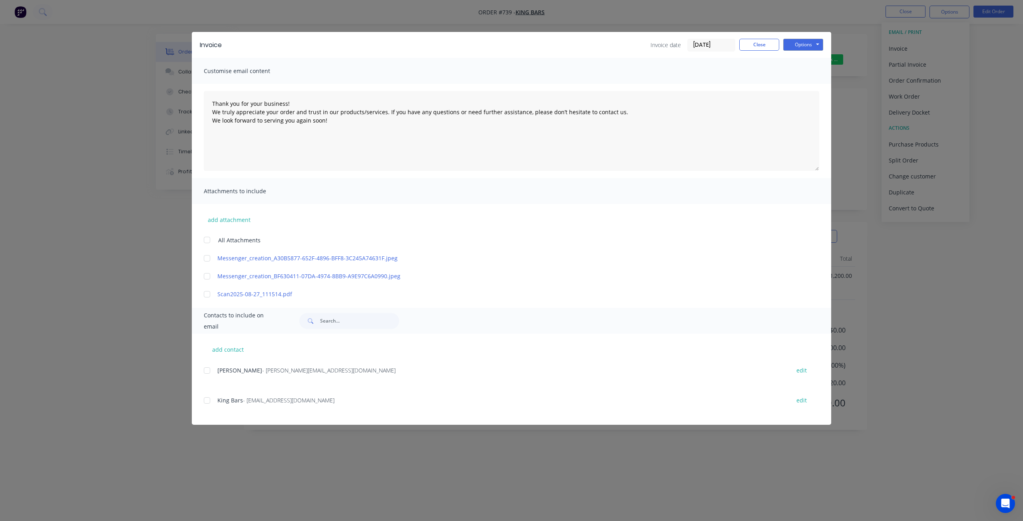
click at [211, 371] on div at bounding box center [207, 371] width 16 height 16
click at [209, 402] on div at bounding box center [207, 401] width 16 height 16
click at [794, 32] on div "Invoice Invoice date [DATE] Close Options Preview Print Email" at bounding box center [511, 45] width 639 height 26
click at [795, 40] on button "Options" at bounding box center [803, 45] width 40 height 12
click at [800, 84] on button "Email" at bounding box center [808, 85] width 51 height 13
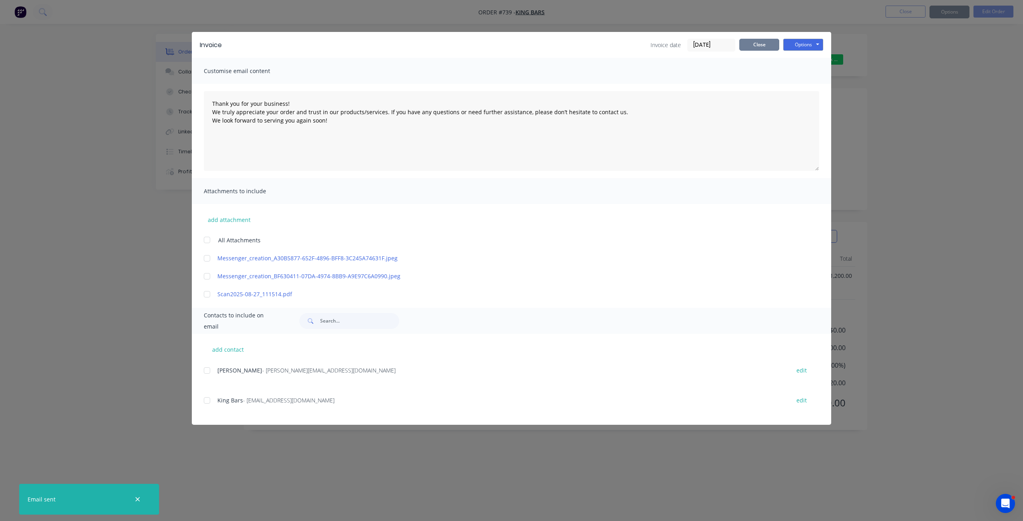
type textarea "Thank you for your business! We truly appreciate your order and trust in our pr…"
click at [762, 47] on button "Close" at bounding box center [759, 45] width 40 height 12
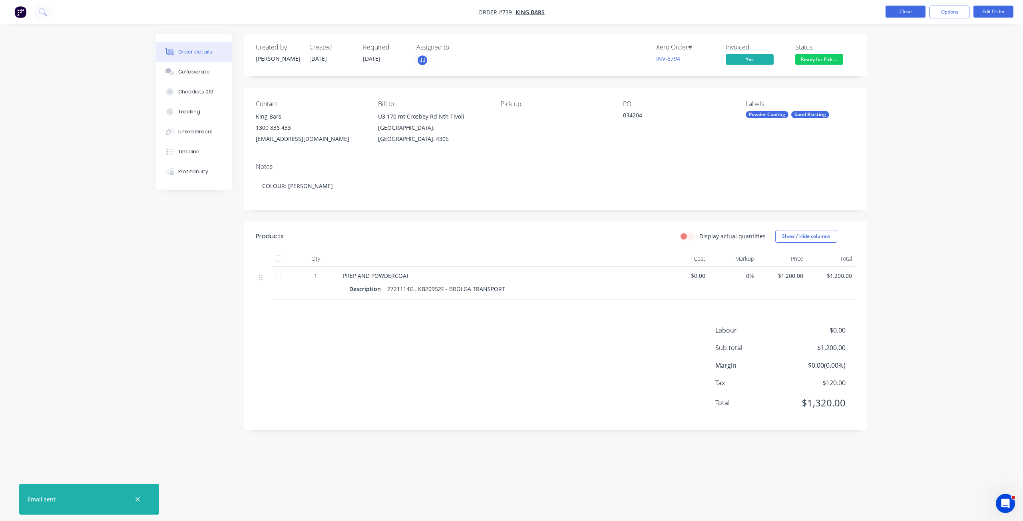
click at [902, 10] on button "Close" at bounding box center [906, 12] width 40 height 12
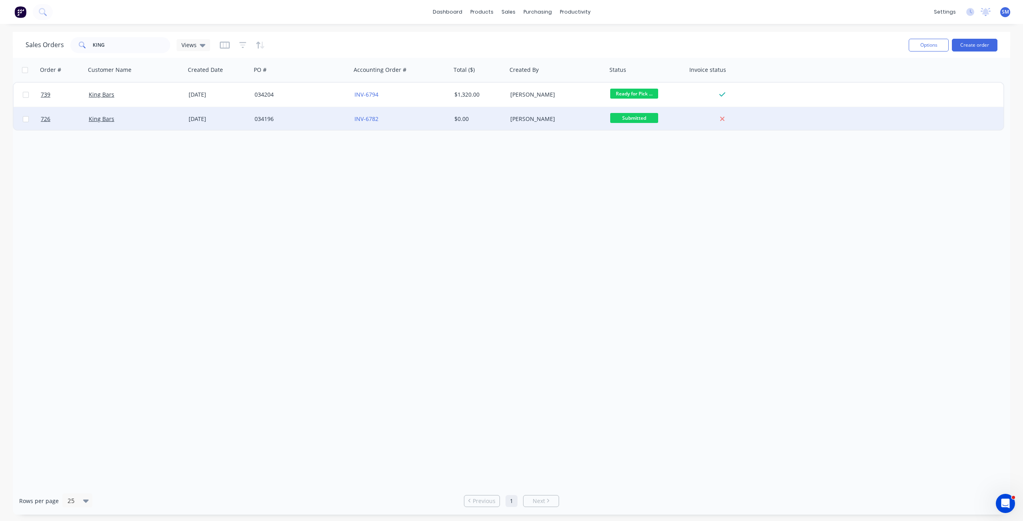
click at [304, 123] on div "034196" at bounding box center [301, 119] width 100 height 24
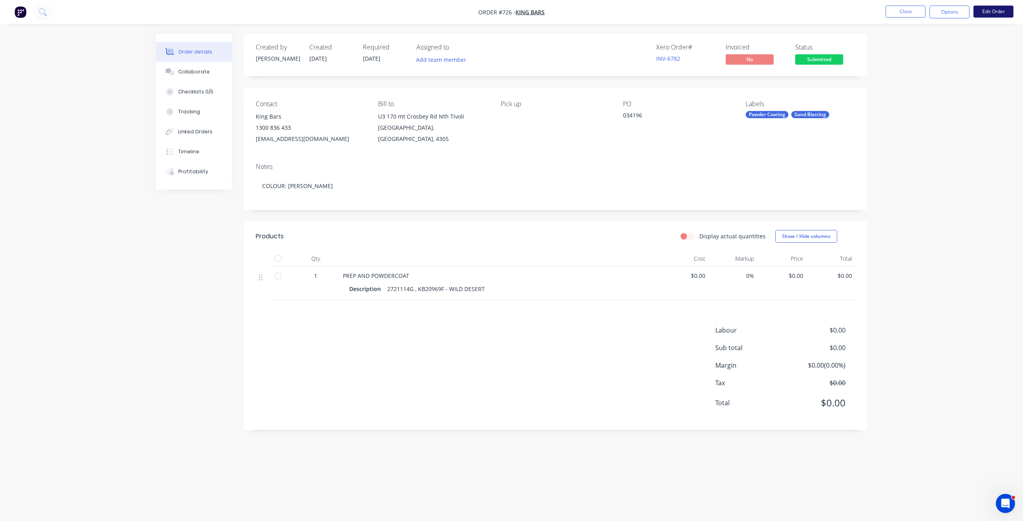
click at [992, 12] on button "Edit Order" at bounding box center [993, 12] width 40 height 12
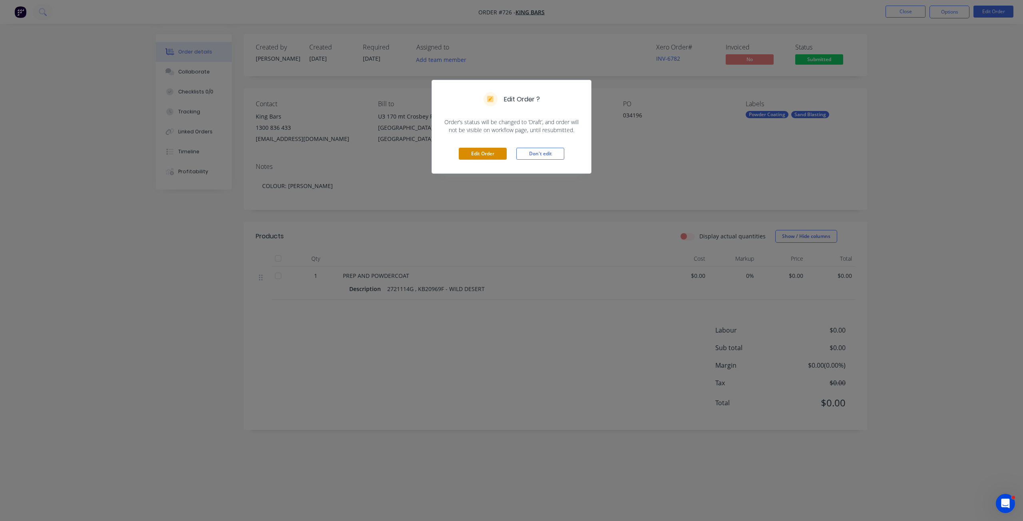
click at [486, 155] on button "Edit Order" at bounding box center [483, 154] width 48 height 12
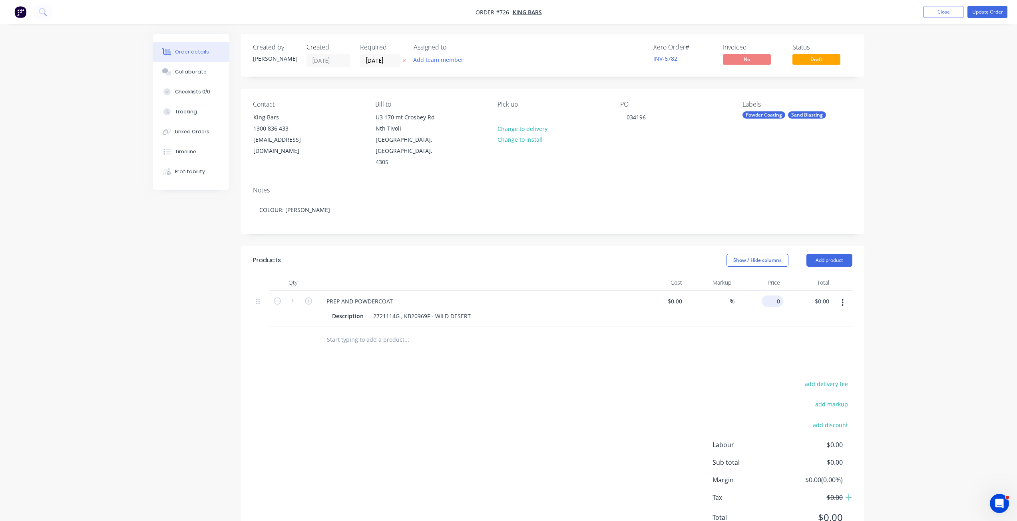
click at [771, 295] on div "0 $0.00" at bounding box center [758, 309] width 49 height 36
type input "$1,100.00"
click at [760, 338] on div at bounding box center [552, 340] width 599 height 26
click at [818, 63] on span "Draft" at bounding box center [816, 59] width 48 height 10
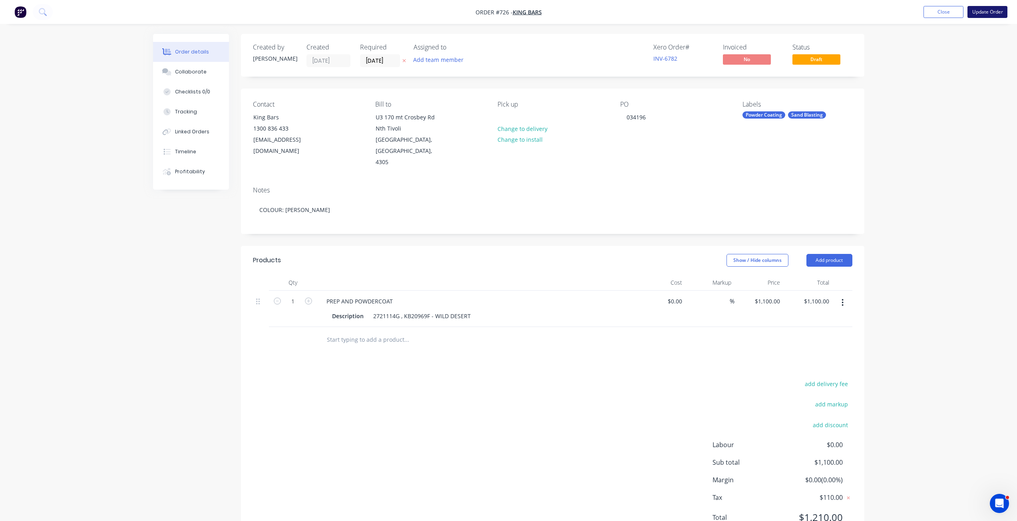
click at [984, 12] on button "Update Order" at bounding box center [987, 12] width 40 height 12
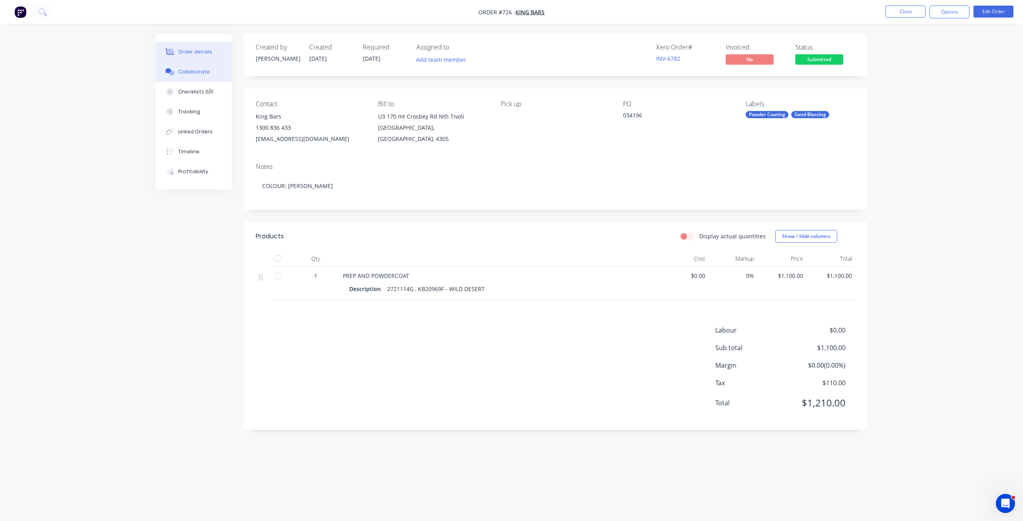
click at [194, 72] on div "Collaborate" at bounding box center [194, 71] width 32 height 7
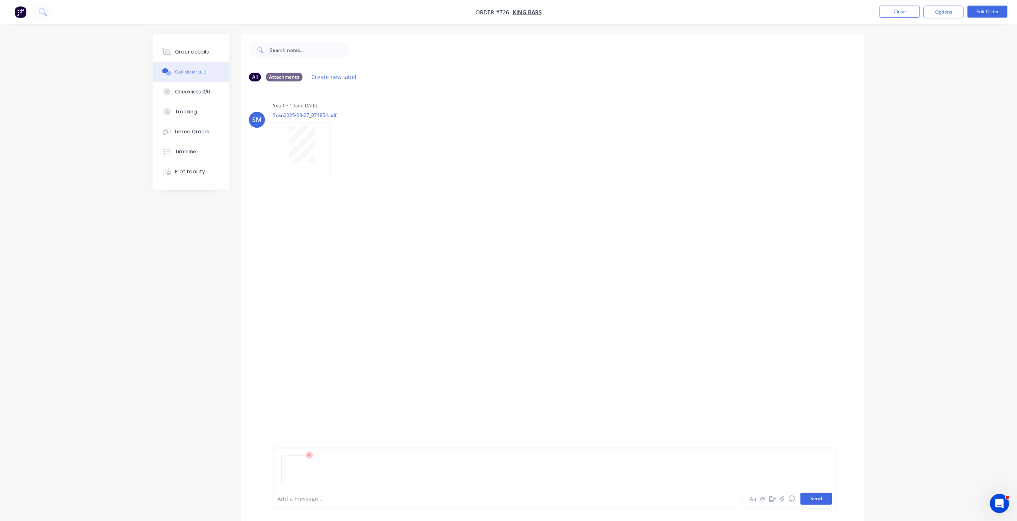
click at [822, 500] on button "Send" at bounding box center [816, 499] width 32 height 12
click at [325, 236] on img at bounding box center [302, 233] width 58 height 52
drag, startPoint x: 178, startPoint y: 50, endPoint x: 215, endPoint y: 55, distance: 37.5
click at [179, 50] on div "Order details" at bounding box center [192, 51] width 34 height 7
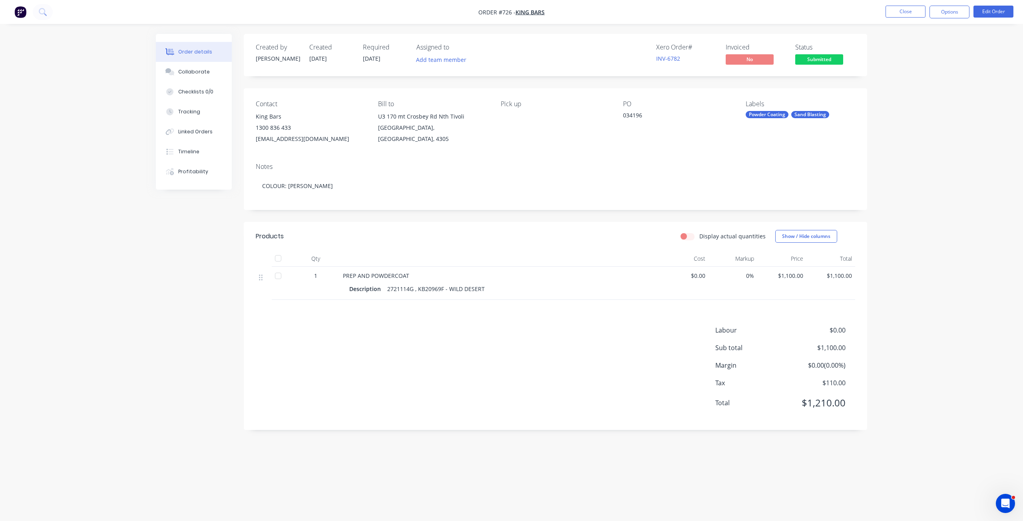
click at [815, 60] on span "Submitted" at bounding box center [819, 59] width 48 height 10
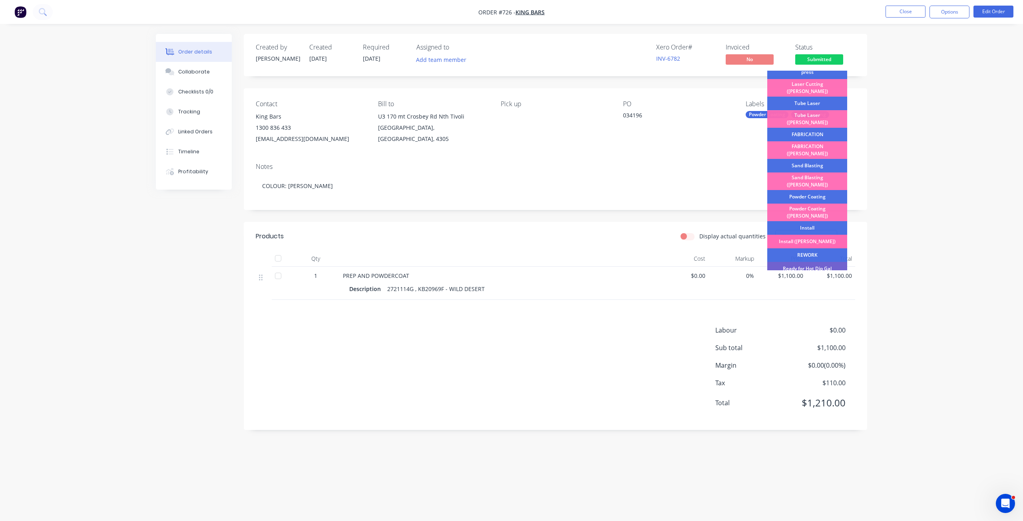
scroll to position [80, 0]
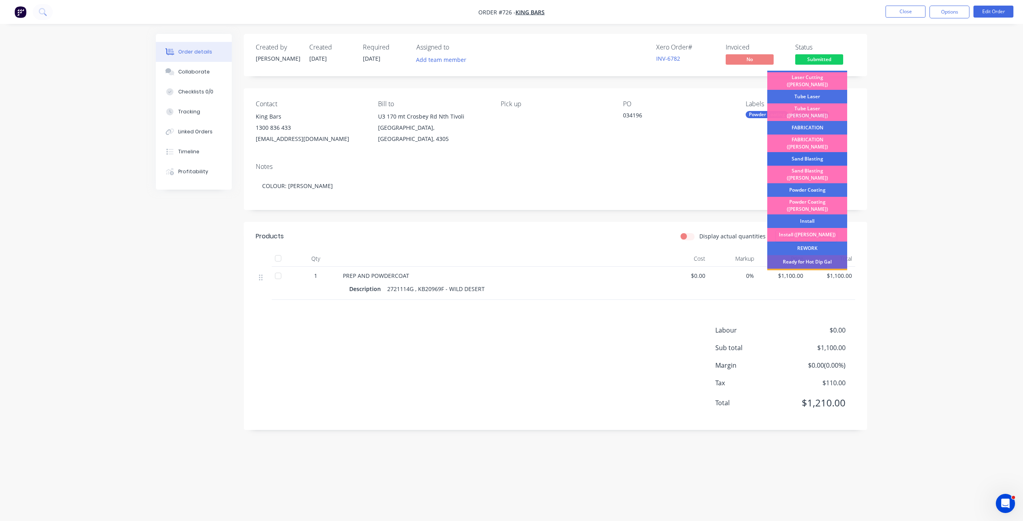
click at [799, 152] on div "Sand Blasting" at bounding box center [807, 159] width 80 height 14
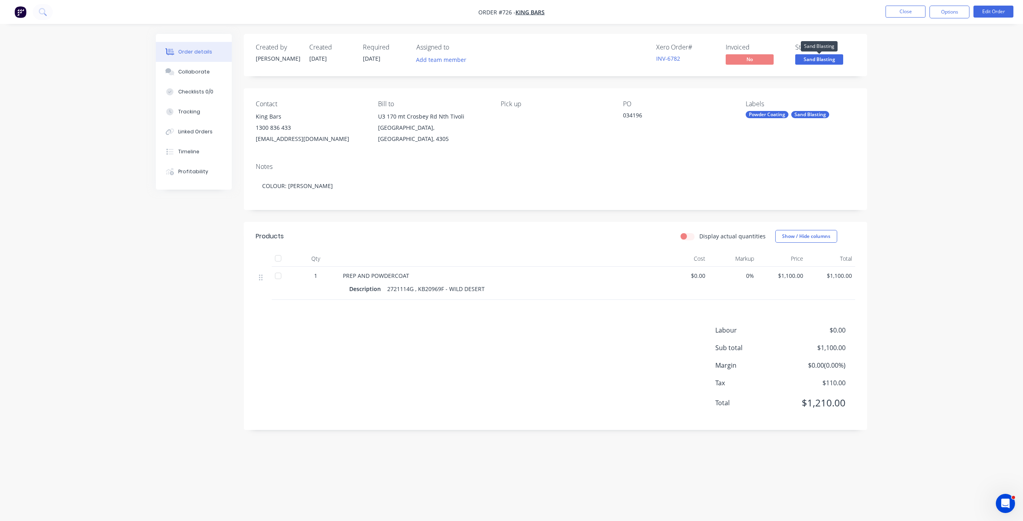
click at [811, 61] on span "Sand Blasting" at bounding box center [819, 59] width 48 height 10
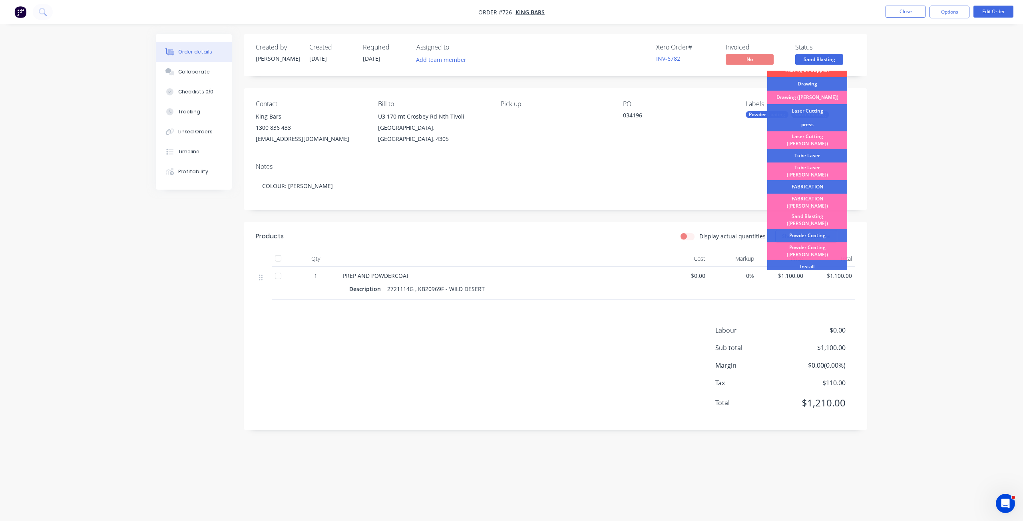
scroll to position [140, 0]
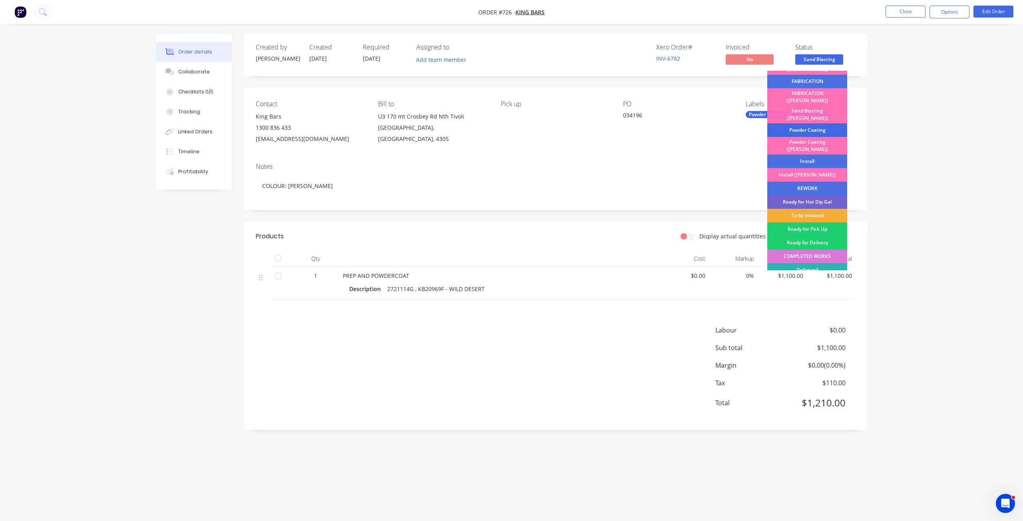
click at [802, 123] on div "Powder Coating" at bounding box center [807, 130] width 80 height 14
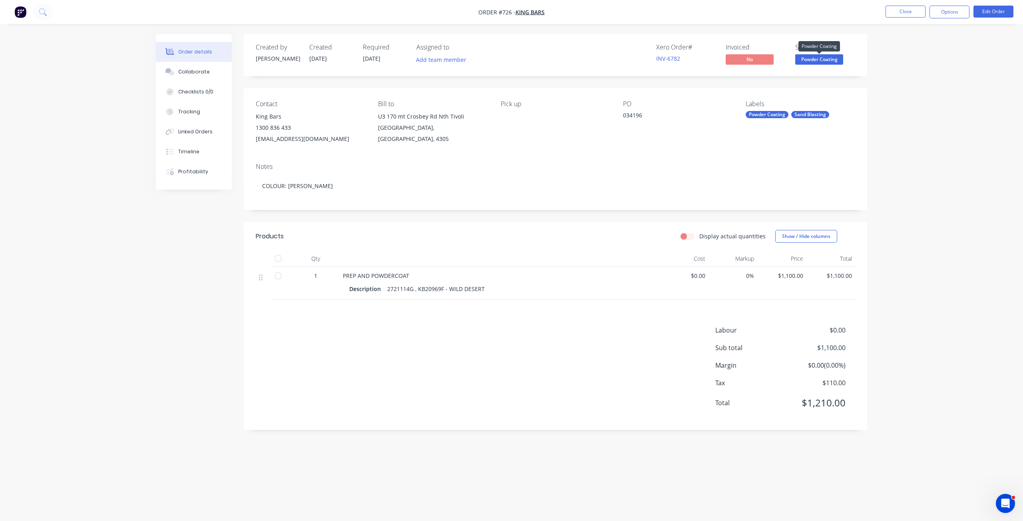
click at [815, 62] on span "Powder Coating" at bounding box center [819, 59] width 48 height 10
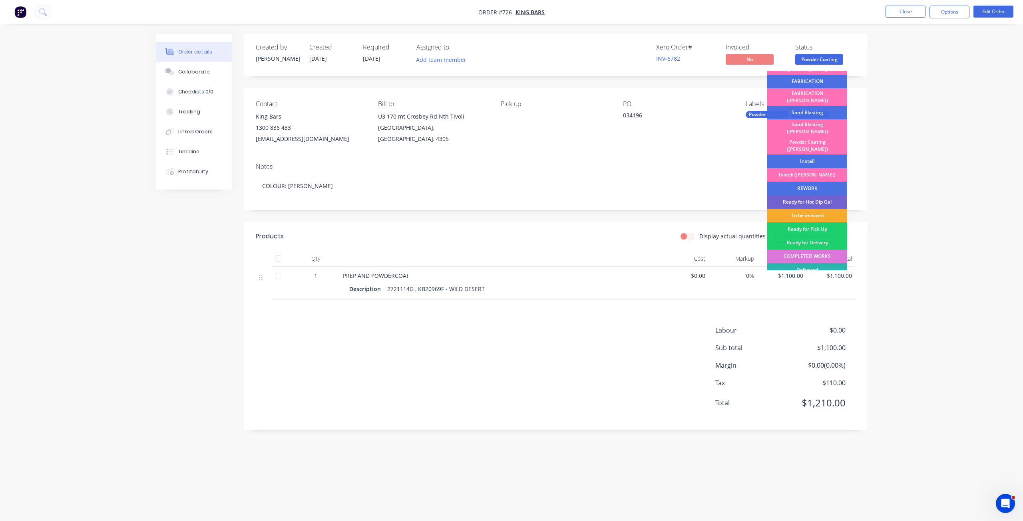
click at [806, 209] on div "To be invoiced" at bounding box center [807, 216] width 80 height 14
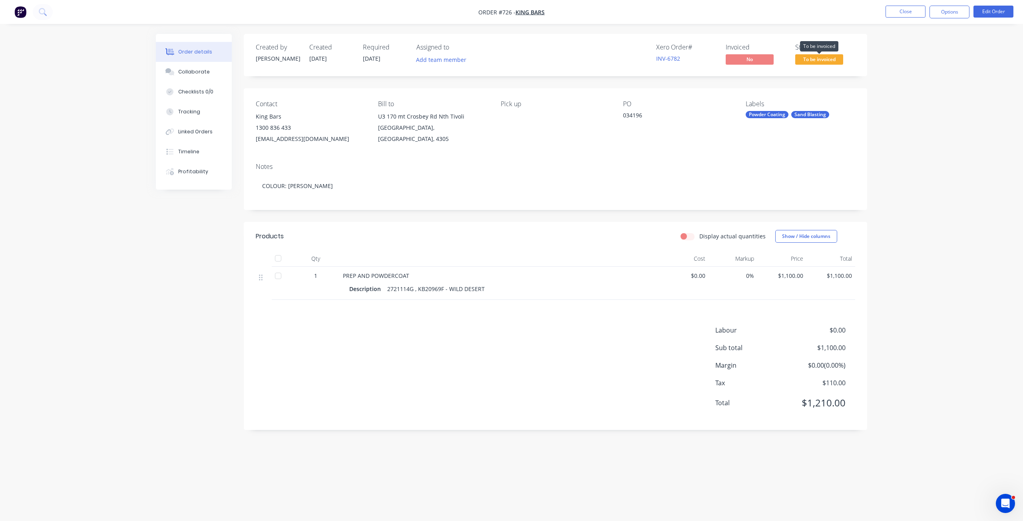
click at [814, 61] on span "To be invoiced" at bounding box center [819, 59] width 48 height 10
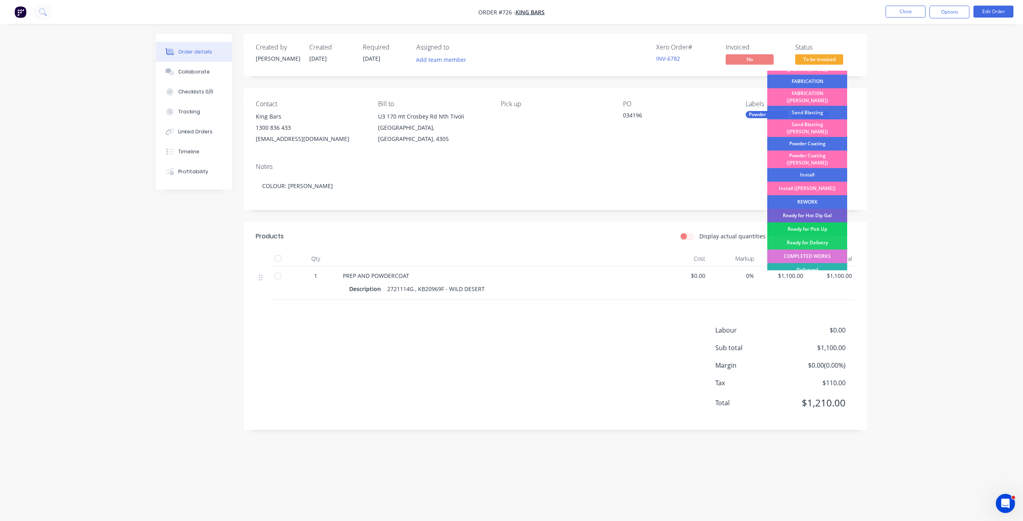
click at [804, 223] on div "Ready for Pick Up" at bounding box center [807, 230] width 80 height 14
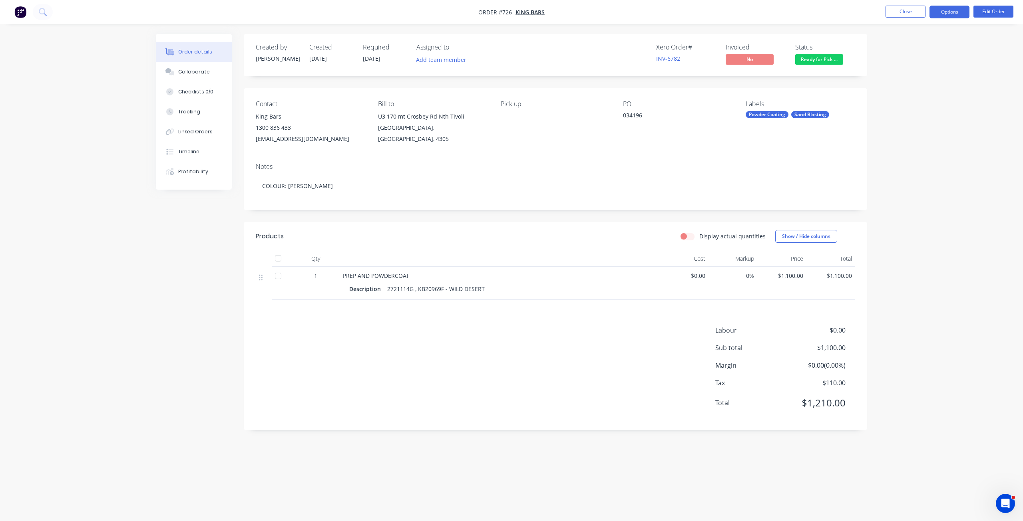
click at [948, 8] on button "Options" at bounding box center [949, 12] width 40 height 13
click at [897, 47] on div "Invoice" at bounding box center [926, 49] width 74 height 12
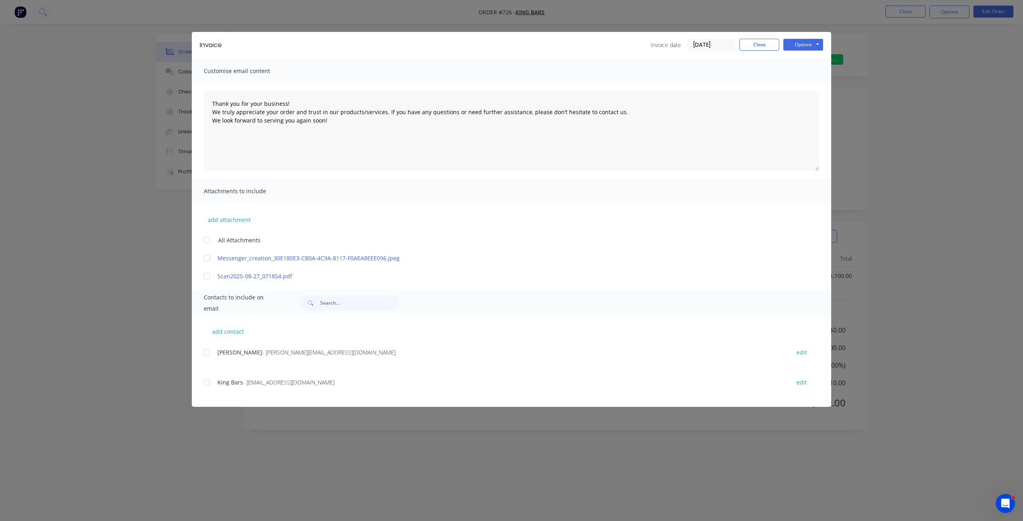
drag, startPoint x: 207, startPoint y: 352, endPoint x: 208, endPoint y: 358, distance: 5.7
click at [208, 352] on div at bounding box center [207, 353] width 16 height 16
click at [209, 385] on div at bounding box center [207, 383] width 16 height 16
click at [807, 38] on div "Invoice Invoice date [DATE] Close Options Preview Print Email" at bounding box center [511, 45] width 639 height 26
click at [801, 44] on button "Options" at bounding box center [803, 45] width 40 height 12
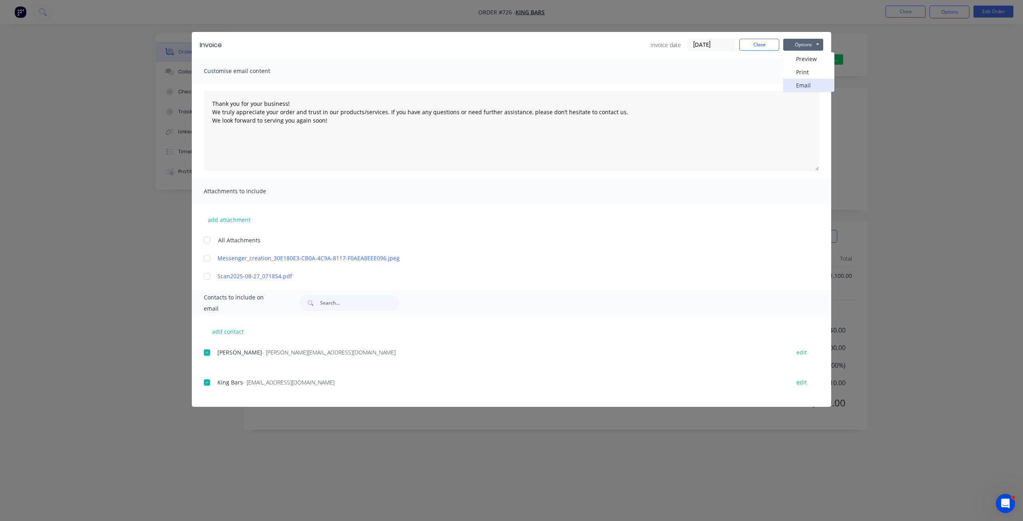
click at [800, 88] on button "Email" at bounding box center [808, 85] width 51 height 13
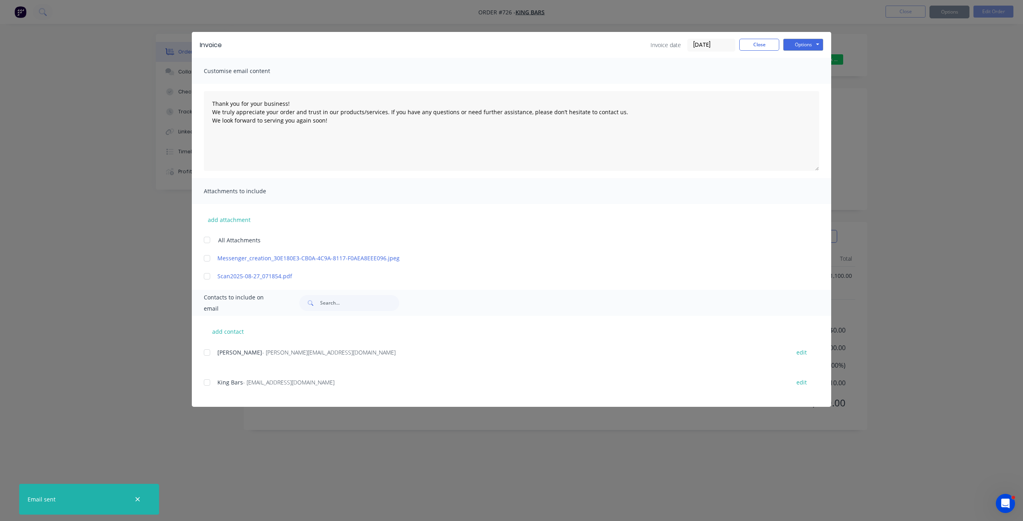
type textarea "Thank you for your business! We truly appreciate your order and trust in our pr…"
click at [758, 42] on button "Close" at bounding box center [759, 45] width 40 height 12
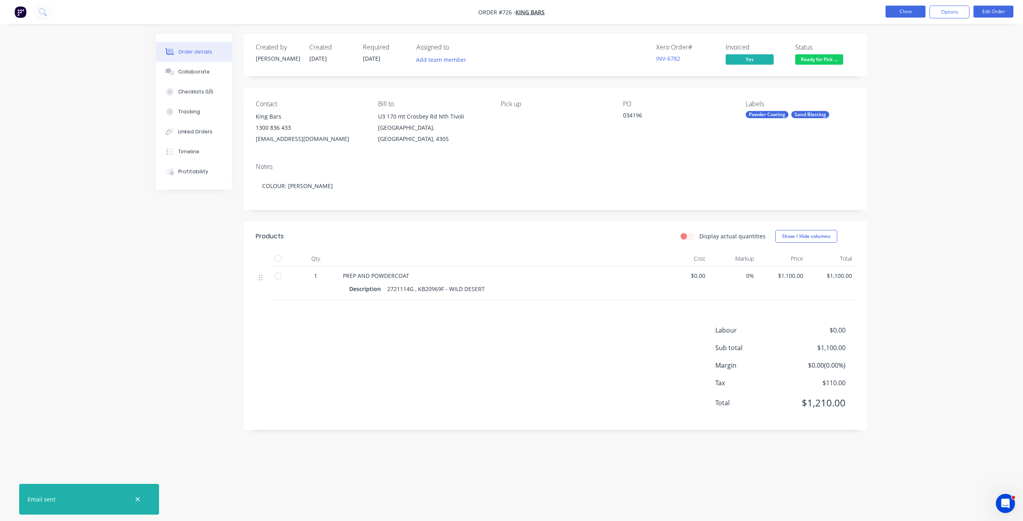
click at [898, 8] on button "Close" at bounding box center [906, 12] width 40 height 12
